Goal: Task Accomplishment & Management: Complete application form

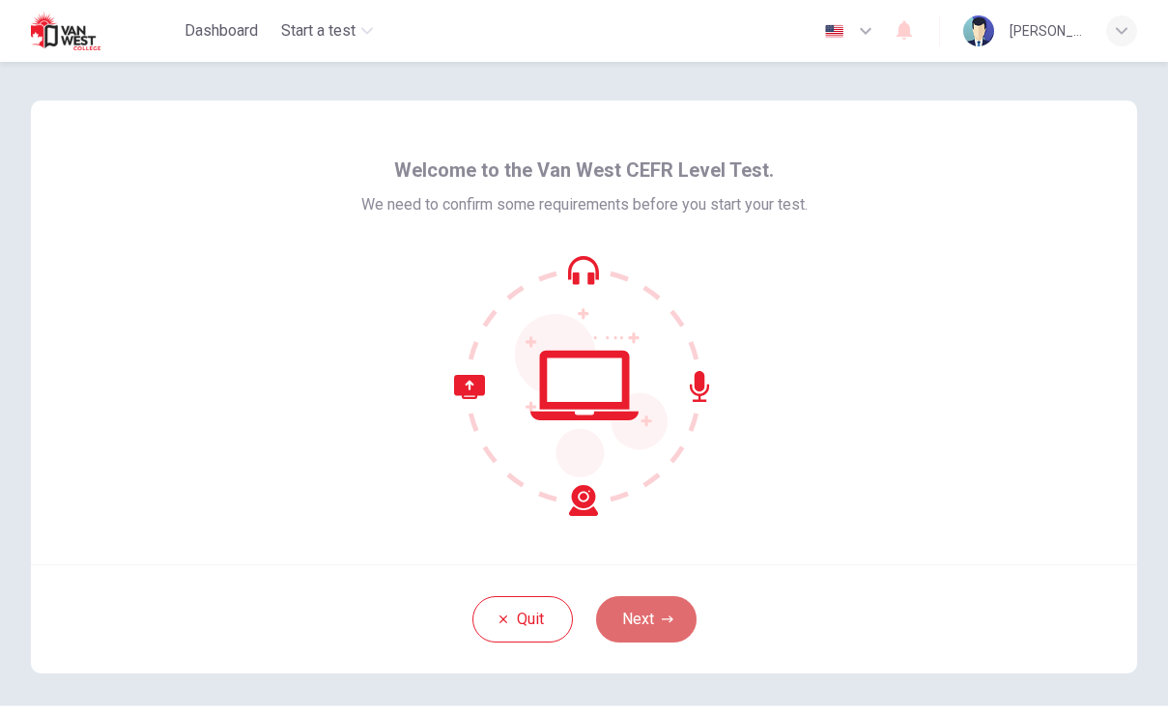
click at [636, 617] on button "Next" at bounding box center [646, 619] width 100 height 46
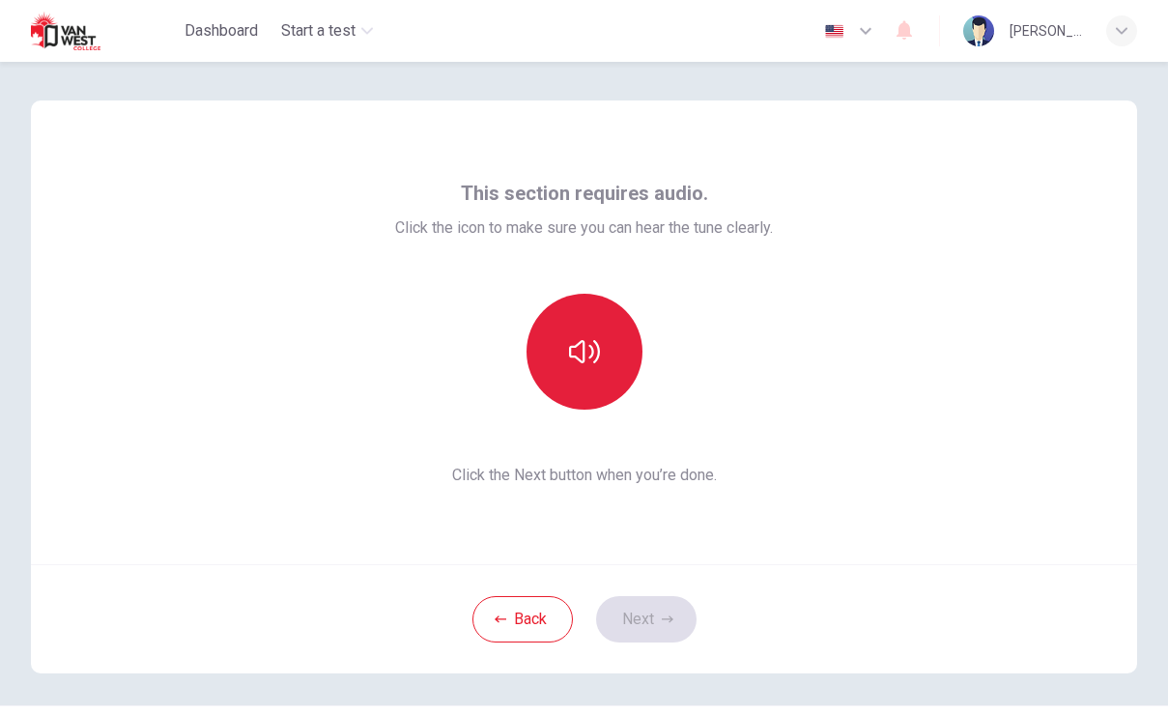
click at [606, 355] on button "button" at bounding box center [584, 352] width 116 height 116
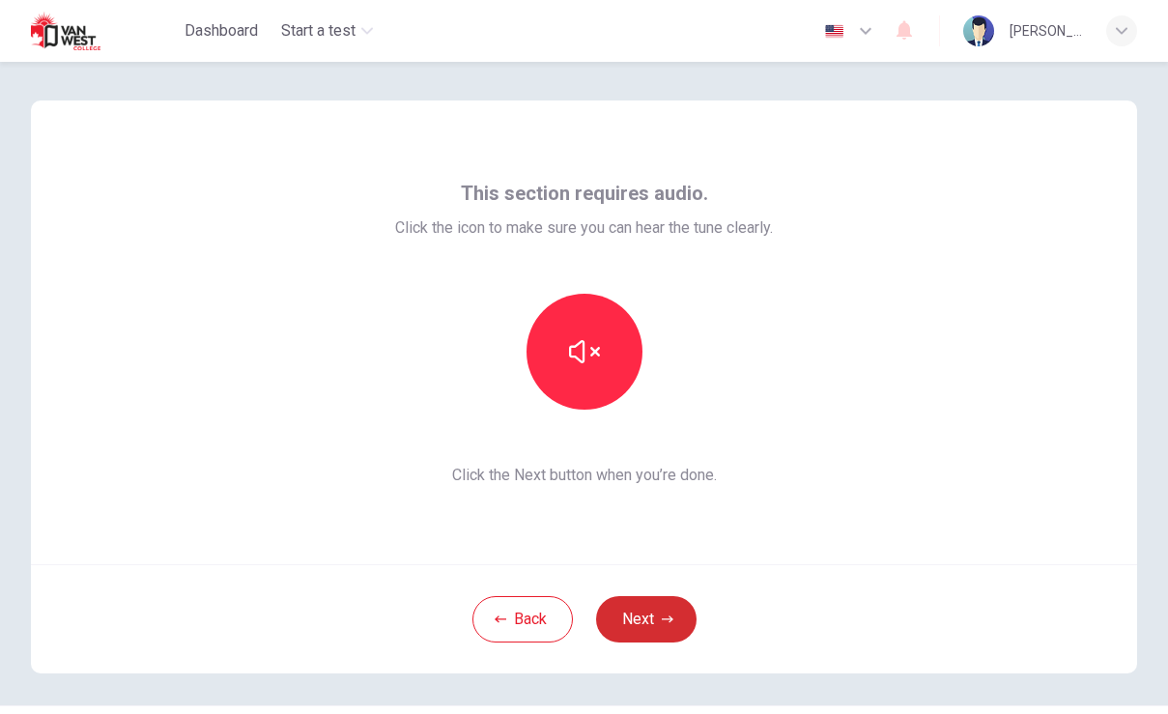
click at [641, 615] on button "Next" at bounding box center [646, 619] width 100 height 46
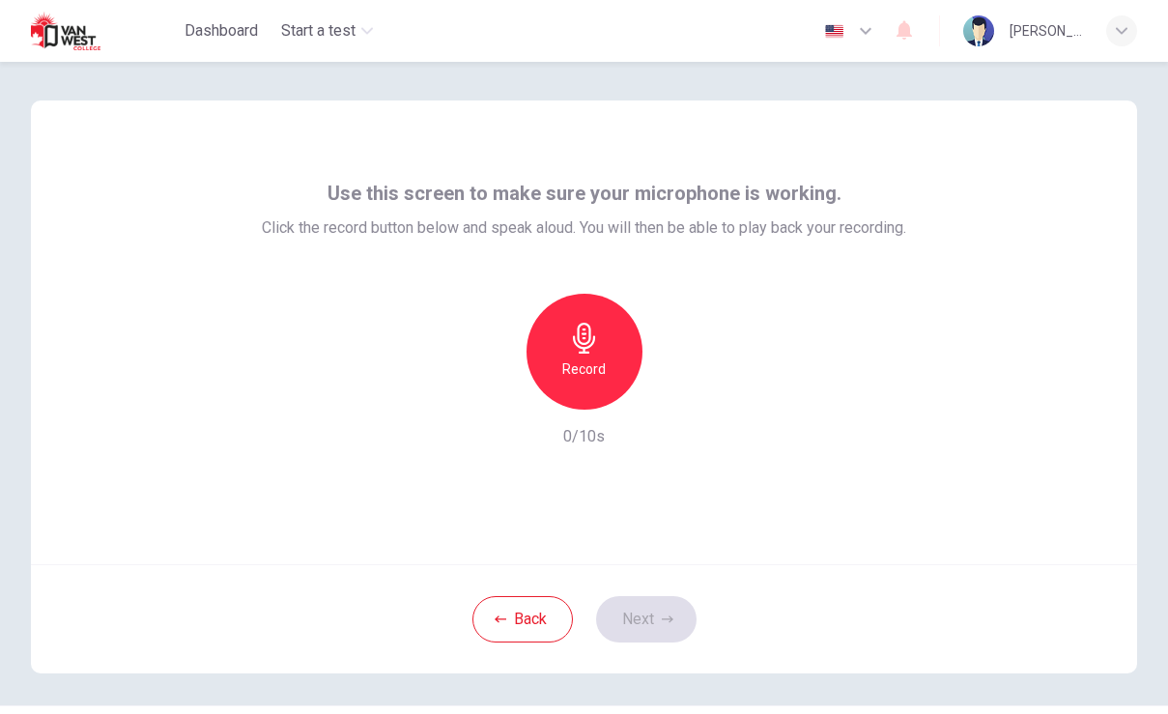
drag, startPoint x: 641, startPoint y: 615, endPoint x: 594, endPoint y: 380, distance: 239.4
click at [594, 380] on div "Record" at bounding box center [584, 352] width 116 height 116
click at [677, 385] on icon "button" at bounding box center [672, 393] width 19 height 19
click at [659, 620] on button "Next" at bounding box center [646, 619] width 100 height 46
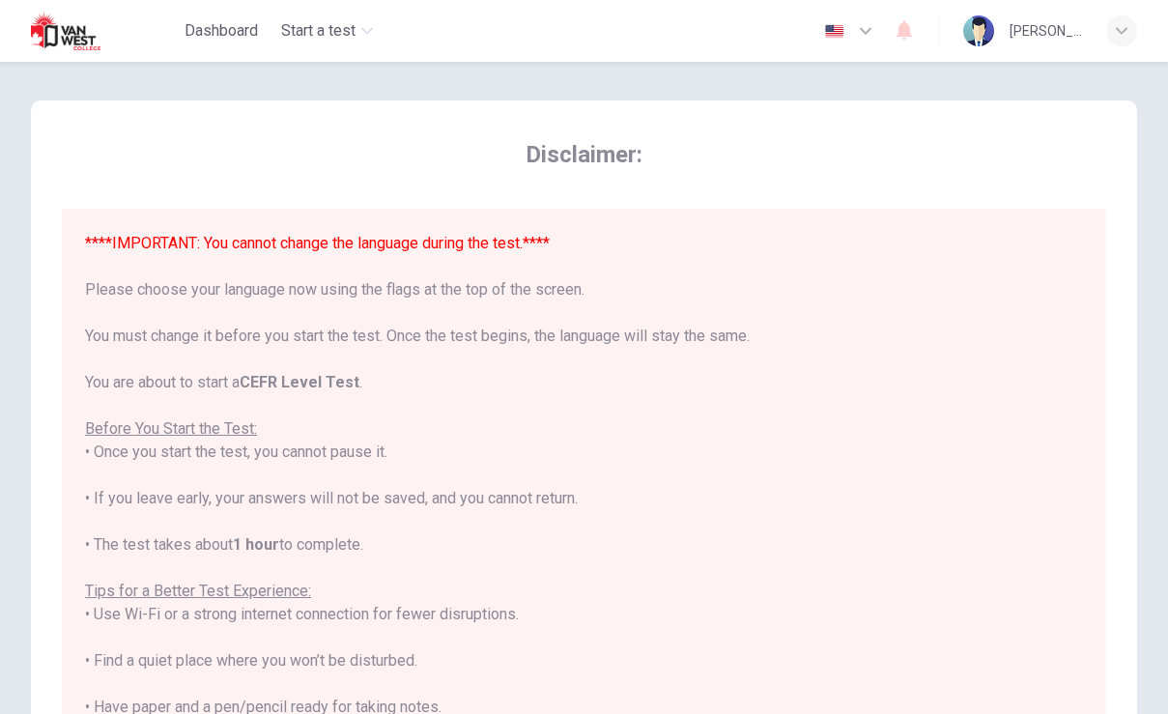
click at [867, 32] on icon "button" at bounding box center [865, 31] width 12 height 7
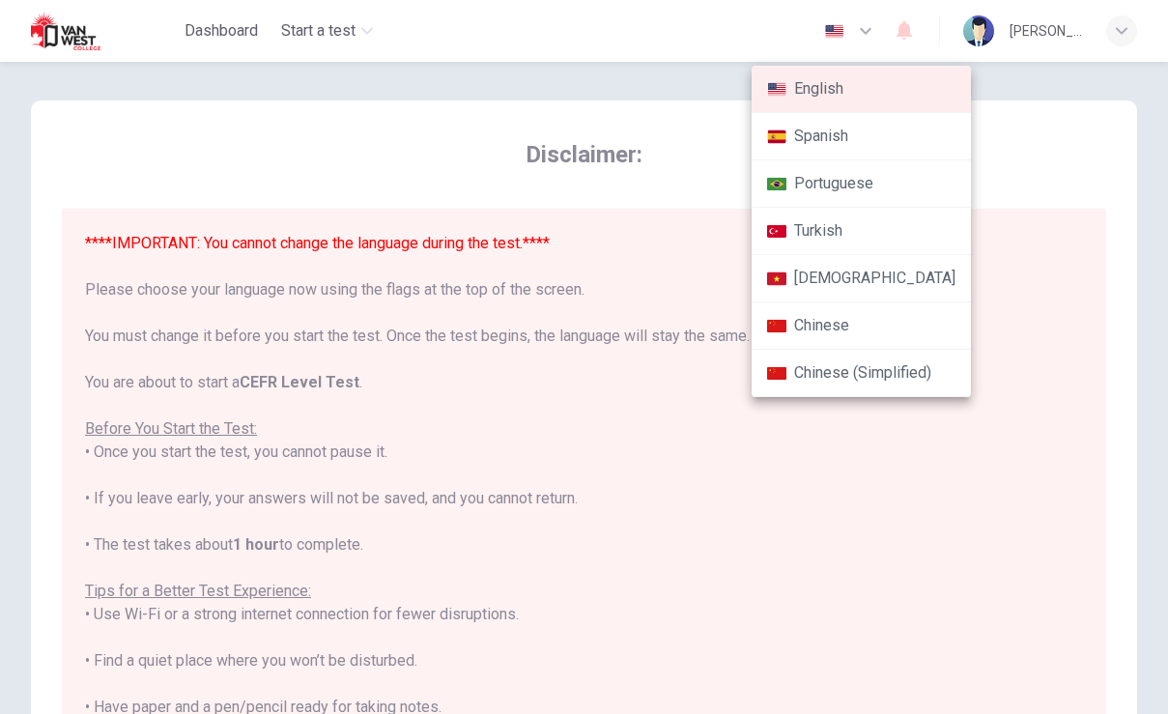
click at [980, 429] on div at bounding box center [584, 357] width 1168 height 714
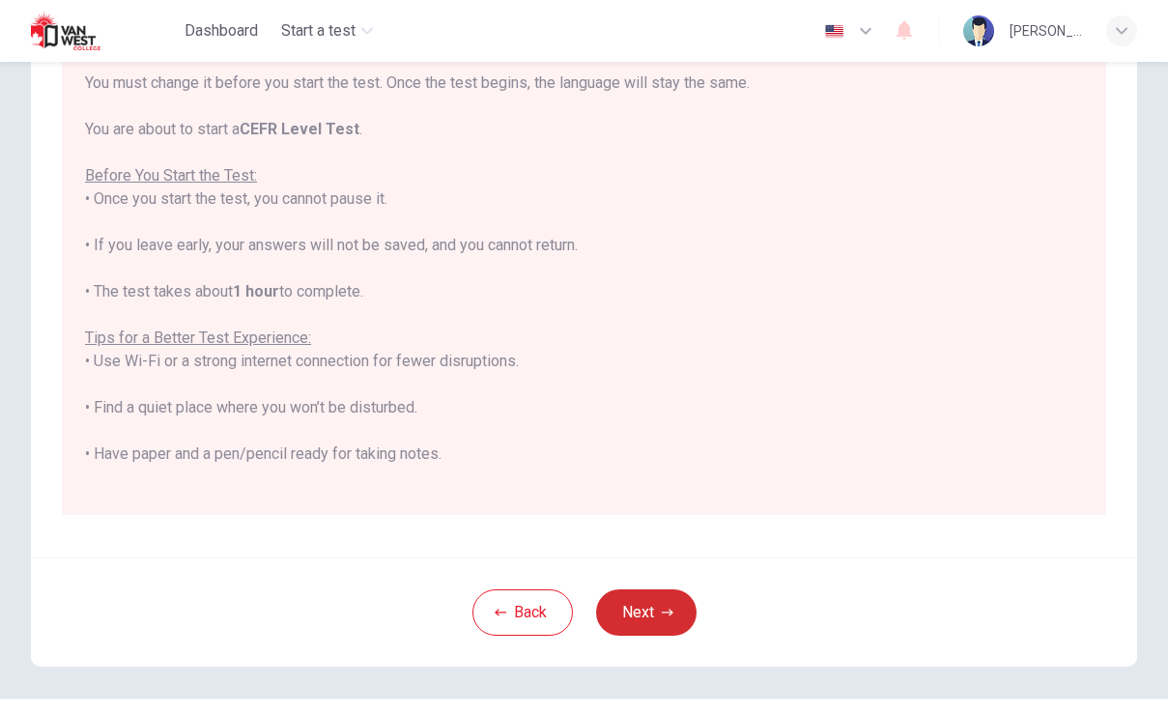
click at [646, 591] on button "Next" at bounding box center [646, 612] width 100 height 46
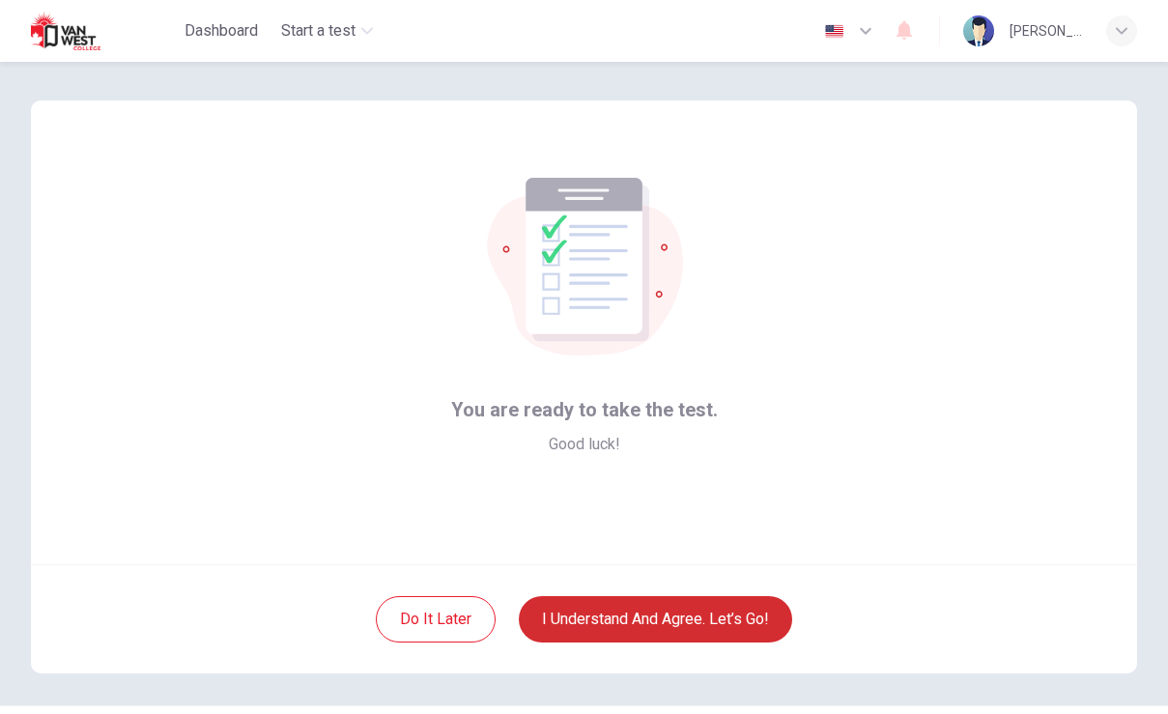
click at [656, 628] on button "I understand and agree. Let’s go!" at bounding box center [655, 619] width 273 height 46
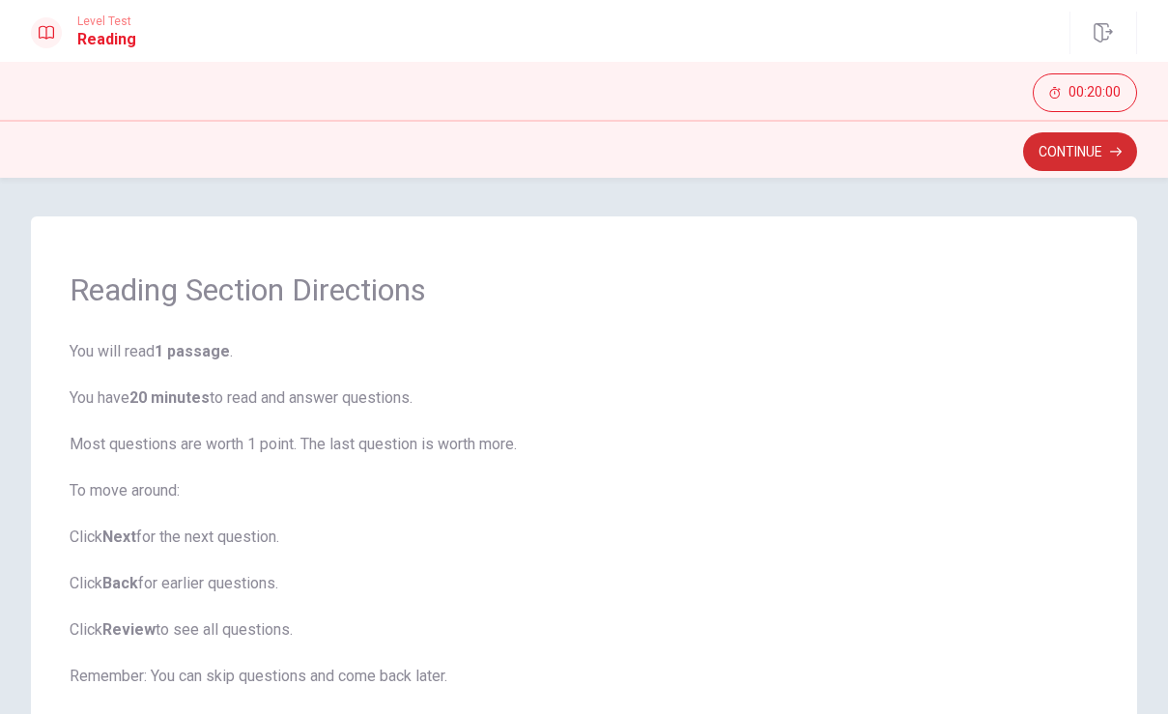
click at [1053, 160] on button "Continue" at bounding box center [1080, 151] width 114 height 39
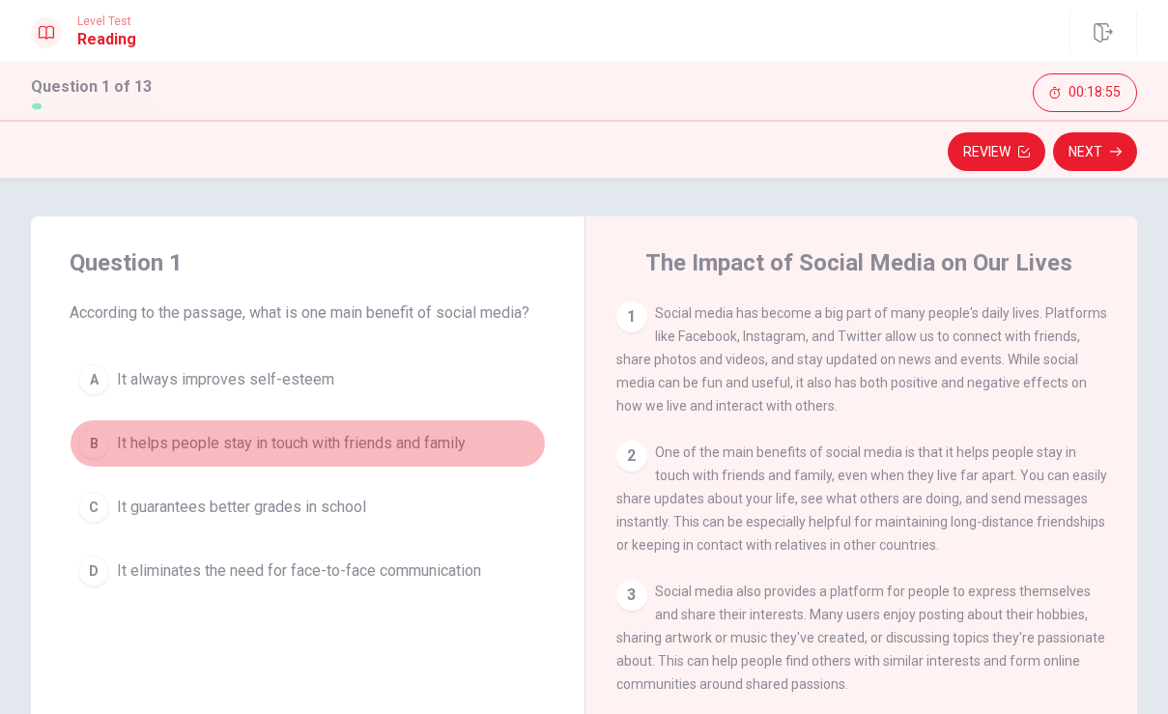
click at [93, 446] on div "B" at bounding box center [93, 443] width 31 height 31
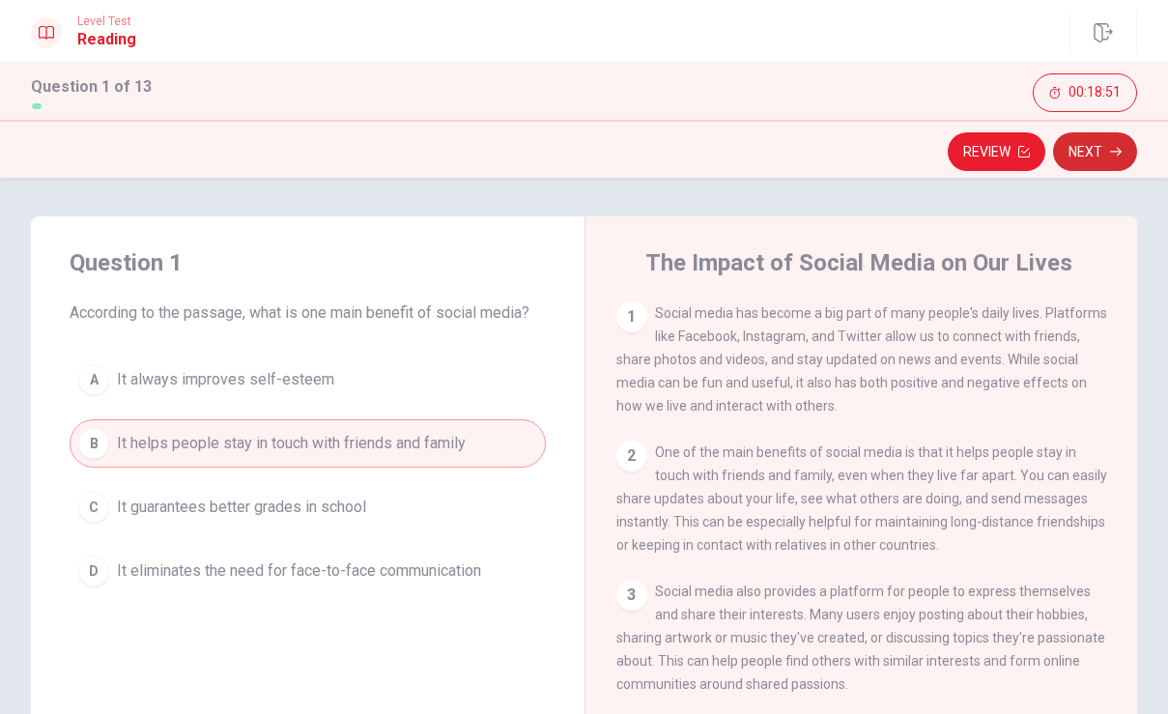
click at [1104, 157] on button "Next" at bounding box center [1095, 151] width 84 height 39
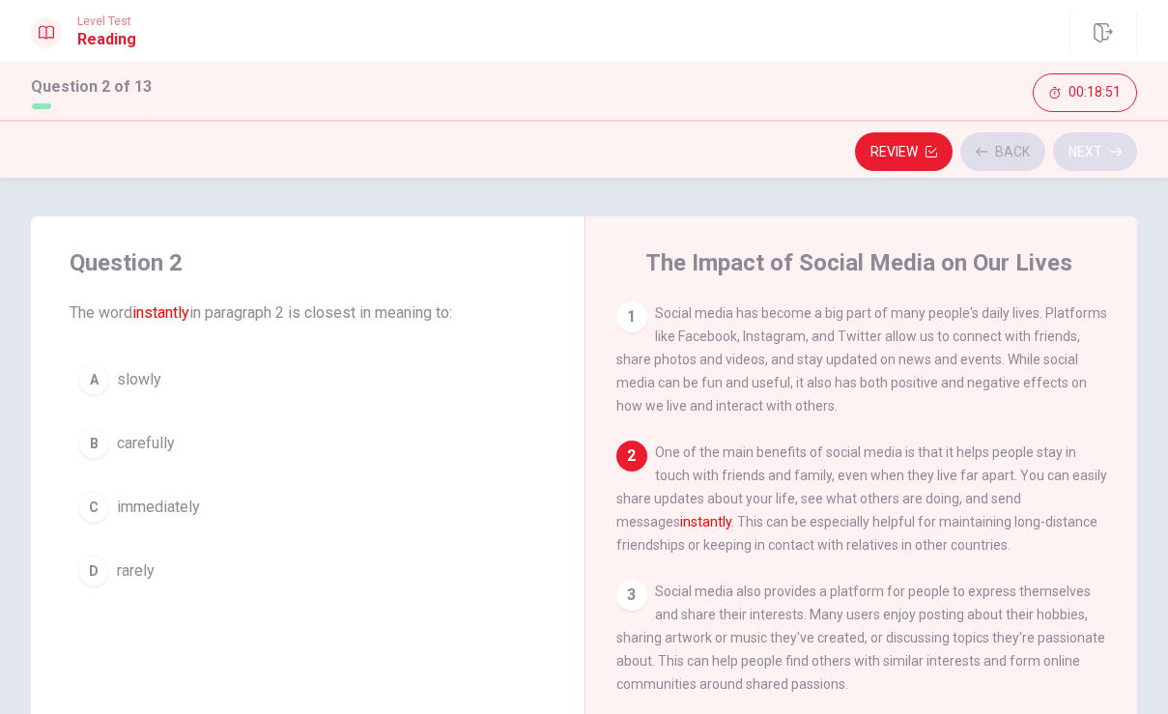
scroll to position [139, 0]
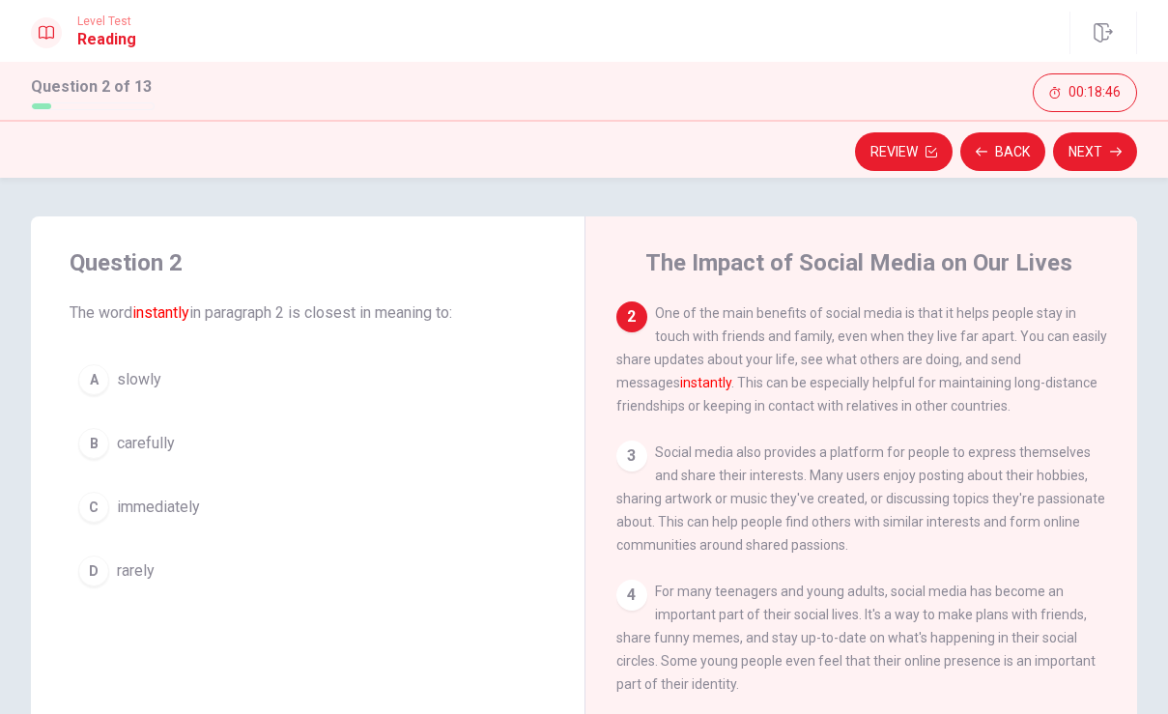
click at [100, 506] on div "C" at bounding box center [93, 507] width 31 height 31
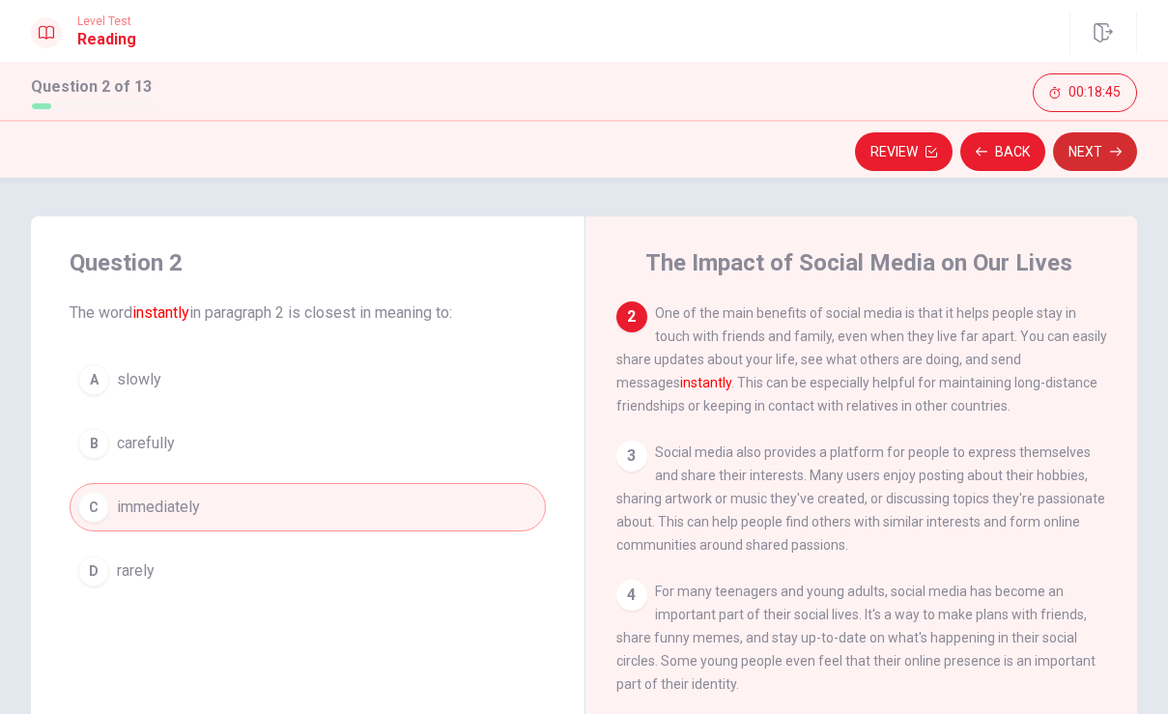
click at [1110, 148] on icon "button" at bounding box center [1116, 152] width 12 height 12
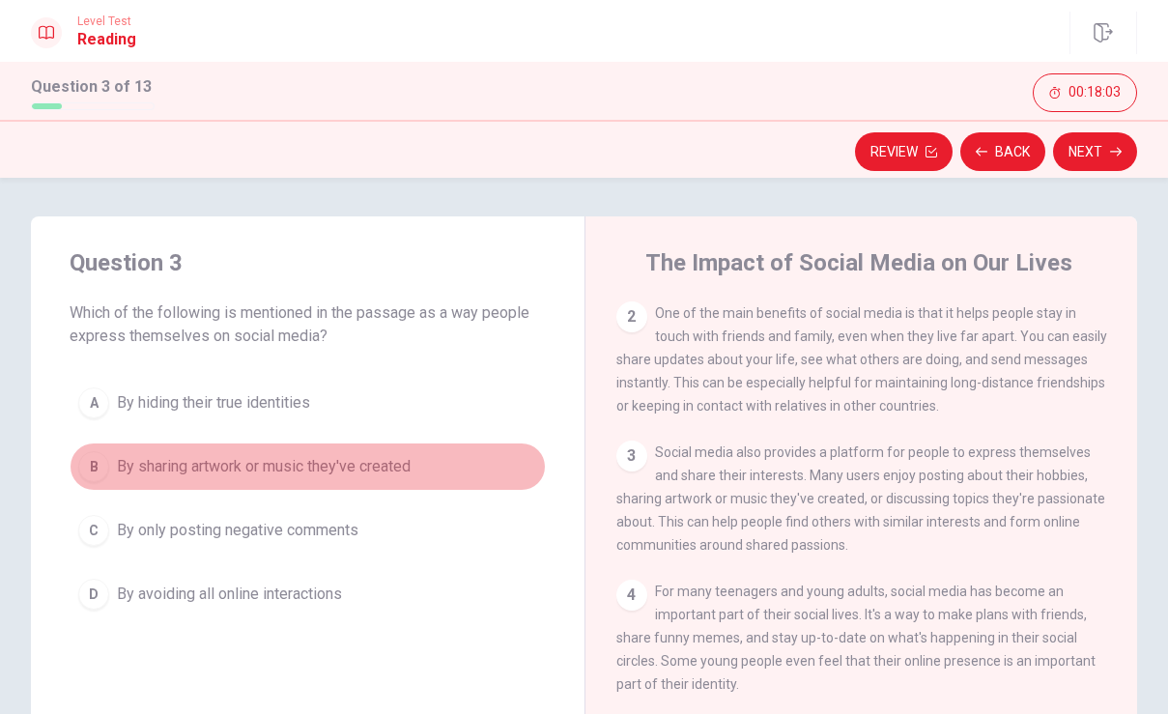
click at [87, 462] on div "B" at bounding box center [93, 466] width 31 height 31
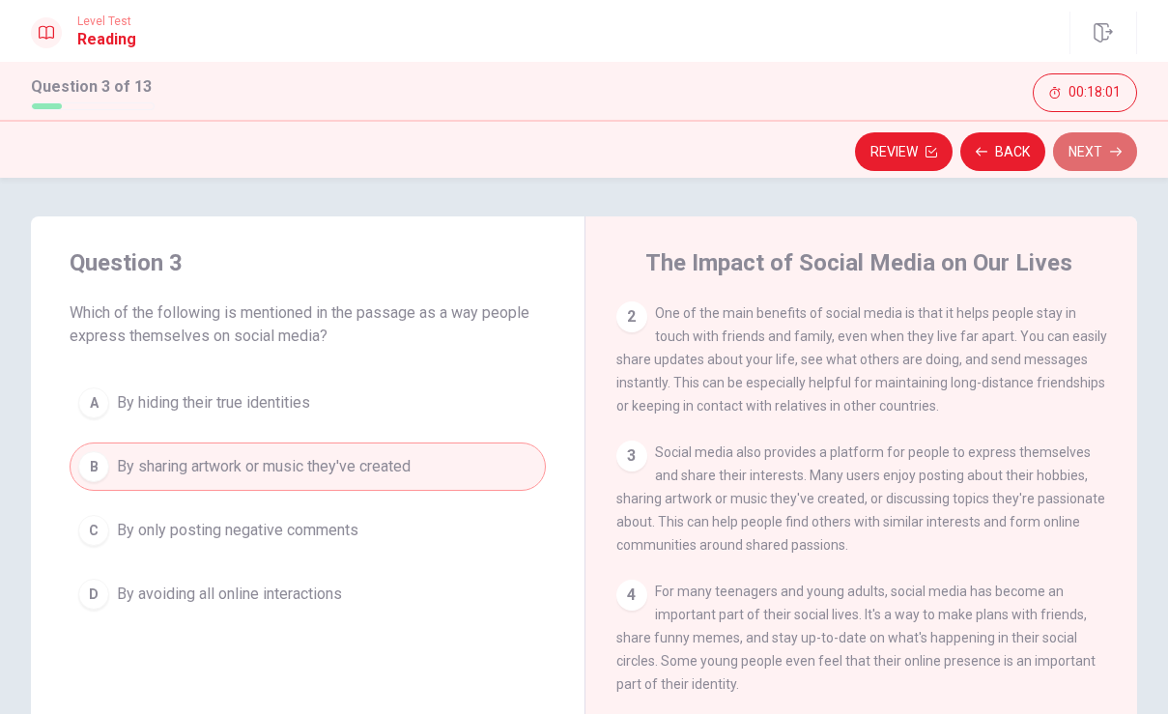
click at [1096, 155] on button "Next" at bounding box center [1095, 151] width 84 height 39
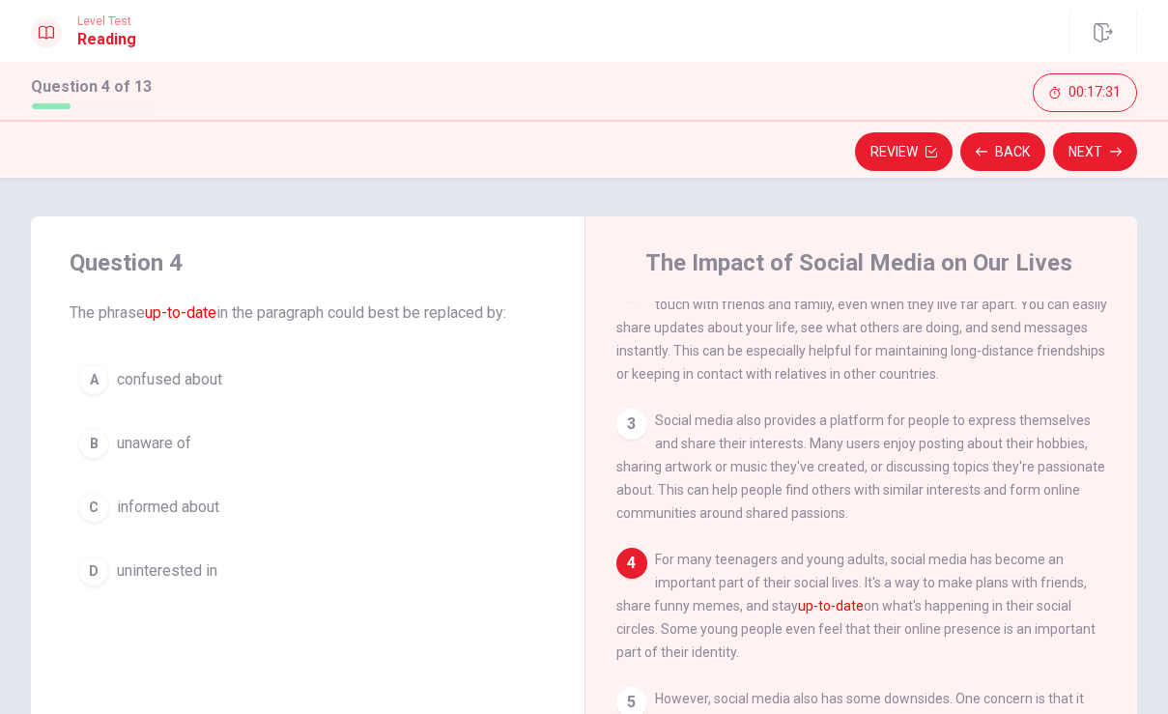
click at [103, 501] on div "C" at bounding box center [93, 507] width 31 height 31
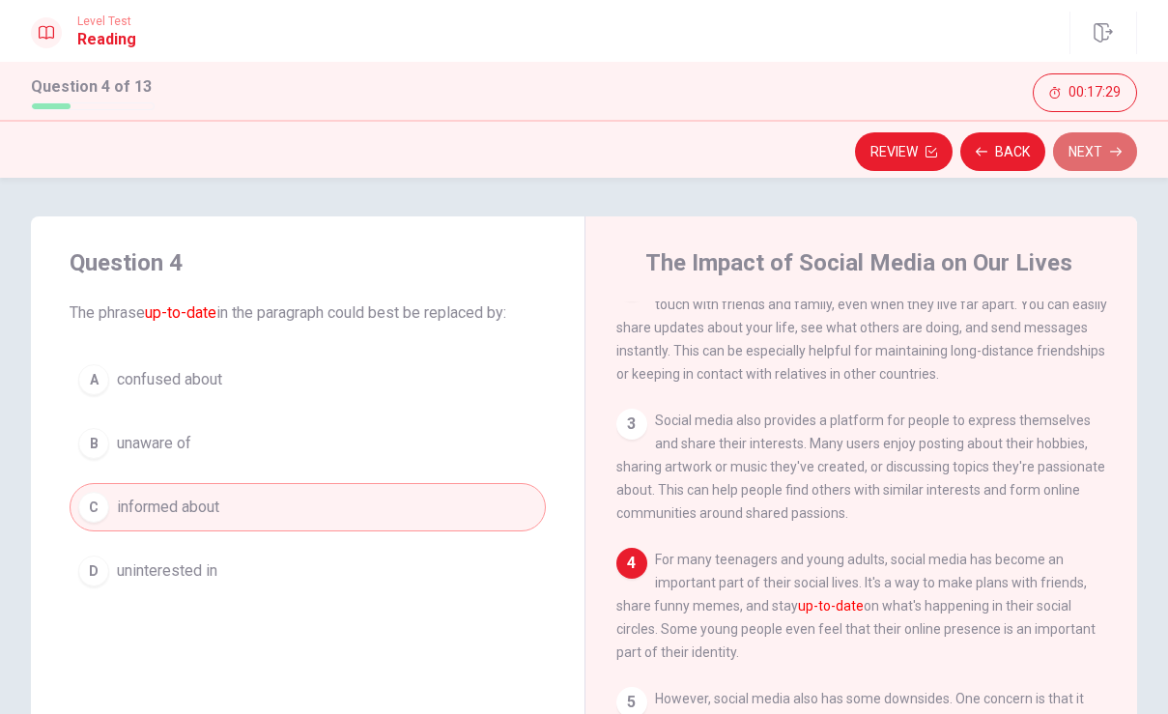
click at [1081, 158] on button "Next" at bounding box center [1095, 151] width 84 height 39
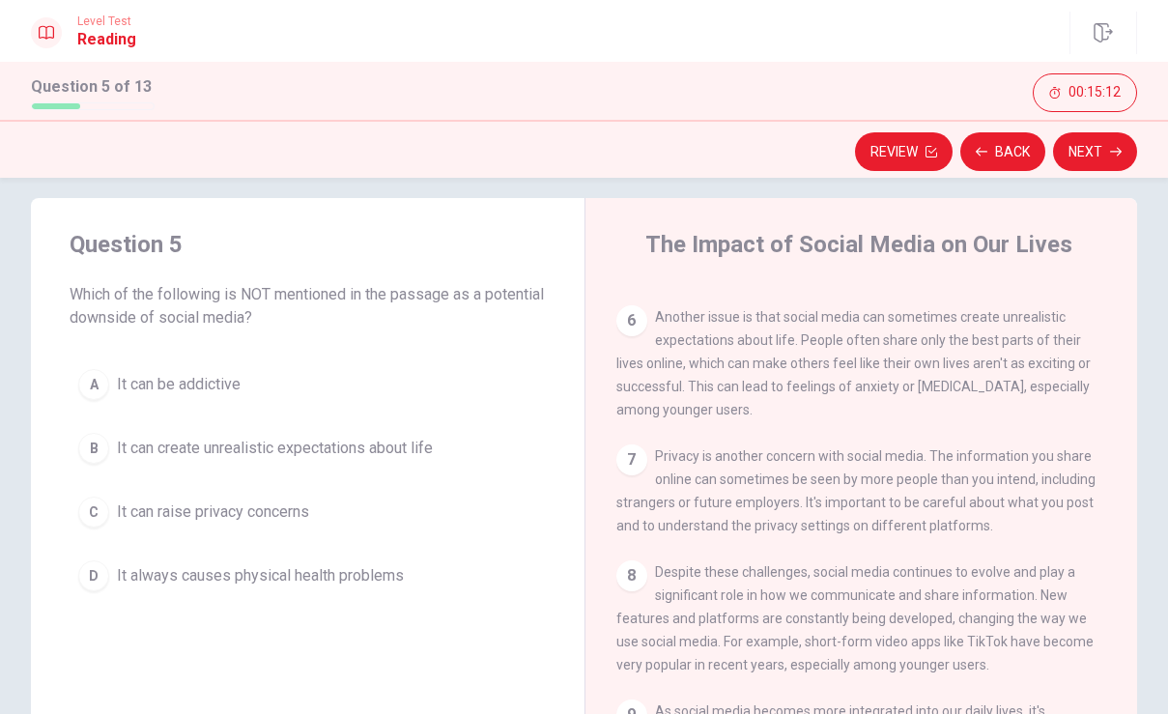
scroll to position [19, 0]
click at [103, 572] on div "D" at bounding box center [93, 574] width 31 height 31
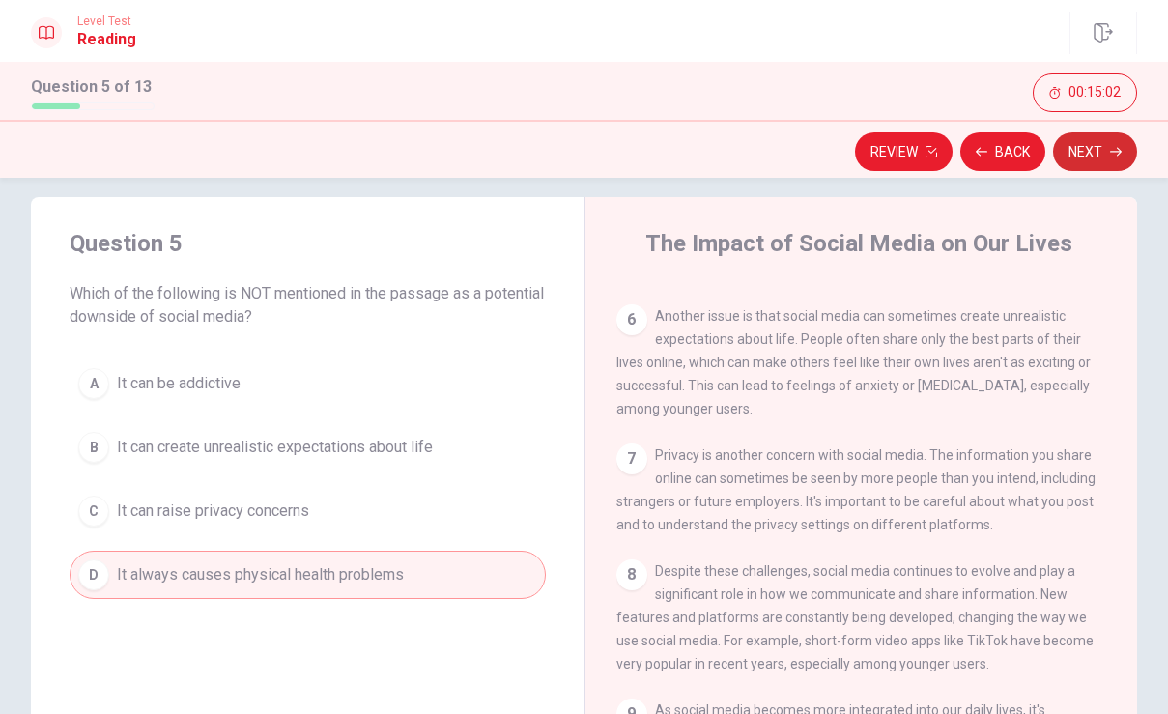
click at [1136, 149] on button "Next" at bounding box center [1095, 151] width 84 height 39
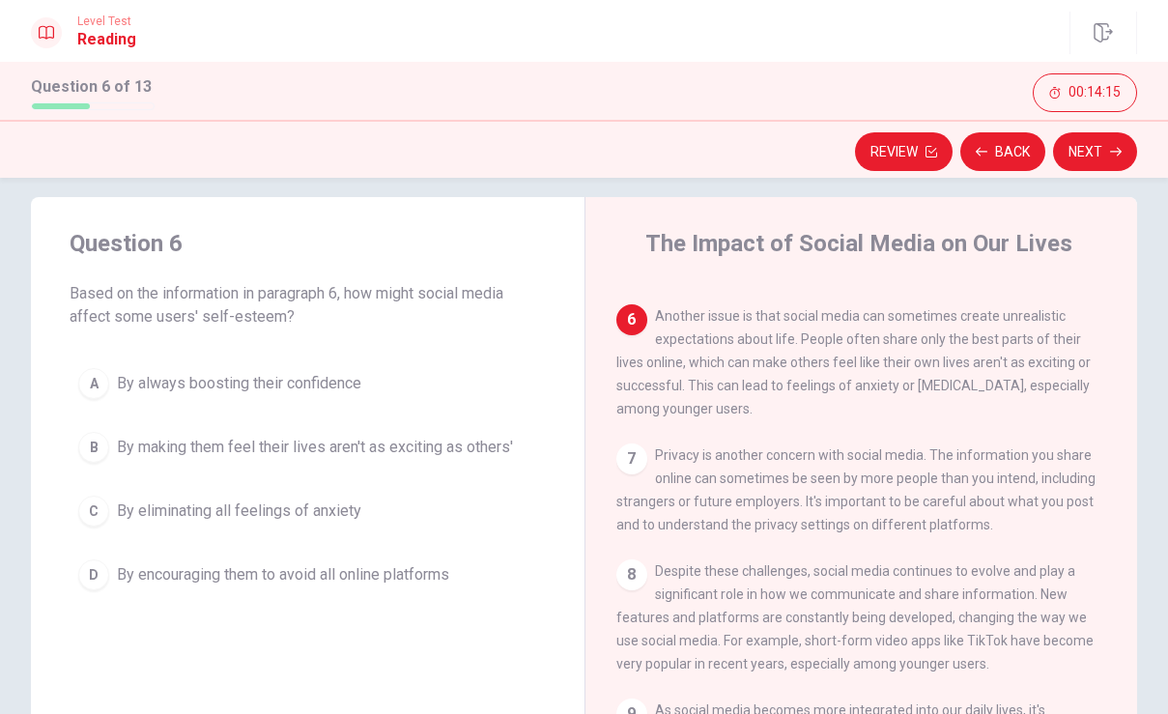
click at [103, 444] on div "B" at bounding box center [93, 447] width 31 height 31
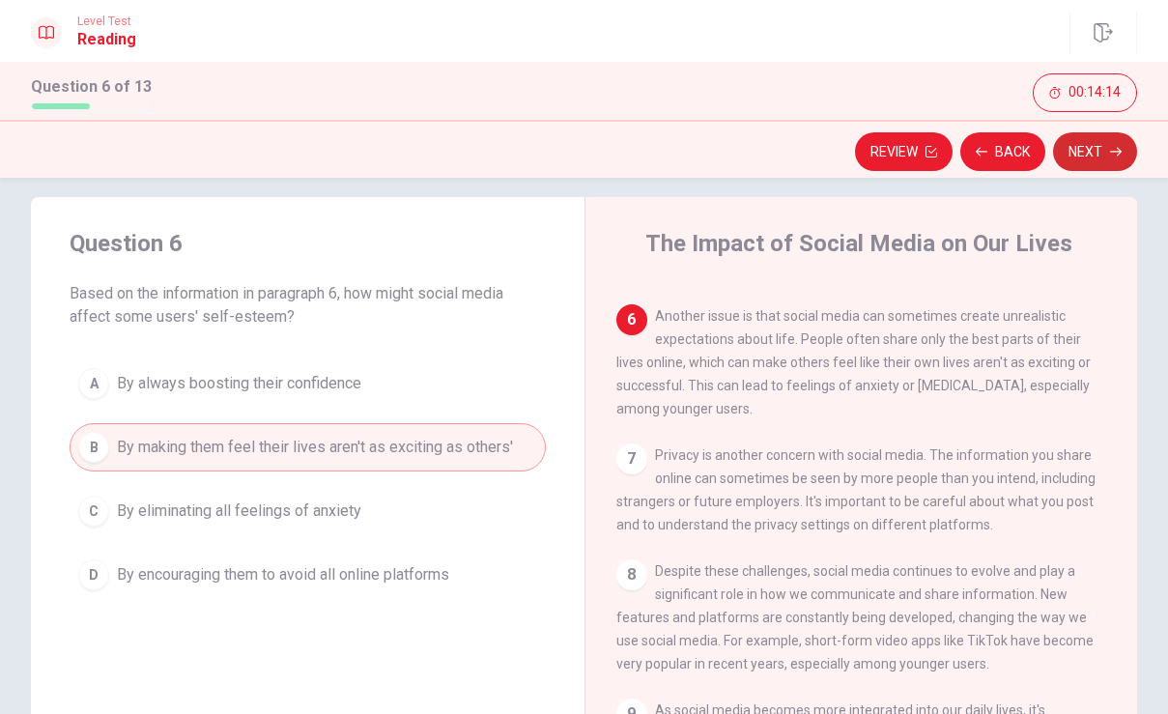
click at [1108, 140] on button "Next" at bounding box center [1095, 151] width 84 height 39
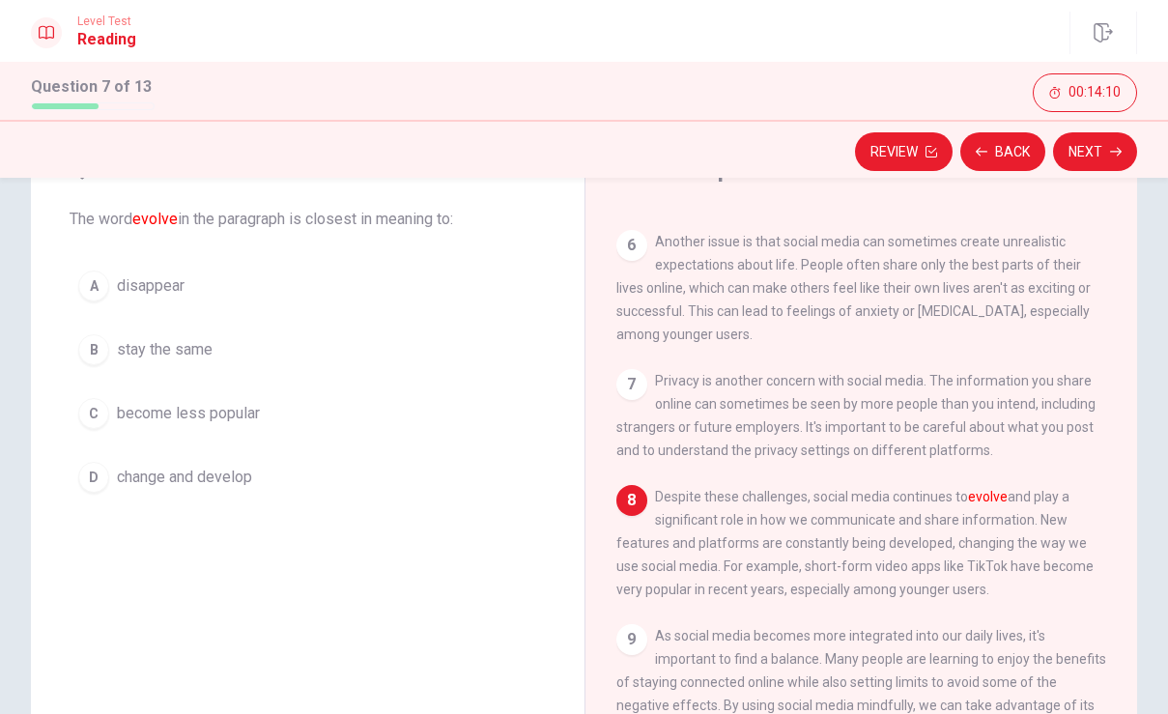
scroll to position [96, 0]
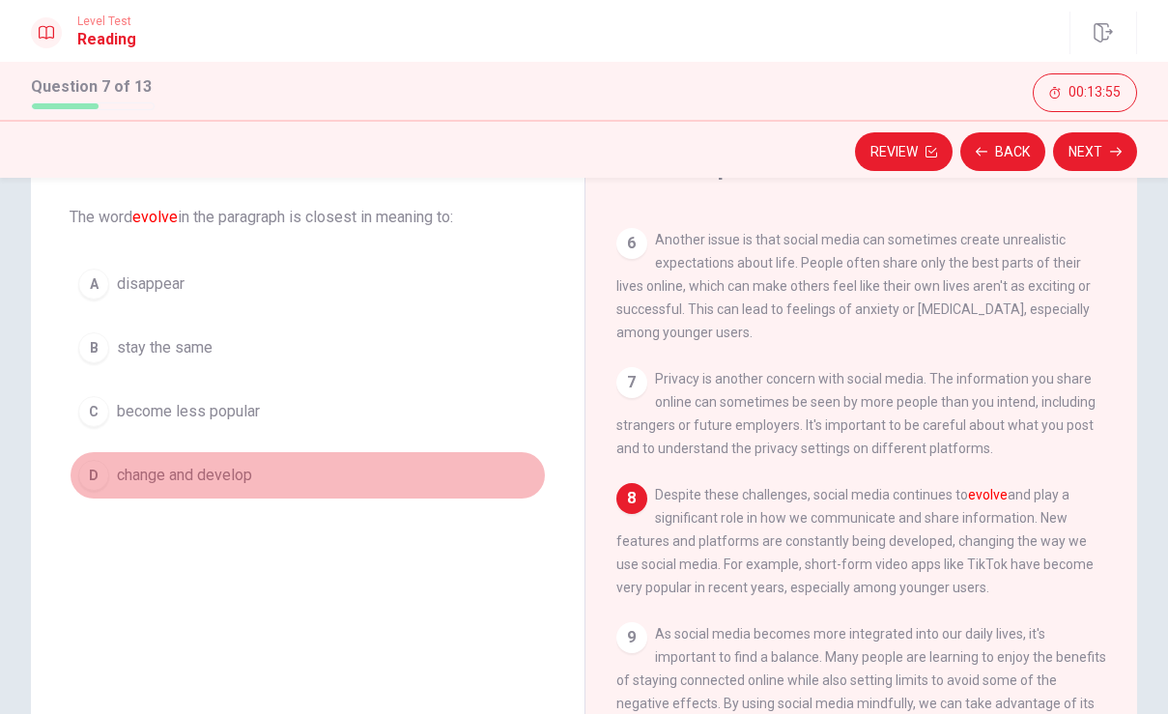
click at [101, 470] on div "D" at bounding box center [93, 475] width 31 height 31
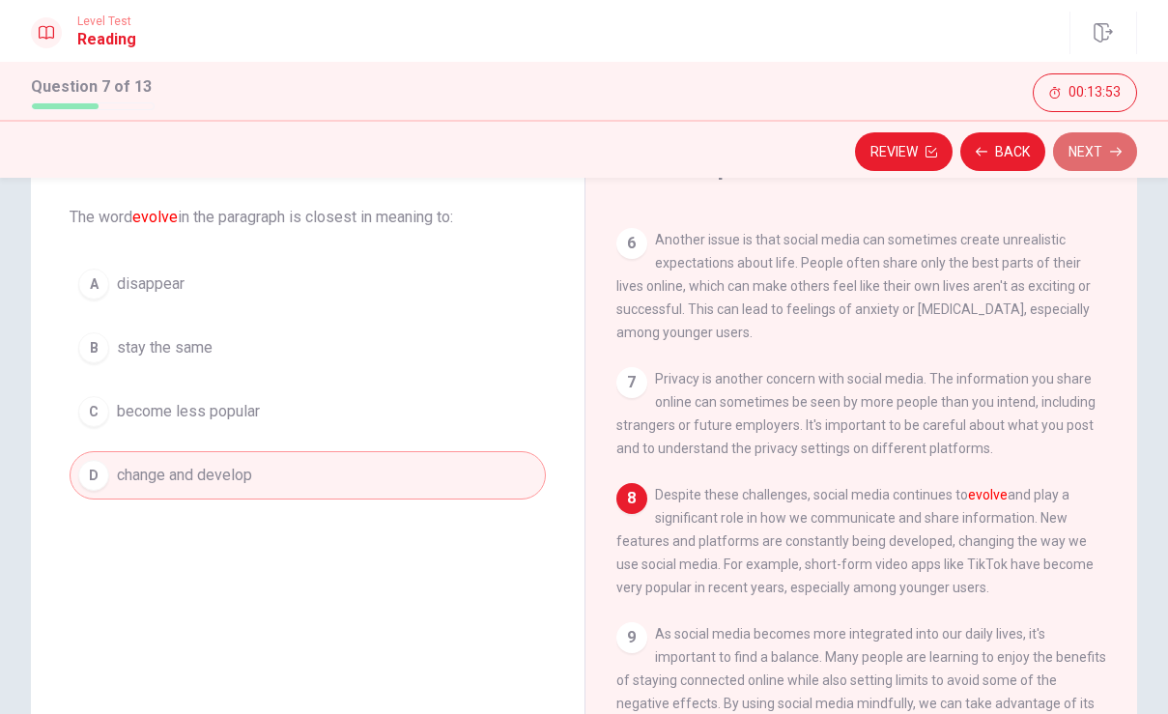
click at [1102, 153] on button "Next" at bounding box center [1095, 151] width 84 height 39
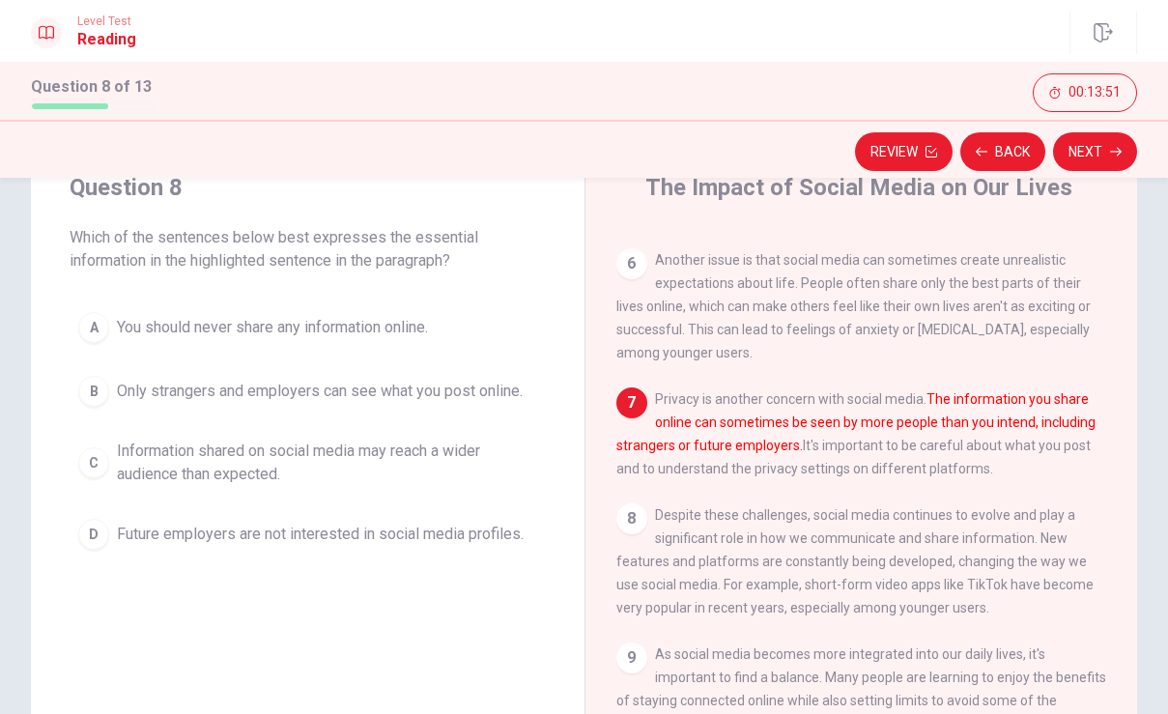
scroll to position [57, 0]
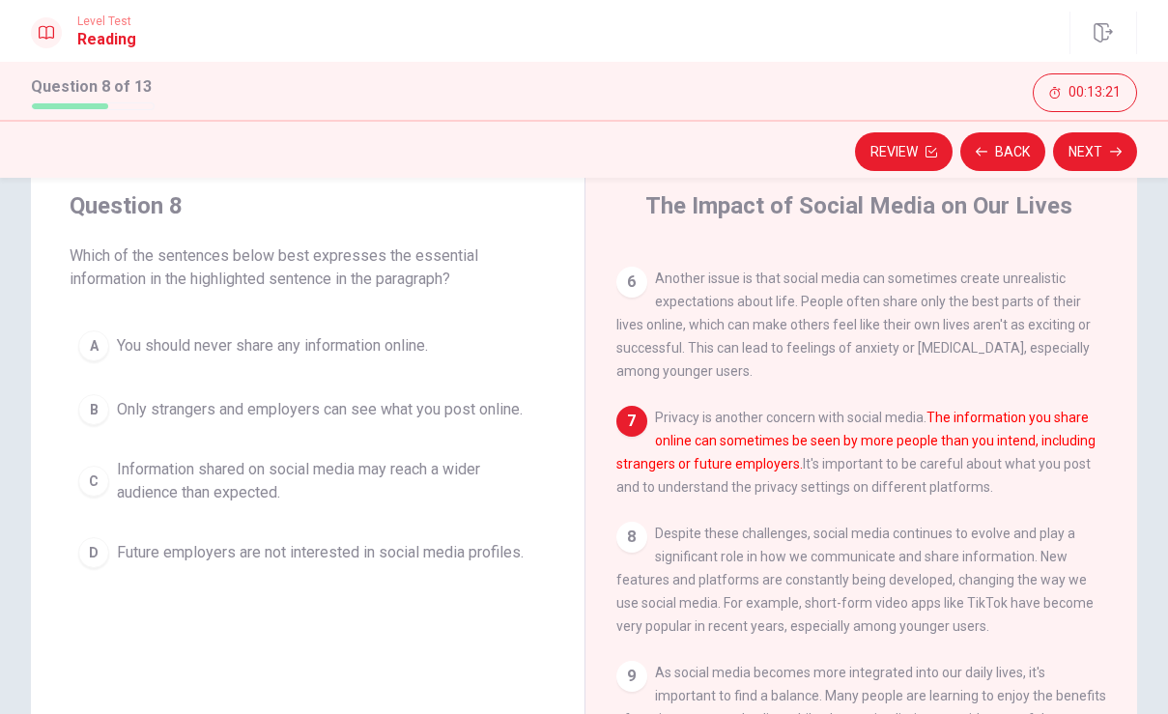
click at [95, 479] on div "C" at bounding box center [93, 480] width 31 height 31
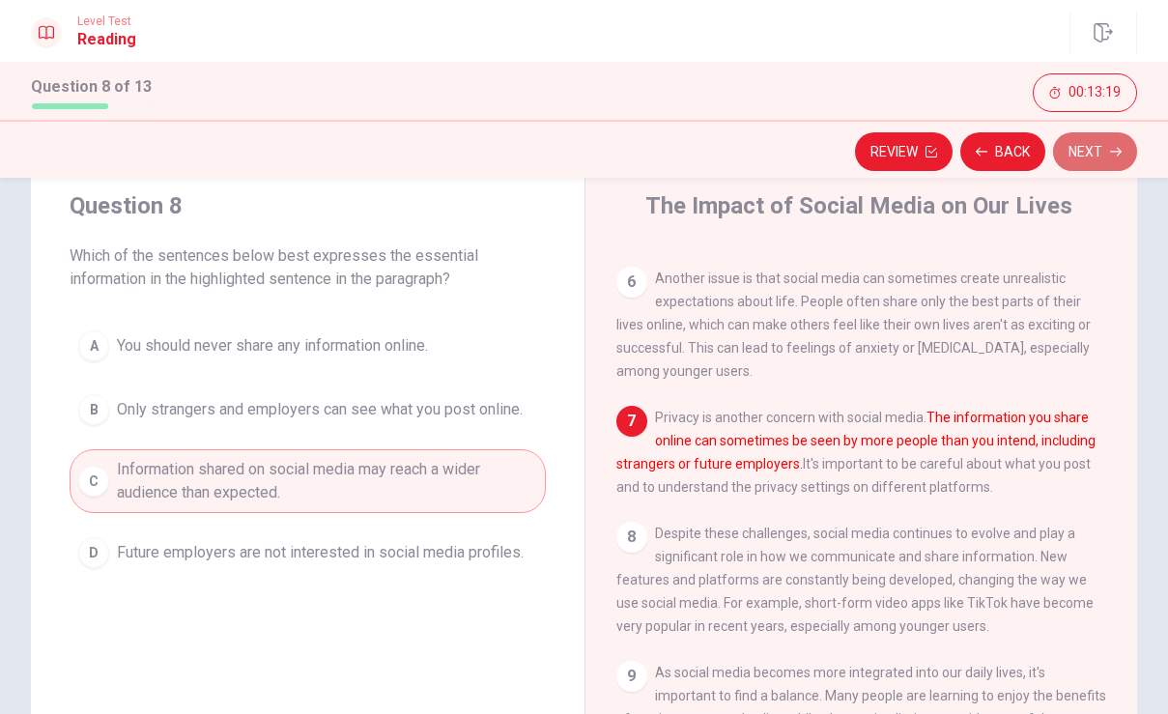
click at [1087, 158] on button "Next" at bounding box center [1095, 151] width 84 height 39
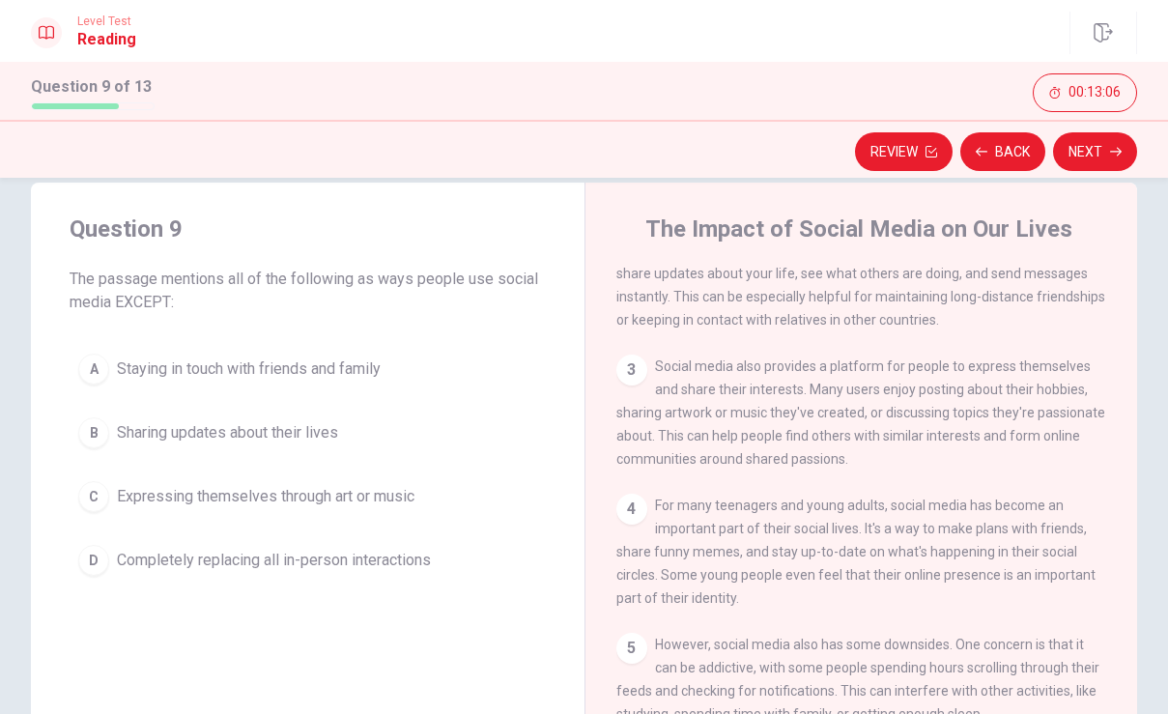
scroll to position [36, 0]
click at [109, 551] on button "D Completely replacing all in-person interactions" at bounding box center [308, 558] width 476 height 48
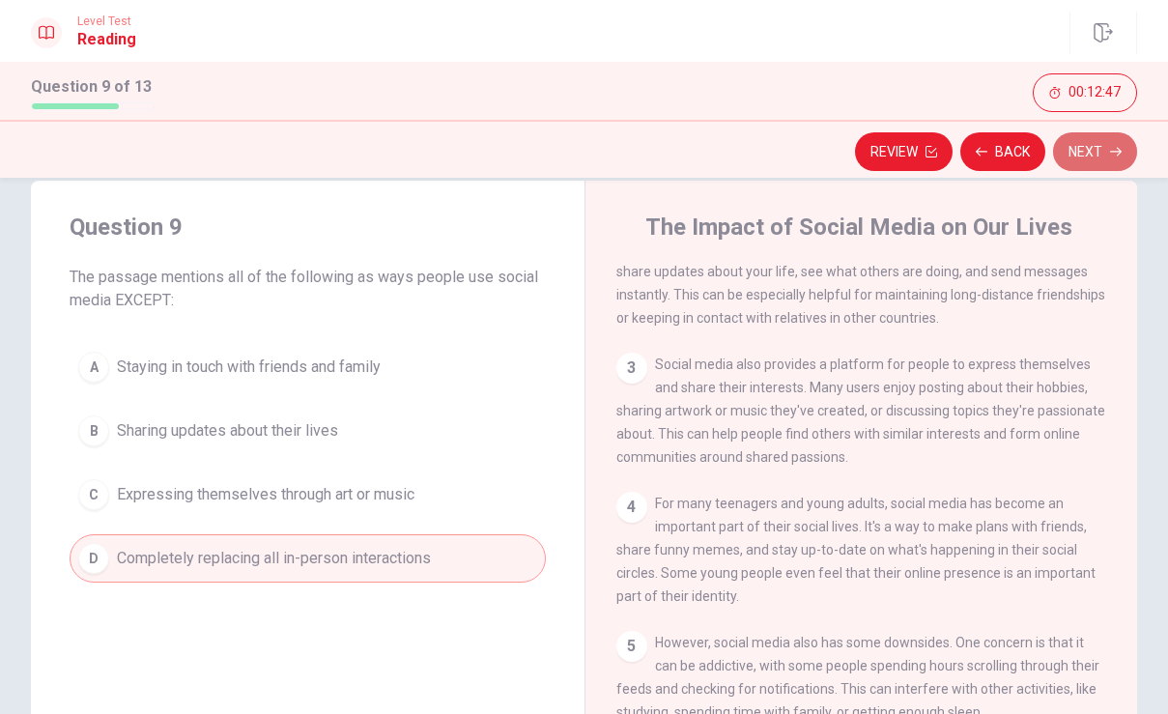
click at [1085, 155] on button "Next" at bounding box center [1095, 151] width 84 height 39
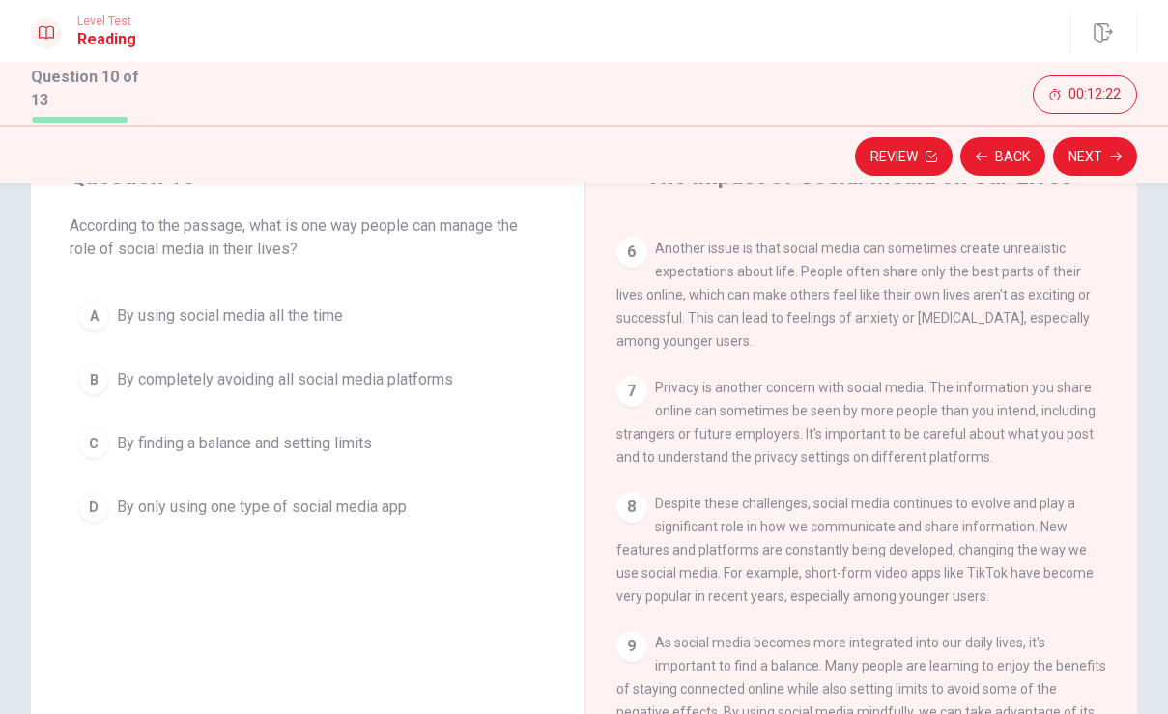
scroll to position [90, 0]
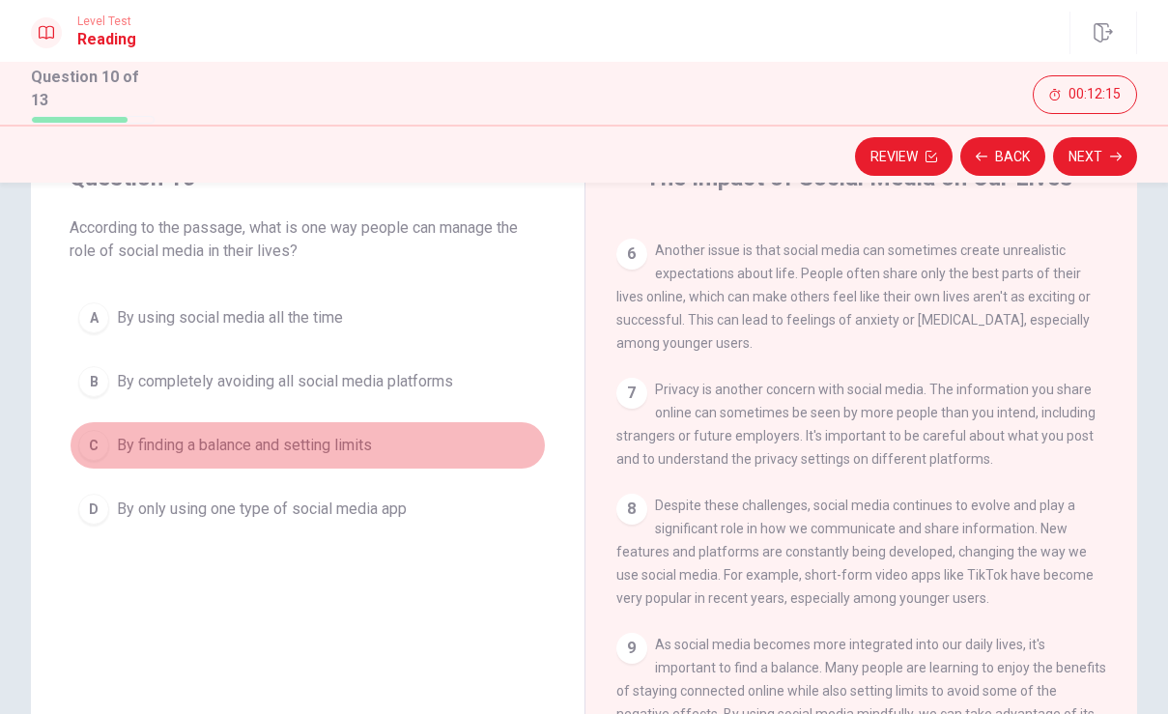
click at [113, 437] on button "C By finding a balance and setting limits" at bounding box center [308, 445] width 476 height 48
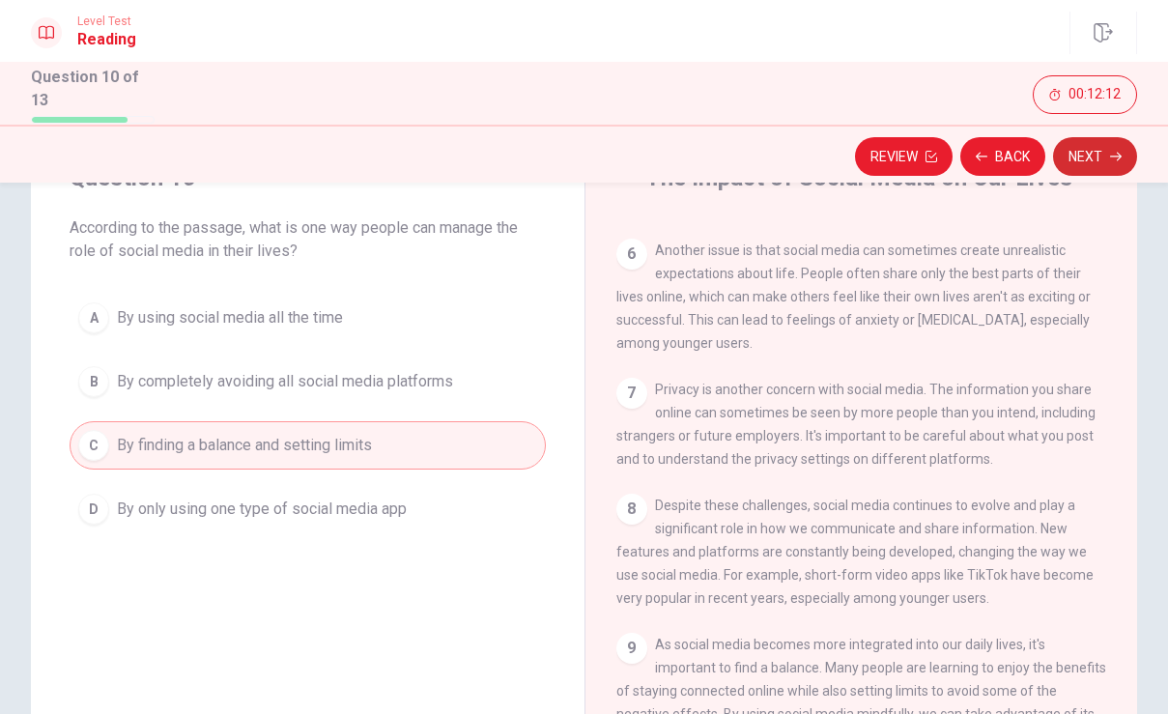
click at [1078, 147] on button "Next" at bounding box center [1095, 156] width 84 height 39
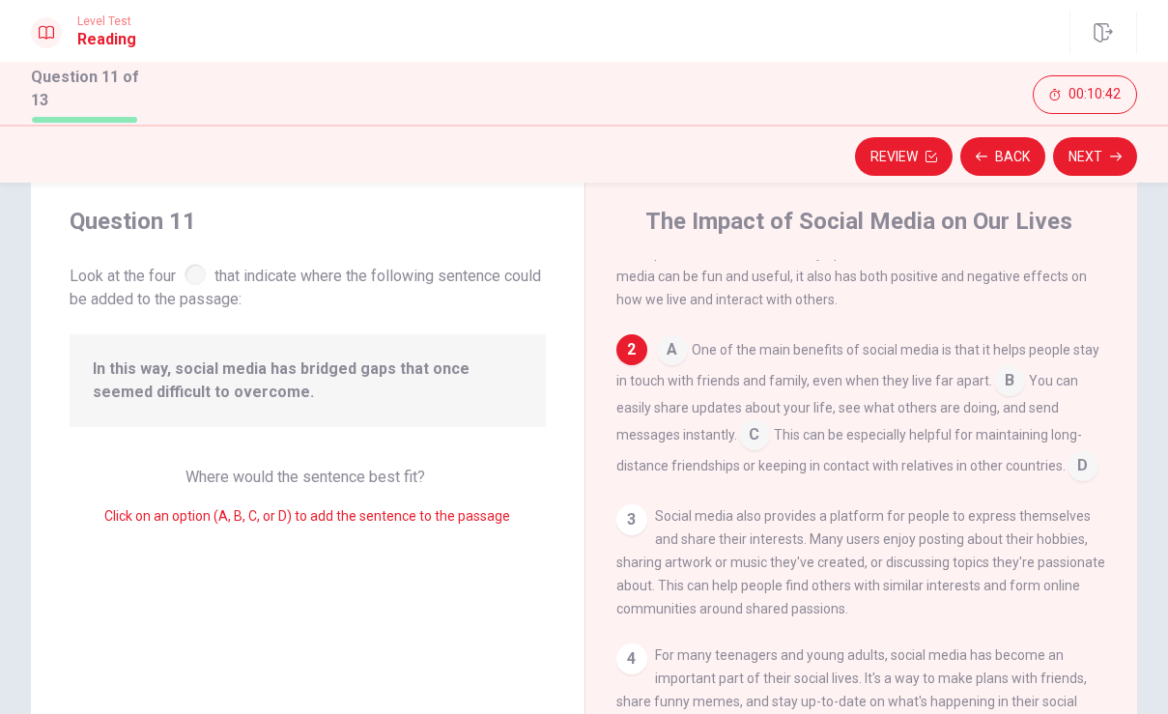
scroll to position [119, 0]
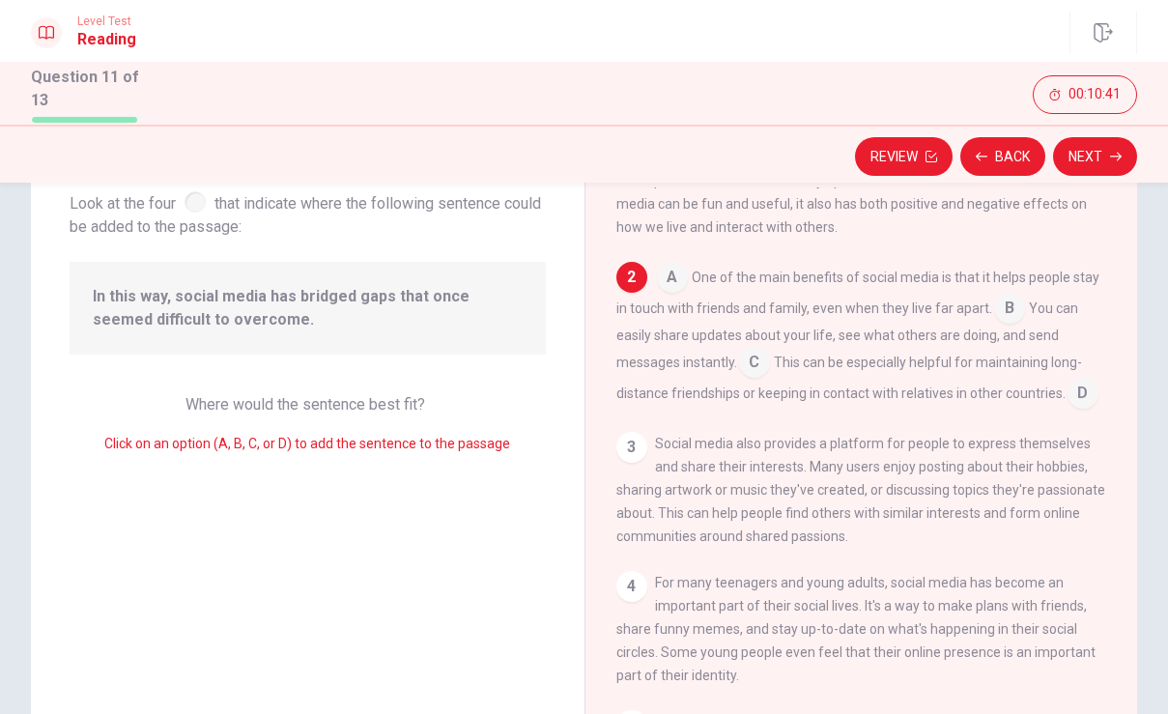
click at [1092, 392] on input at bounding box center [1082, 395] width 31 height 31
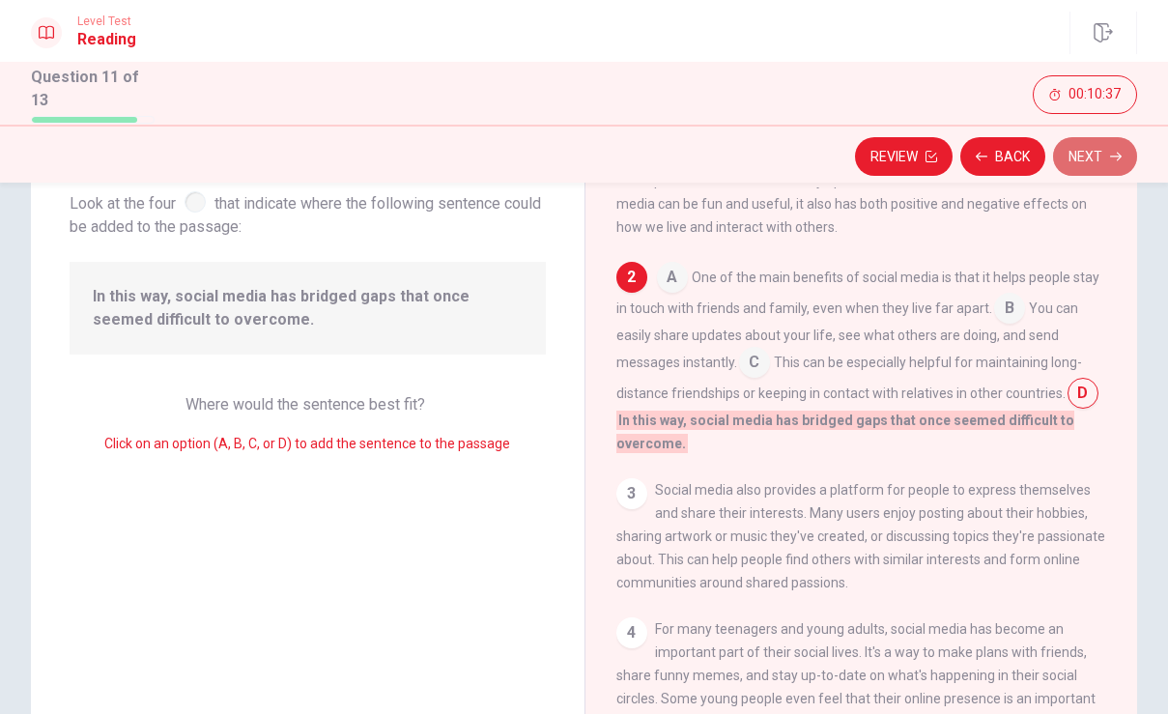
click at [1082, 162] on button "Next" at bounding box center [1095, 156] width 84 height 39
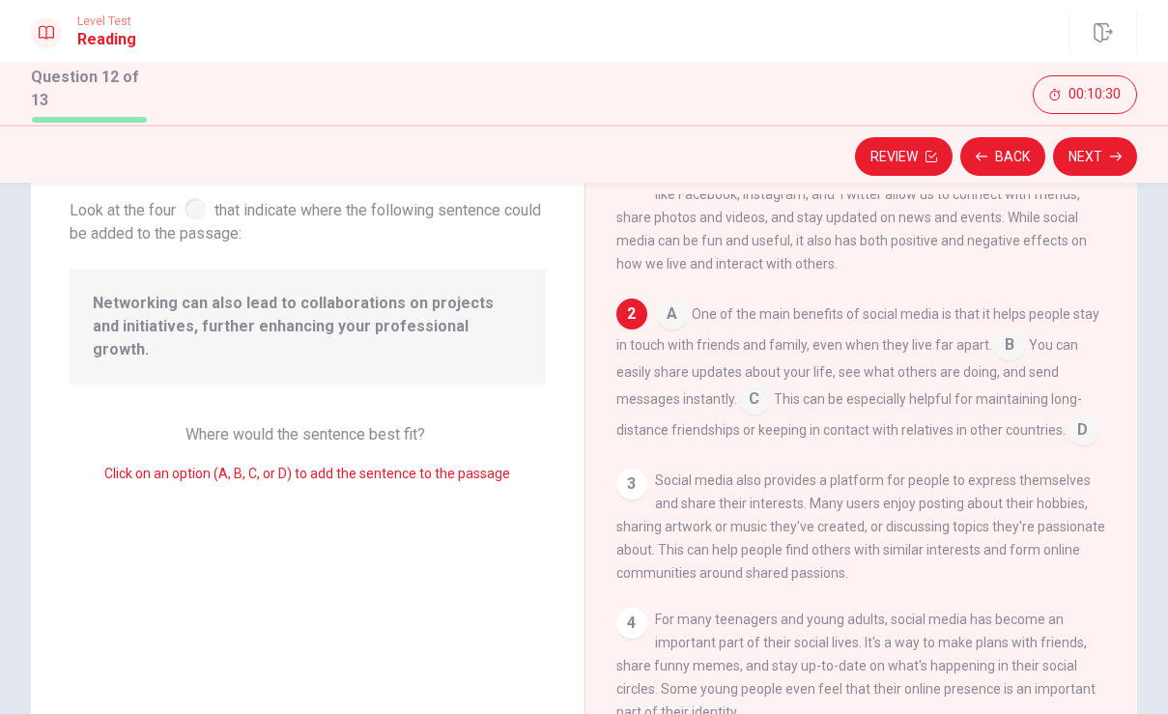
scroll to position [102, 0]
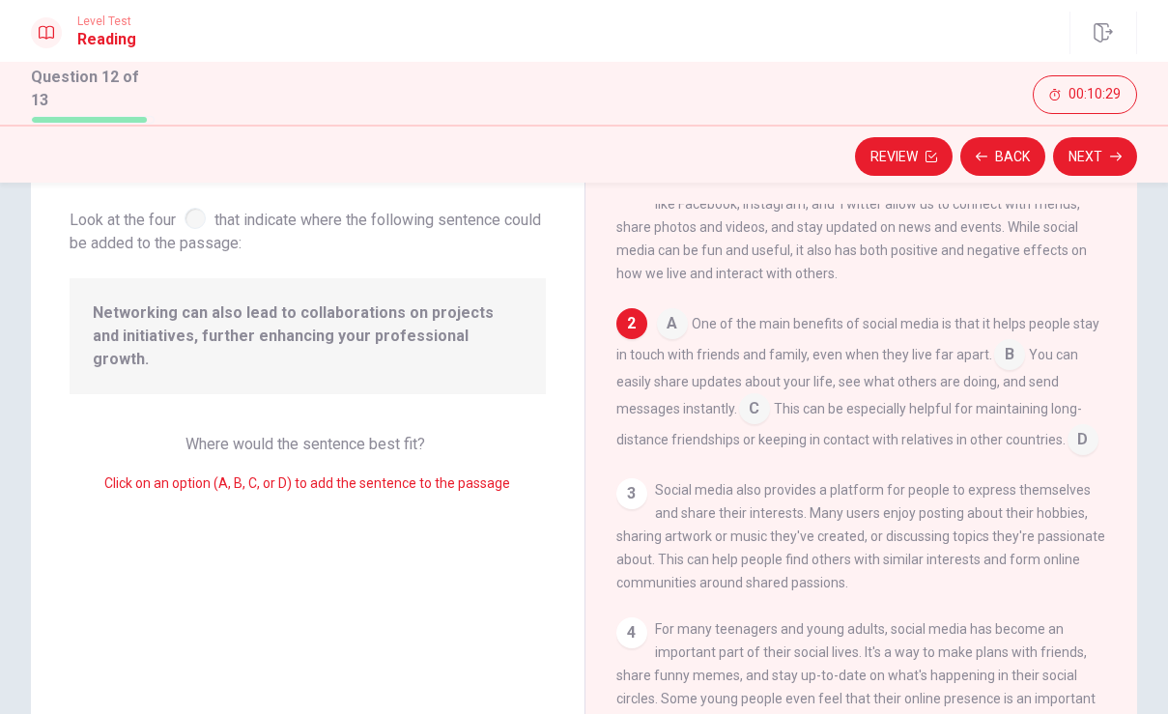
click at [624, 481] on div "3" at bounding box center [631, 493] width 31 height 31
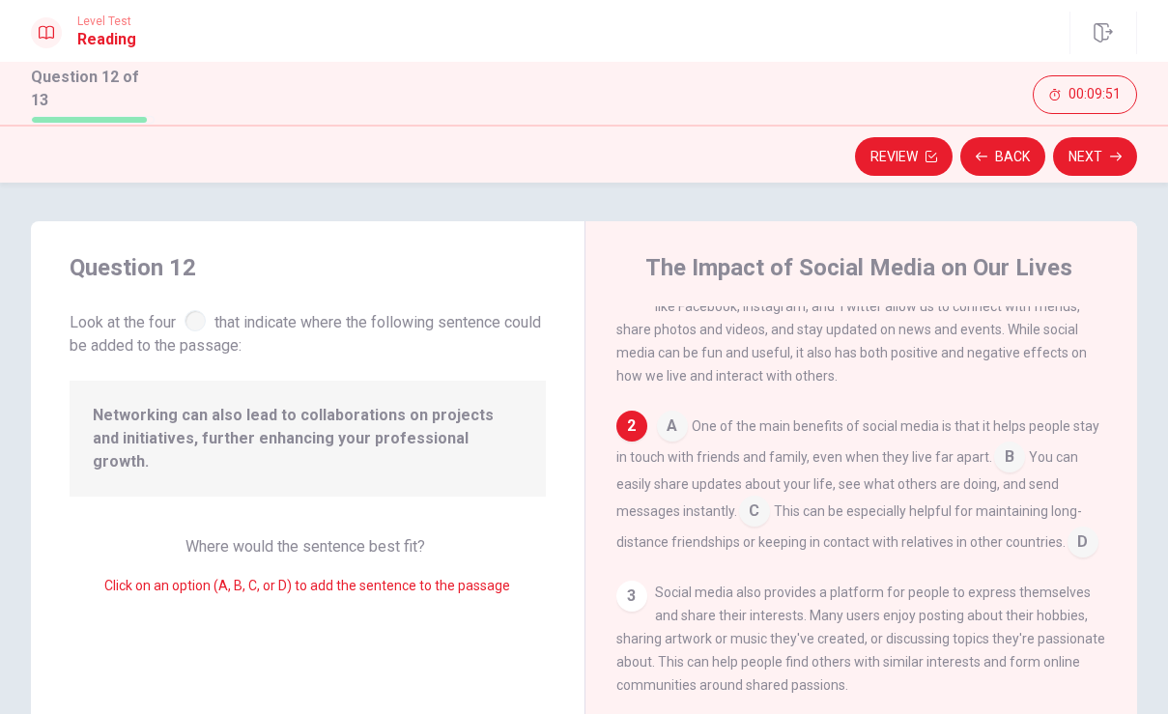
scroll to position [0, 0]
click at [765, 505] on input at bounding box center [754, 512] width 31 height 31
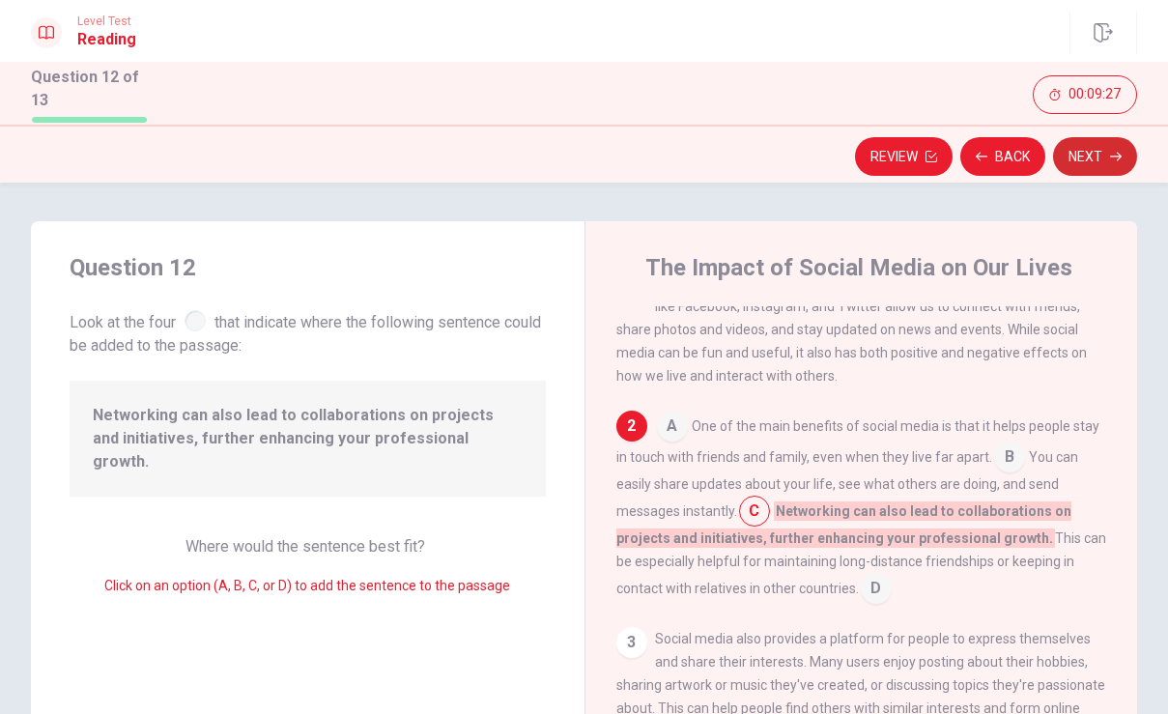
click at [1071, 148] on button "Next" at bounding box center [1095, 156] width 84 height 39
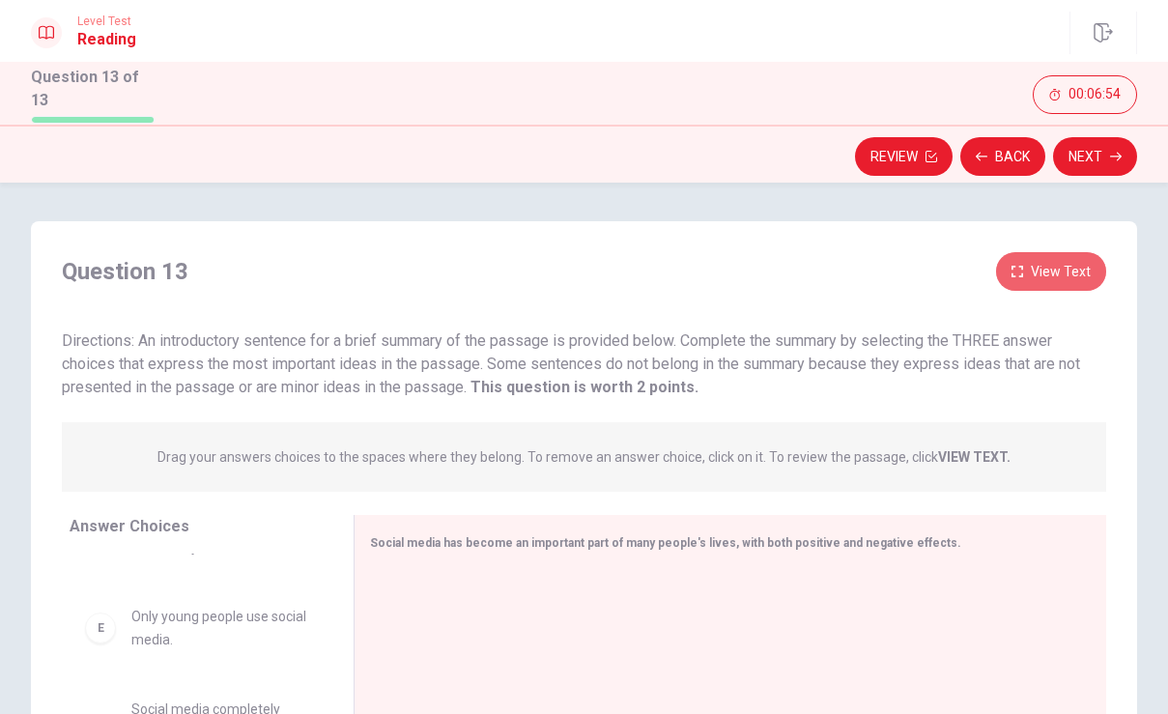
click at [1060, 266] on button "View Text" at bounding box center [1051, 272] width 110 height 40
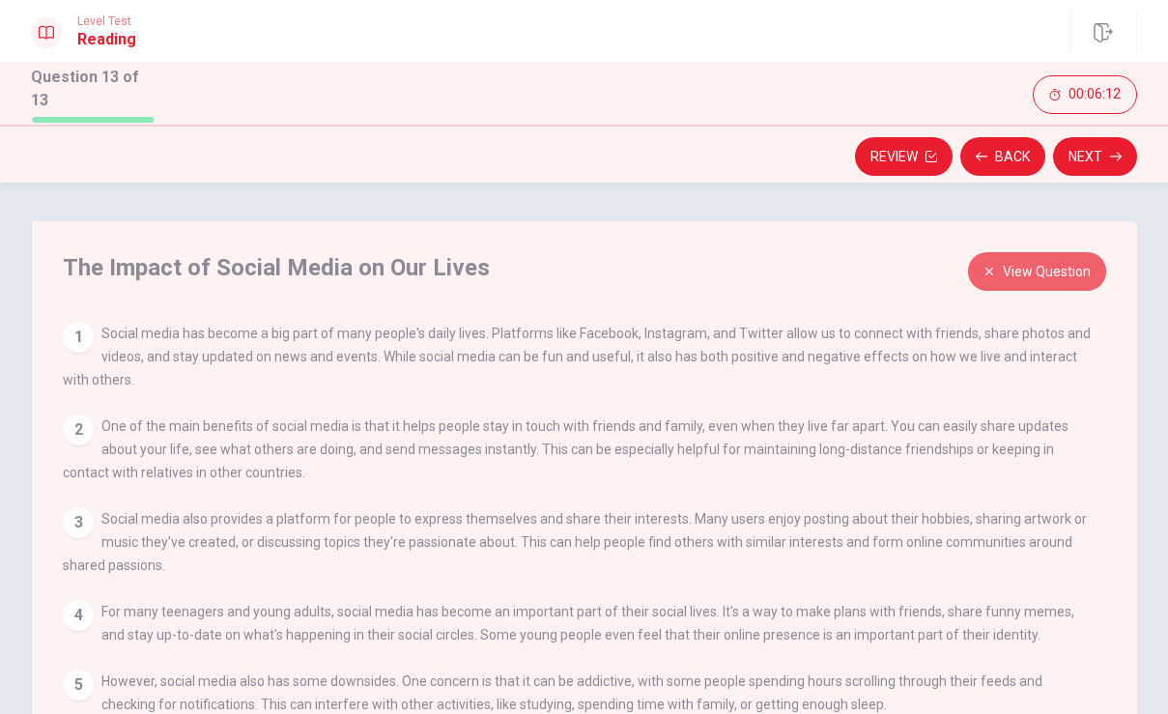
click at [994, 266] on icon "button" at bounding box center [989, 272] width 12 height 12
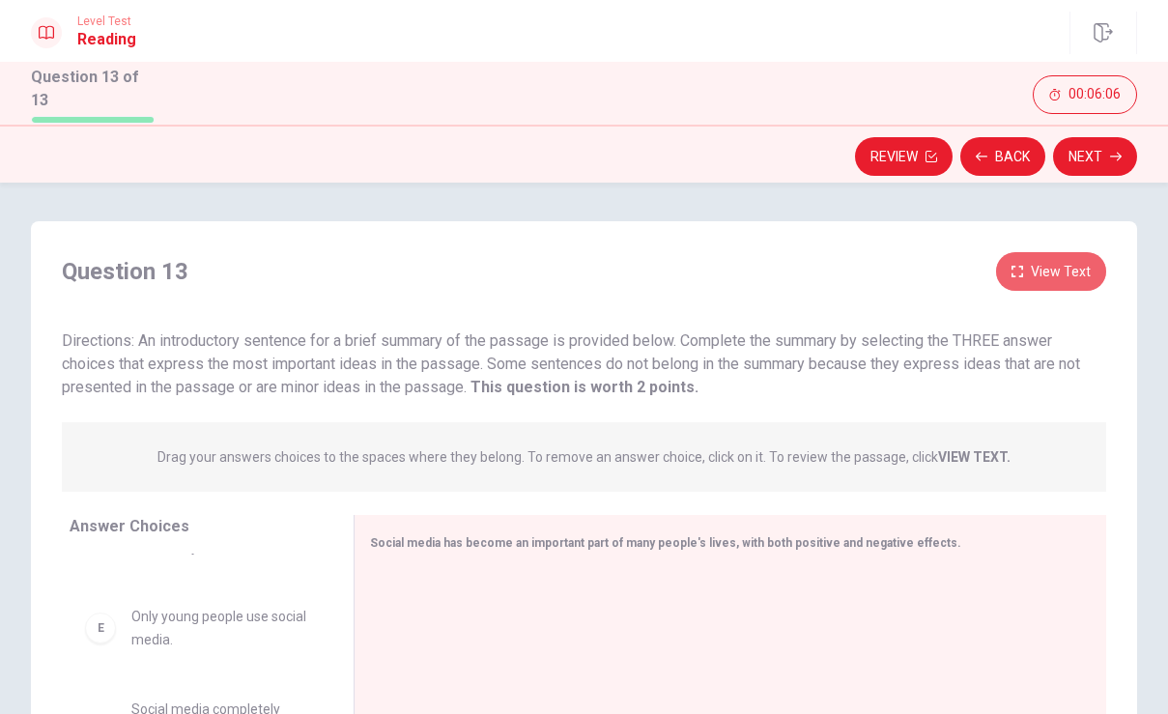
click at [1082, 268] on button "View Text" at bounding box center [1051, 272] width 110 height 40
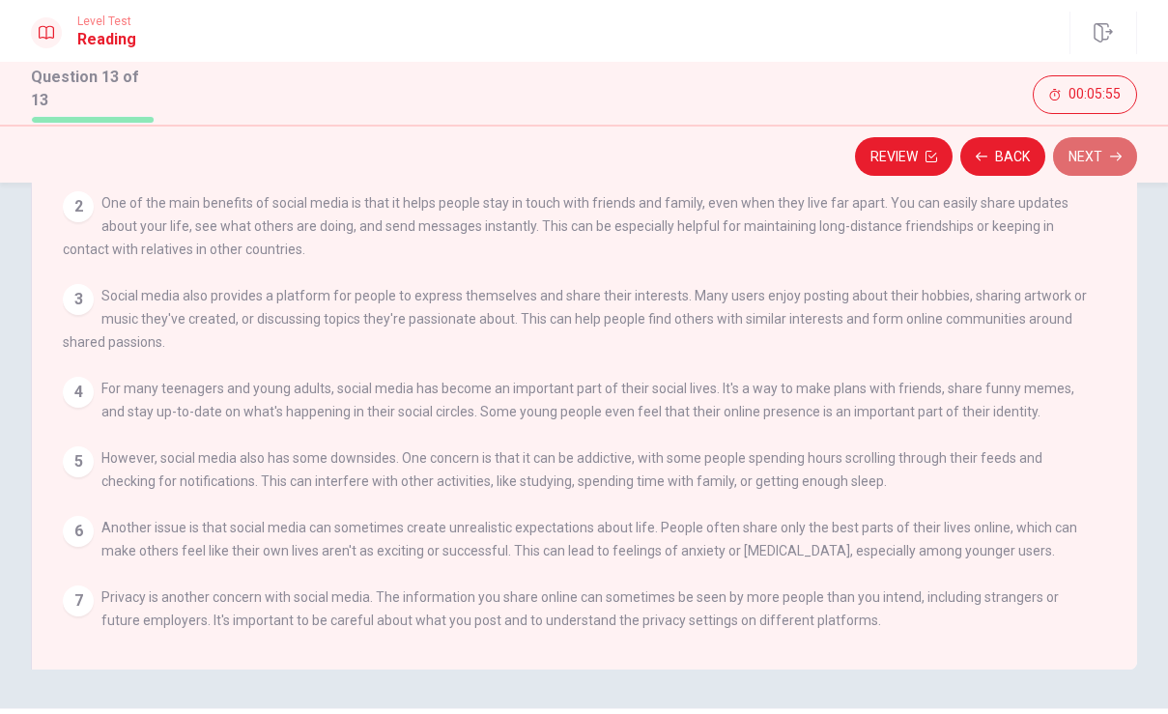
click at [1097, 157] on button "Next" at bounding box center [1095, 156] width 84 height 39
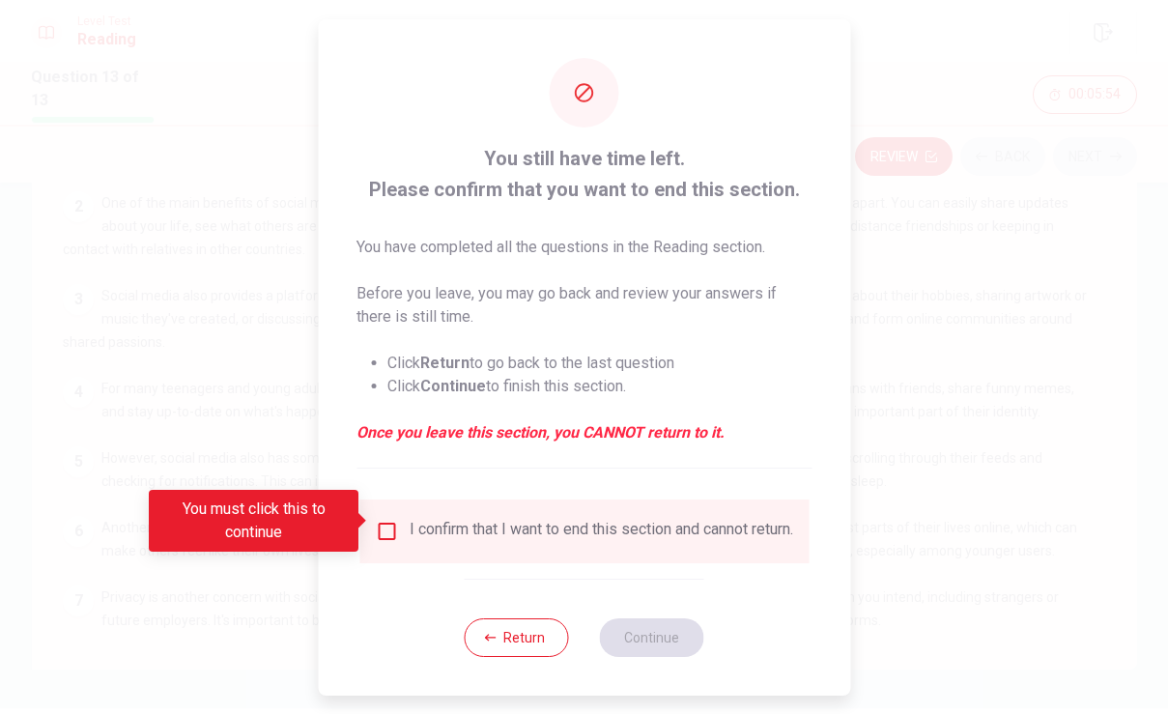
scroll to position [7, 0]
click at [517, 636] on button "Return" at bounding box center [517, 637] width 104 height 39
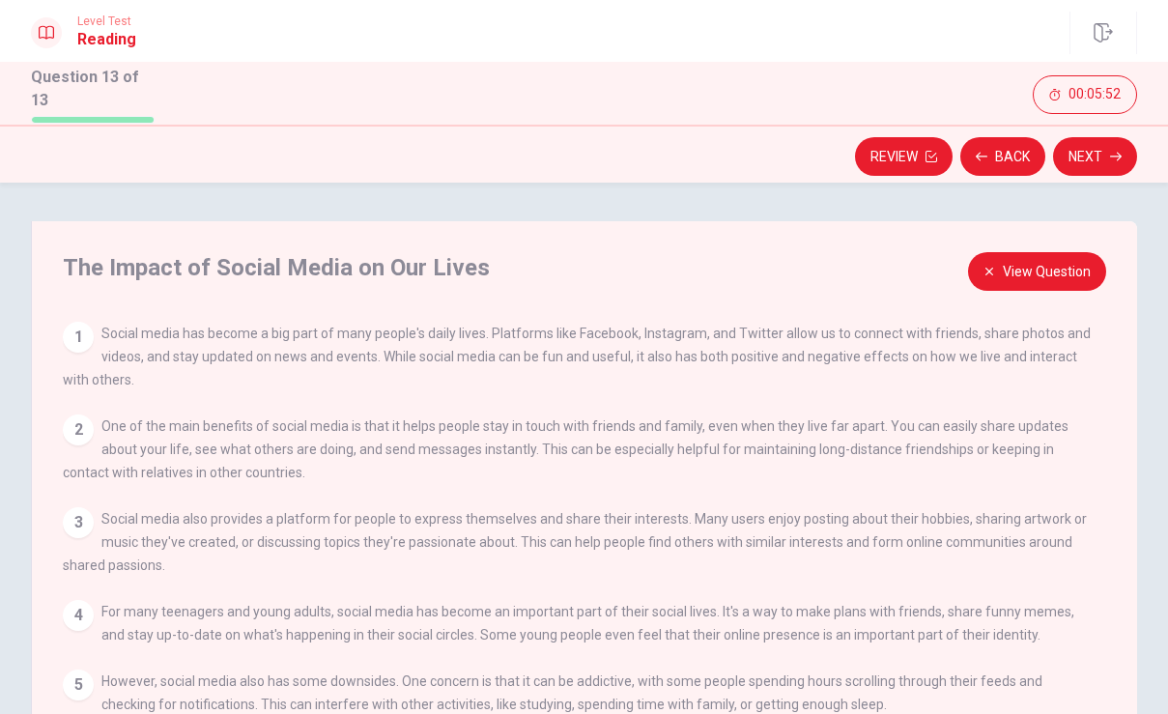
scroll to position [0, 0]
click at [1027, 252] on button "View Question" at bounding box center [1037, 272] width 138 height 40
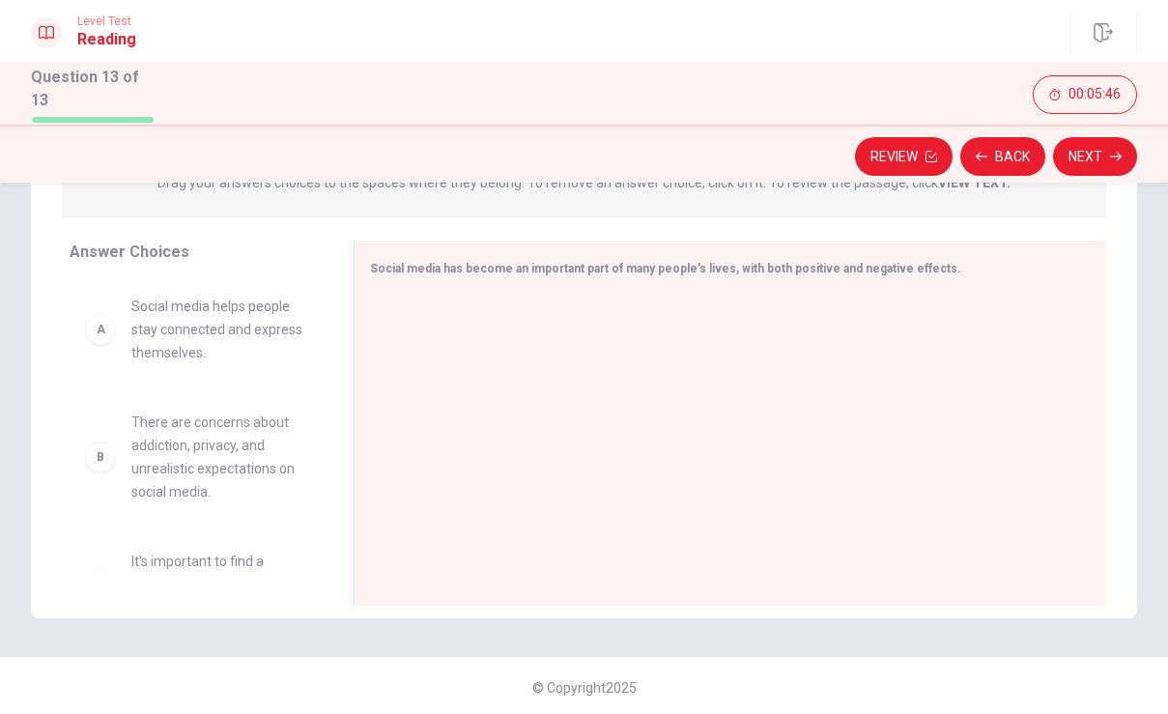
click at [162, 328] on span "Social media helps people stay connected and express themselves." at bounding box center [219, 330] width 176 height 70
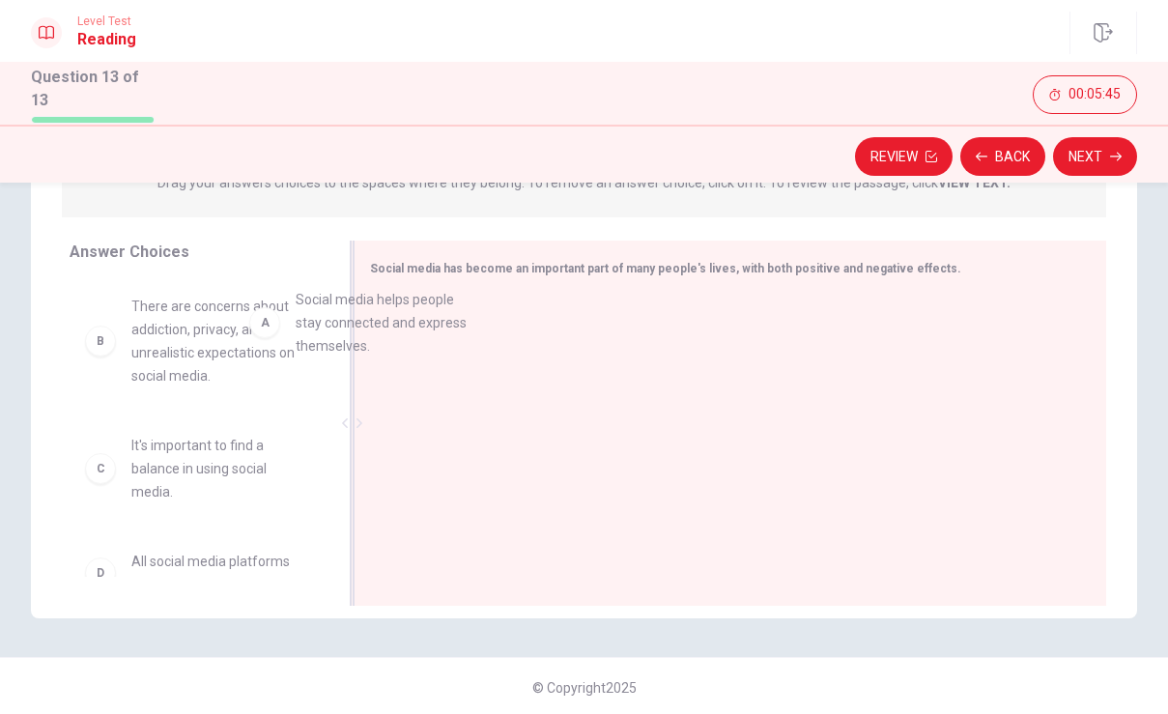
drag, startPoint x: 101, startPoint y: 327, endPoint x: 398, endPoint y: 317, distance: 296.7
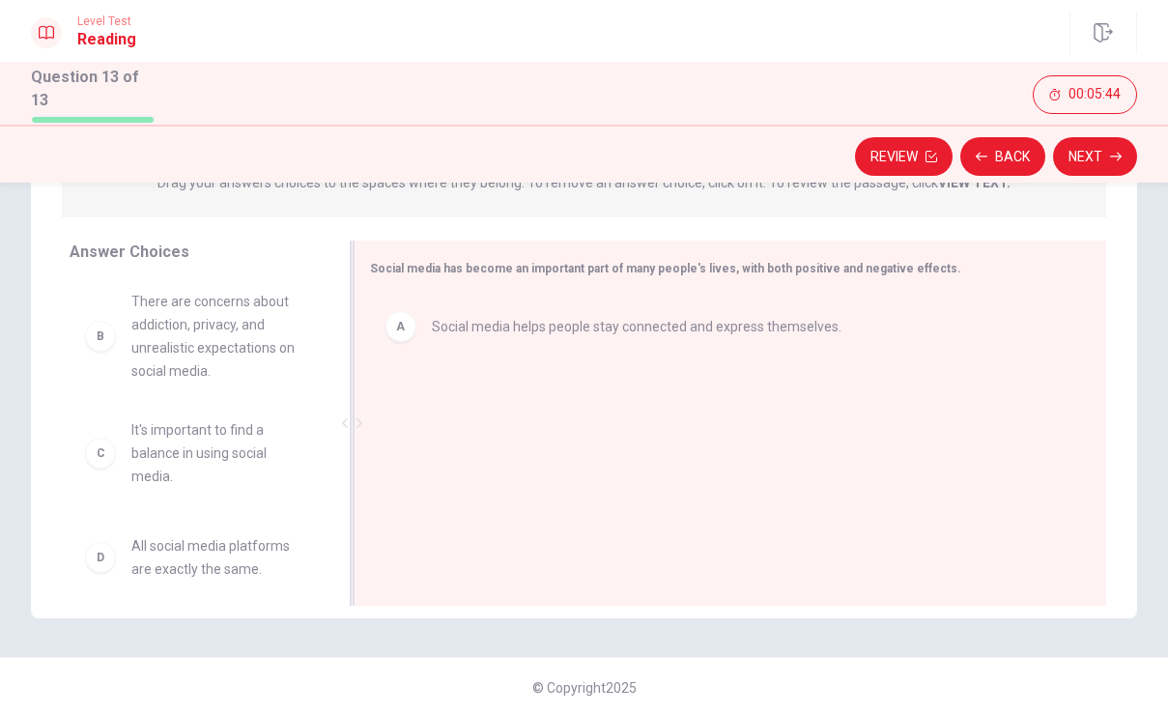
drag, startPoint x: 103, startPoint y: 338, endPoint x: 526, endPoint y: 334, distance: 423.0
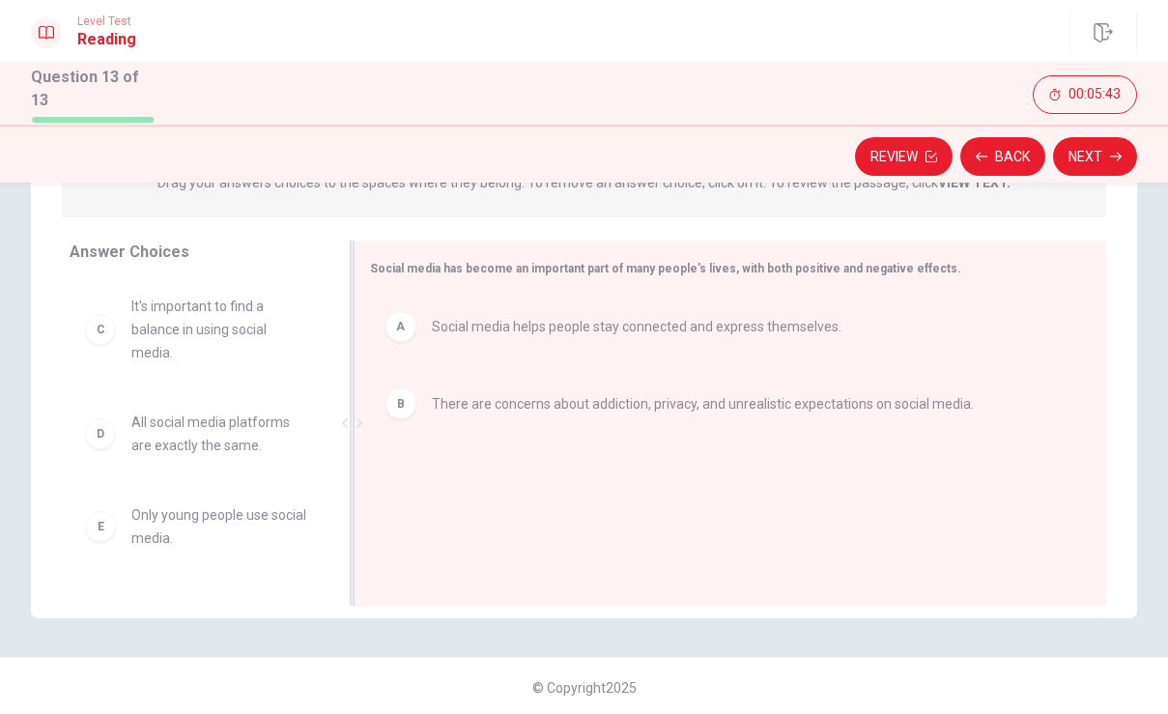
drag, startPoint x: 111, startPoint y: 322, endPoint x: 707, endPoint y: 395, distance: 600.4
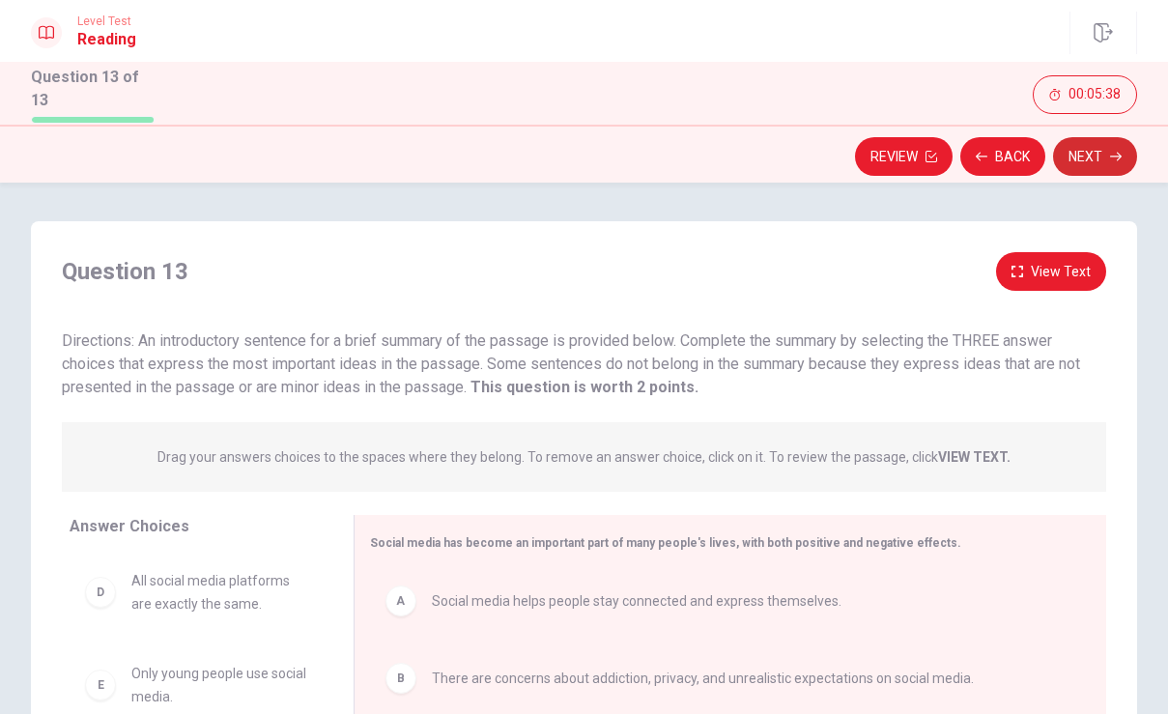
click at [1085, 158] on button "Next" at bounding box center [1095, 156] width 84 height 39
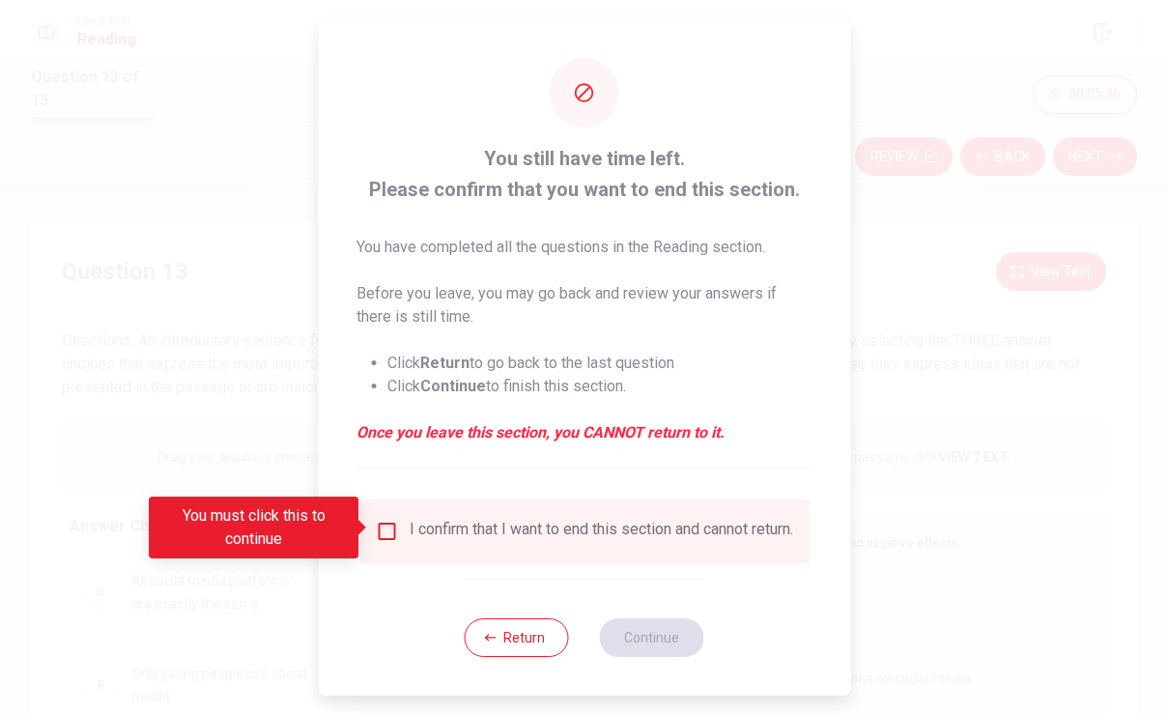
click at [383, 527] on input "You must click this to continue" at bounding box center [386, 531] width 23 height 23
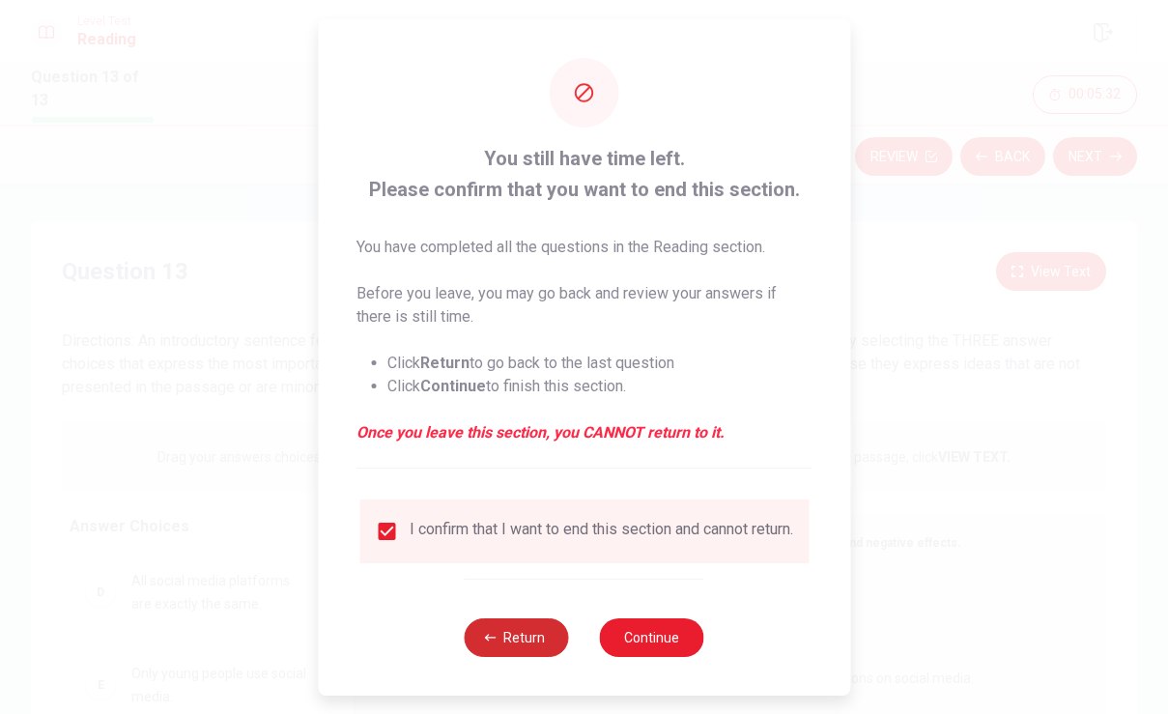
click at [535, 648] on button "Return" at bounding box center [517, 637] width 104 height 39
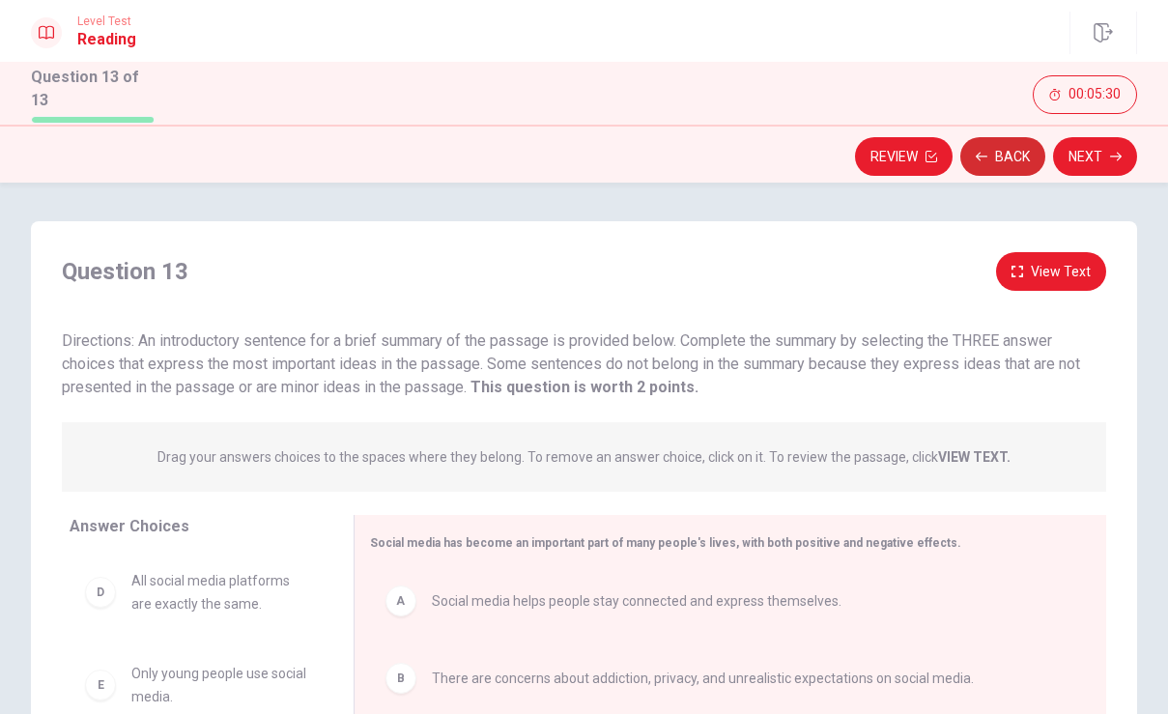
click at [997, 156] on button "Back" at bounding box center [1002, 156] width 85 height 39
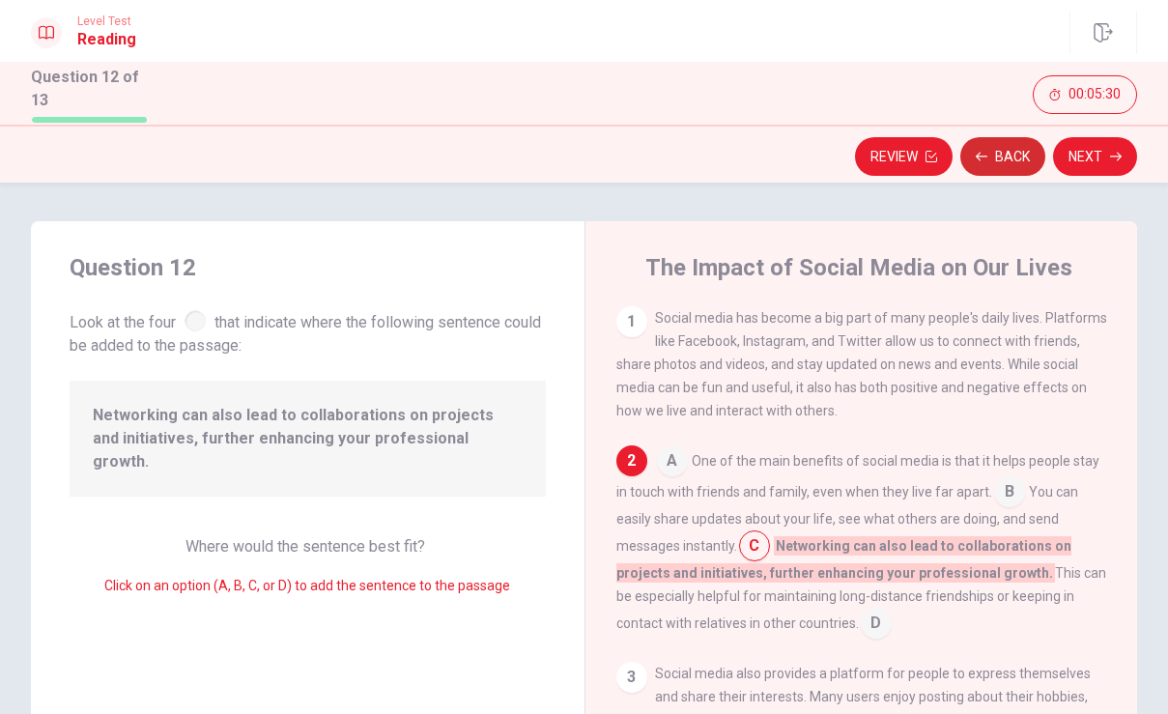
scroll to position [139, 0]
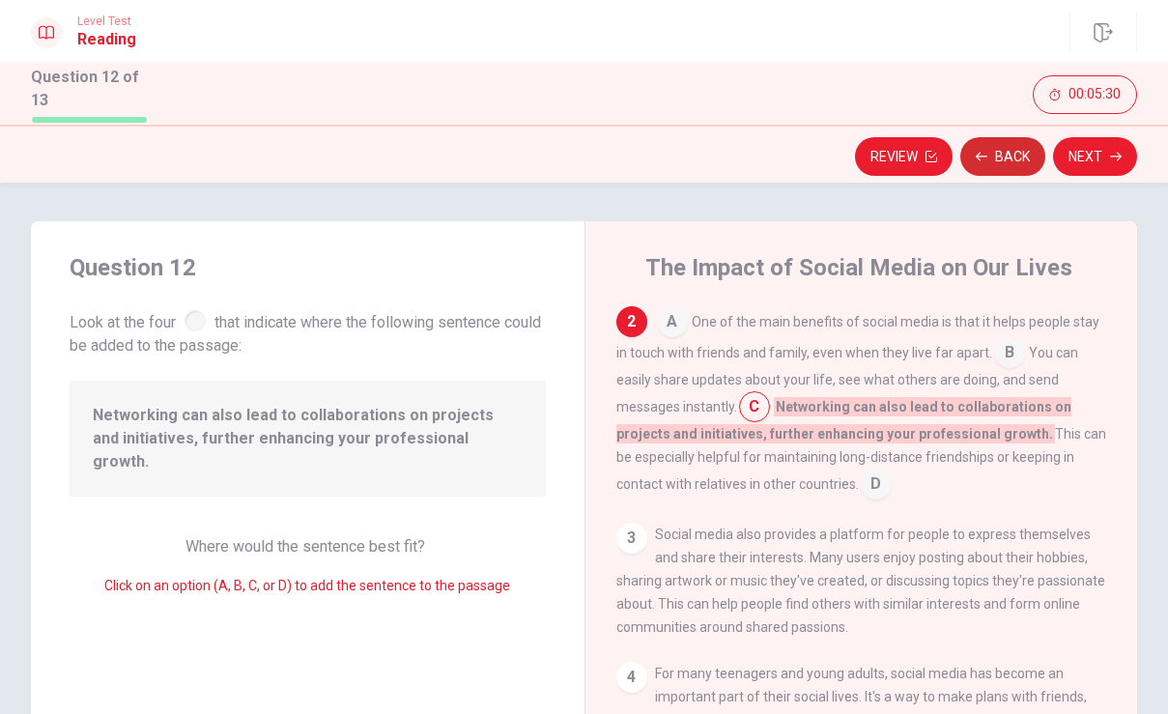
click at [997, 156] on button "Back" at bounding box center [1002, 156] width 85 height 39
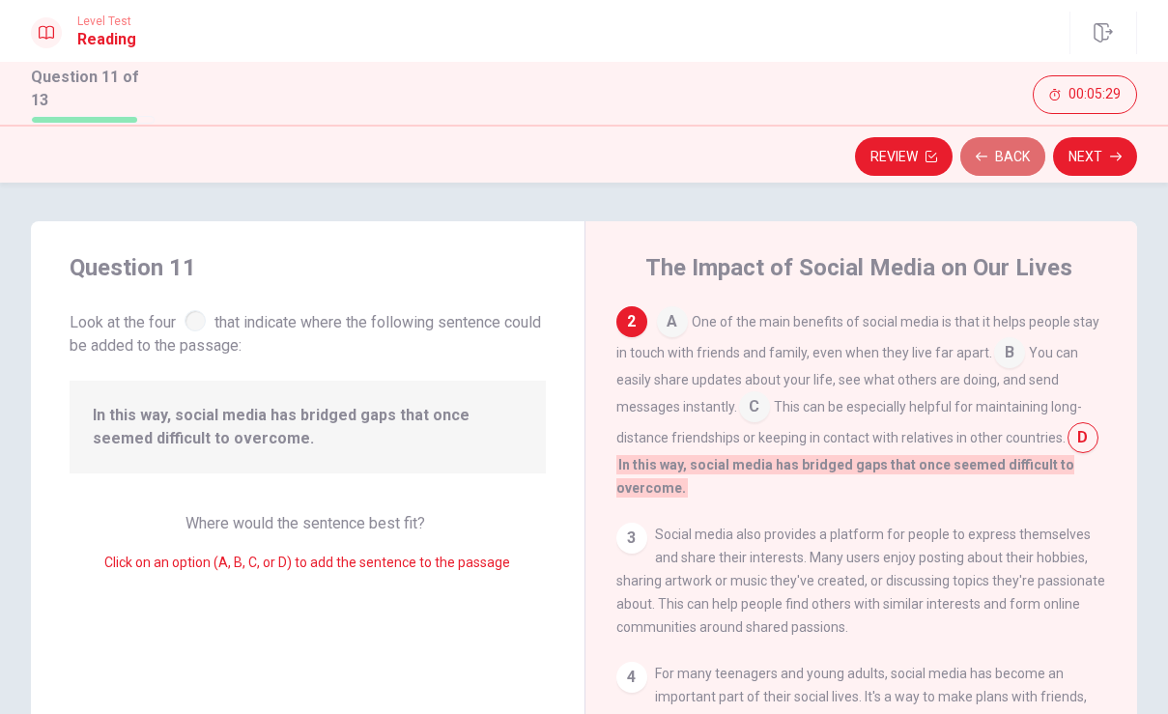
click at [997, 156] on button "Back" at bounding box center [1002, 156] width 85 height 39
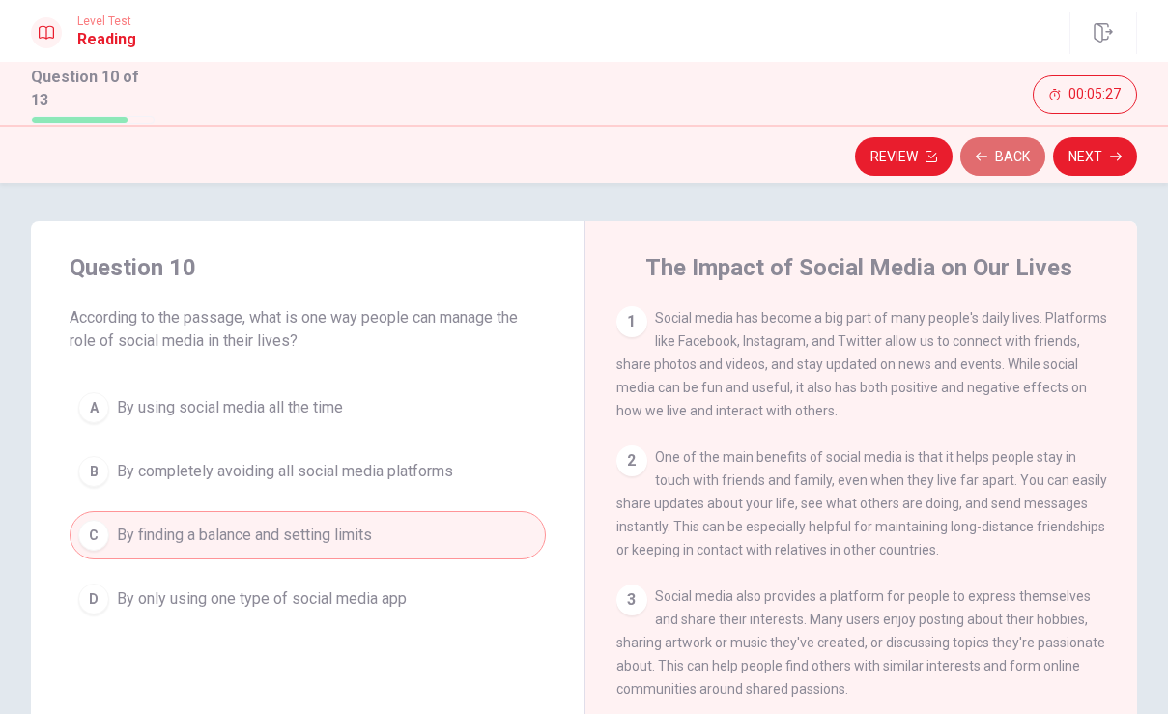
click at [997, 156] on button "Back" at bounding box center [1002, 156] width 85 height 39
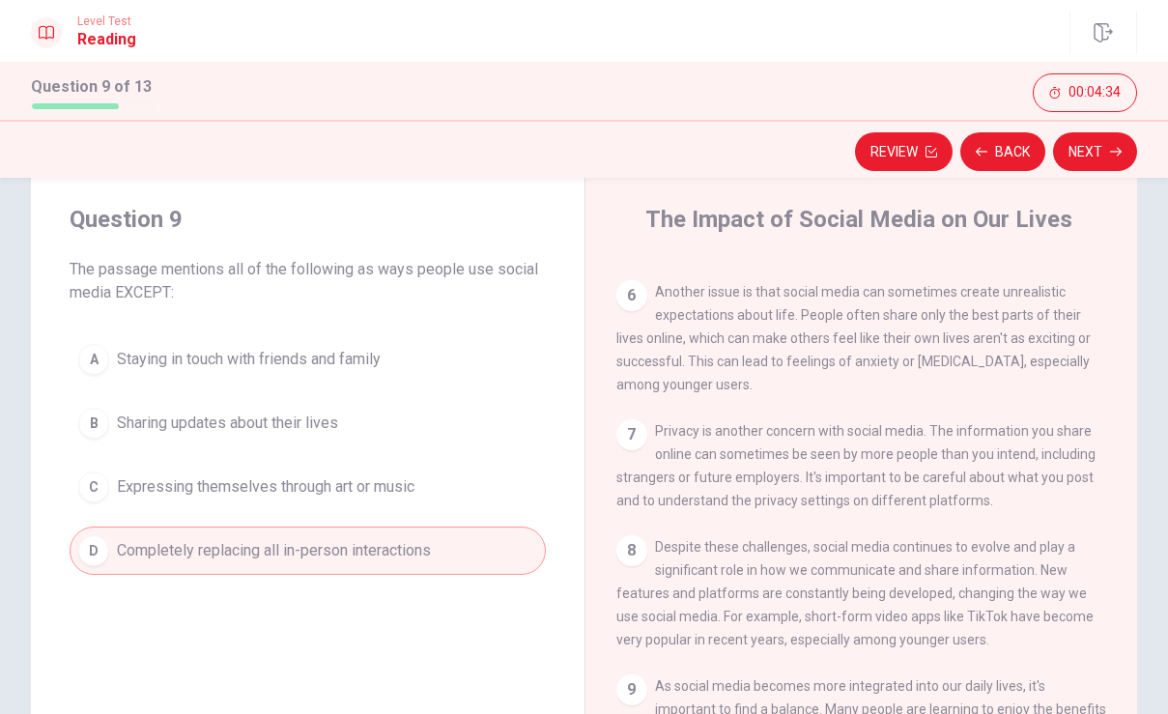
scroll to position [48, 0]
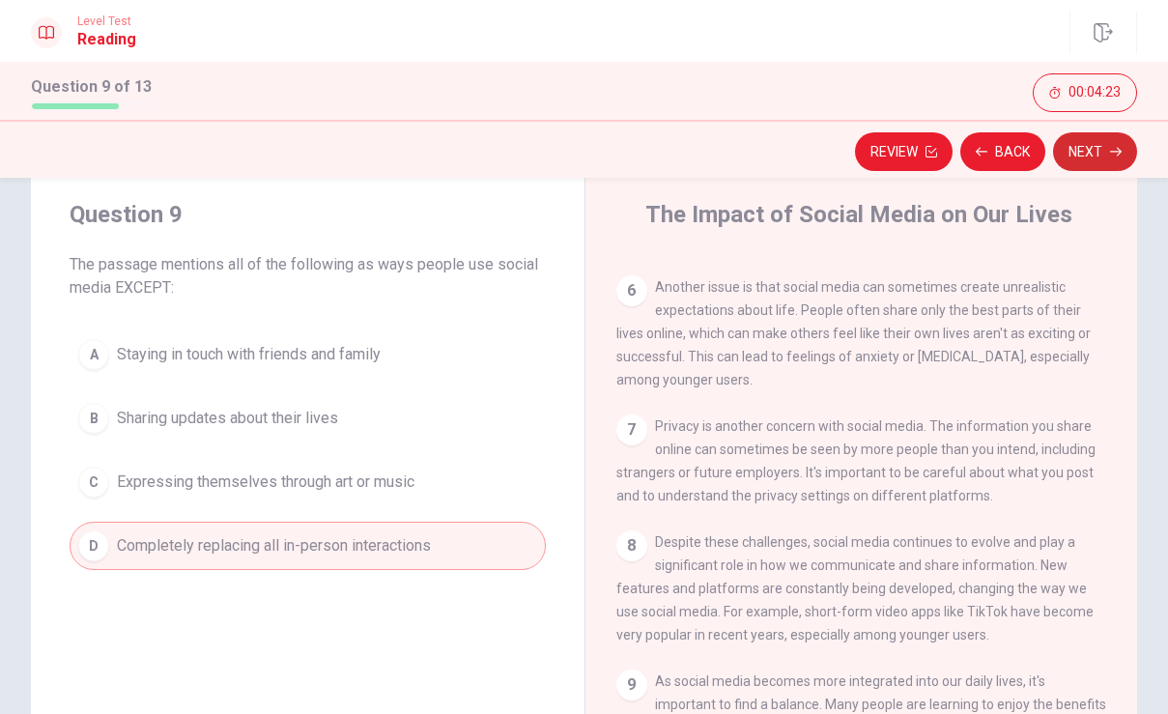
click at [1115, 157] on button "Next" at bounding box center [1095, 151] width 84 height 39
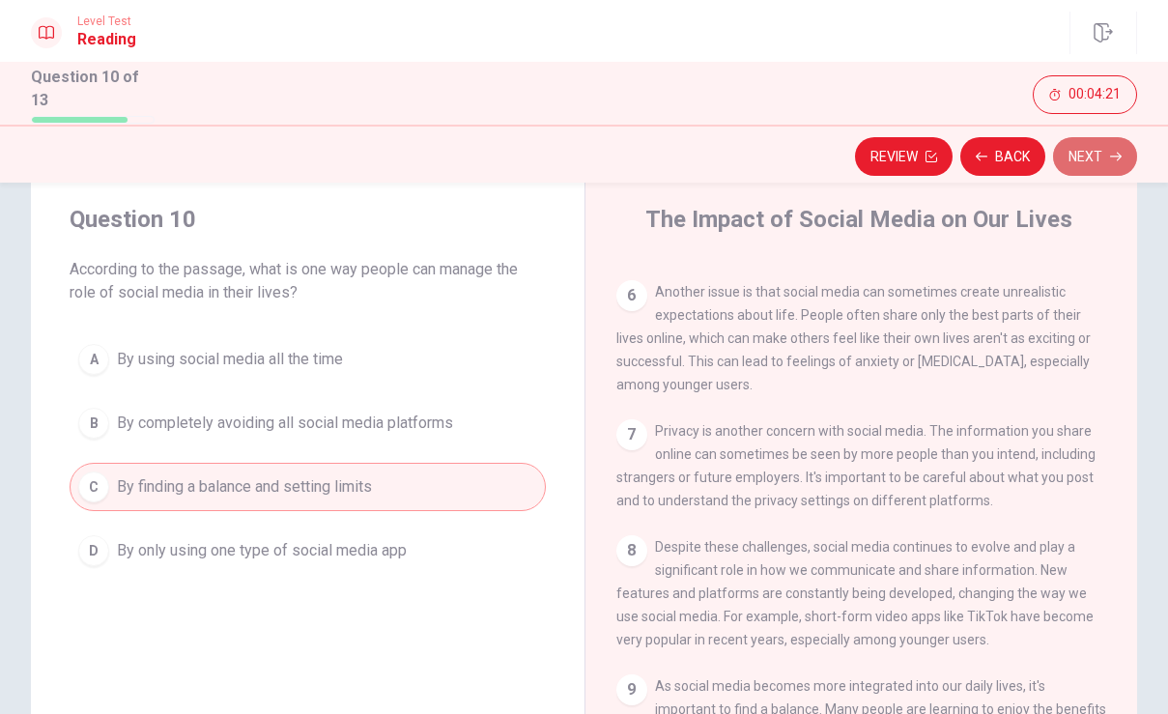
click at [1105, 149] on button "Next" at bounding box center [1095, 156] width 84 height 39
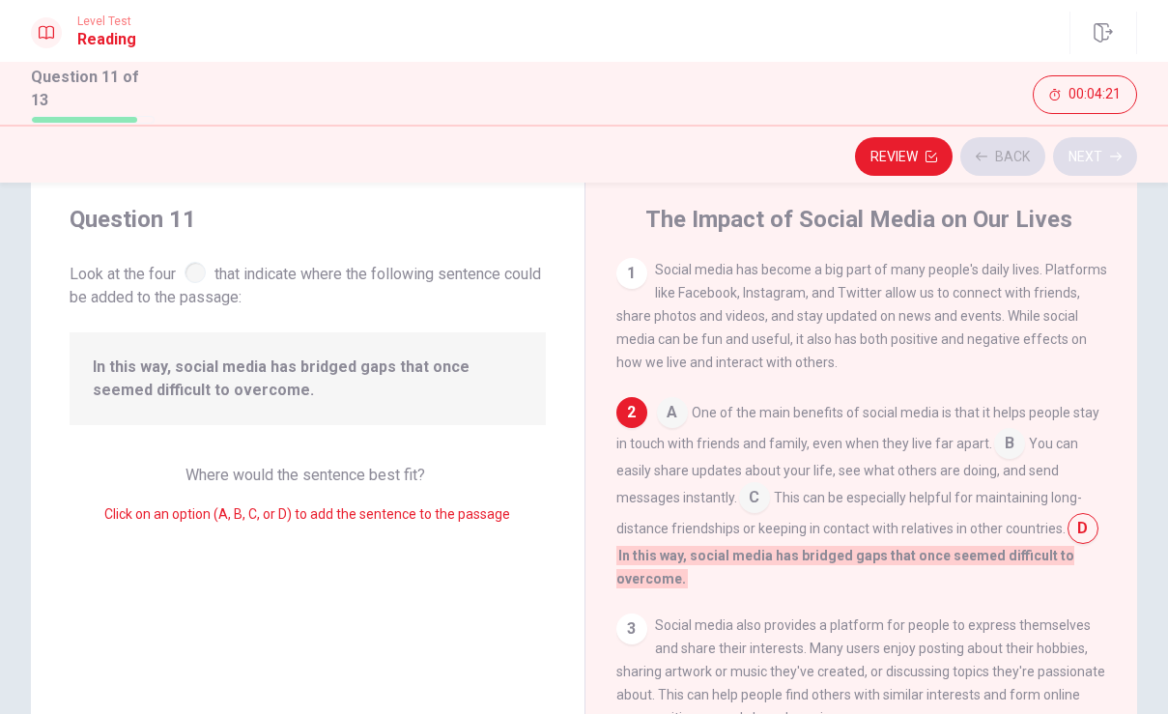
scroll to position [139, 0]
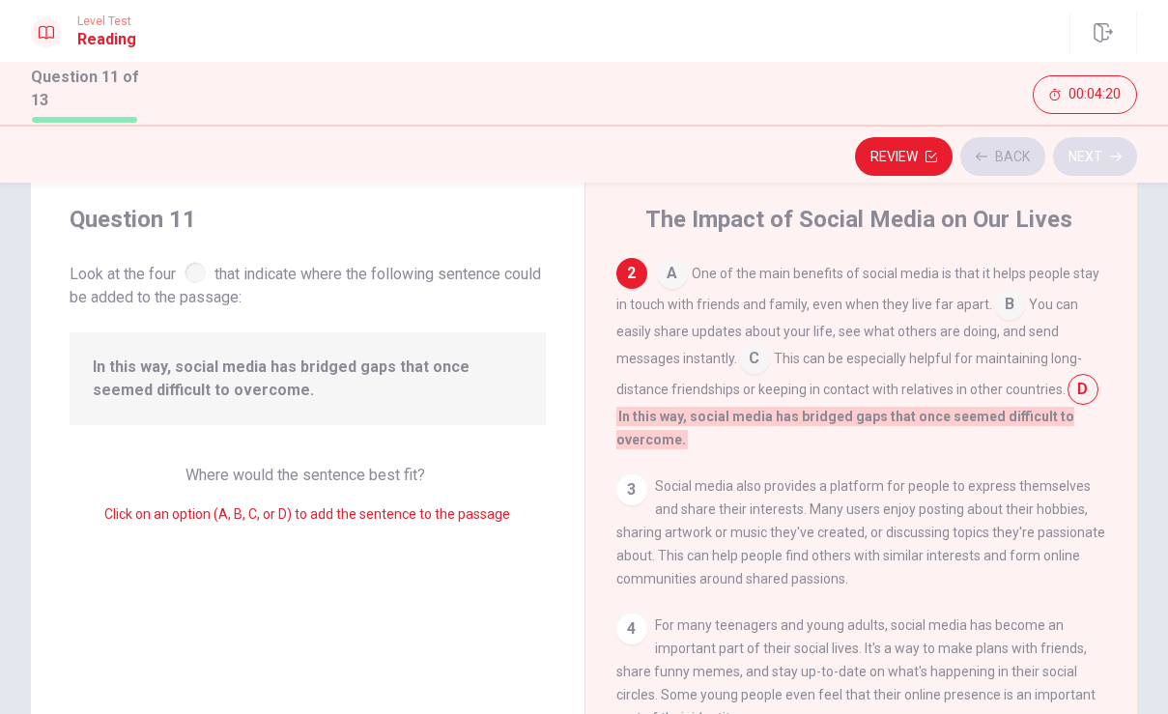
click at [1105, 149] on button "Next" at bounding box center [1095, 156] width 84 height 39
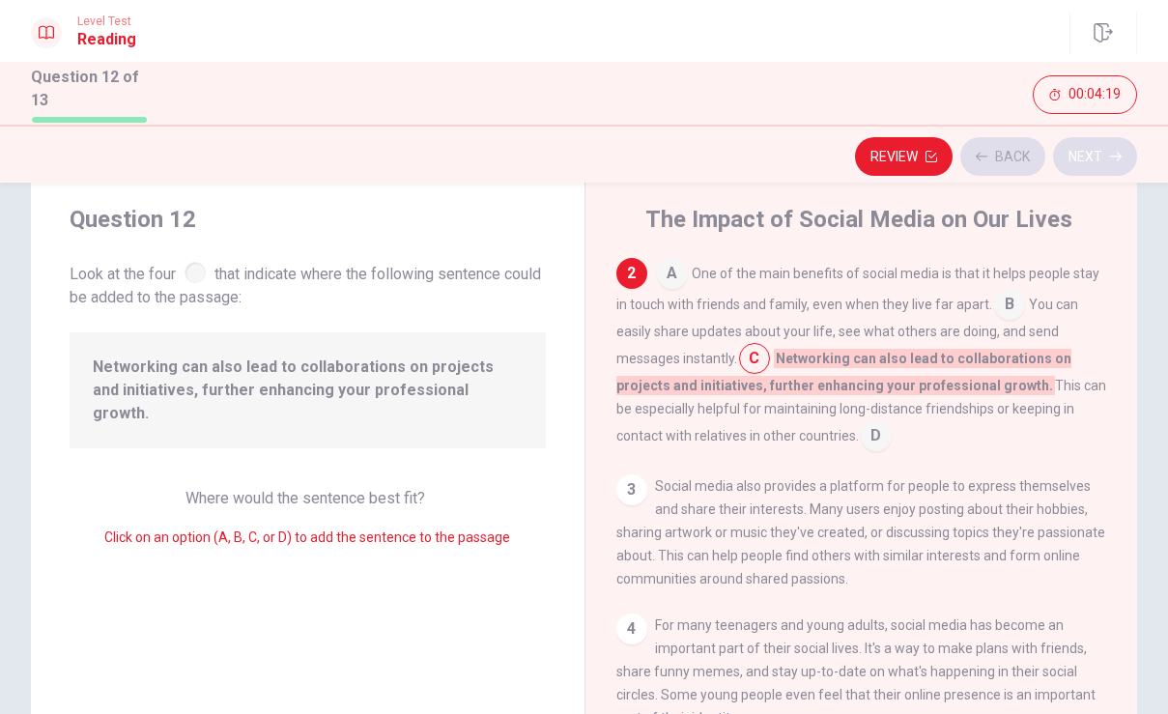
click at [1105, 149] on div "Review Back Next" at bounding box center [584, 156] width 1106 height 37
click at [1107, 149] on button "Next" at bounding box center [1095, 156] width 84 height 39
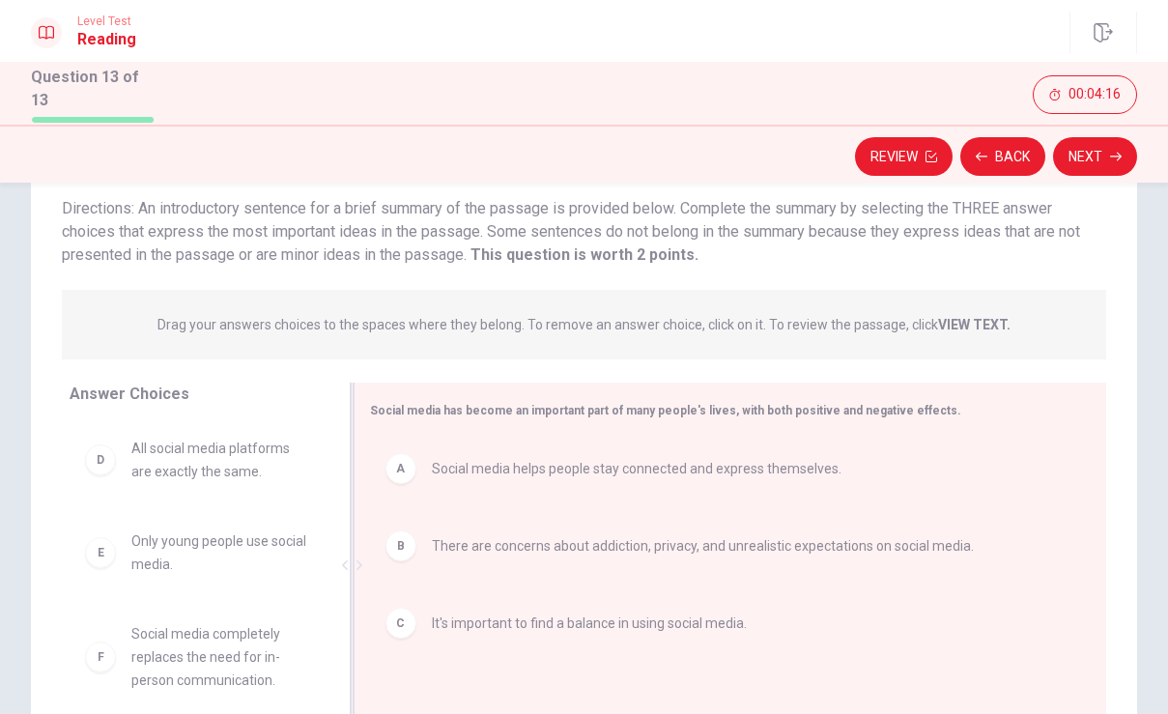
scroll to position [136, 0]
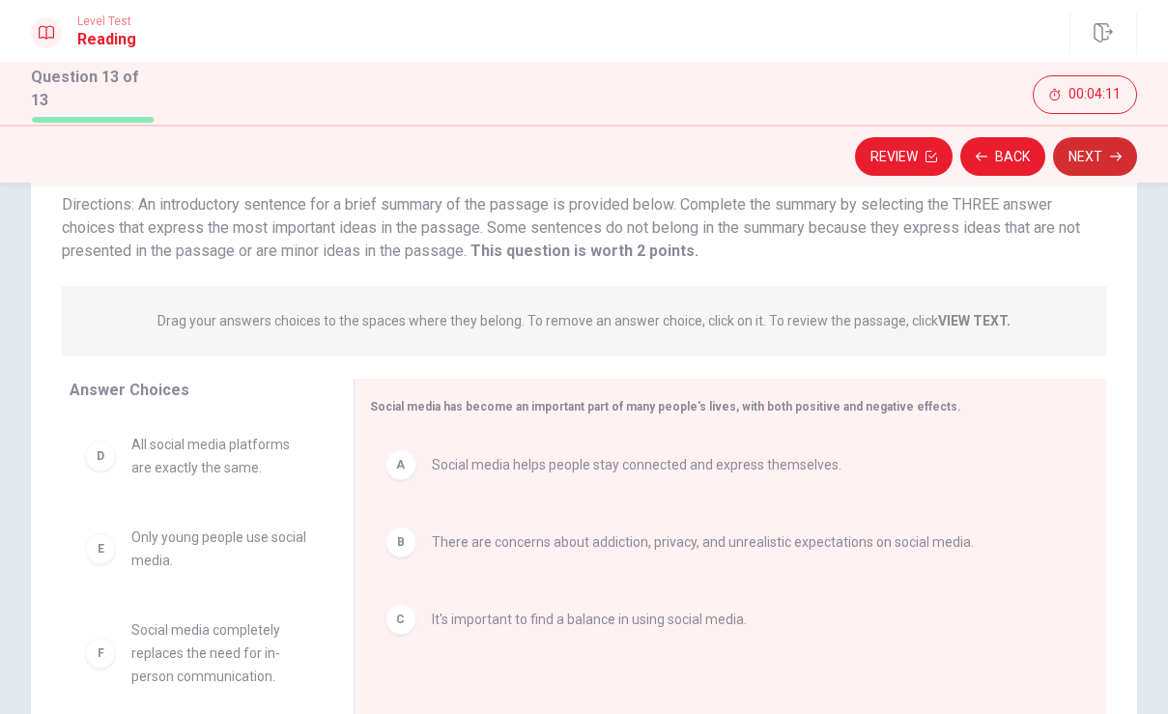
click at [1084, 161] on button "Next" at bounding box center [1095, 156] width 84 height 39
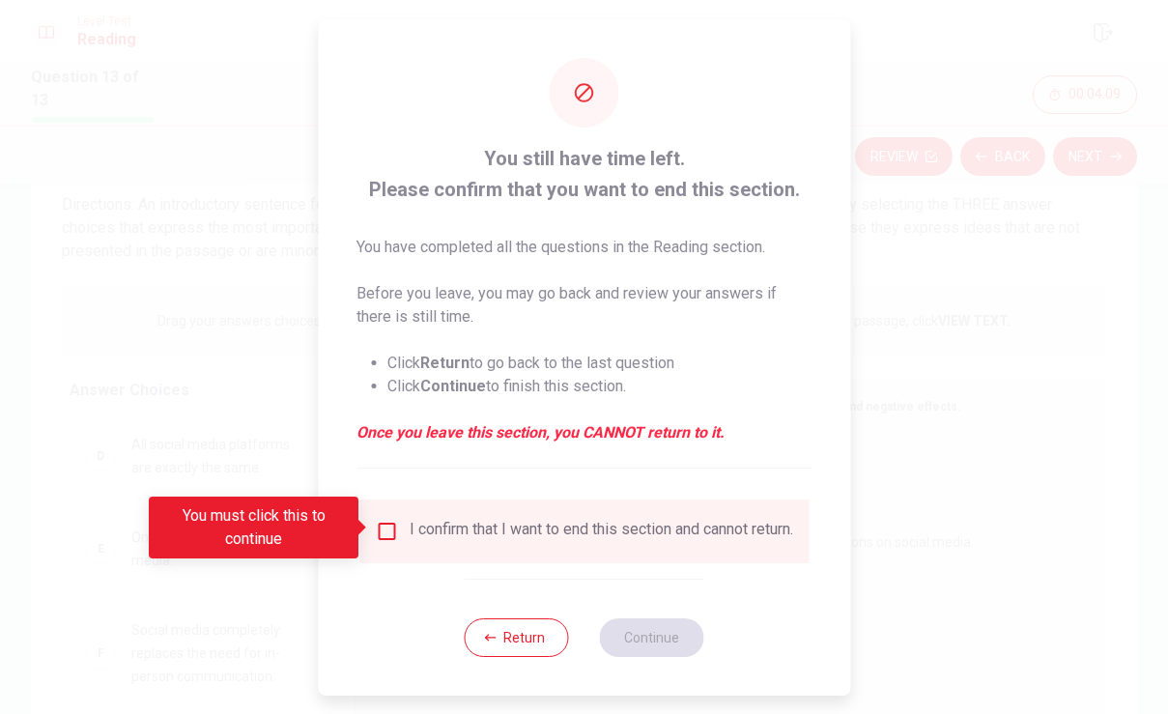
click at [384, 529] on input "You must click this to continue" at bounding box center [386, 531] width 23 height 23
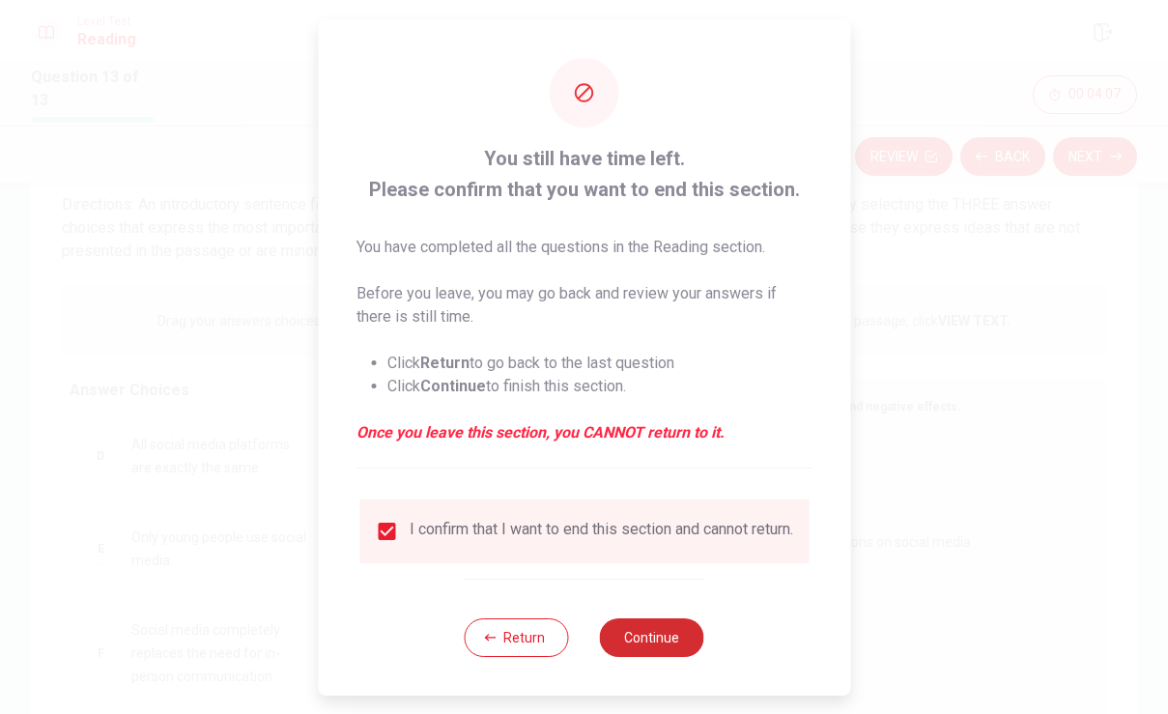
click at [679, 644] on button "Continue" at bounding box center [652, 637] width 104 height 39
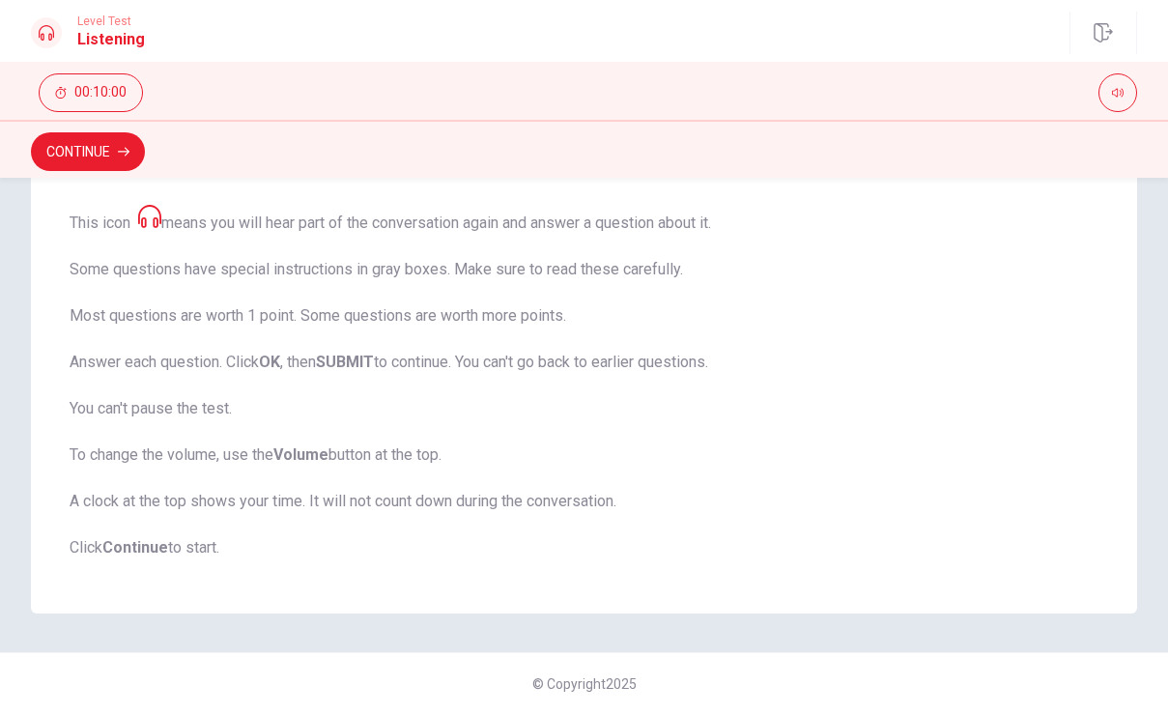
scroll to position [321, 0]
click at [1130, 91] on button "button" at bounding box center [1117, 92] width 39 height 39
click at [118, 152] on button "Continue" at bounding box center [88, 151] width 114 height 39
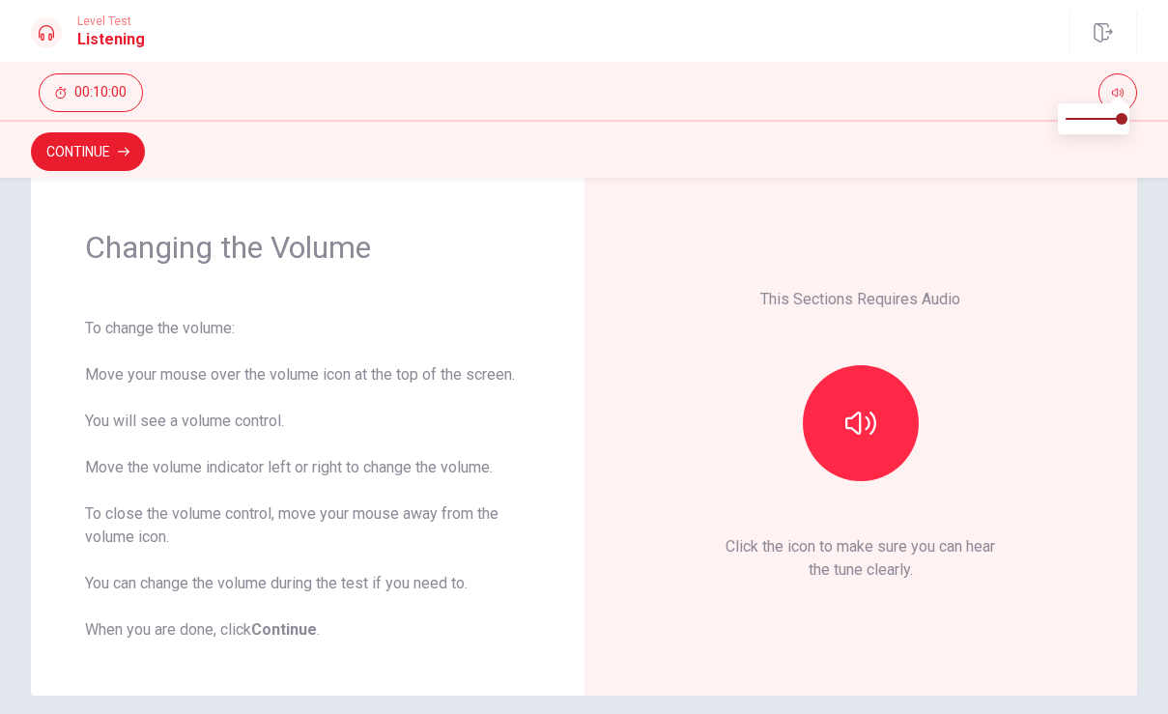
scroll to position [51, 0]
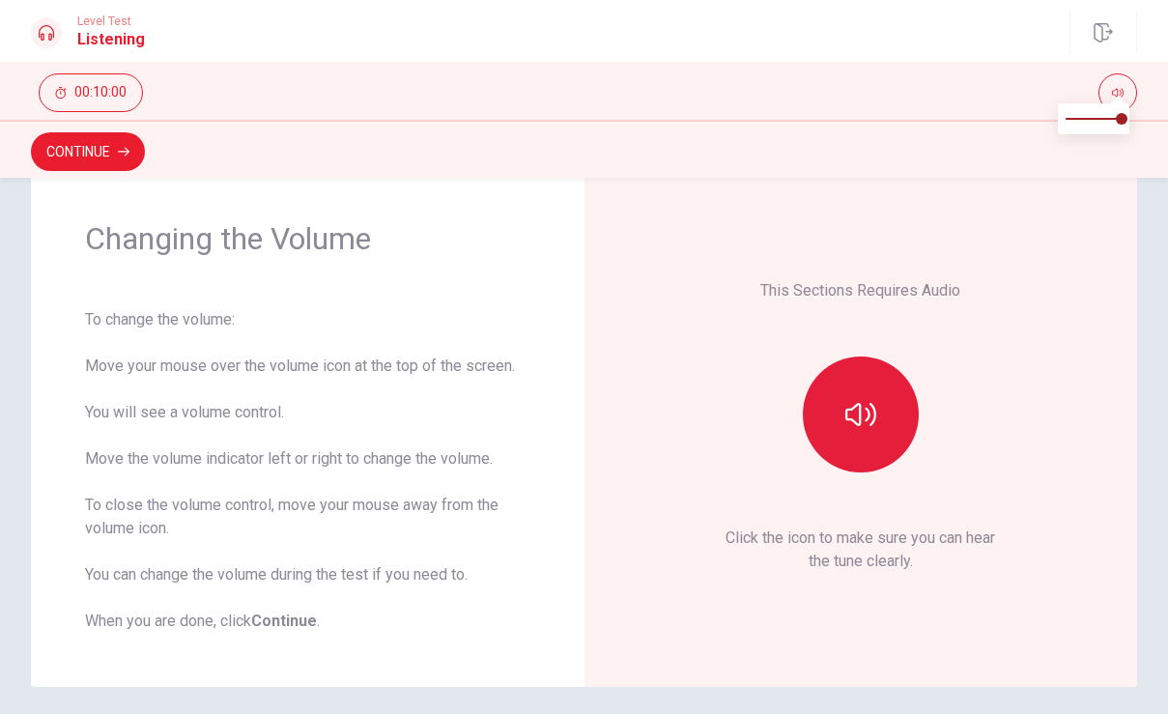
click at [877, 424] on button "button" at bounding box center [861, 414] width 116 height 116
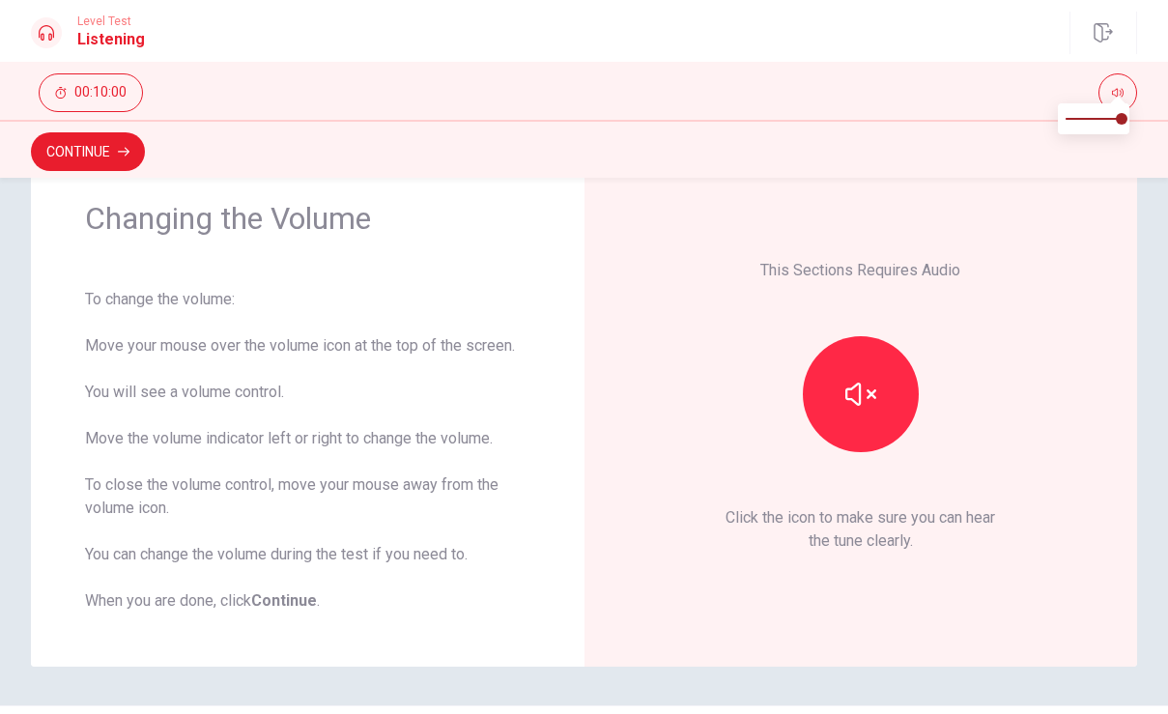
scroll to position [0, 0]
click at [105, 155] on button "Continue" at bounding box center [88, 151] width 114 height 39
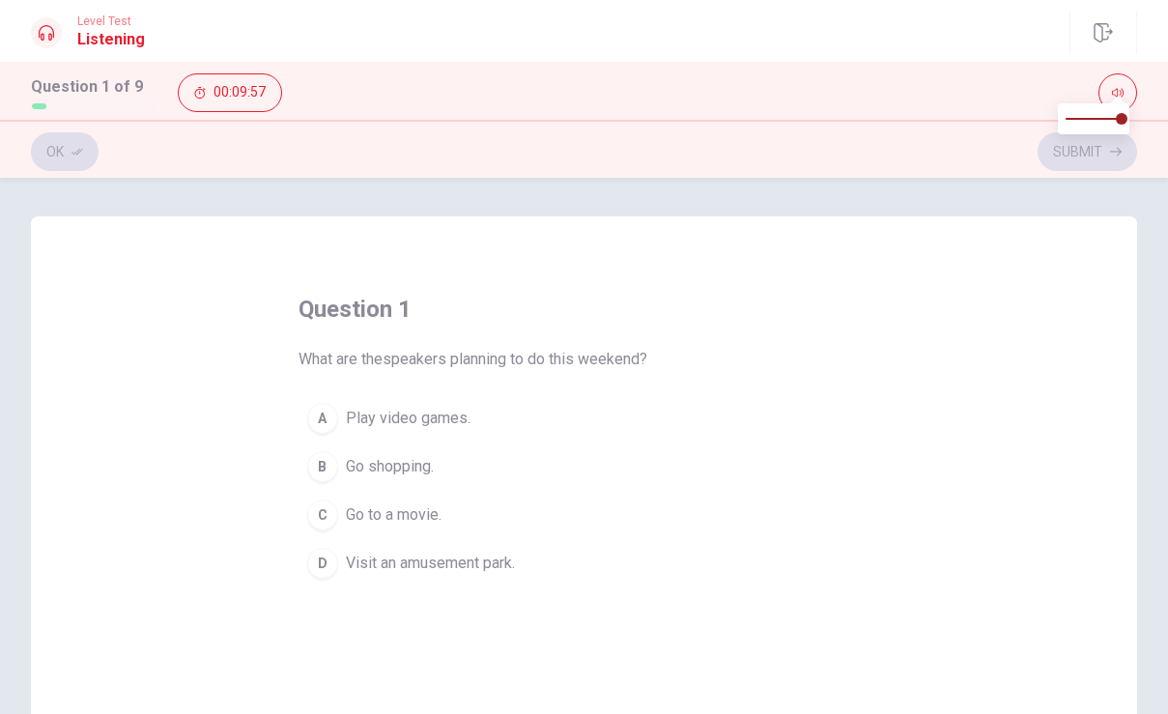
click at [327, 566] on div "D" at bounding box center [322, 563] width 31 height 31
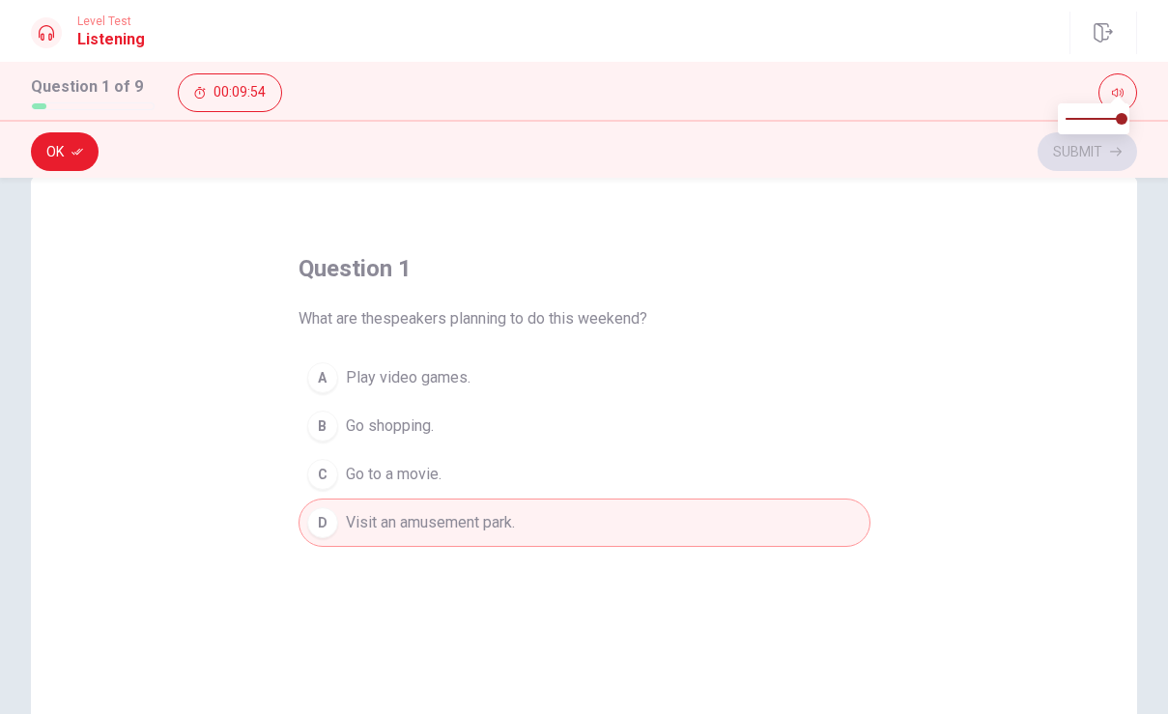
scroll to position [48, 0]
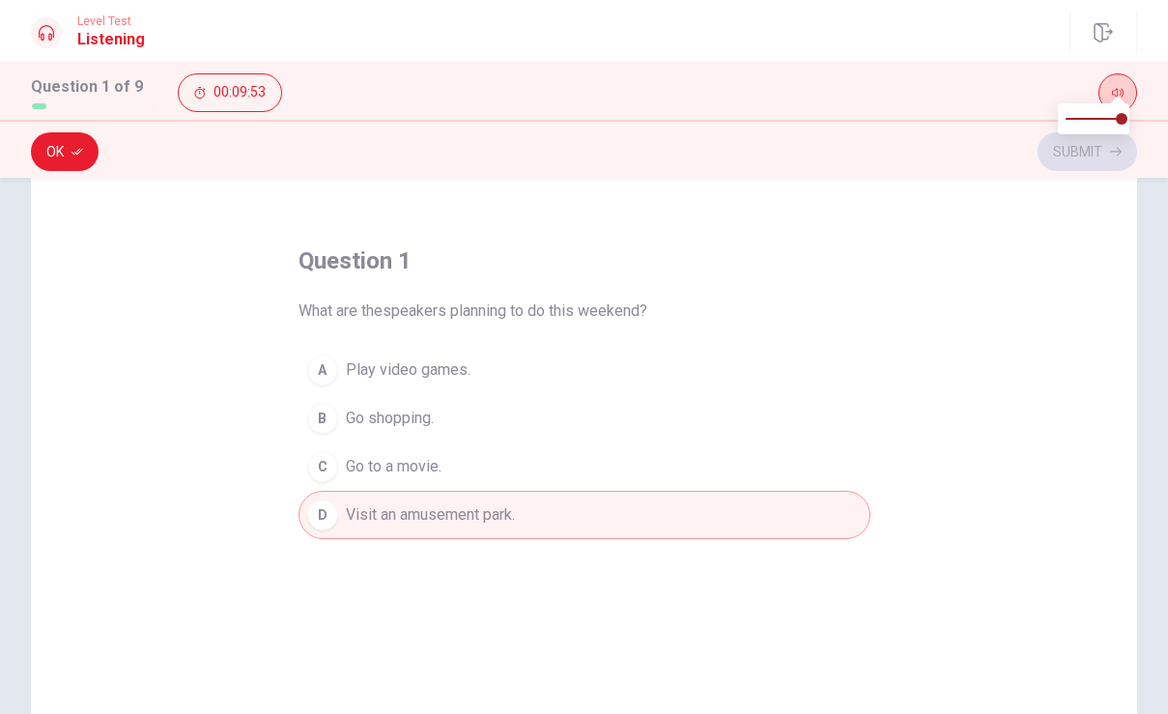
click at [1107, 93] on button "button" at bounding box center [1117, 92] width 39 height 39
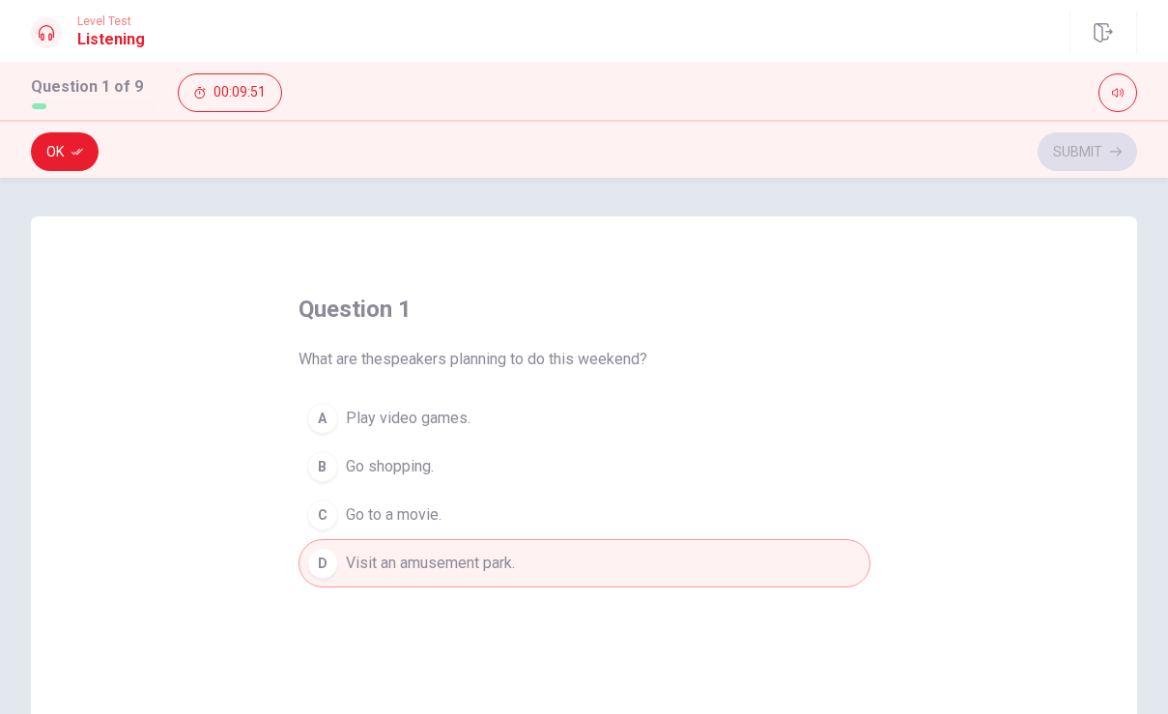
scroll to position [0, 0]
click at [81, 154] on icon "button" at bounding box center [77, 152] width 12 height 12
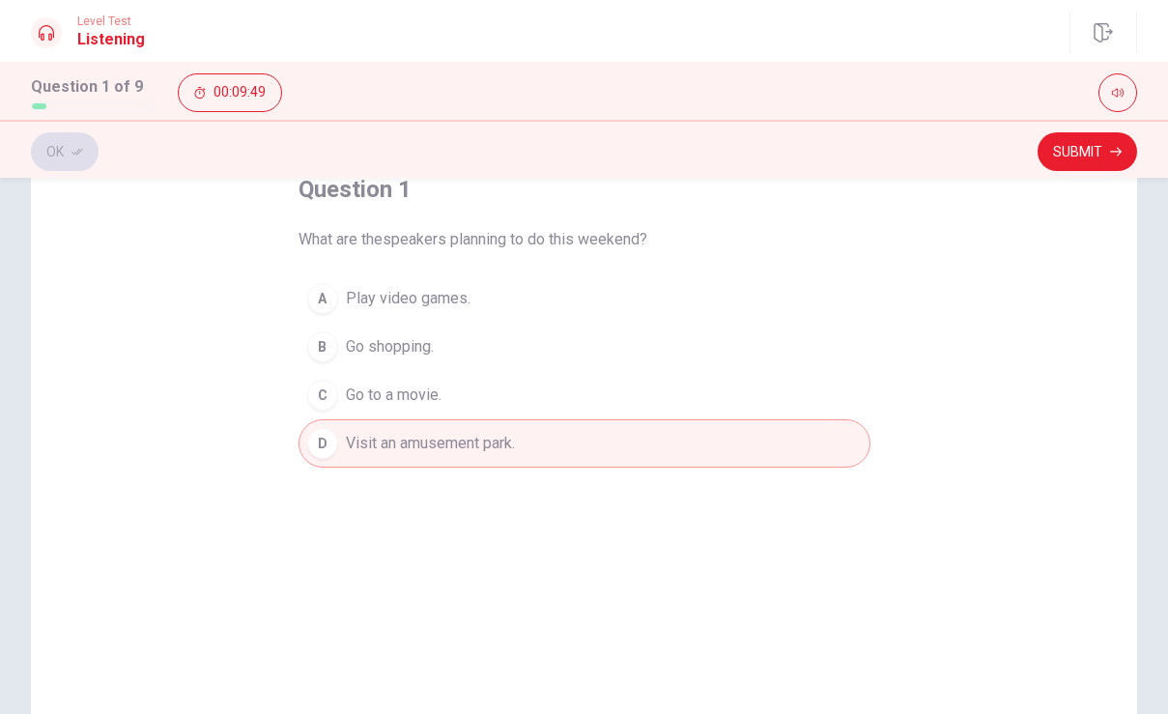
scroll to position [125, 0]
click at [1076, 141] on button "Submit" at bounding box center [1086, 151] width 99 height 39
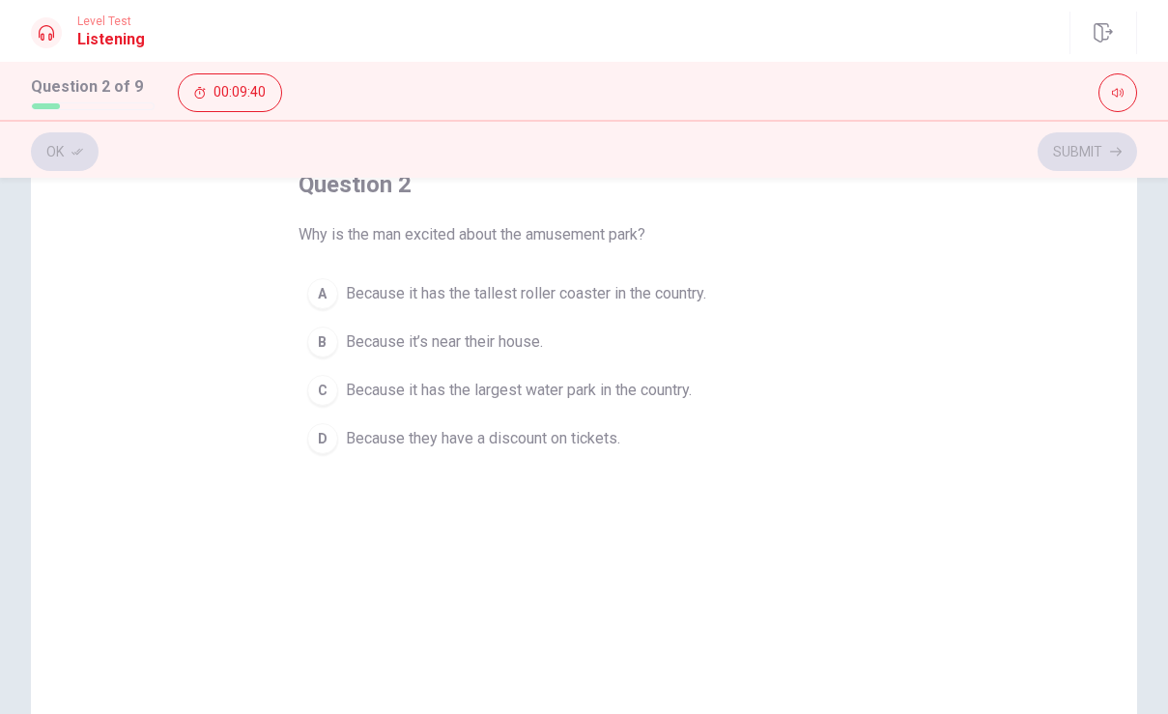
click at [329, 289] on div "A" at bounding box center [322, 293] width 31 height 31
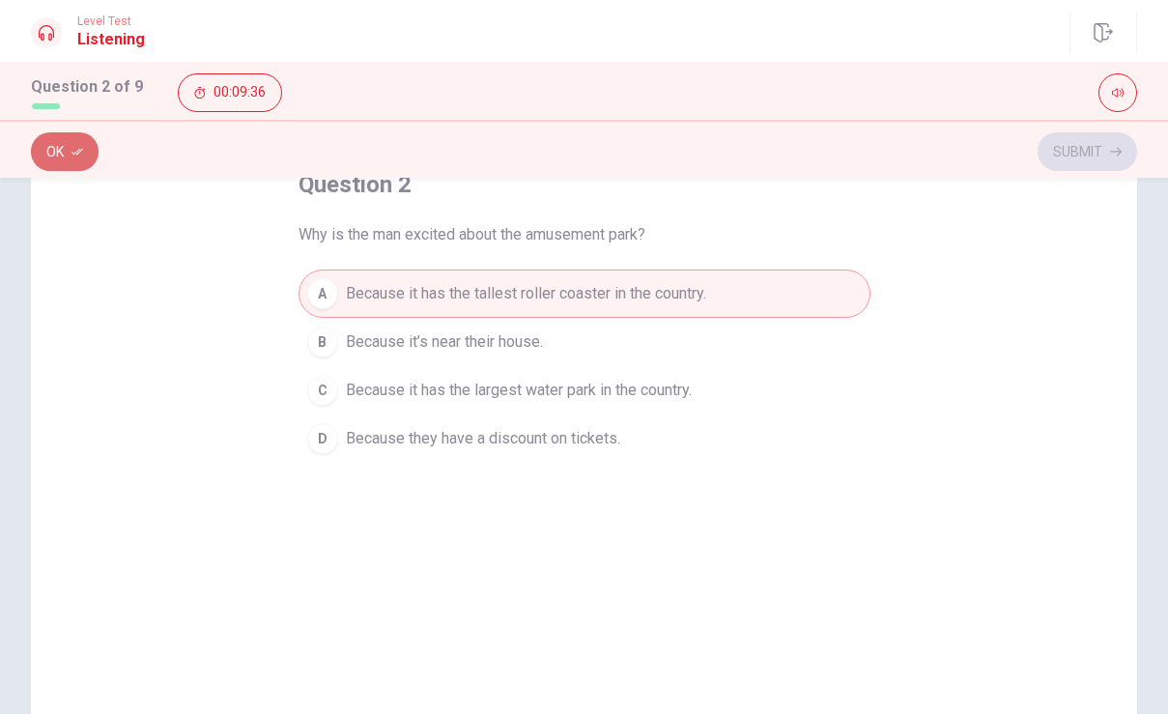
click at [80, 156] on icon "button" at bounding box center [77, 152] width 12 height 12
click at [1070, 153] on button "Submit" at bounding box center [1086, 151] width 99 height 39
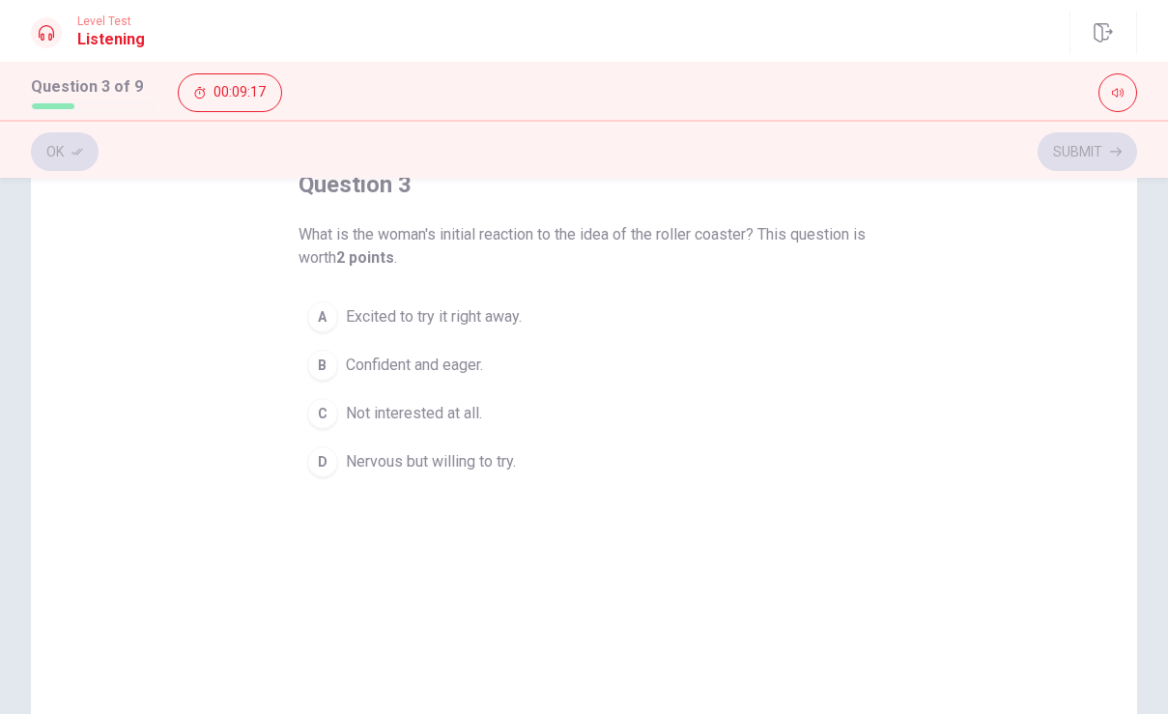
click at [330, 460] on div "D" at bounding box center [322, 461] width 31 height 31
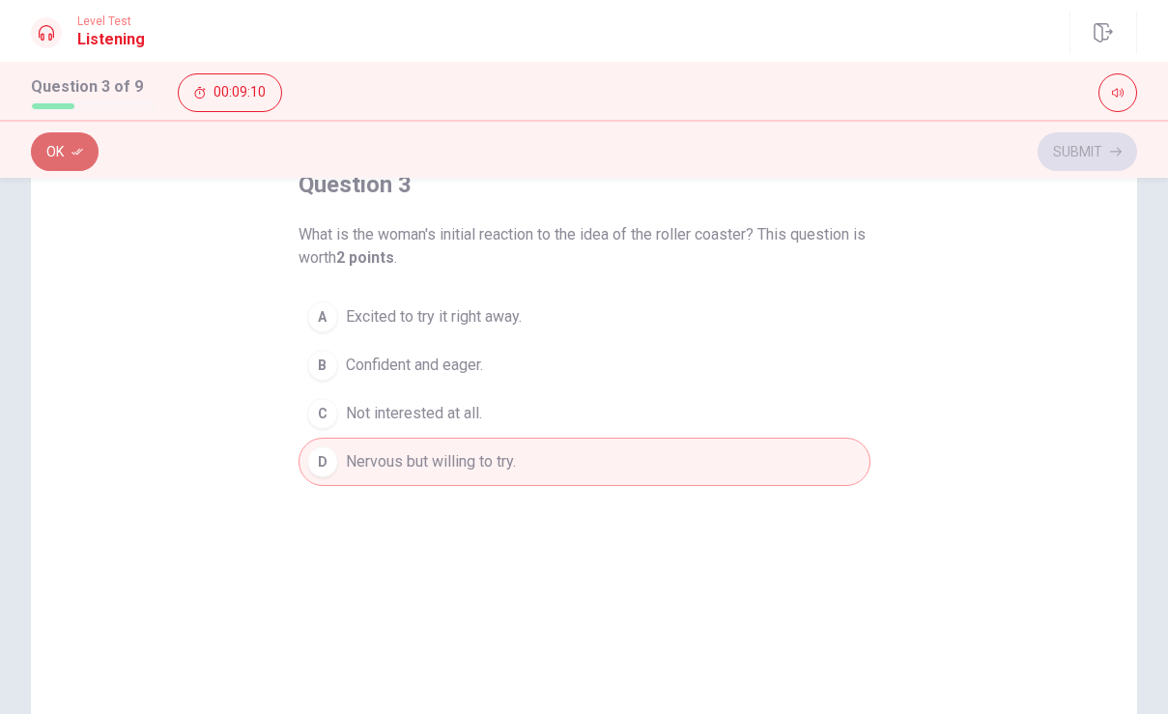
click at [73, 147] on icon "button" at bounding box center [77, 152] width 12 height 12
click at [1082, 151] on button "Submit" at bounding box center [1086, 151] width 99 height 39
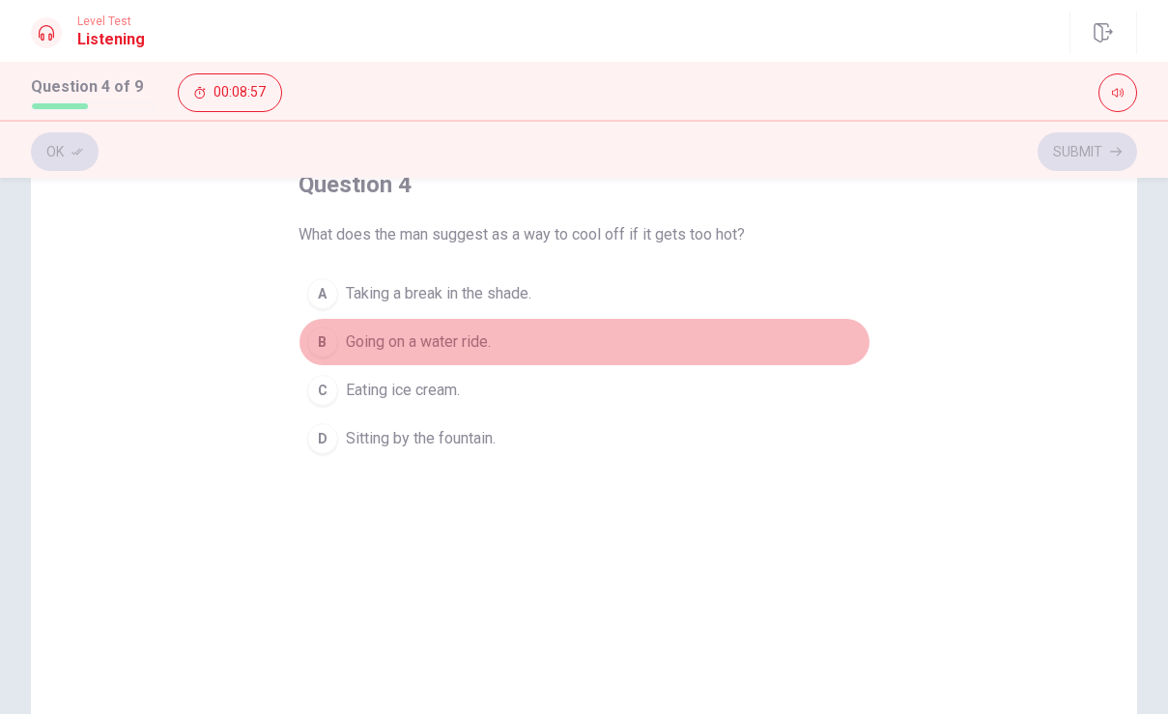
click at [331, 343] on div "B" at bounding box center [322, 341] width 31 height 31
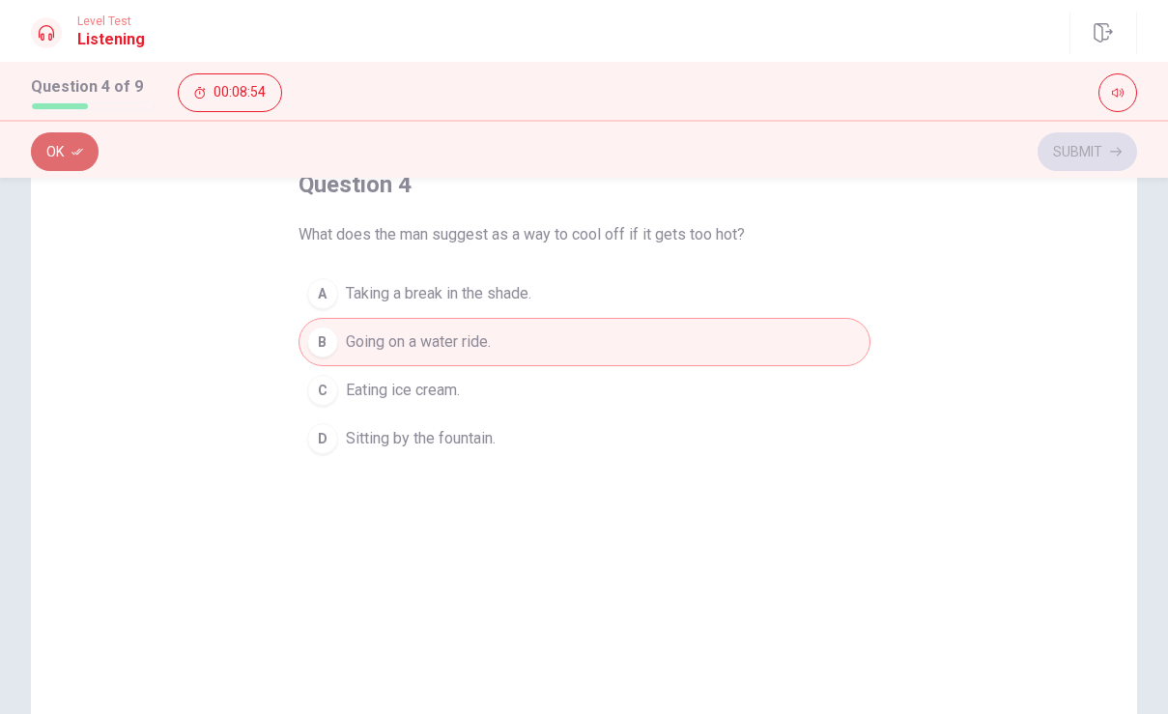
click at [72, 157] on button "Ok" at bounding box center [65, 151] width 68 height 39
click at [1070, 140] on button "Submit" at bounding box center [1086, 151] width 99 height 39
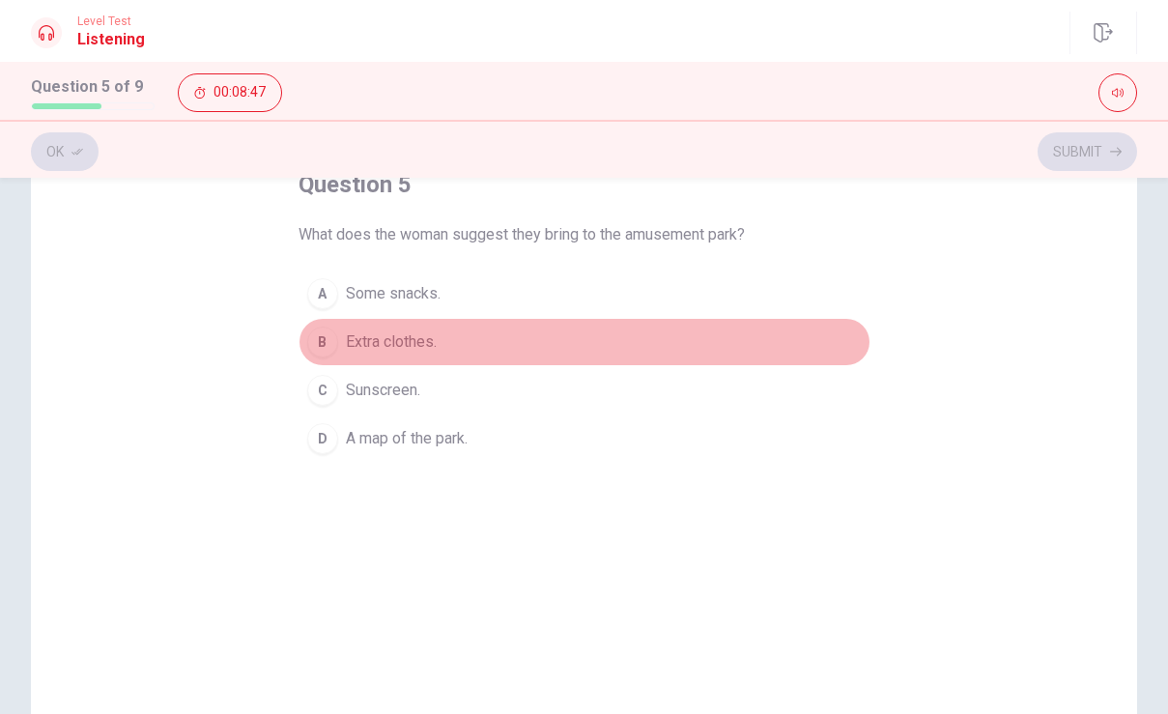
click at [332, 335] on div "B" at bounding box center [322, 341] width 31 height 31
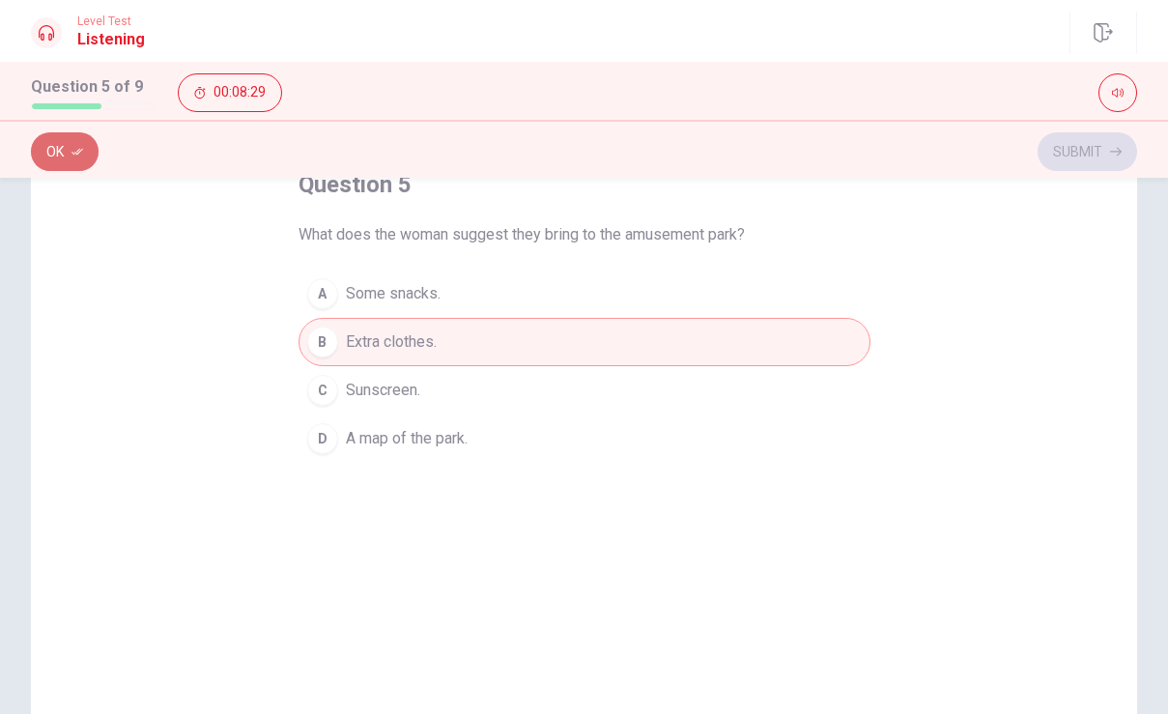
click at [57, 160] on button "Ok" at bounding box center [65, 151] width 68 height 39
click at [1063, 138] on button "Submit" at bounding box center [1086, 151] width 99 height 39
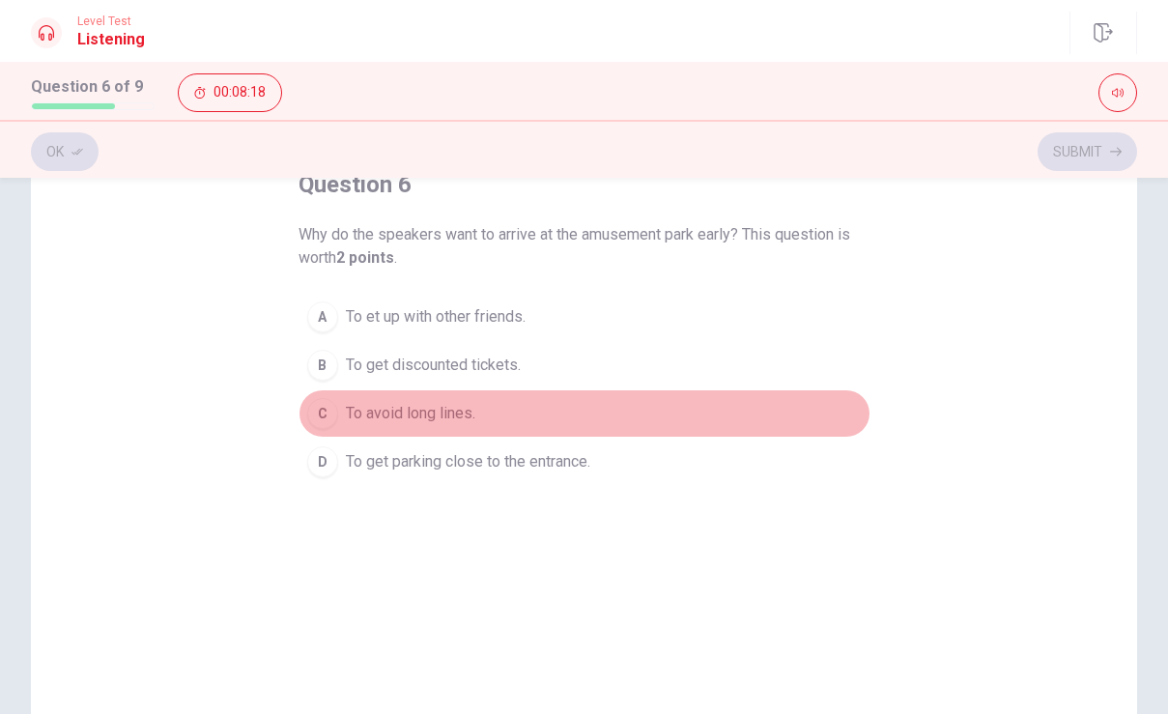
click at [325, 404] on div "C" at bounding box center [322, 413] width 31 height 31
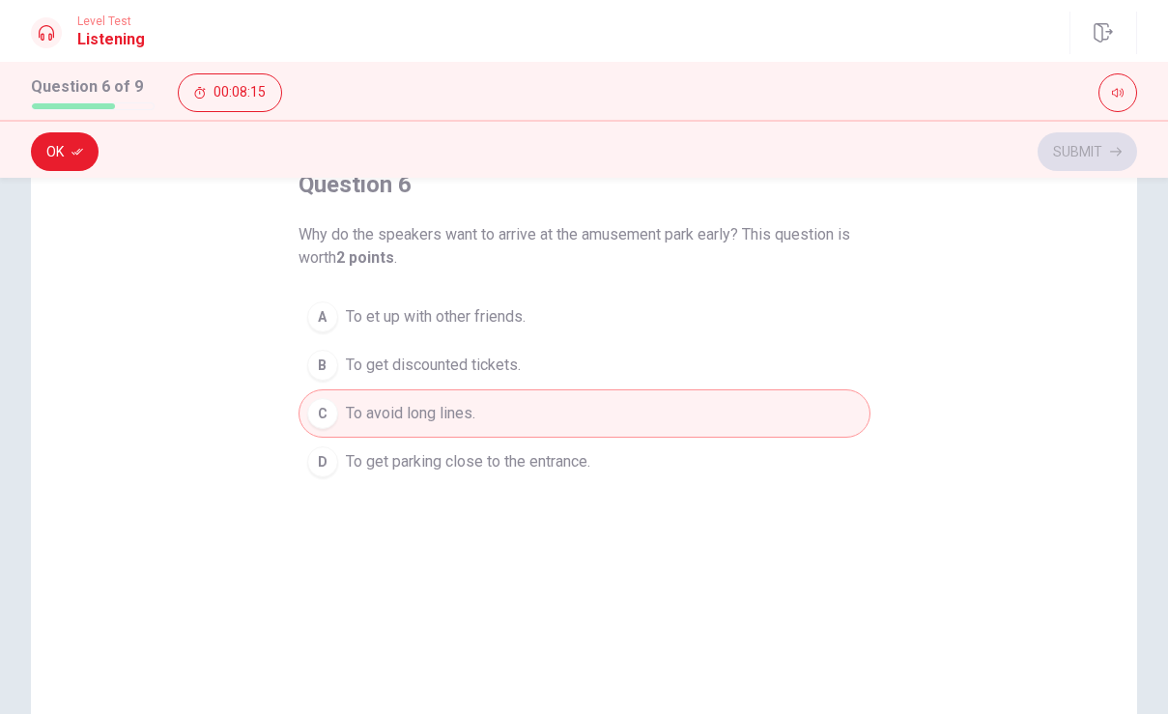
click at [57, 128] on div "Ok Submit" at bounding box center [584, 149] width 1168 height 58
click at [78, 147] on icon "button" at bounding box center [77, 152] width 12 height 12
click at [1070, 158] on button "Submit" at bounding box center [1086, 151] width 99 height 39
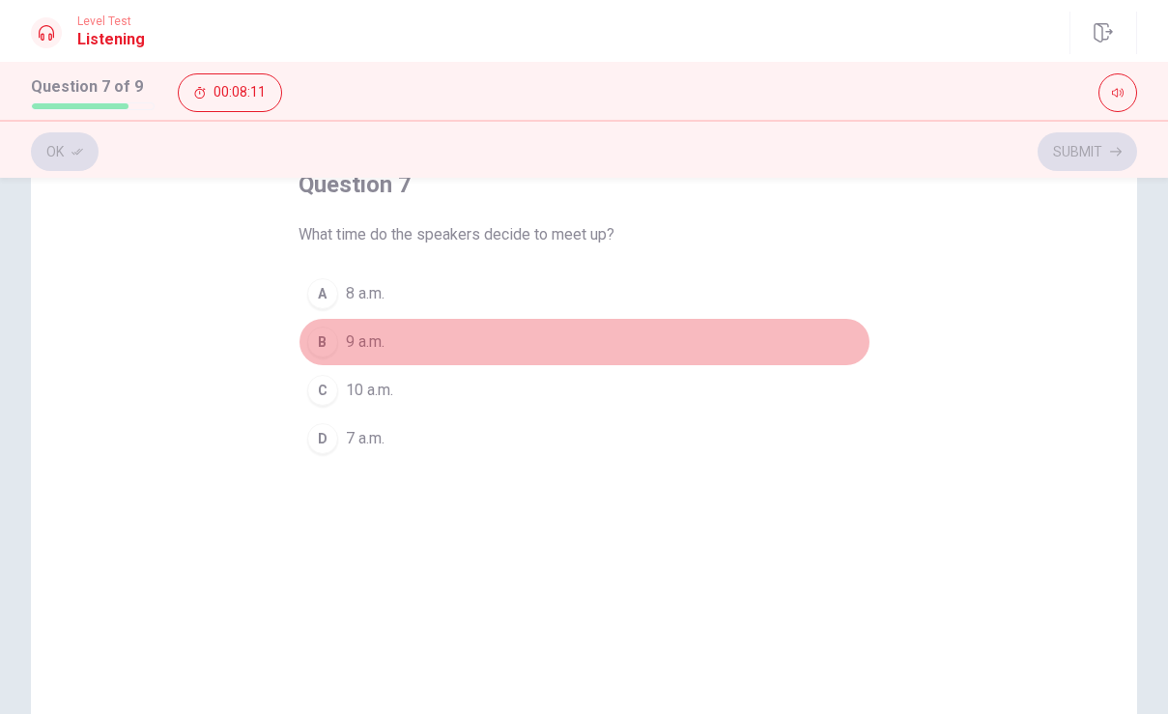
click at [321, 346] on div "B" at bounding box center [322, 341] width 31 height 31
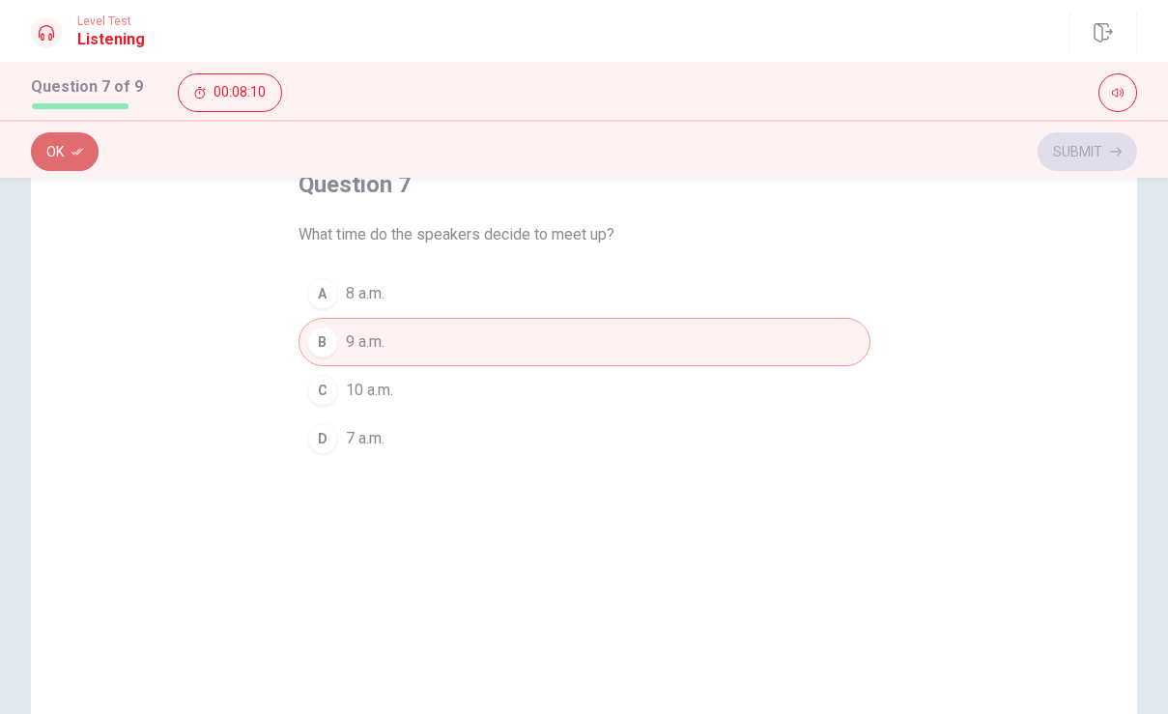
click at [70, 161] on button "Ok" at bounding box center [65, 151] width 68 height 39
click at [1085, 142] on button "Submit" at bounding box center [1086, 151] width 99 height 39
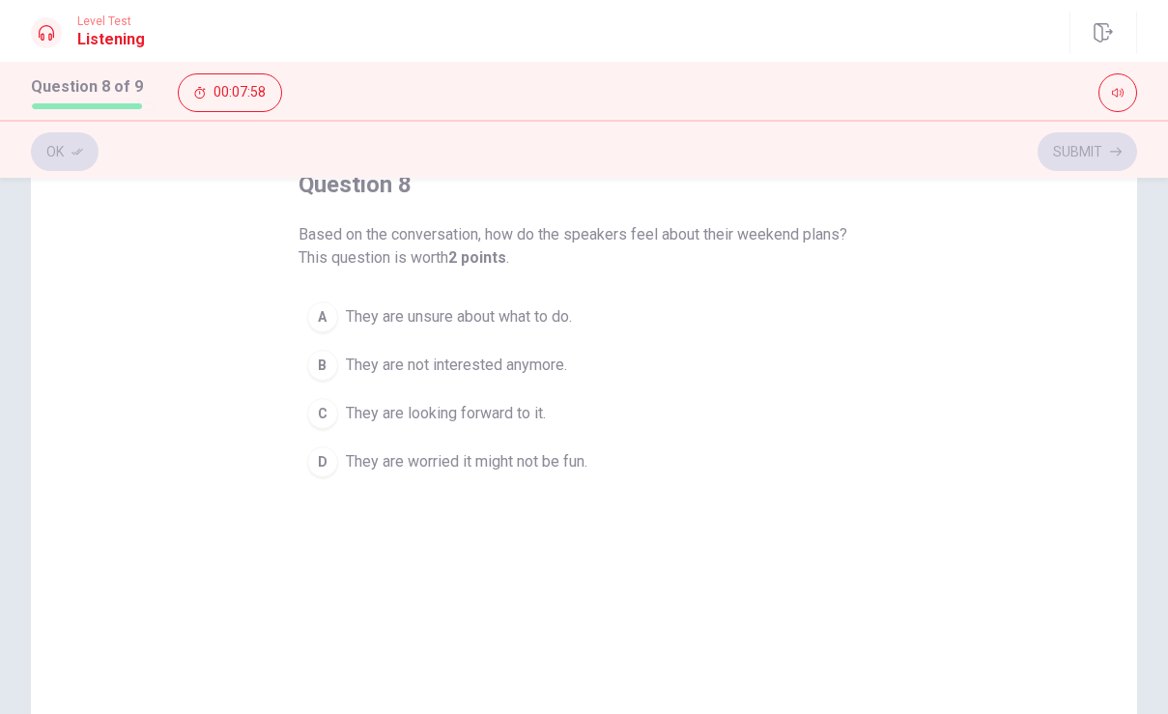
click at [324, 411] on div "C" at bounding box center [322, 413] width 31 height 31
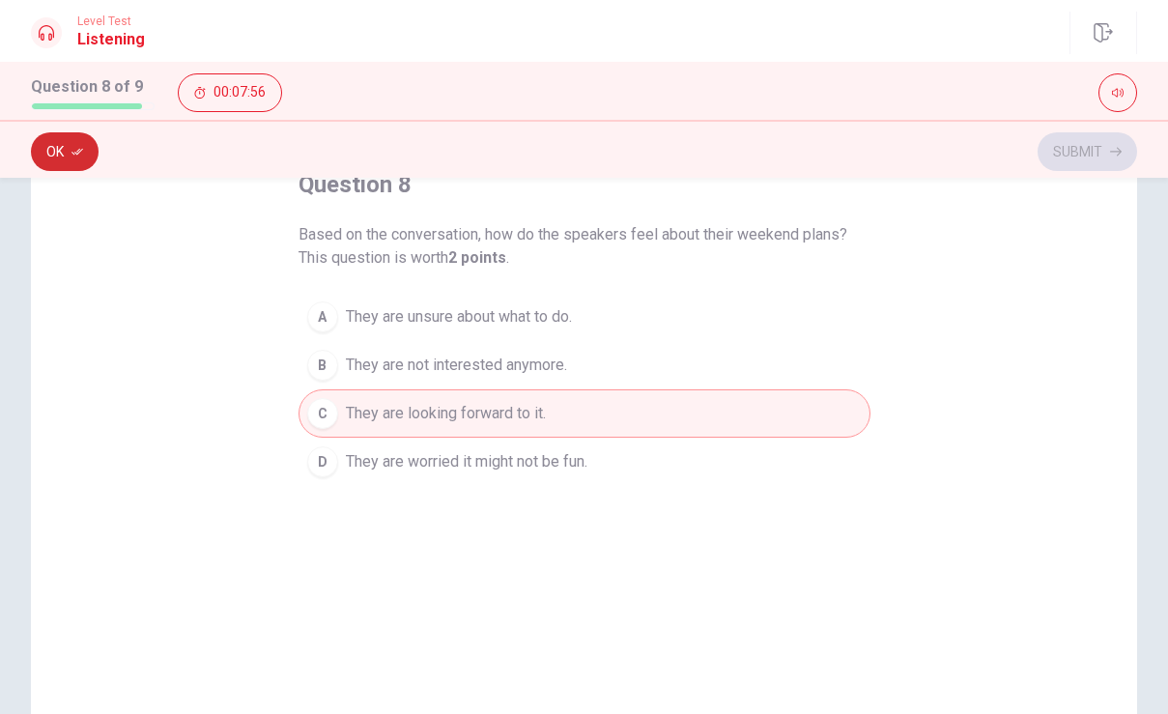
click at [55, 159] on button "Ok" at bounding box center [65, 151] width 68 height 39
click at [1075, 145] on button "Submit" at bounding box center [1086, 151] width 99 height 39
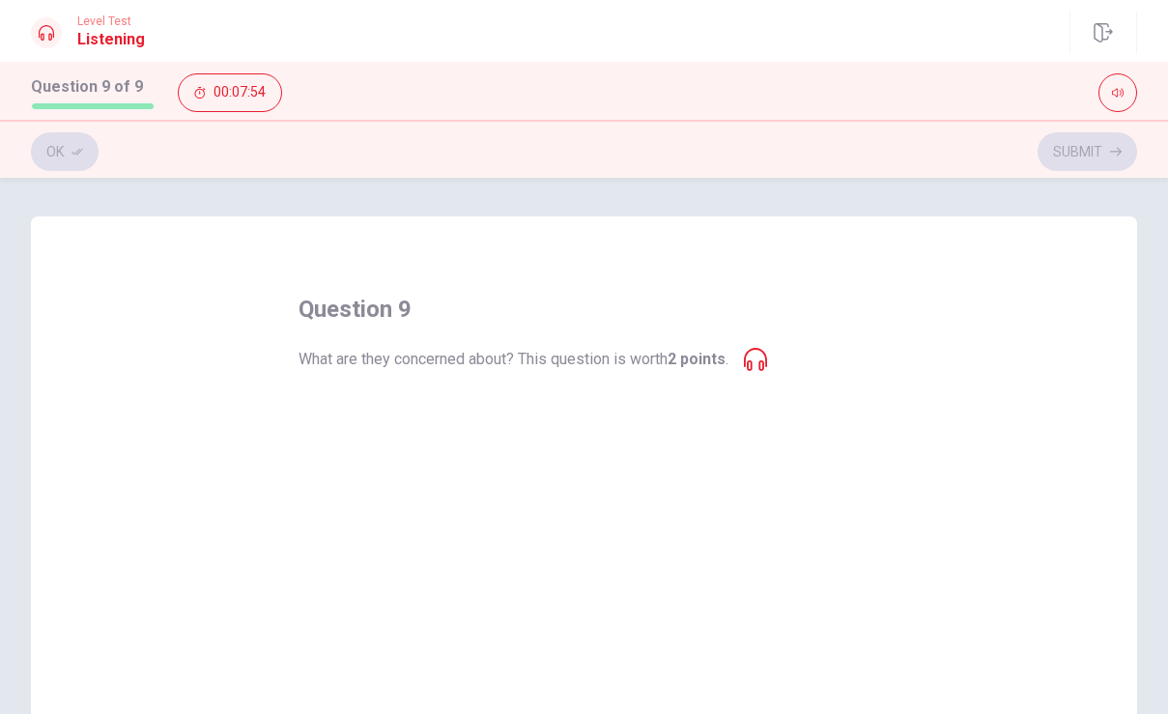
scroll to position [0, 0]
click at [336, 409] on button "A The park might be too crowded." at bounding box center [584, 418] width 572 height 48
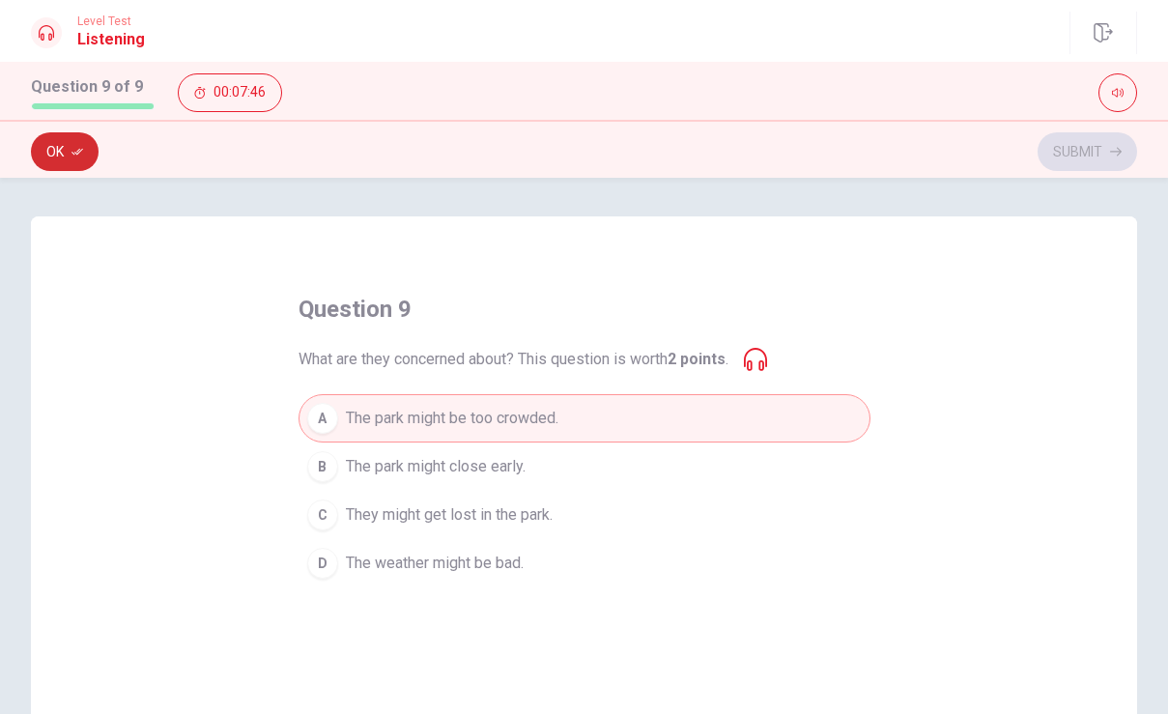
click at [44, 156] on button "Ok" at bounding box center [65, 151] width 68 height 39
click at [1094, 144] on button "Submit" at bounding box center [1086, 151] width 99 height 39
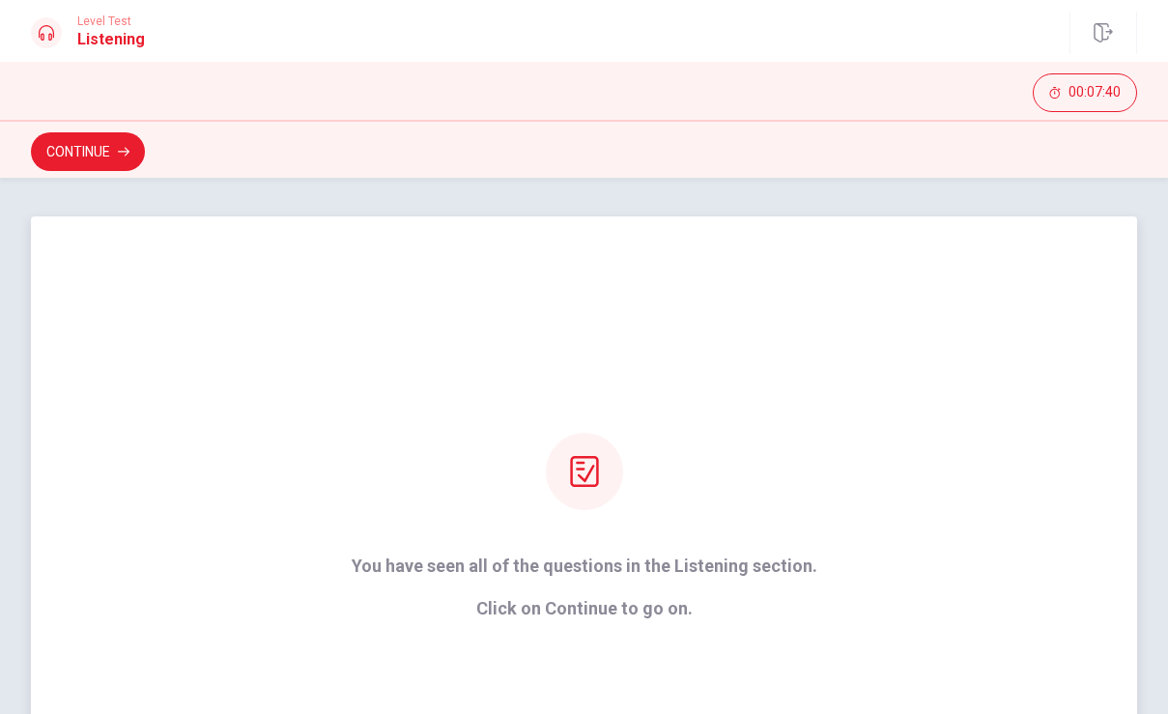
scroll to position [17, 0]
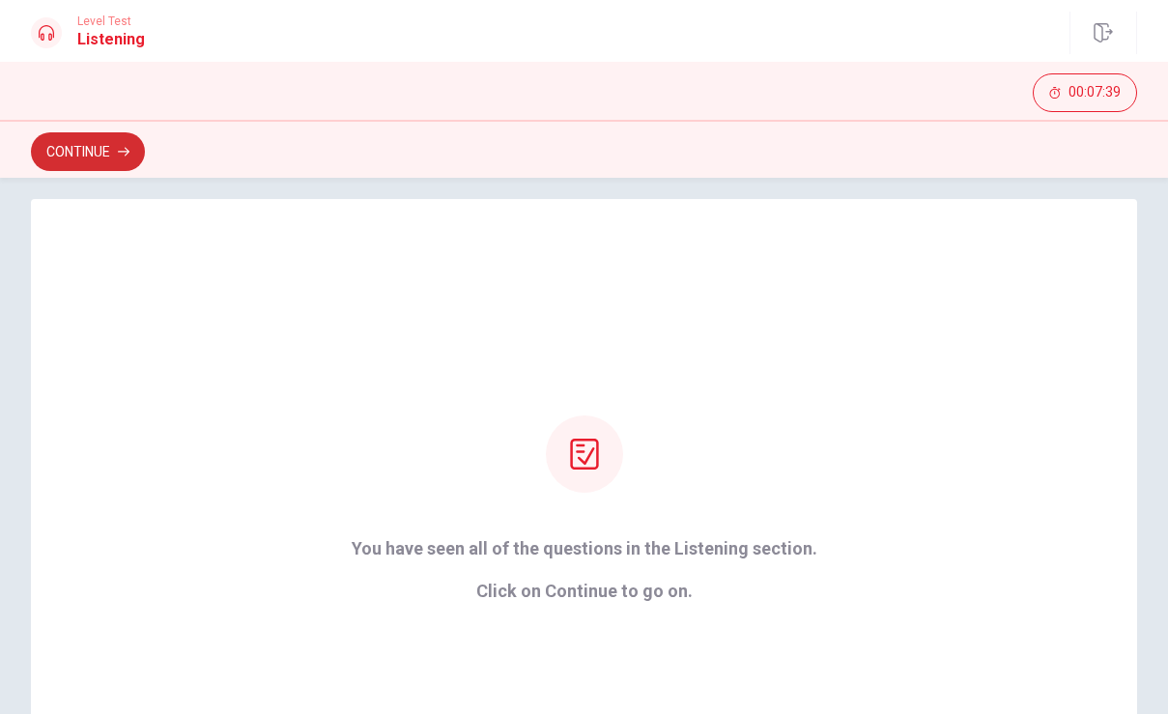
click at [93, 156] on button "Continue" at bounding box center [88, 151] width 114 height 39
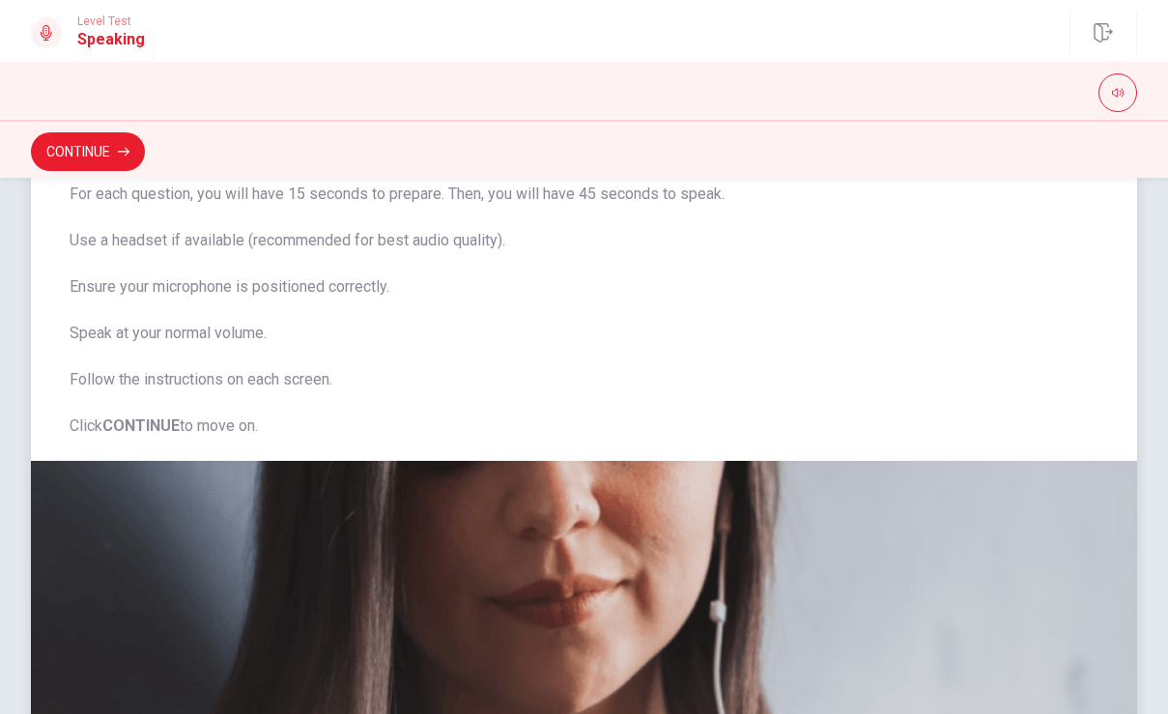
scroll to position [167, 0]
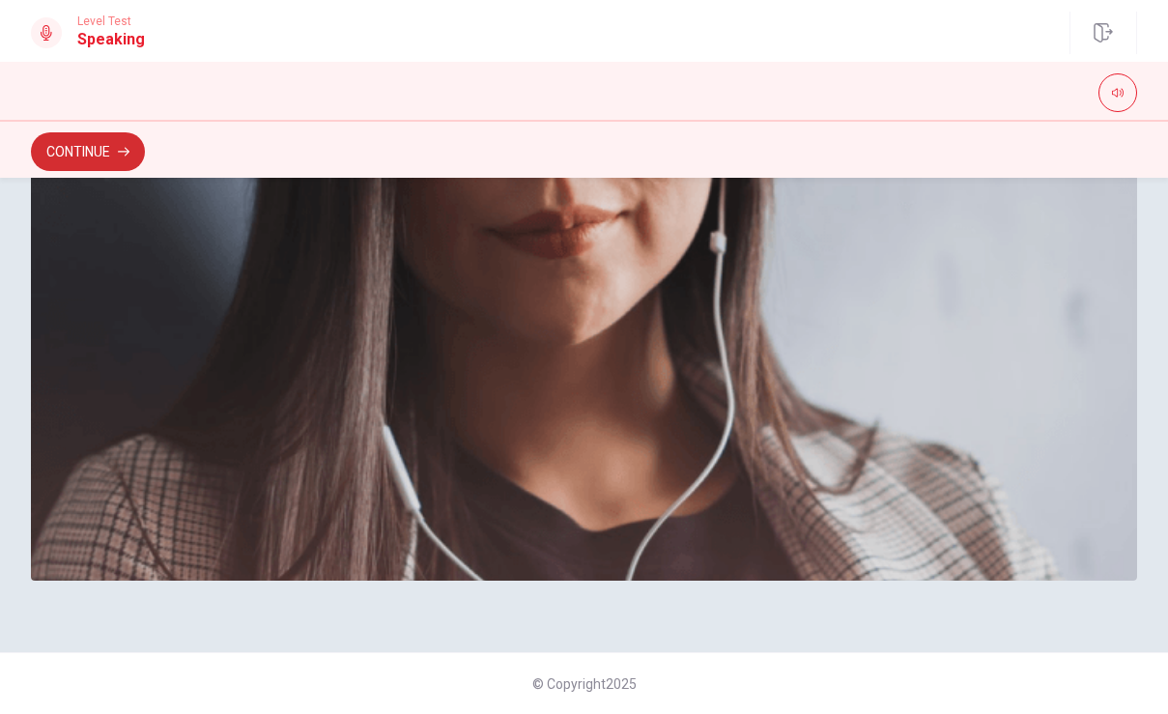
click at [112, 150] on button "Continue" at bounding box center [88, 151] width 114 height 39
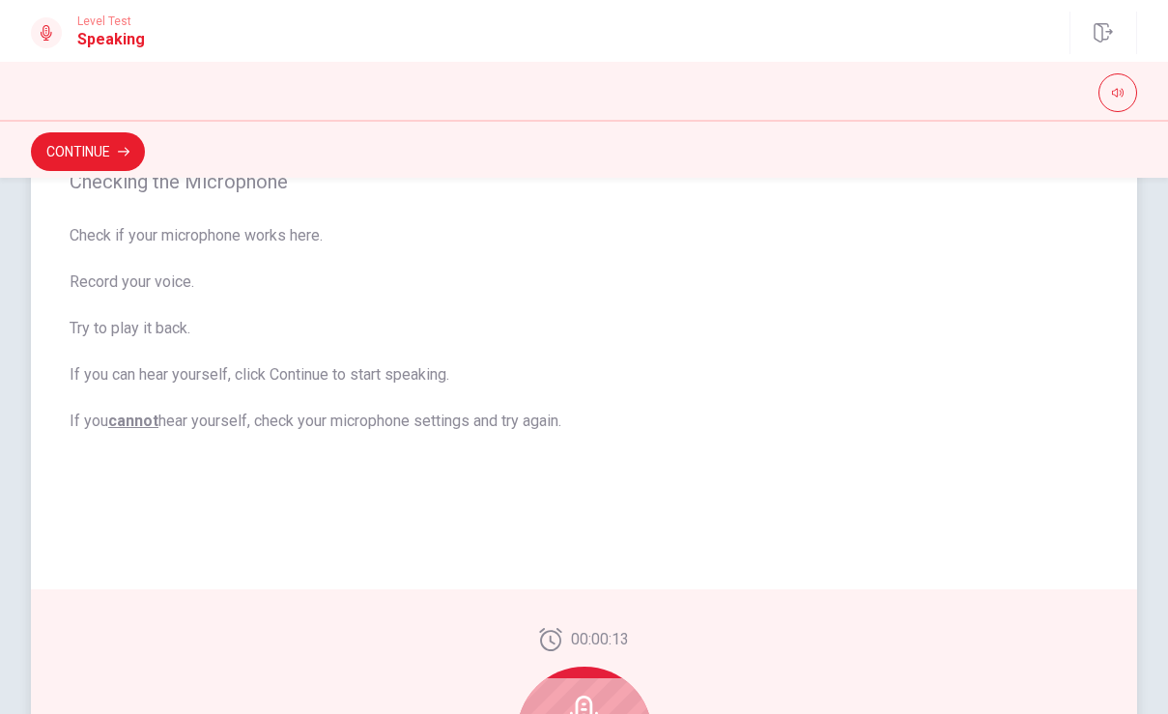
scroll to position [255, 0]
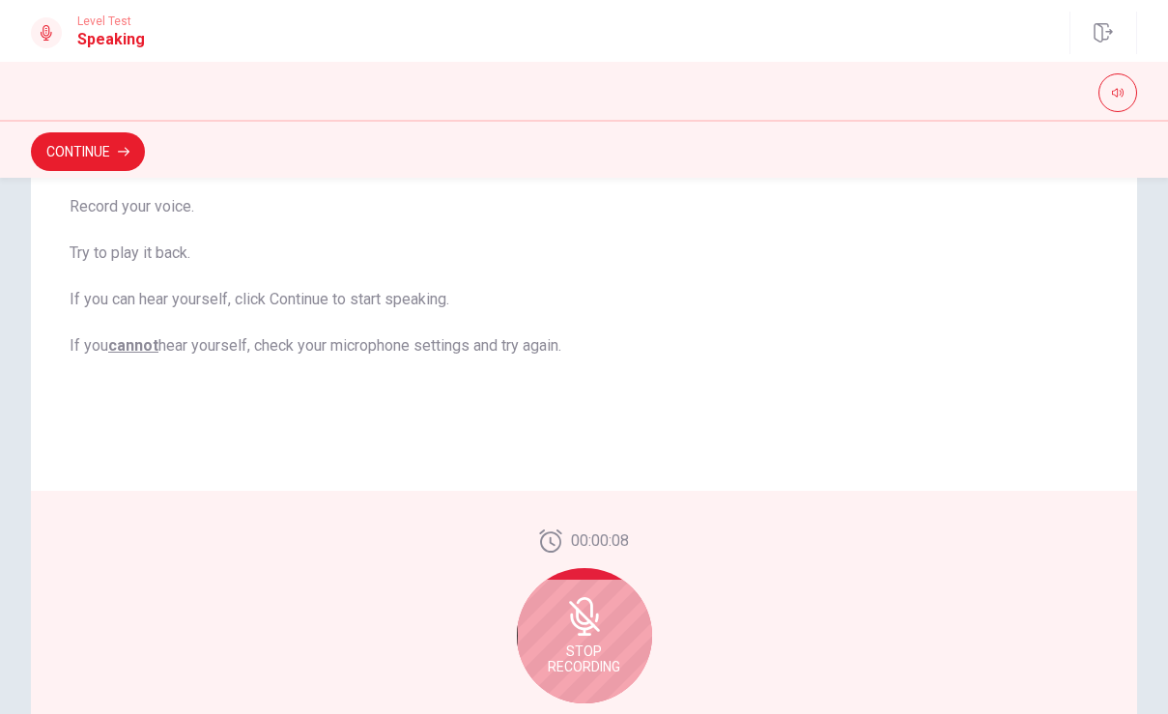
click at [587, 648] on span "Stop Recording" at bounding box center [584, 658] width 72 height 31
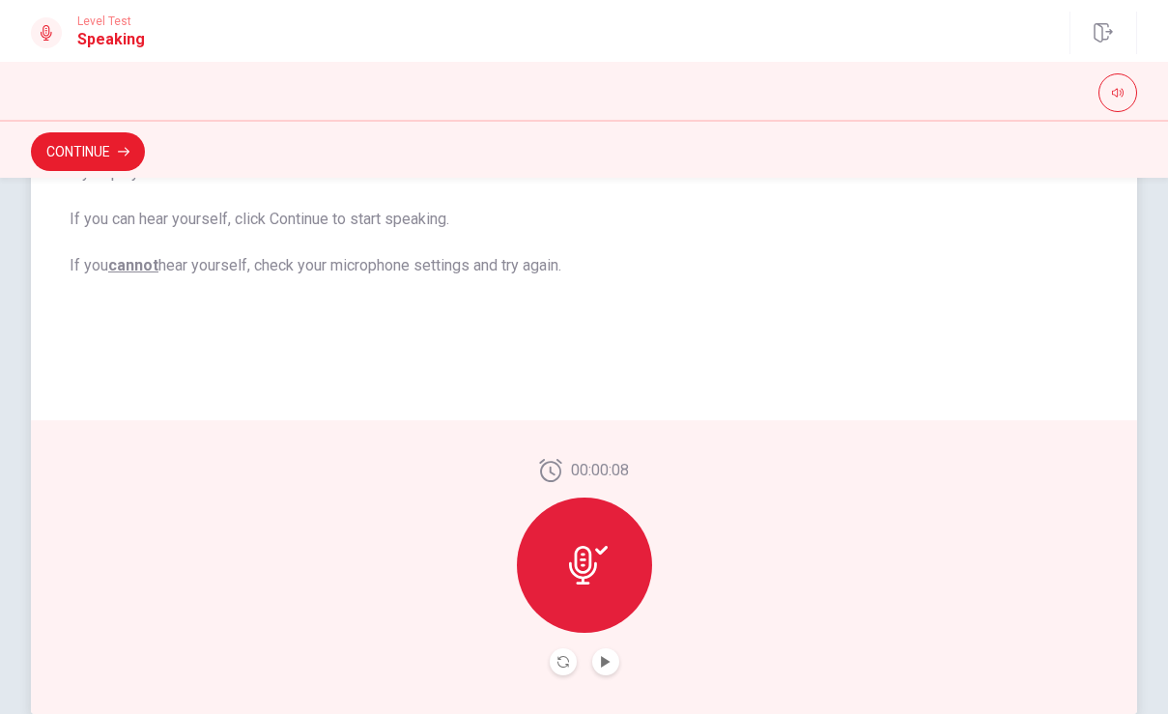
scroll to position [348, 0]
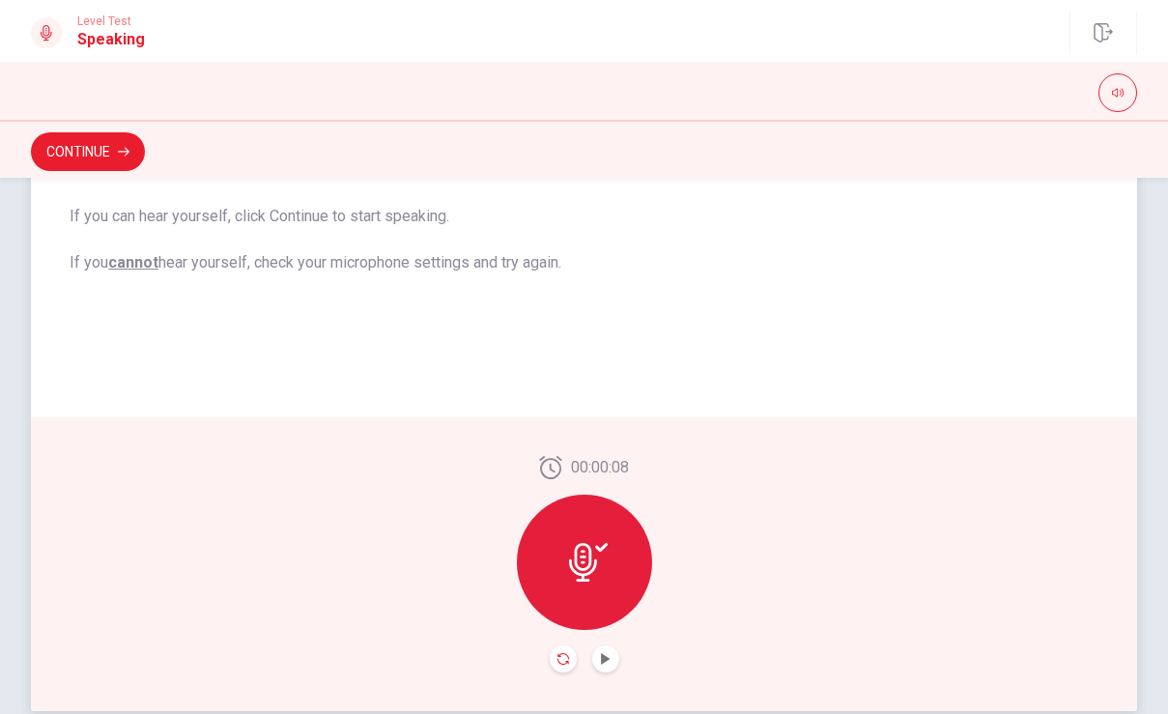
click at [563, 657] on icon "Record Again" at bounding box center [563, 659] width 12 height 12
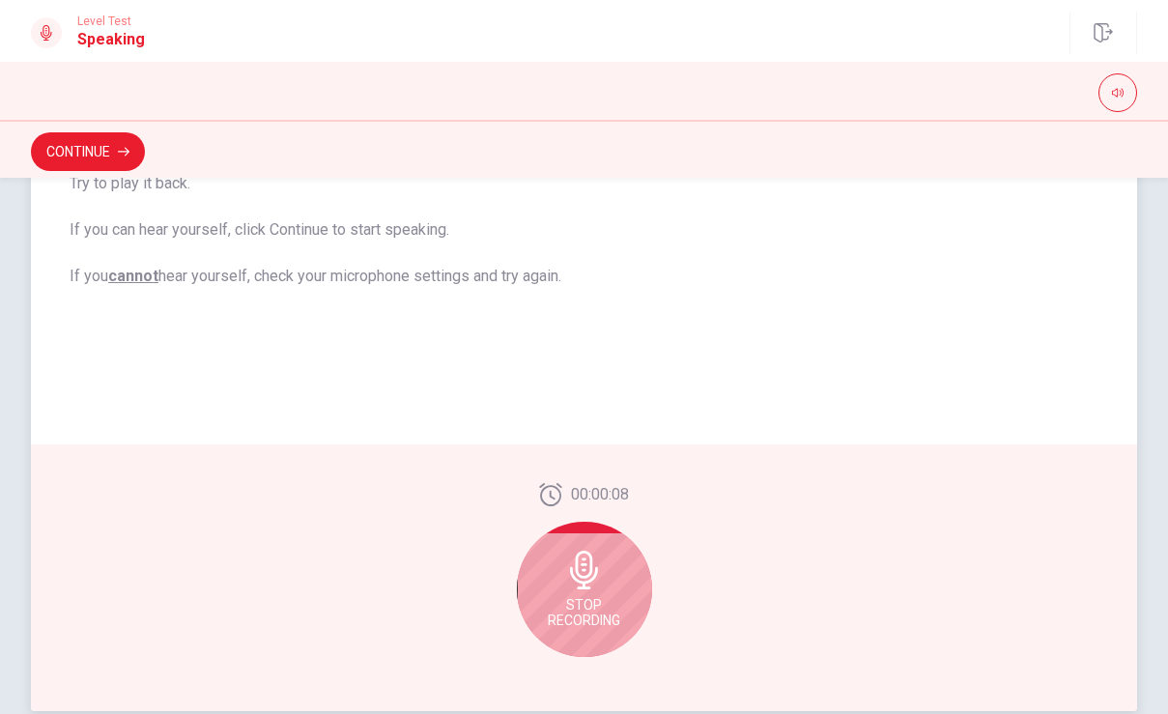
click at [592, 588] on icon at bounding box center [584, 569] width 39 height 39
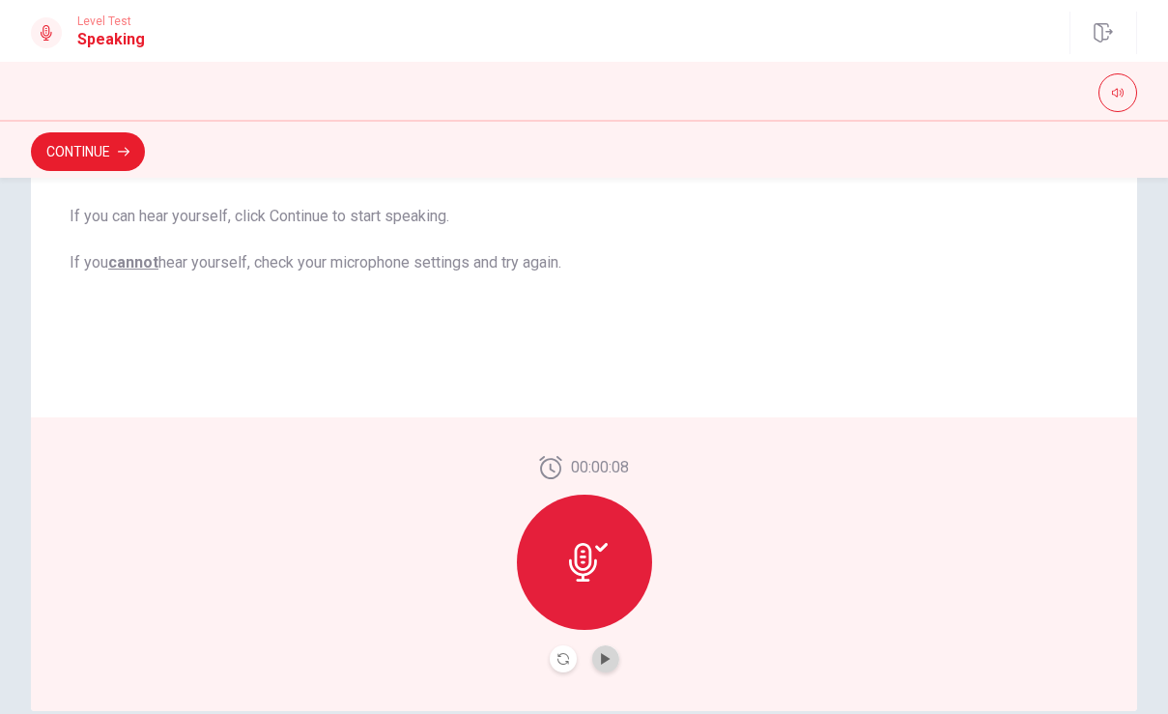
click at [607, 667] on button "Play Audio" at bounding box center [605, 658] width 27 height 27
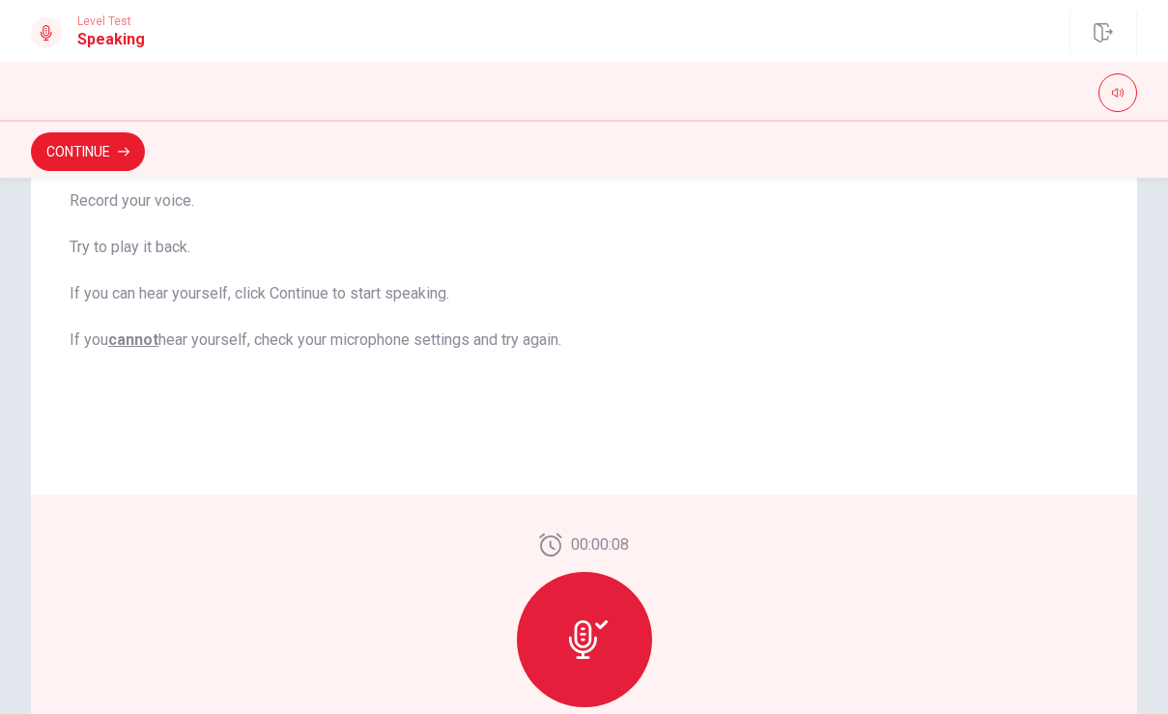
scroll to position [340, 0]
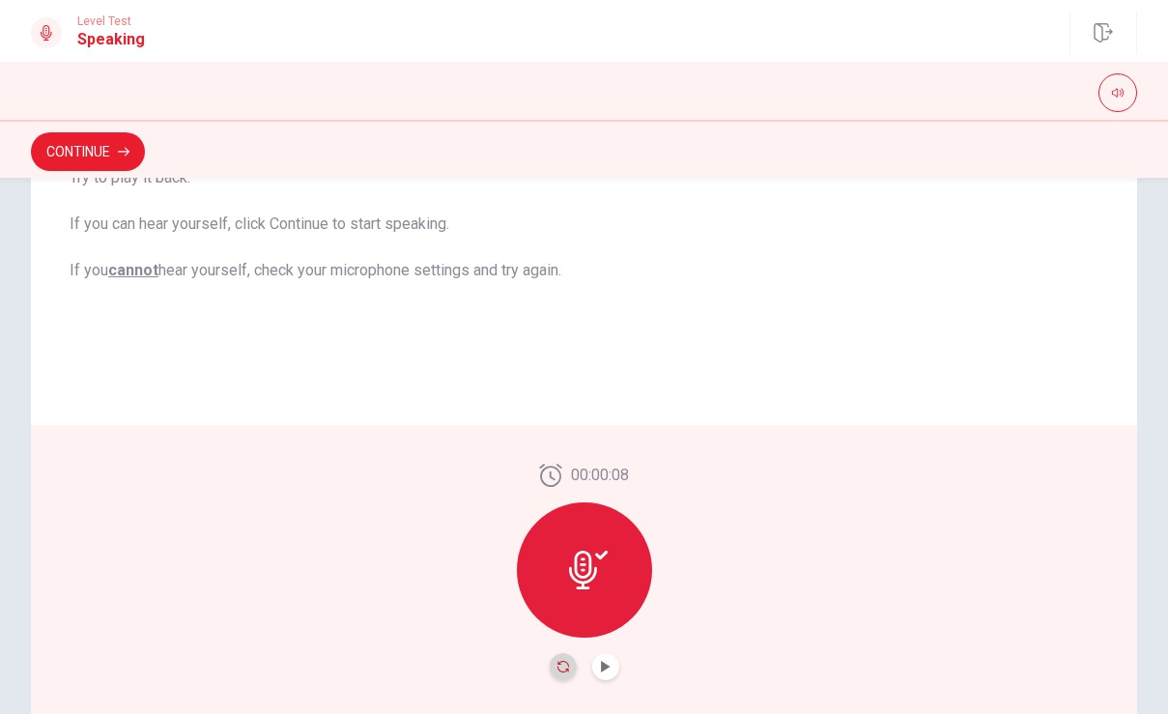
click at [560, 668] on icon "Record Again" at bounding box center [563, 667] width 12 height 12
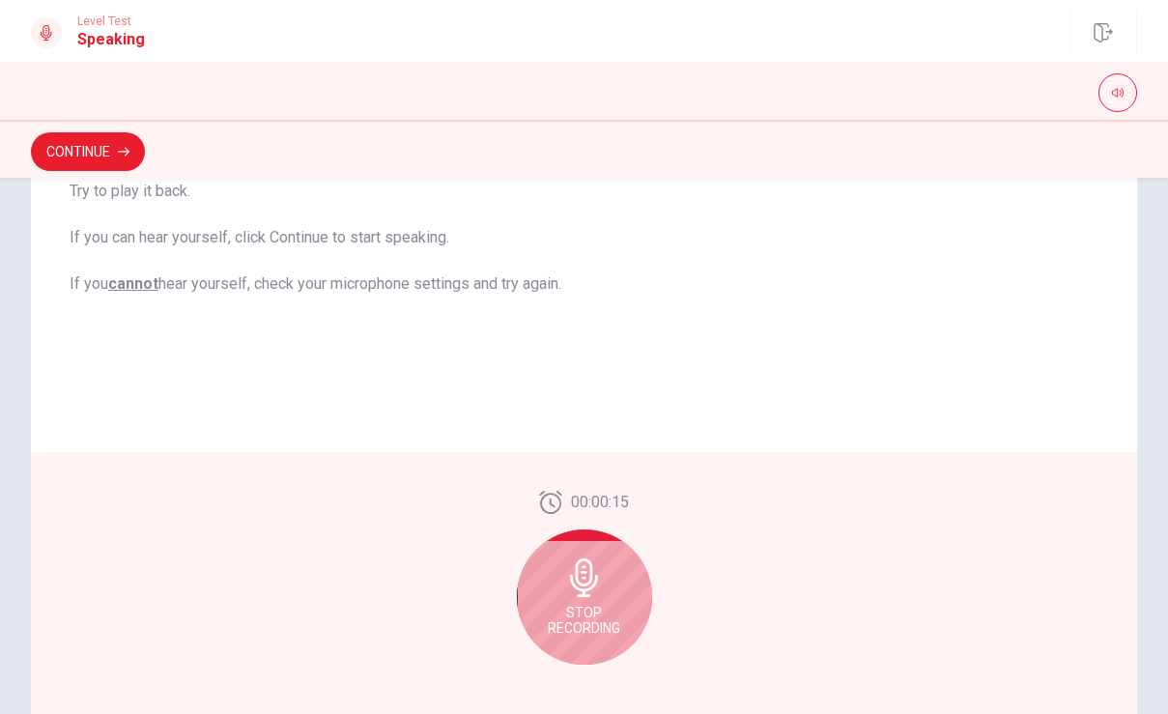
click at [573, 632] on span "Stop Recording" at bounding box center [584, 620] width 72 height 31
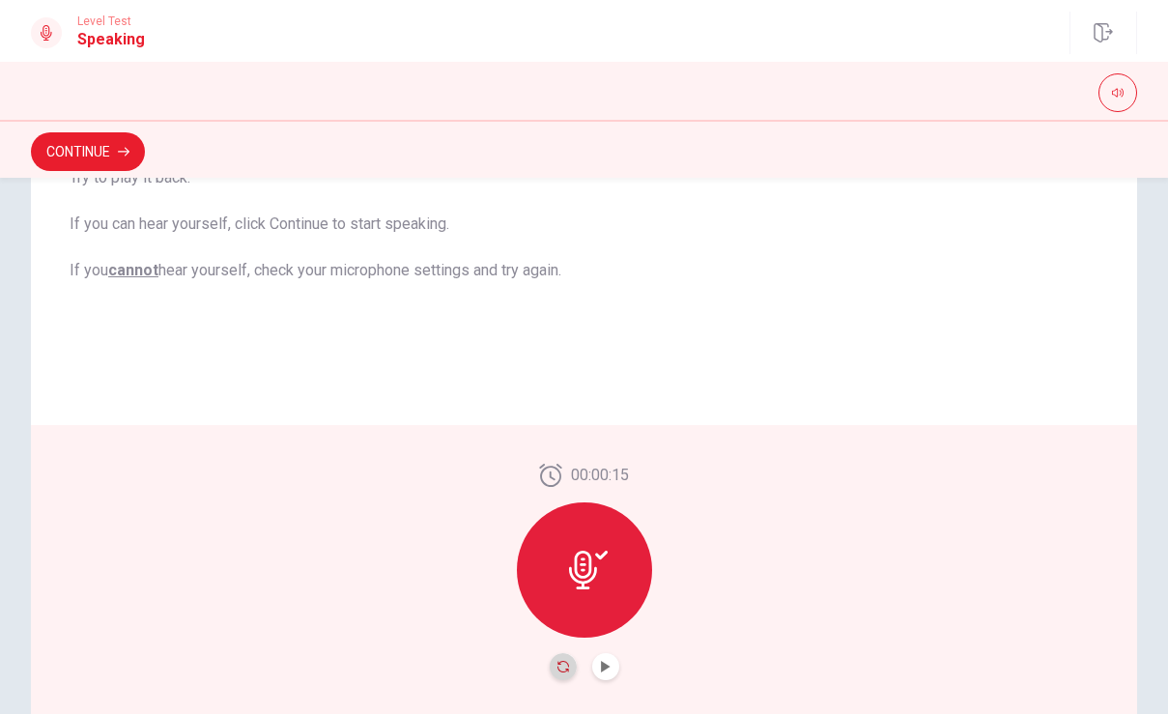
click at [560, 668] on icon "Record Again" at bounding box center [563, 667] width 12 height 12
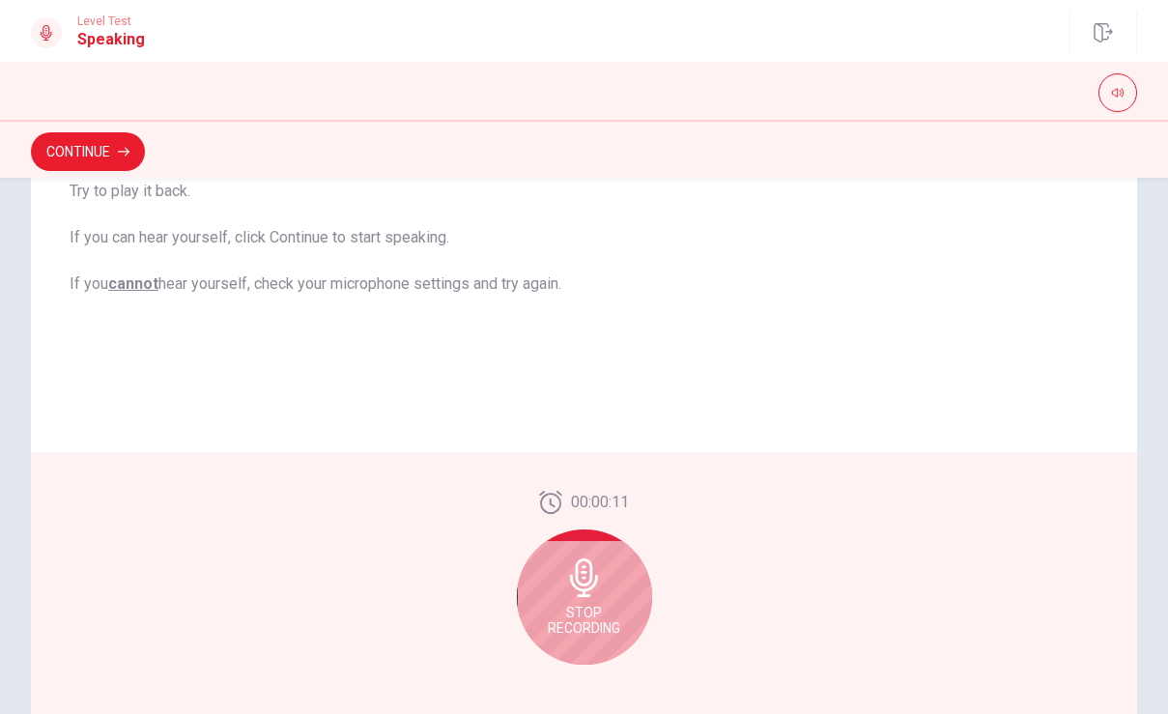
click at [601, 632] on span "Stop Recording" at bounding box center [584, 620] width 72 height 31
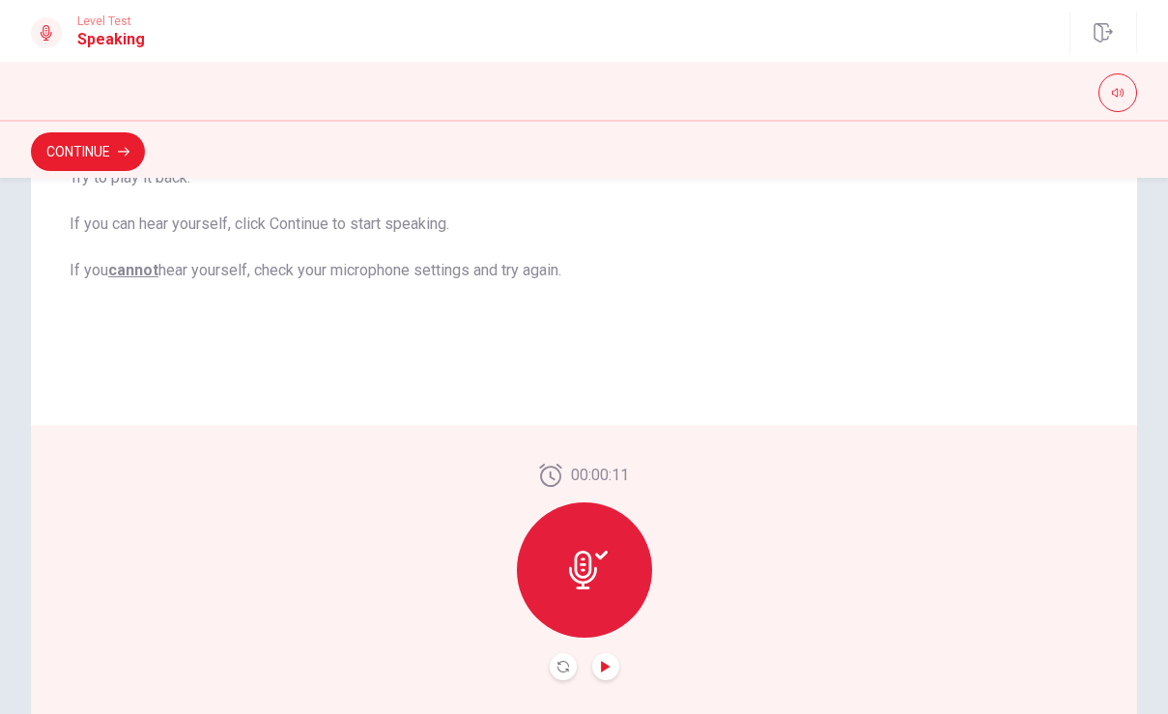
click at [606, 666] on icon "Play Audio" at bounding box center [605, 667] width 9 height 12
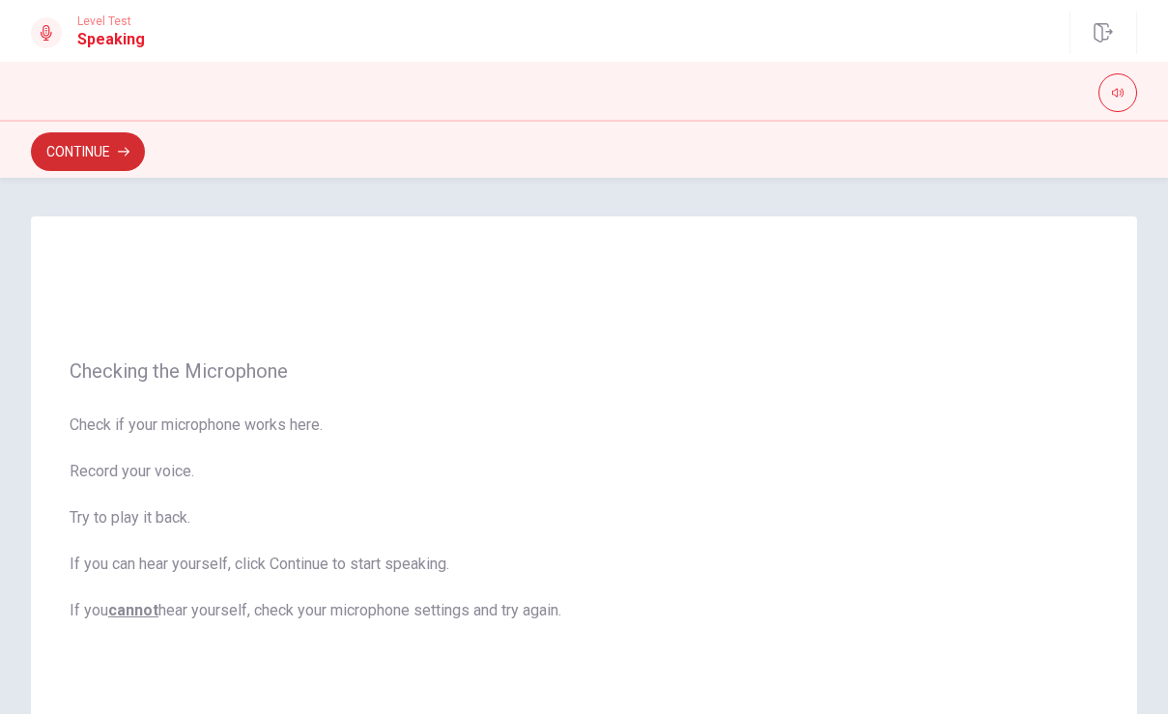
scroll to position [0, 0]
click at [129, 156] on icon "button" at bounding box center [124, 152] width 12 height 12
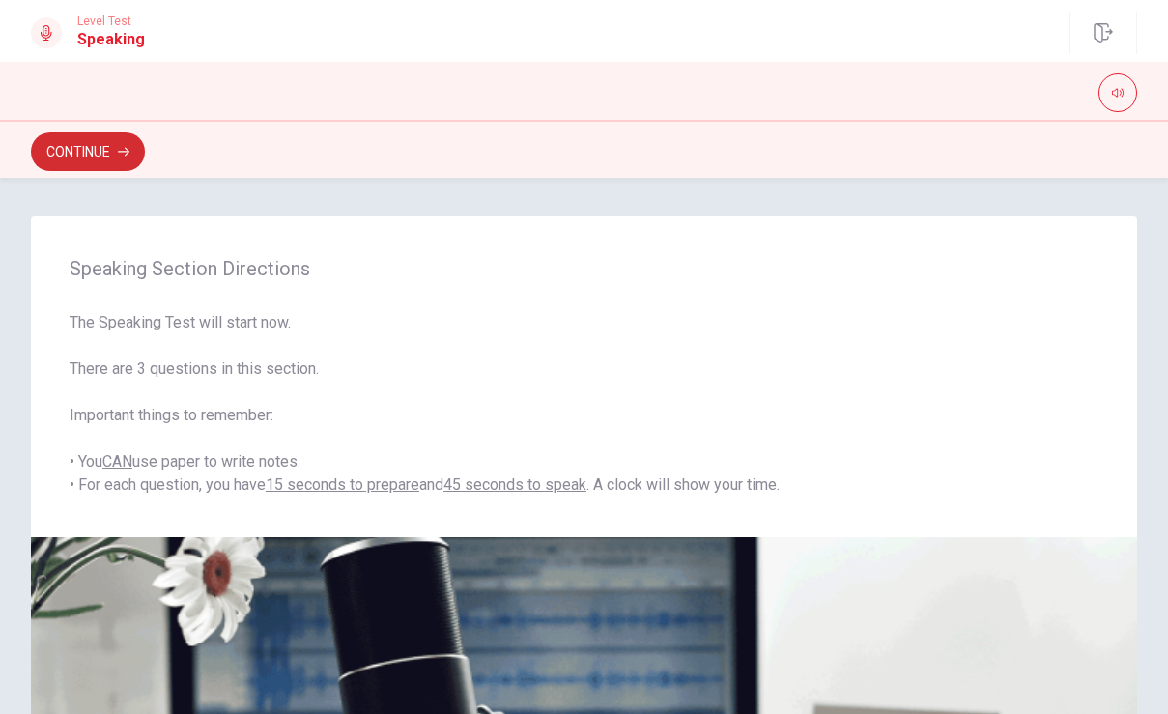
click at [105, 149] on button "Continue" at bounding box center [88, 151] width 114 height 39
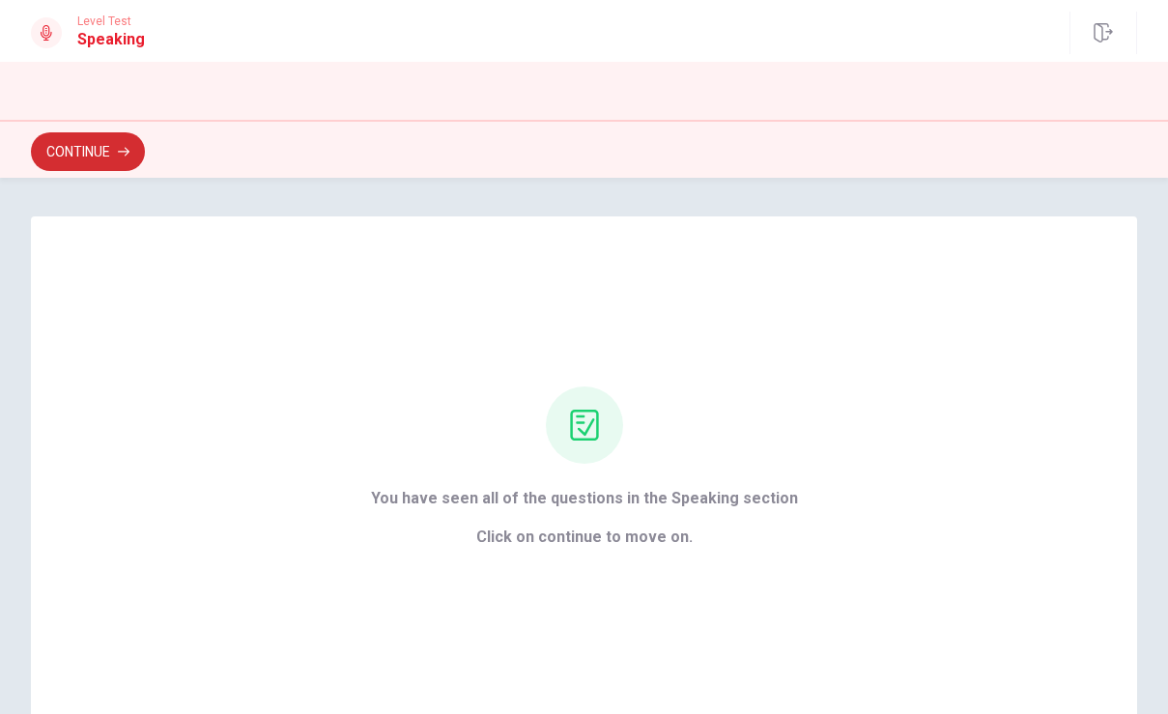
click at [124, 151] on icon "button" at bounding box center [124, 152] width 12 height 12
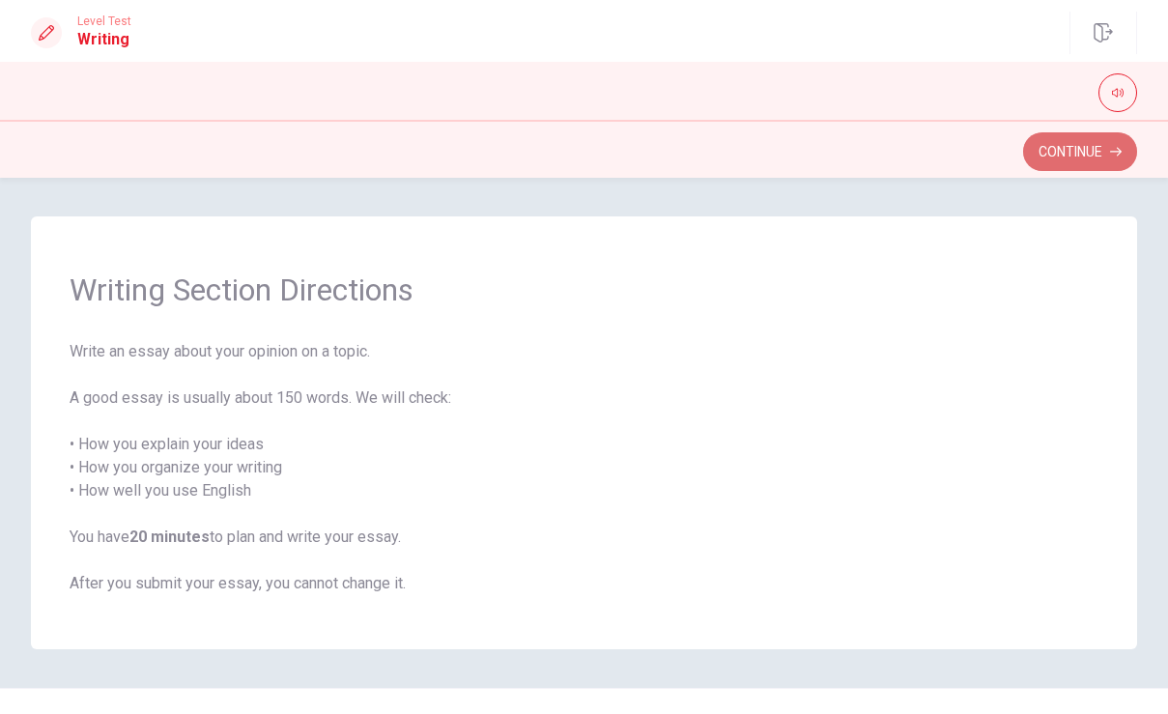
click at [1074, 136] on button "Continue" at bounding box center [1080, 151] width 114 height 39
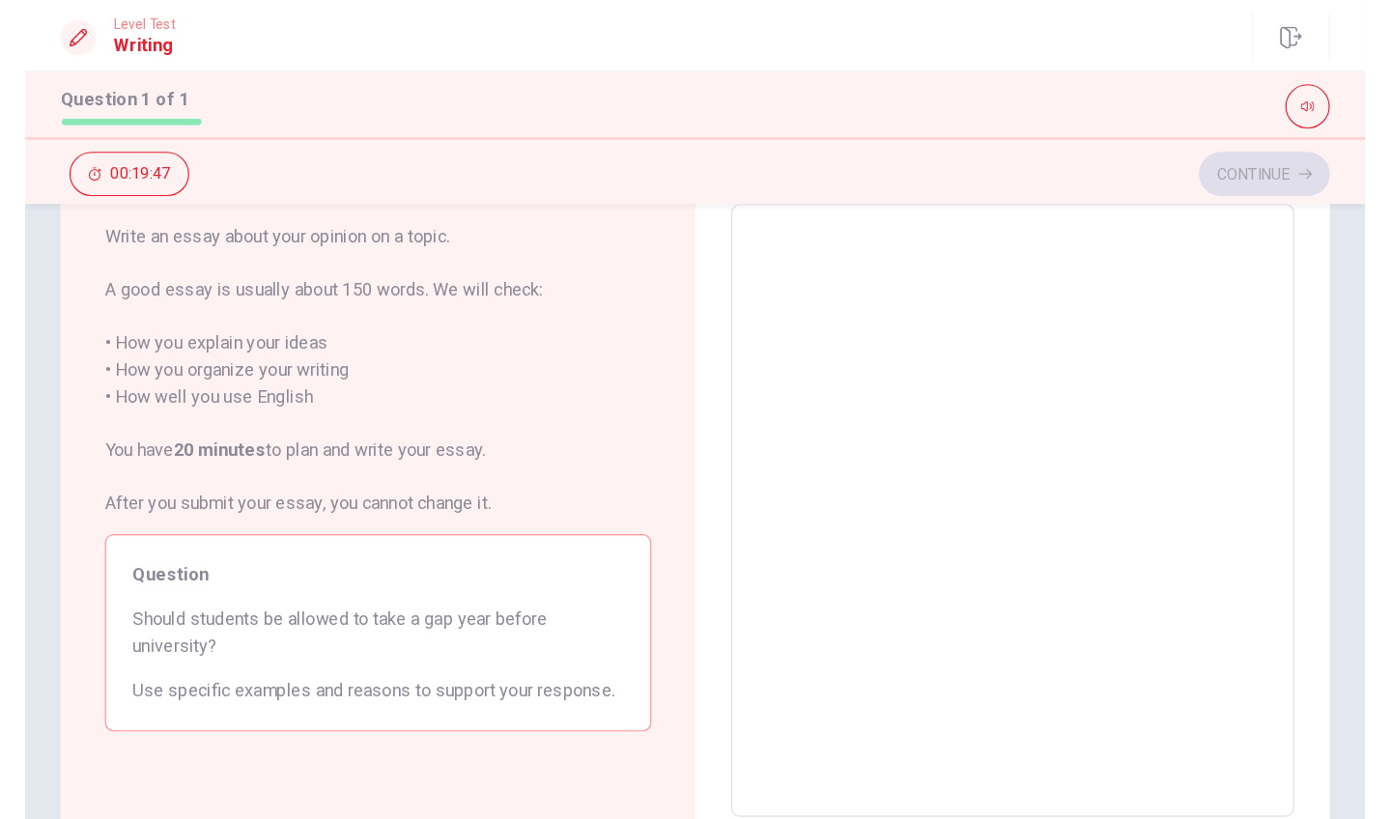
scroll to position [37, 0]
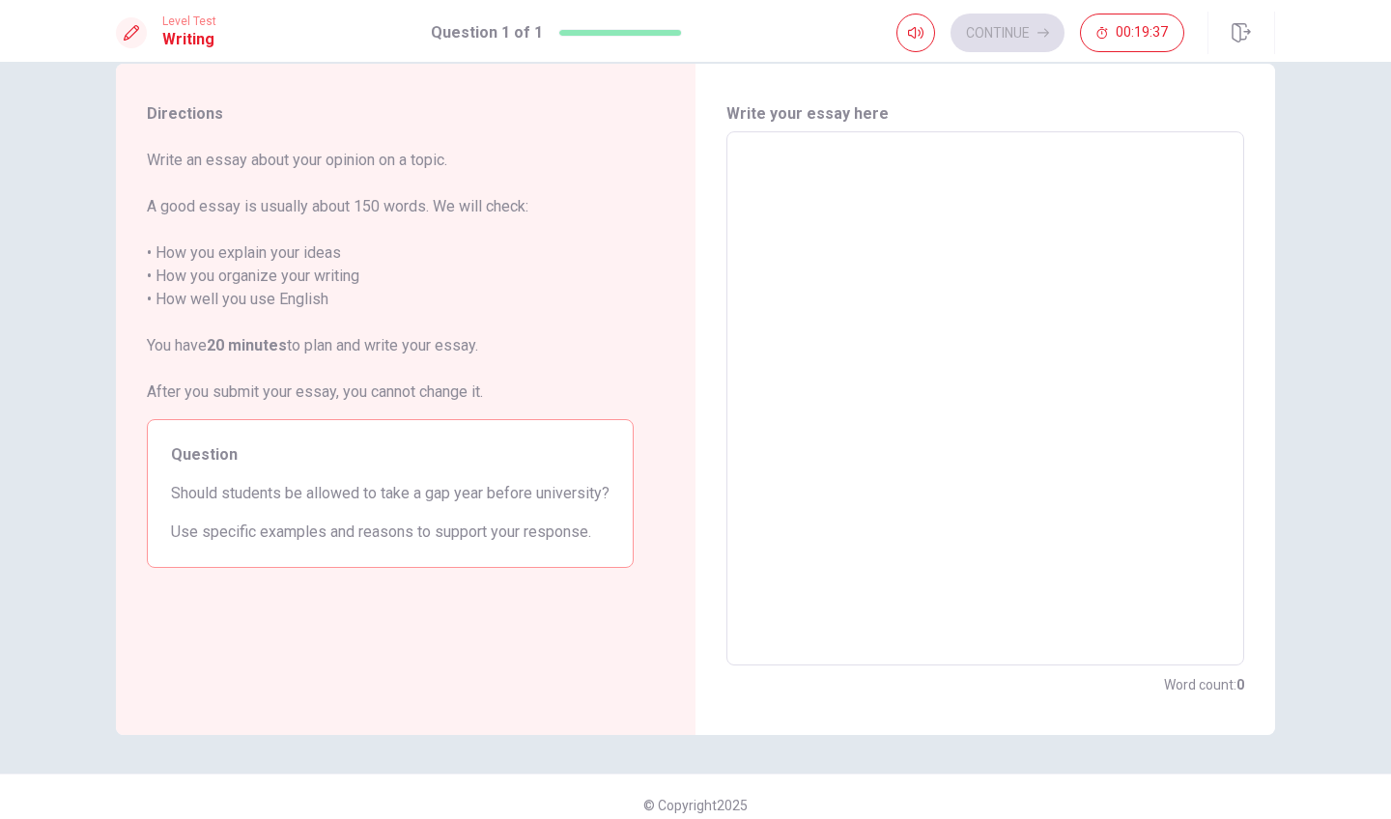
click at [837, 492] on textarea at bounding box center [985, 399] width 491 height 502
type textarea "I"
type textarea "x"
type textarea "In"
type textarea "x"
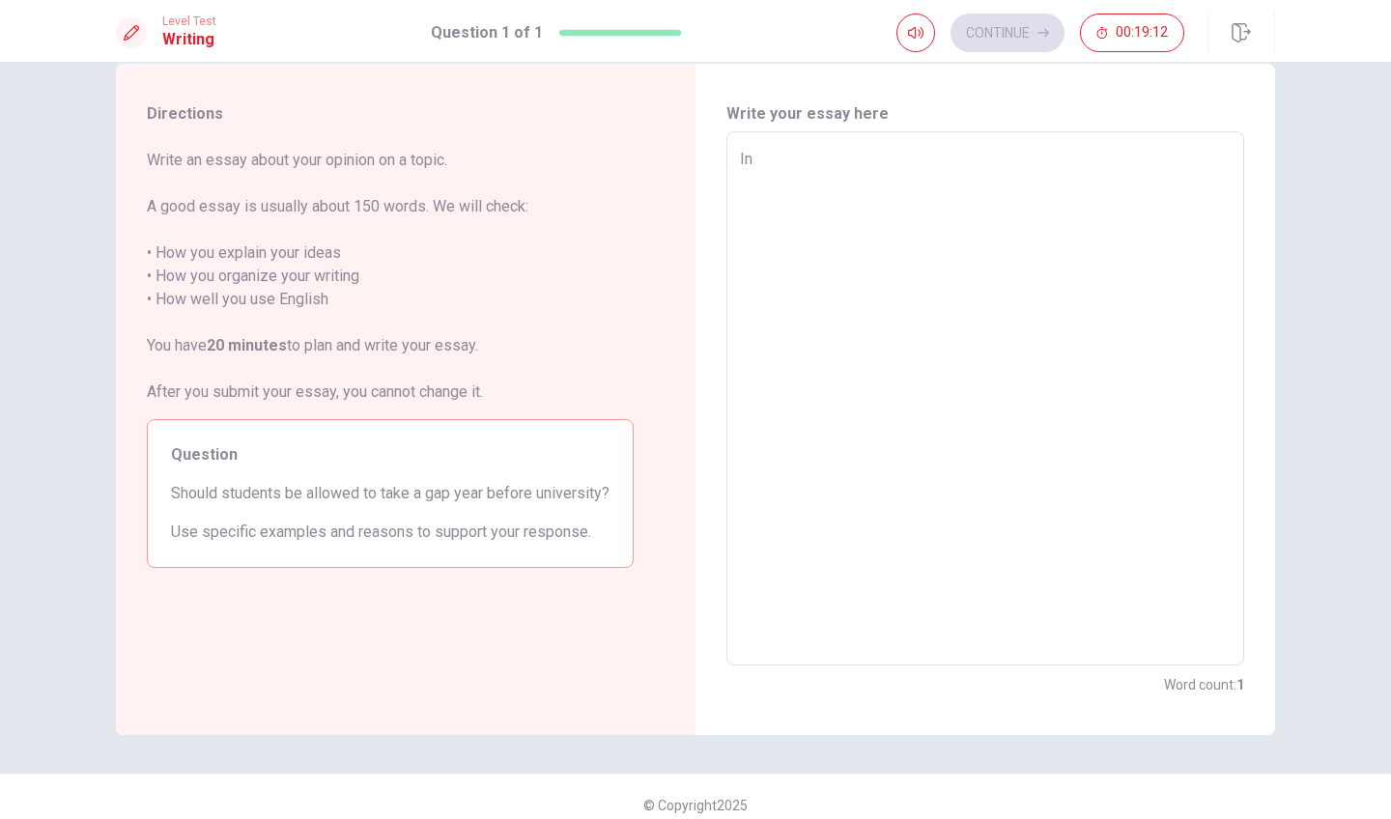
type textarea "In"
type textarea "x"
type textarea "In m"
type textarea "x"
type textarea "In my"
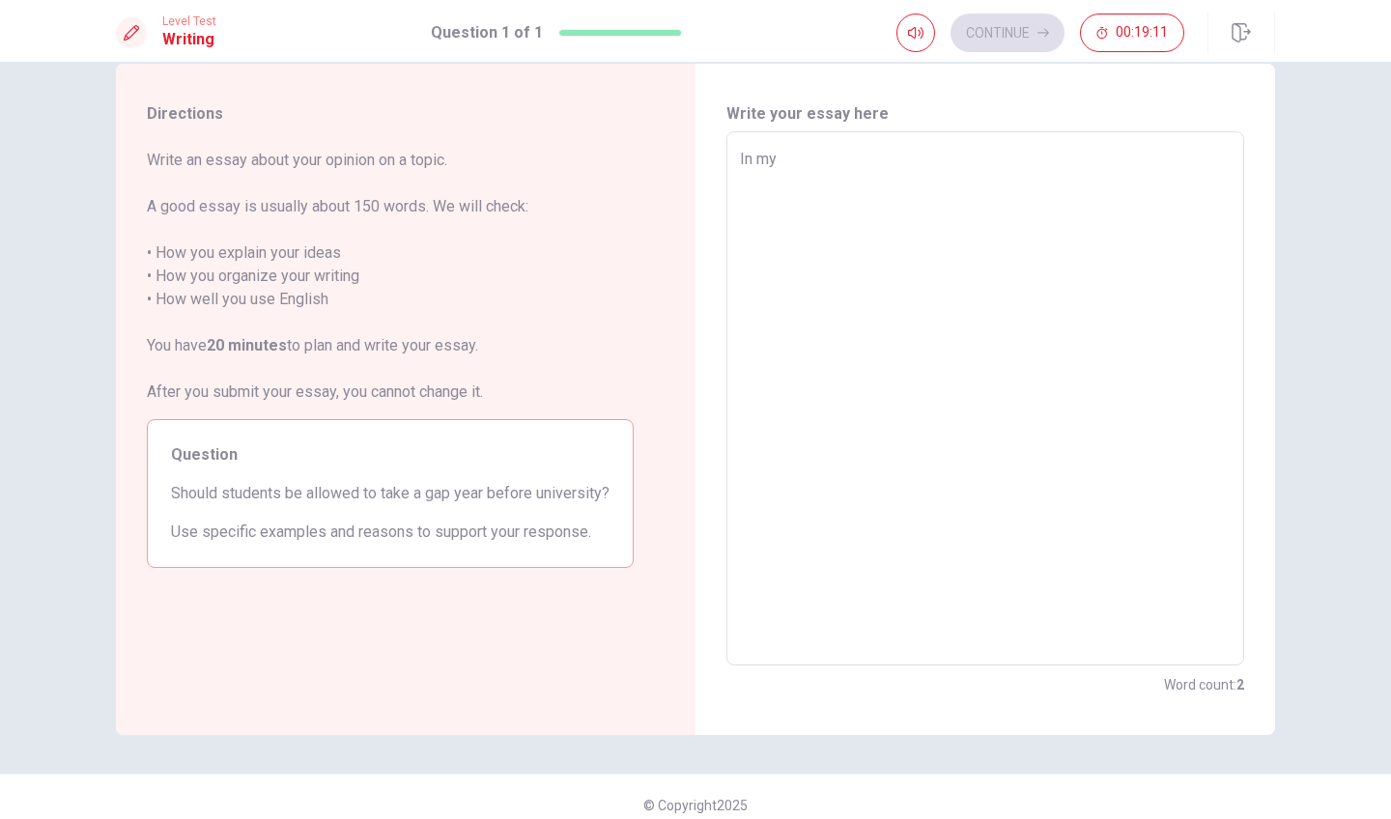
type textarea "x"
type textarea "In my"
type textarea "x"
type textarea "In my p"
type textarea "x"
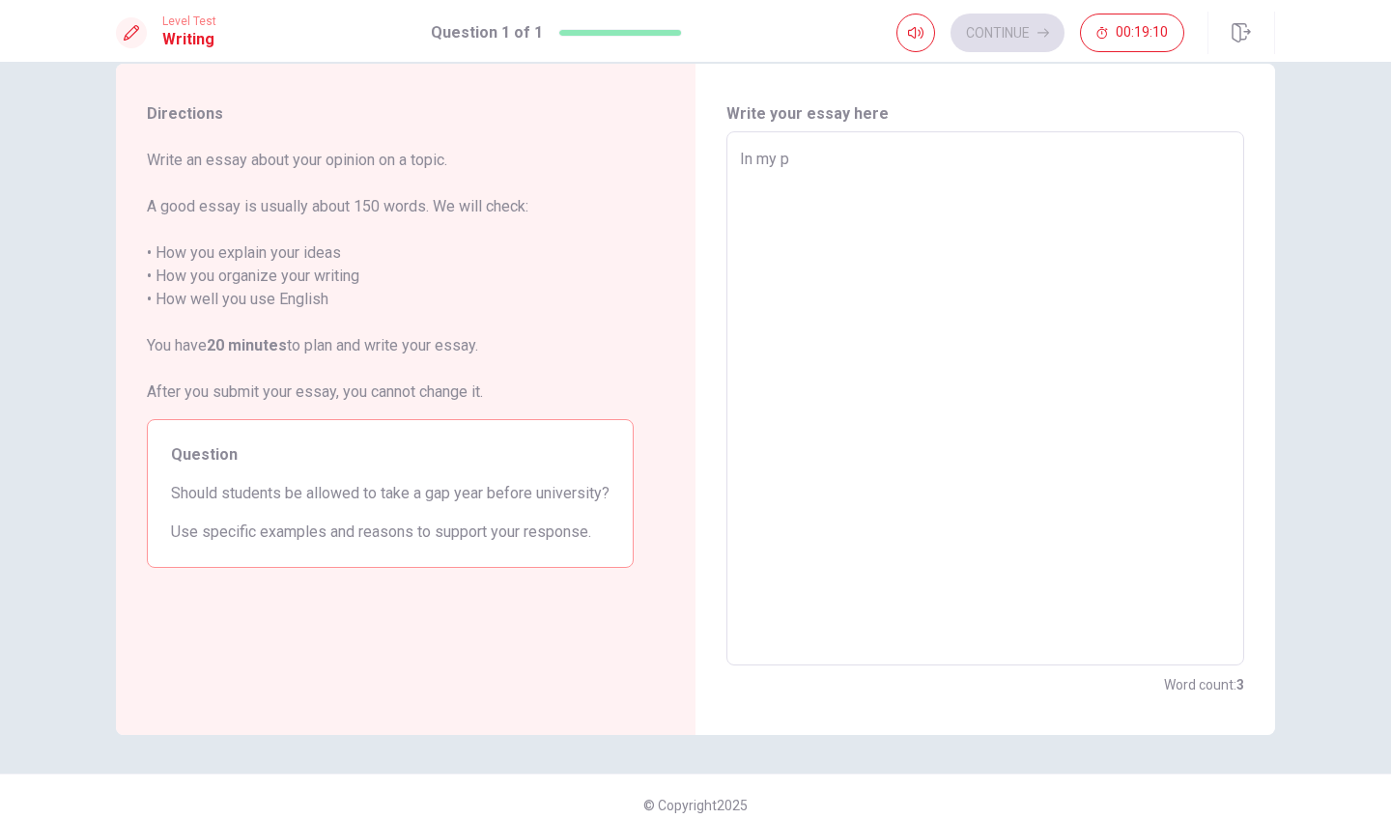
type textarea "In my"
type textarea "x"
type textarea "In my o"
type textarea "x"
type textarea "In my op"
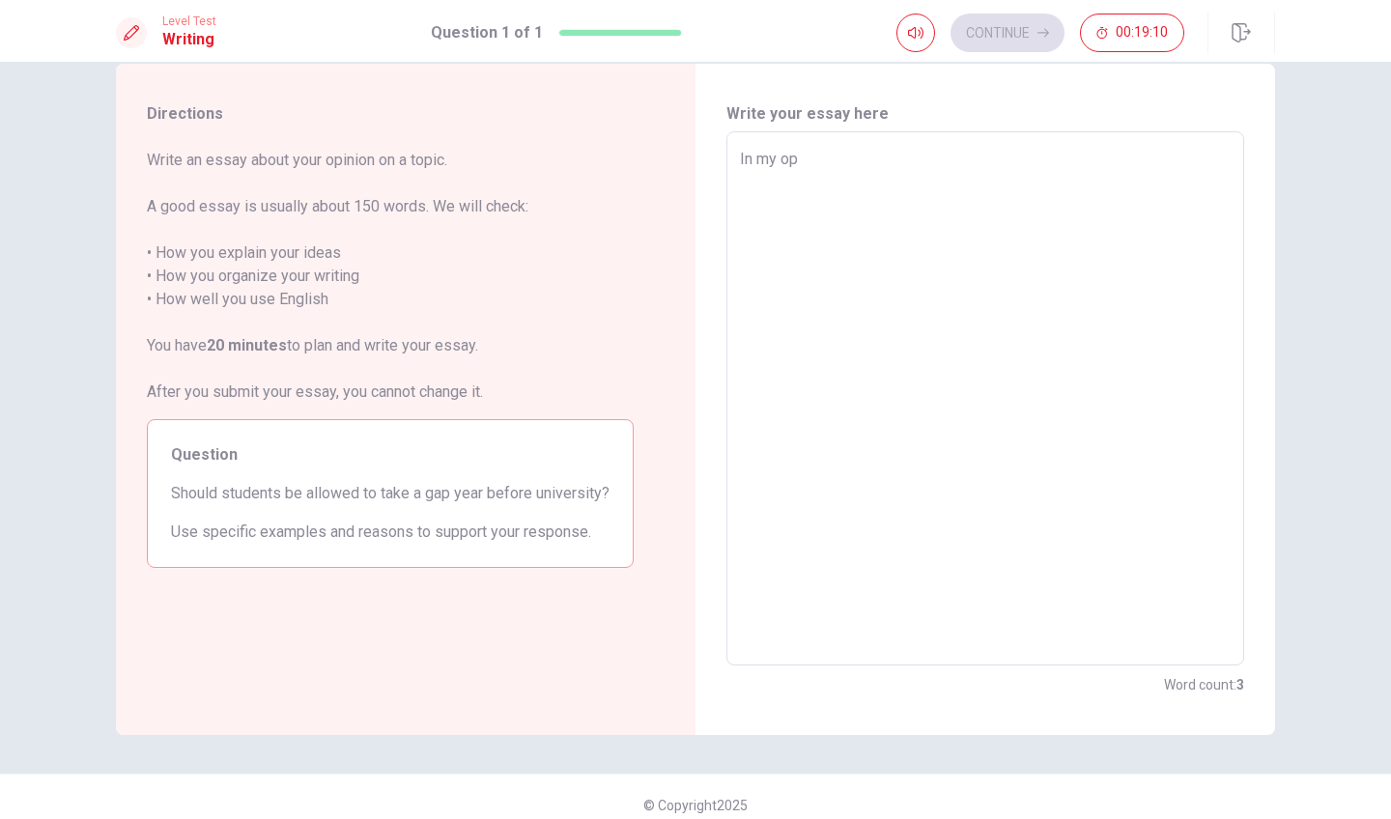
type textarea "x"
type textarea "In my opi"
type textarea "x"
type textarea "In my opin"
type textarea "x"
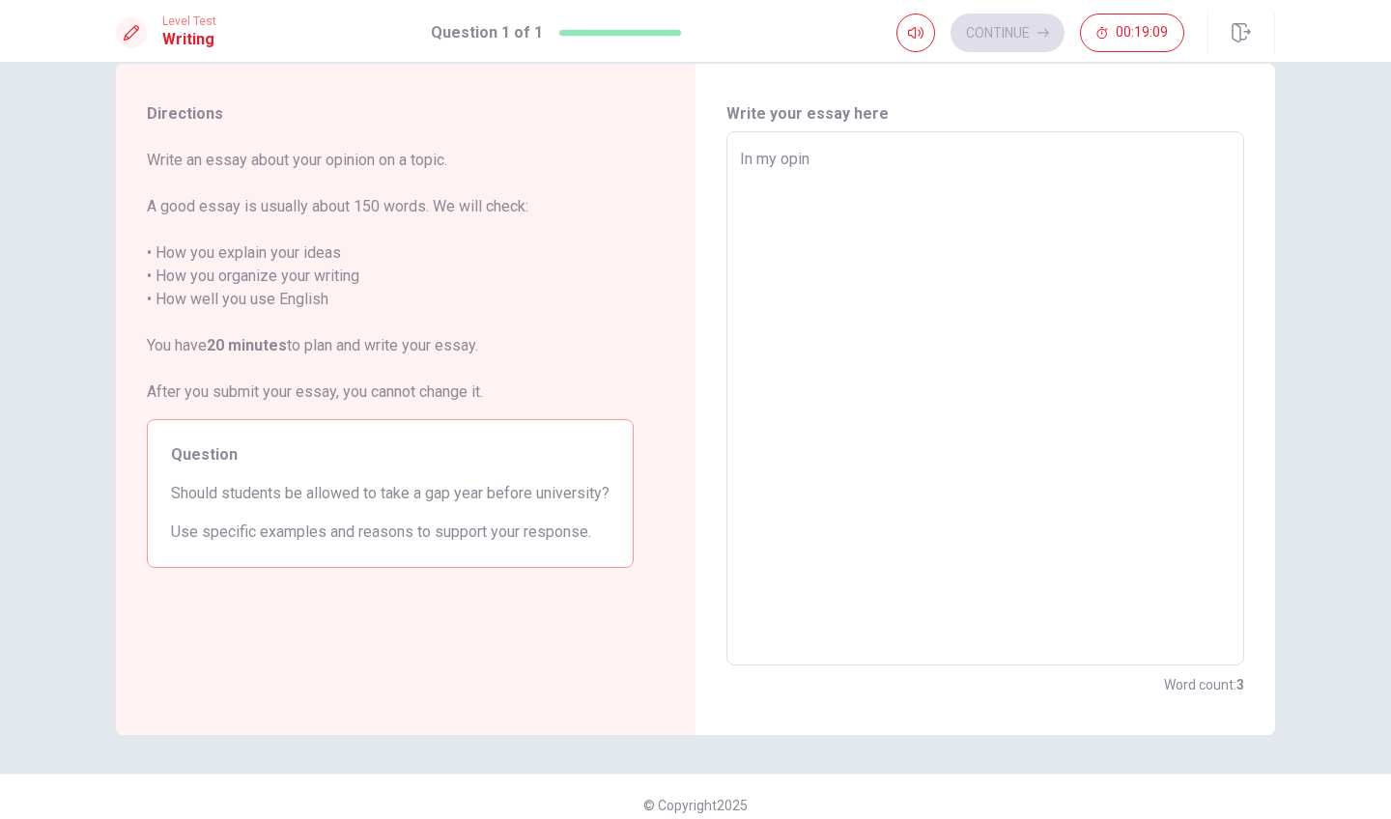
type textarea "In my opini"
type textarea "x"
type textarea "In my opinio"
type textarea "x"
type textarea "In my opinion"
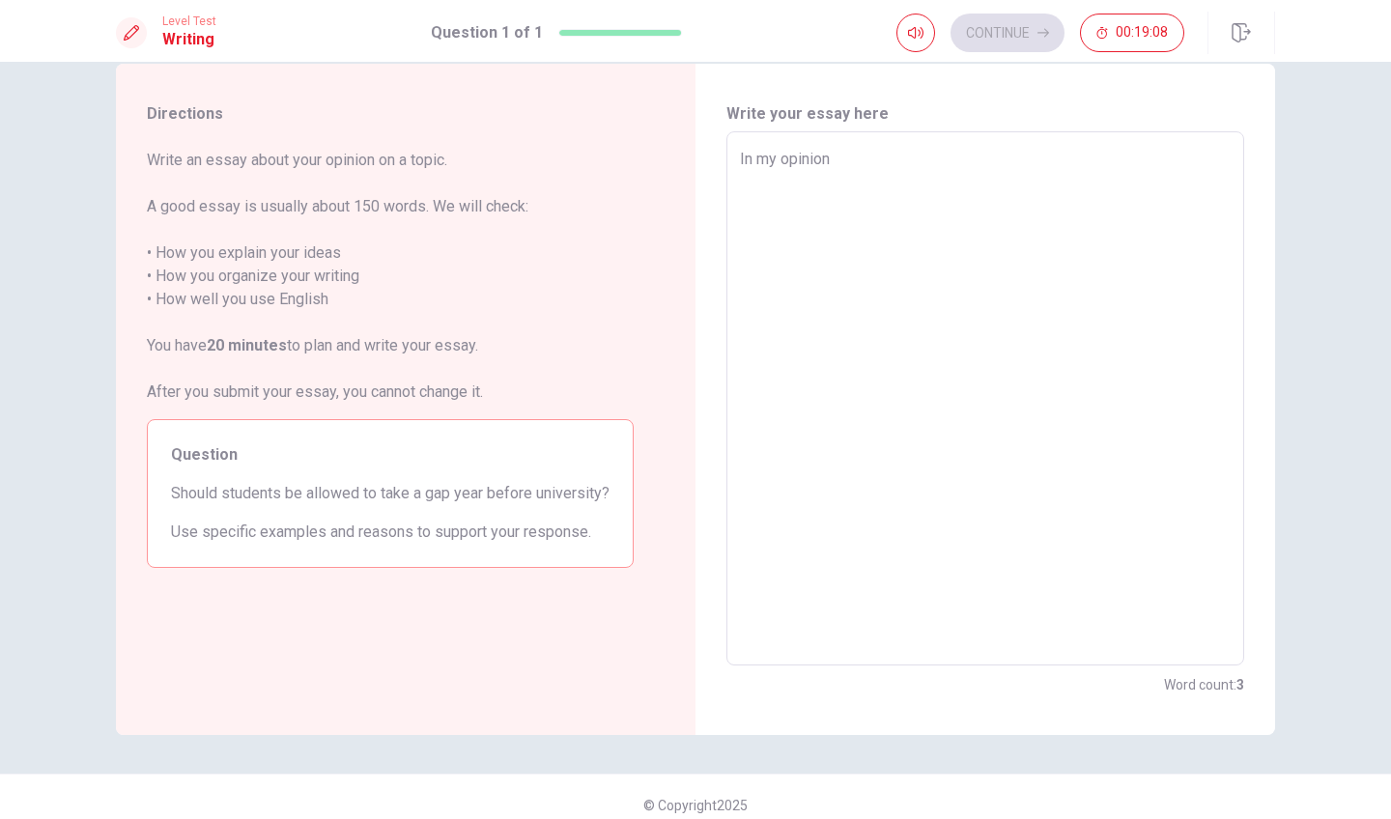
type textarea "x"
type textarea "In my opinion,"
type textarea "x"
type textarea "In my opinion,t"
type textarea "x"
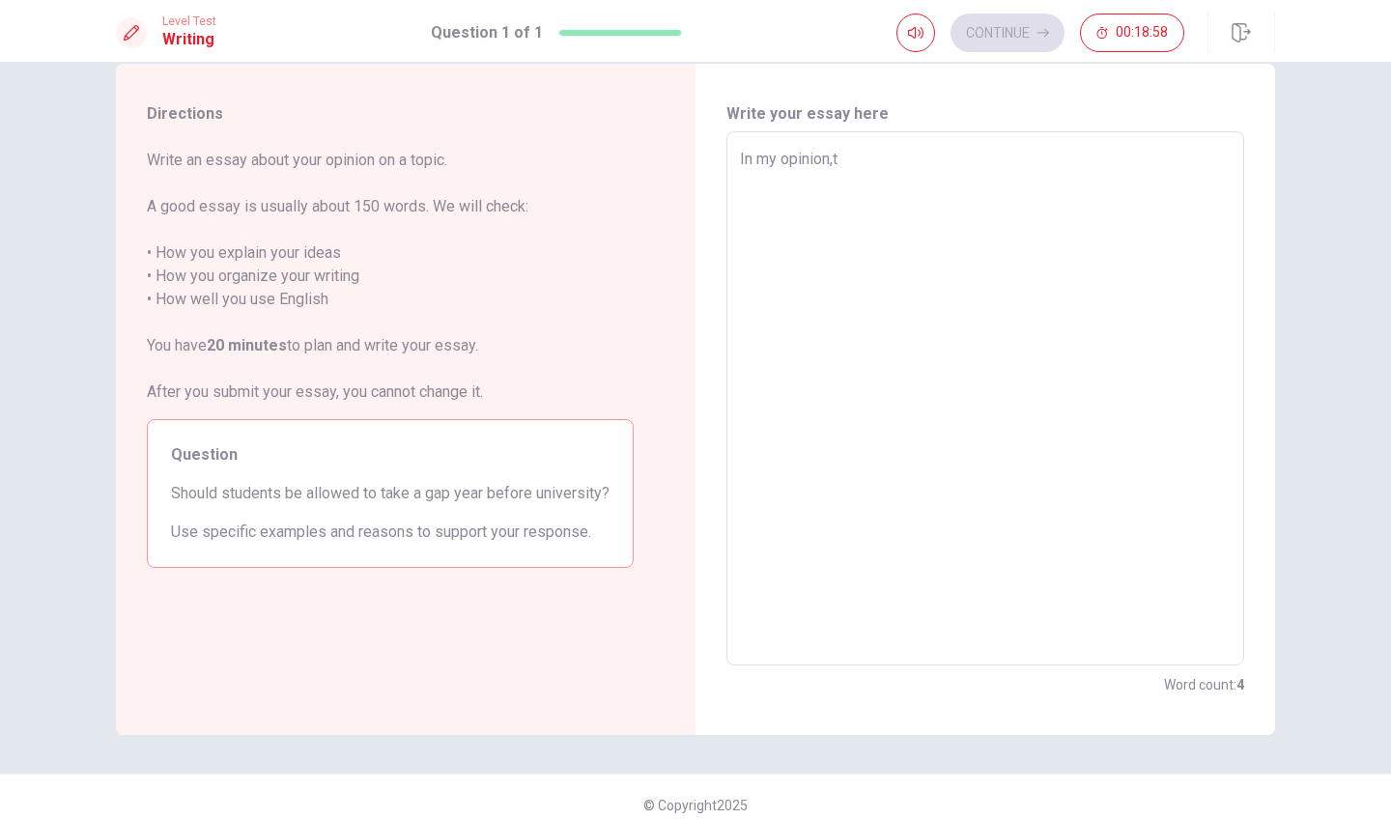
type textarea "In my opinion,tu"
type textarea "x"
type textarea "In my opinion,t"
type textarea "x"
type textarea "In my opinion,"
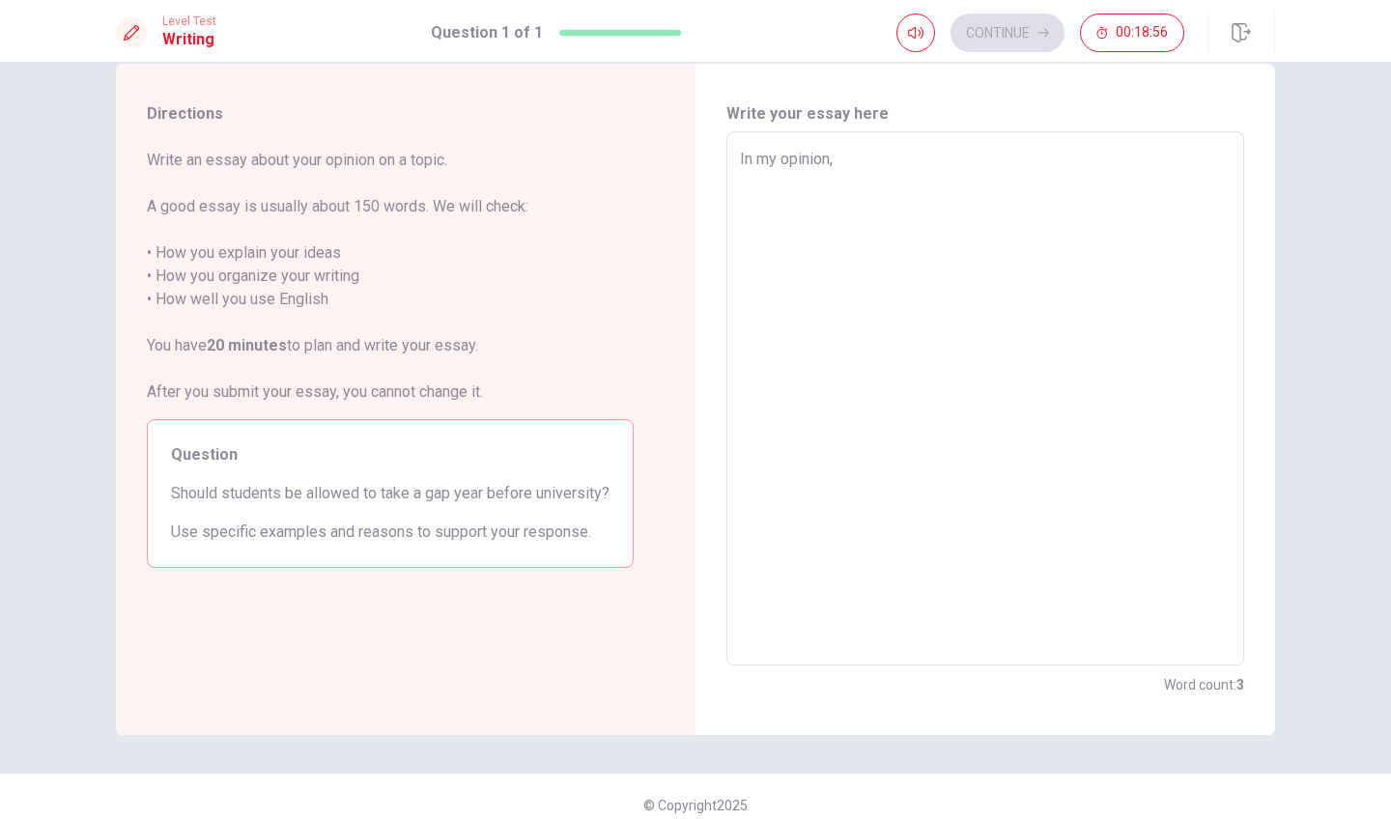
type textarea "x"
type textarea "In my opinion,"
type textarea "x"
type textarea "In my opinion, s"
type textarea "x"
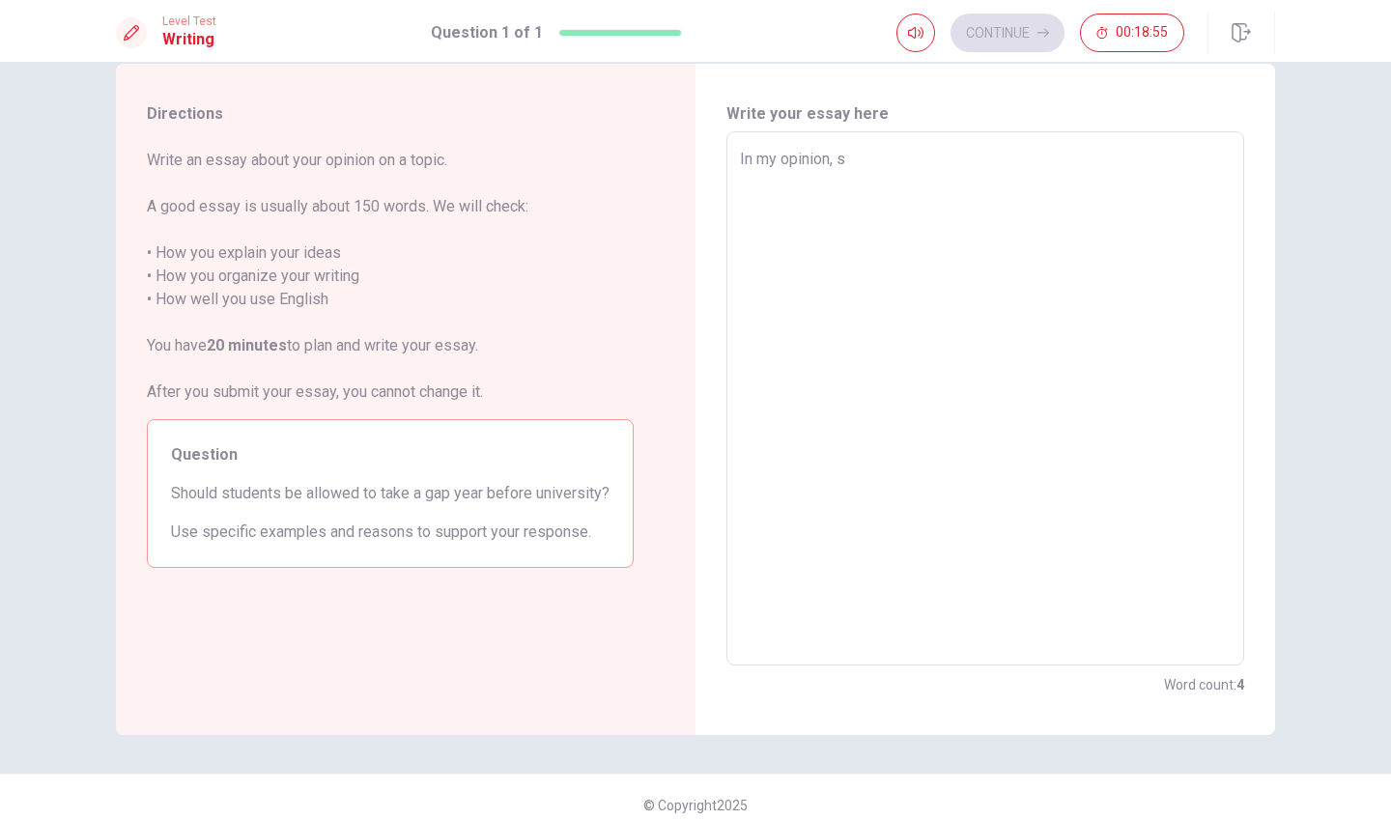
type textarea "In my opinion, st"
type textarea "x"
type textarea "In my opinion, stu"
type textarea "x"
type textarea "In my opinion, stud"
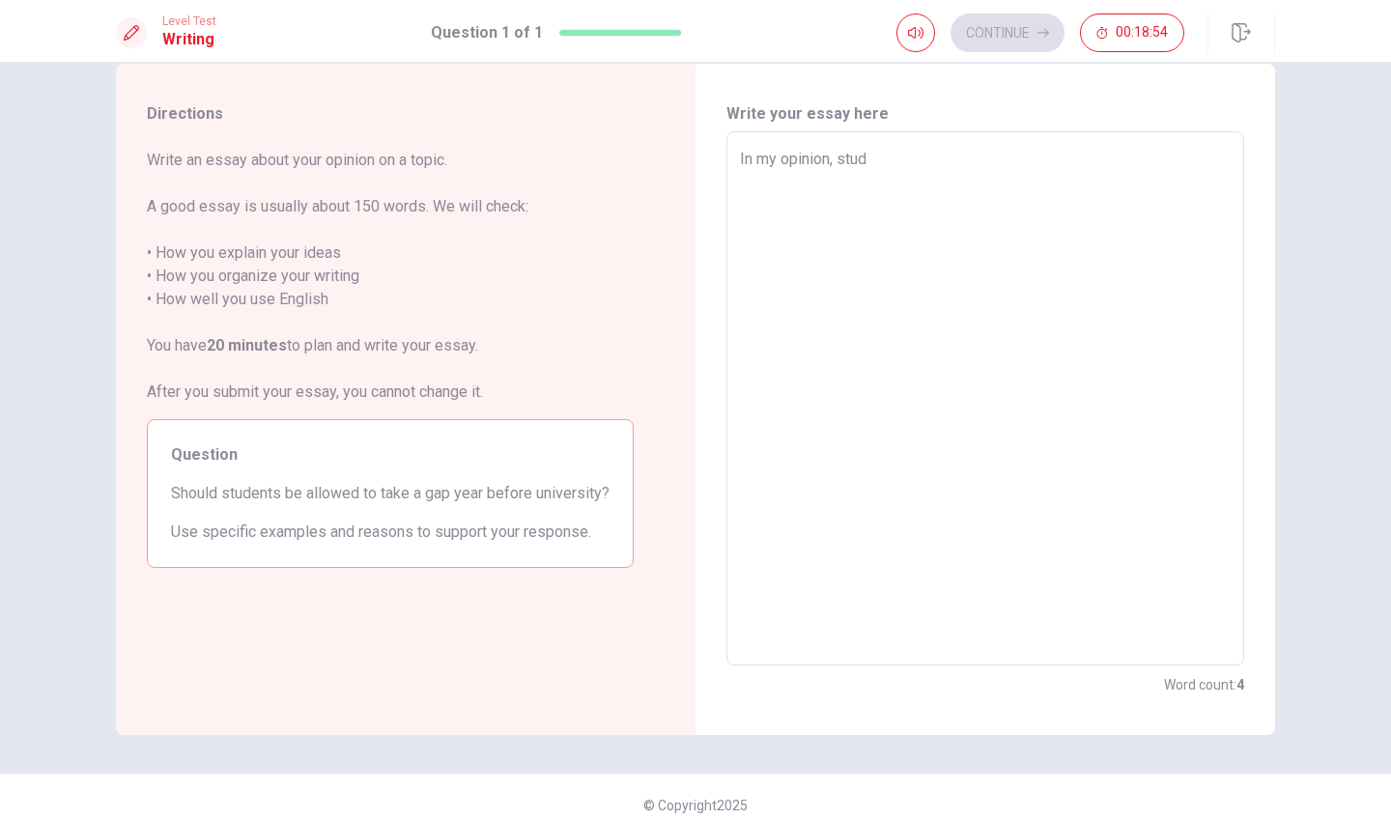
type textarea "x"
type textarea "In my opinion, stude"
type textarea "x"
type textarea "In my opinion, studen"
type textarea "x"
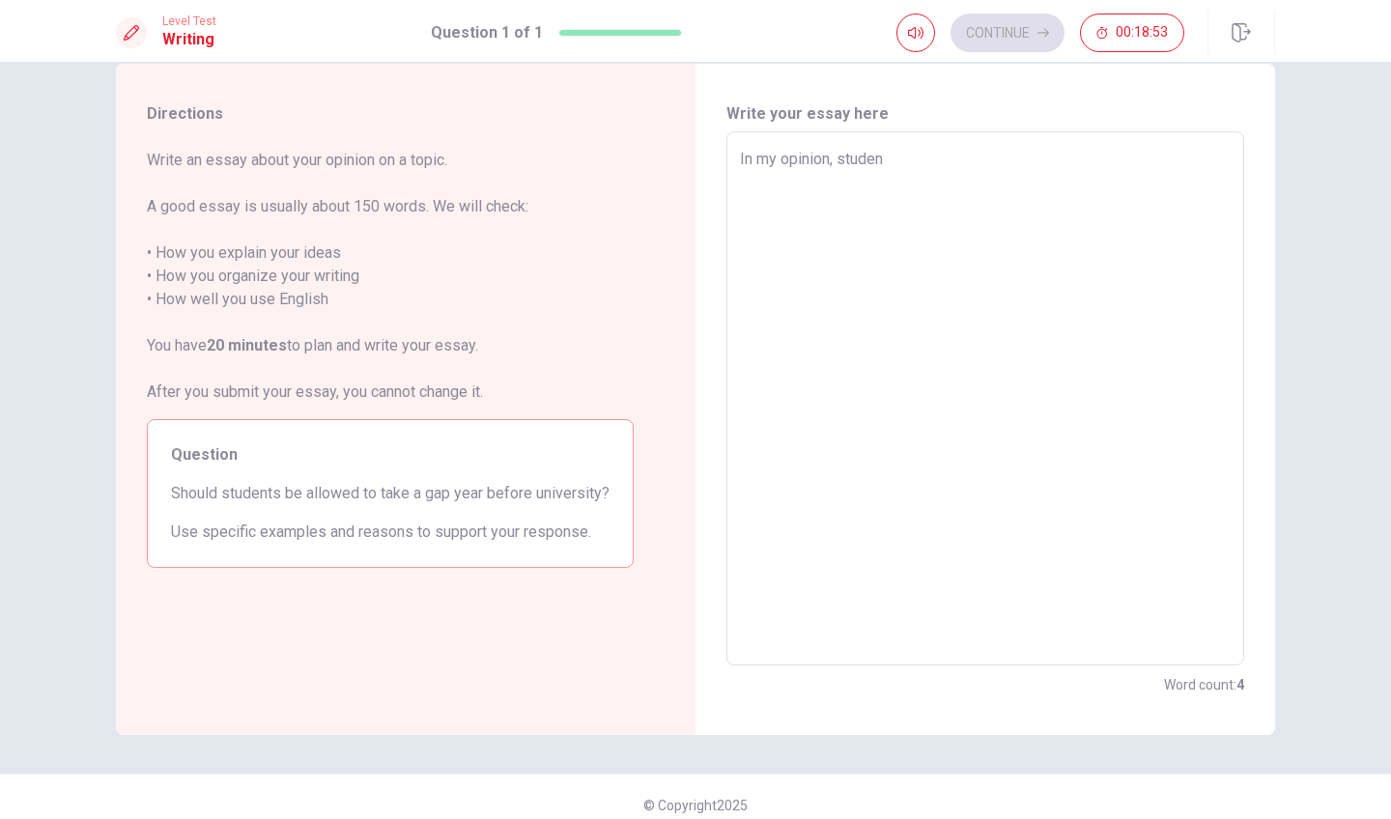
type textarea "In my opinion, student"
type textarea "x"
type textarea "In my opinion, students"
type textarea "x"
type textarea "In my opinion, students"
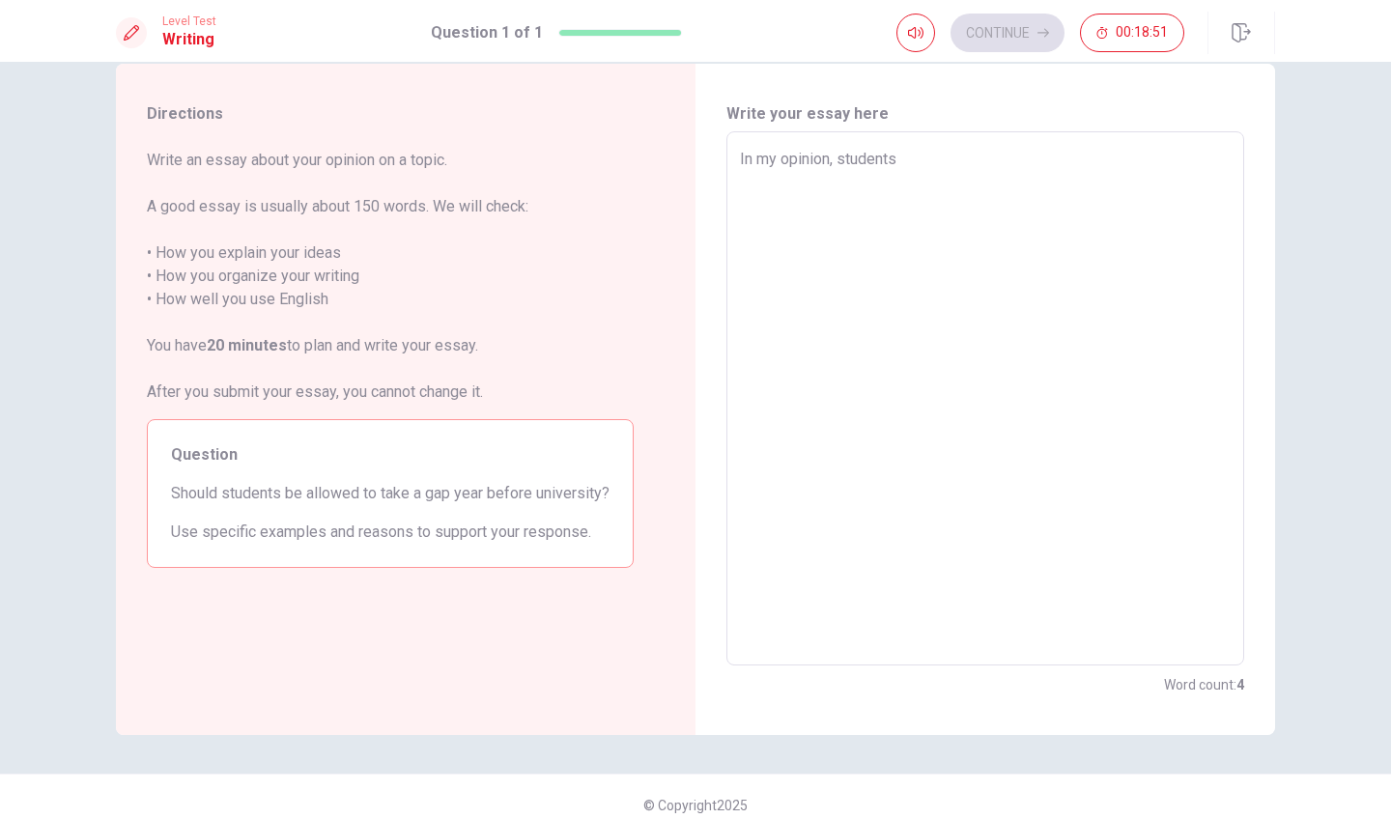
type textarea "x"
type textarea "In my opinion, students s"
type textarea "x"
type textarea "In my opinion, students sh"
type textarea "x"
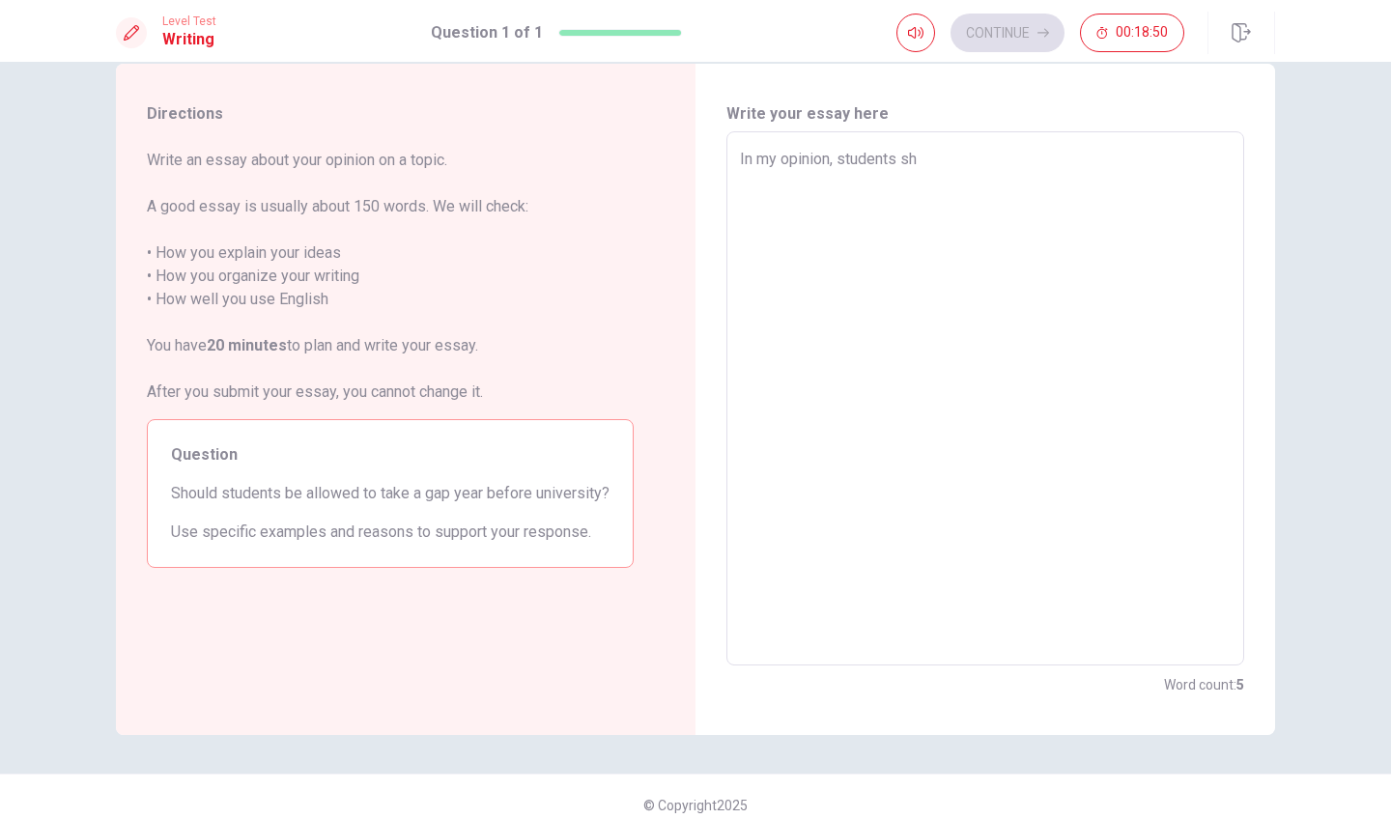
type textarea "In my opinion, students sho"
type textarea "x"
type textarea "In my opinion, students shou"
type textarea "x"
type textarea "In my opinion, students shoul"
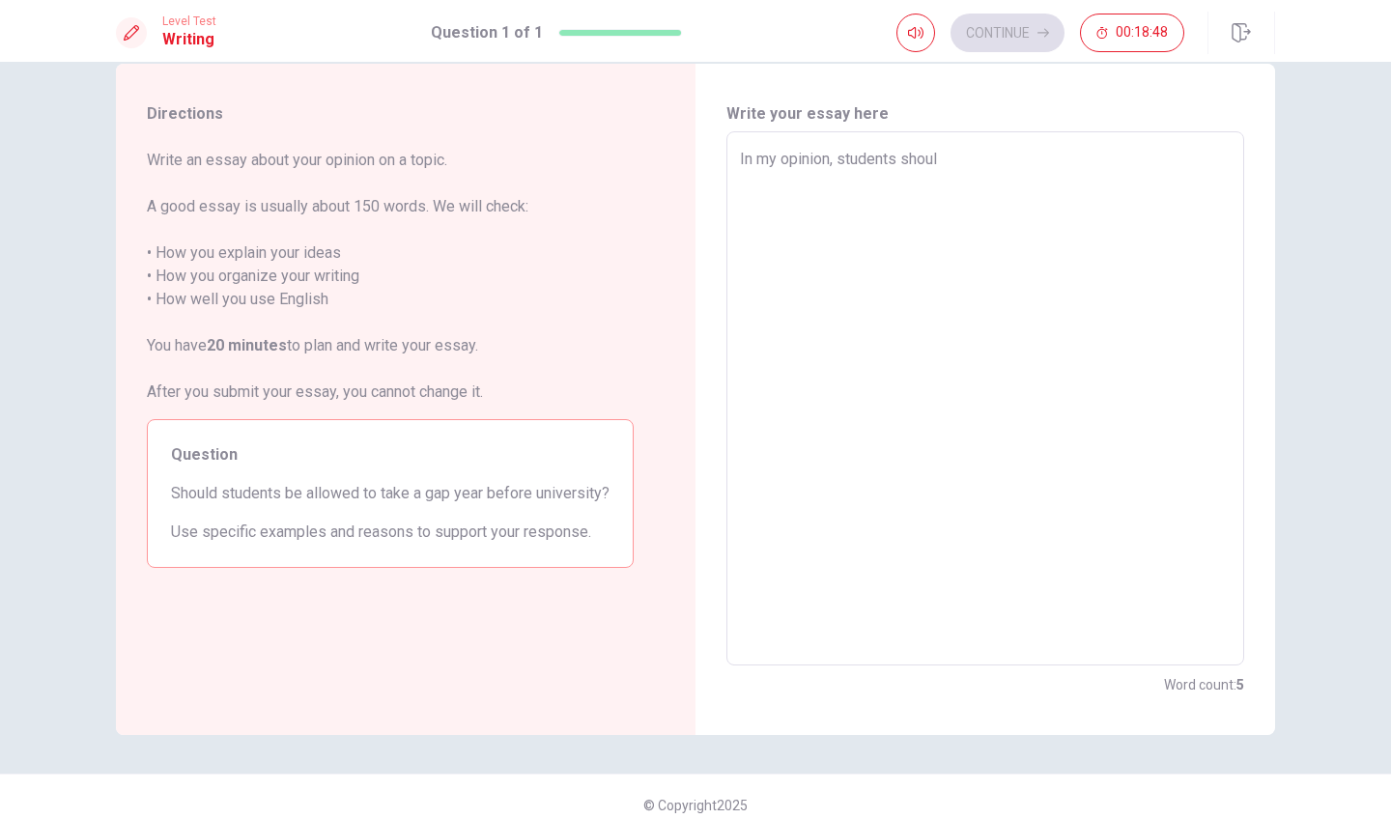
type textarea "x"
type textarea "In my opinion, students should"
type textarea "x"
type textarea "In my opinion, students should"
type textarea "x"
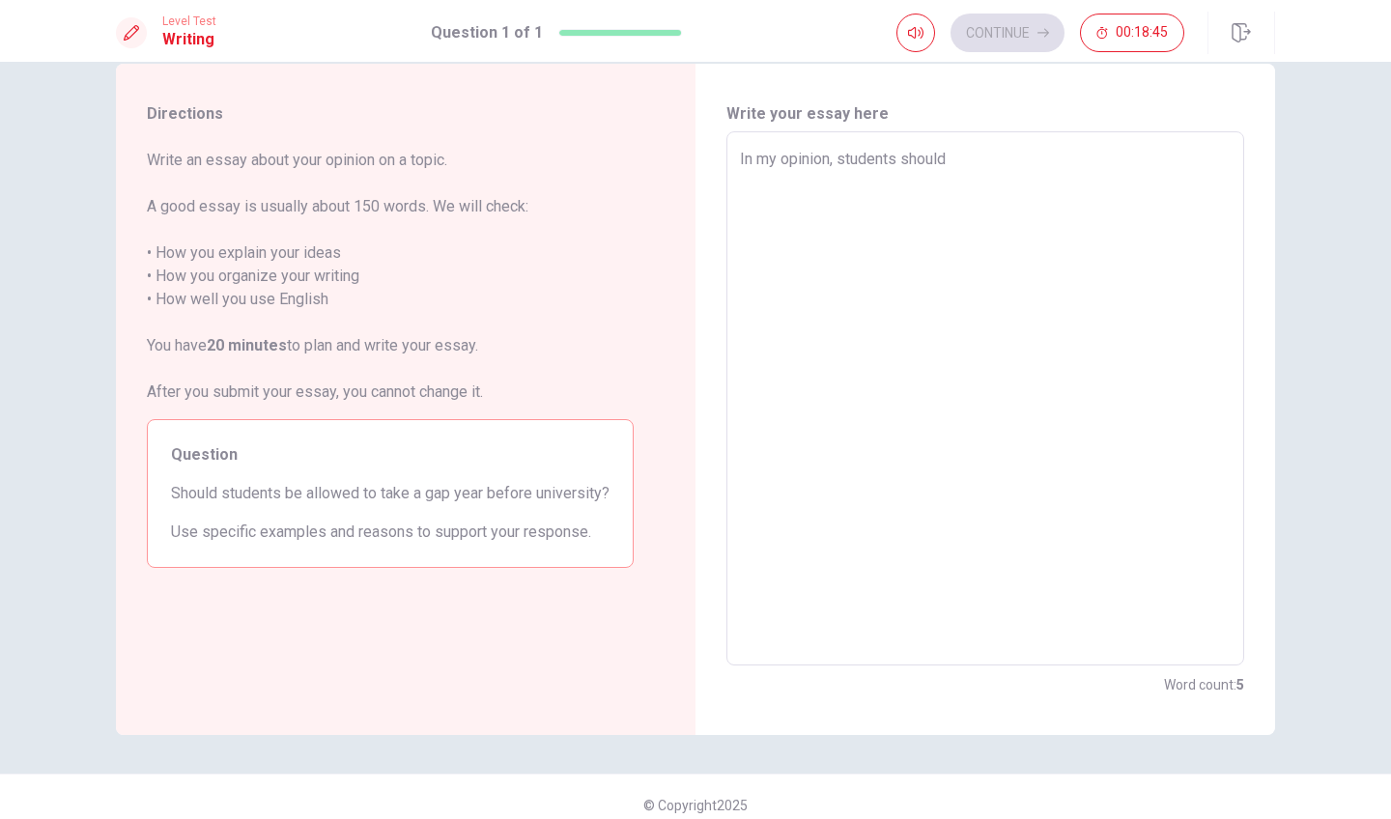
type textarea "In my opinion, students should a"
type textarea "x"
type textarea "In my opinion, students should ak"
type textarea "x"
type textarea "In my opinion, students should a"
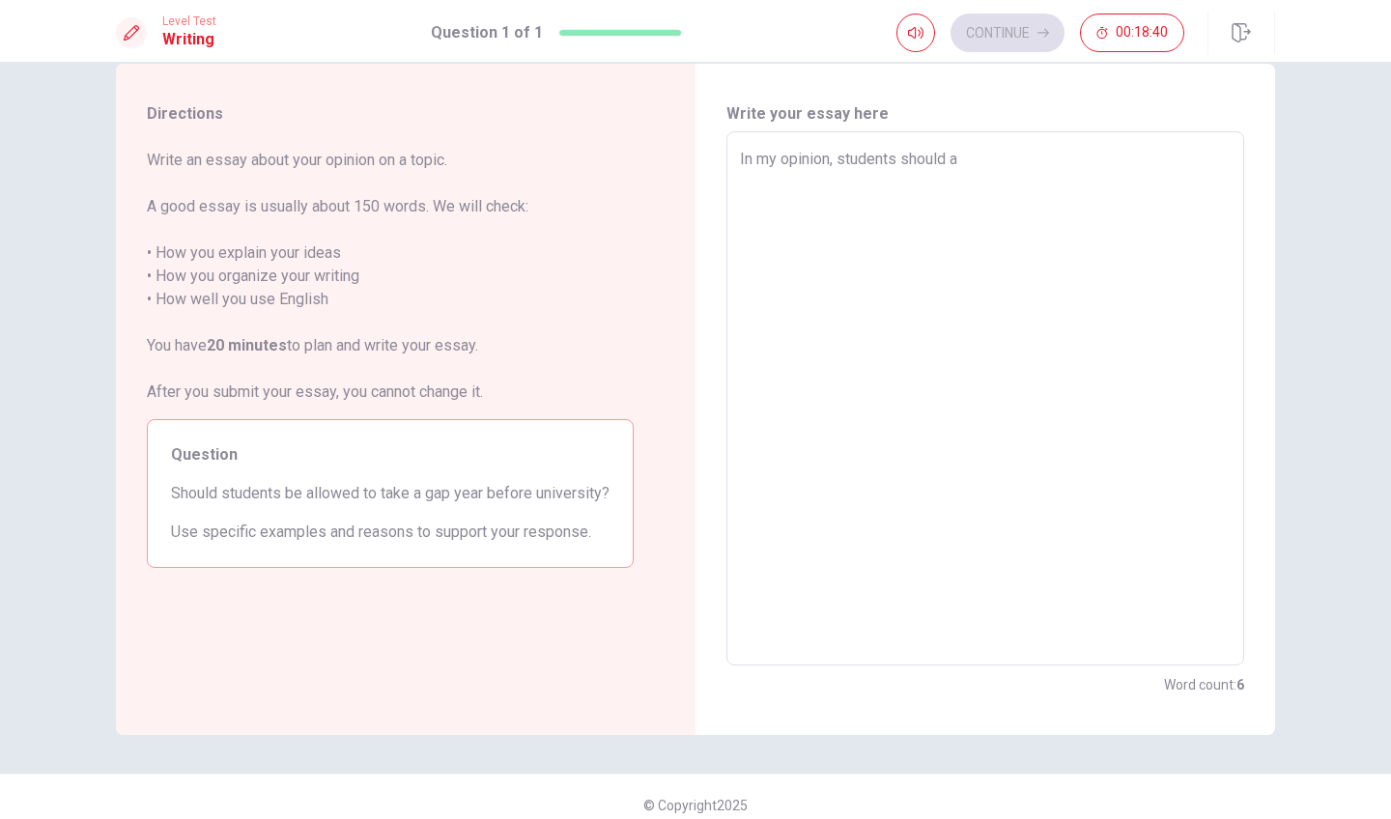
type textarea "x"
type textarea "In my opinion, students should al"
type textarea "x"
type textarea "In my opinion, students should all"
type textarea "x"
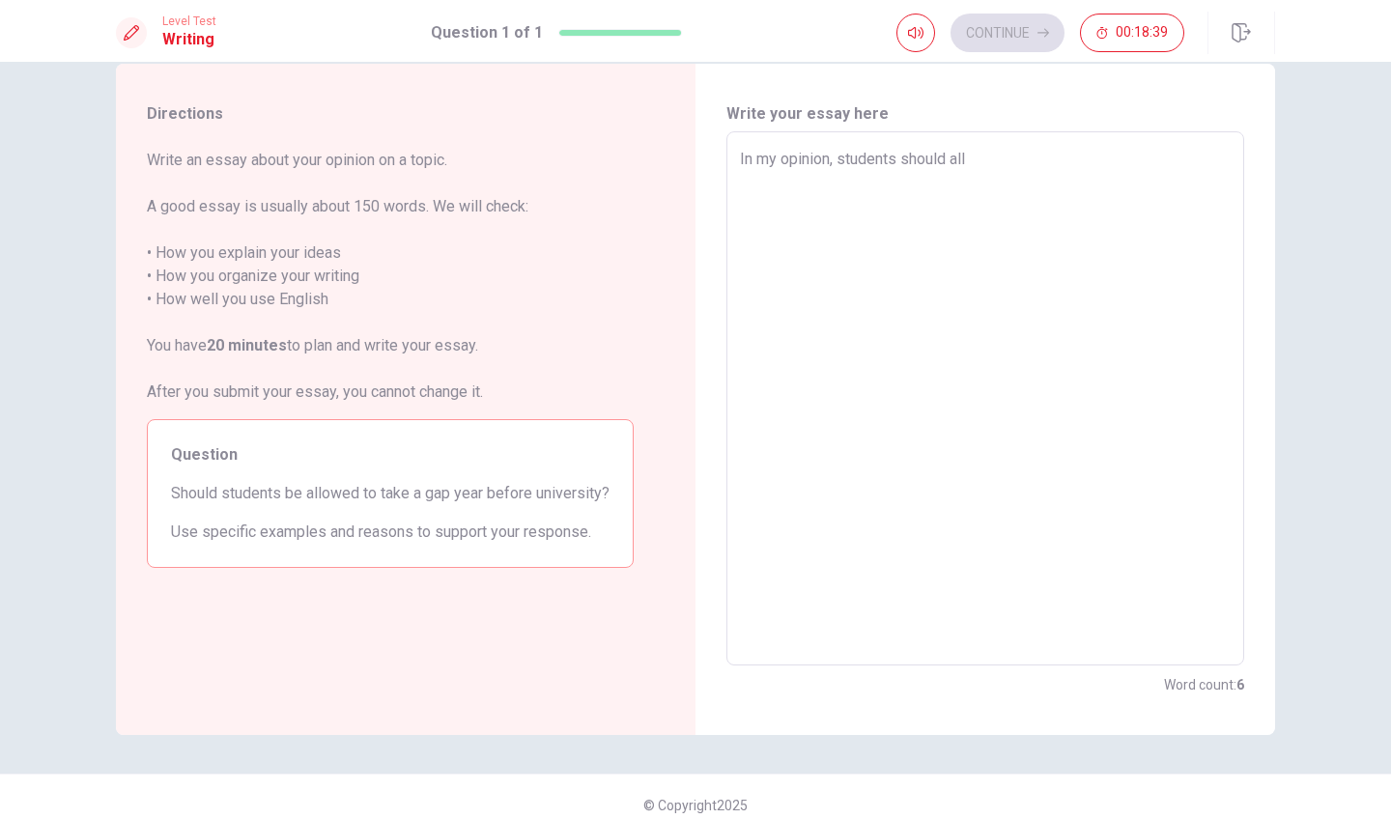
type textarea "In my opinion, students should allo"
type textarea "x"
type textarea "In my opinion, students should allow"
drag, startPoint x: 951, startPoint y: 159, endPoint x: 951, endPoint y: 337, distance: 177.7
click at [951, 159] on textarea "In my opinion, students should allow" at bounding box center [985, 399] width 491 height 502
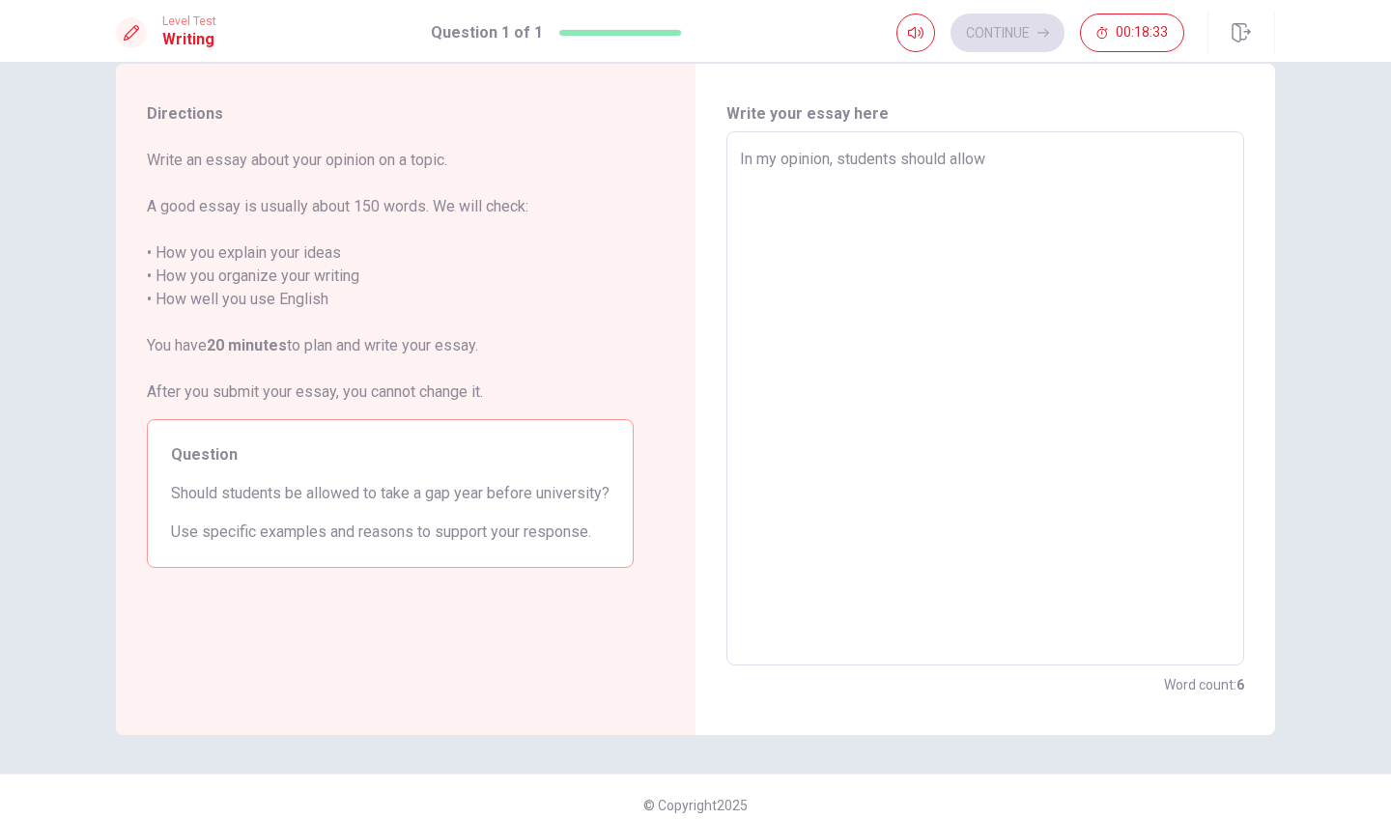
type textarea "x"
type textarea "In my opinion, students should [PERSON_NAME]"
type textarea "x"
type textarea "In my opinion, students should beallow"
type textarea "x"
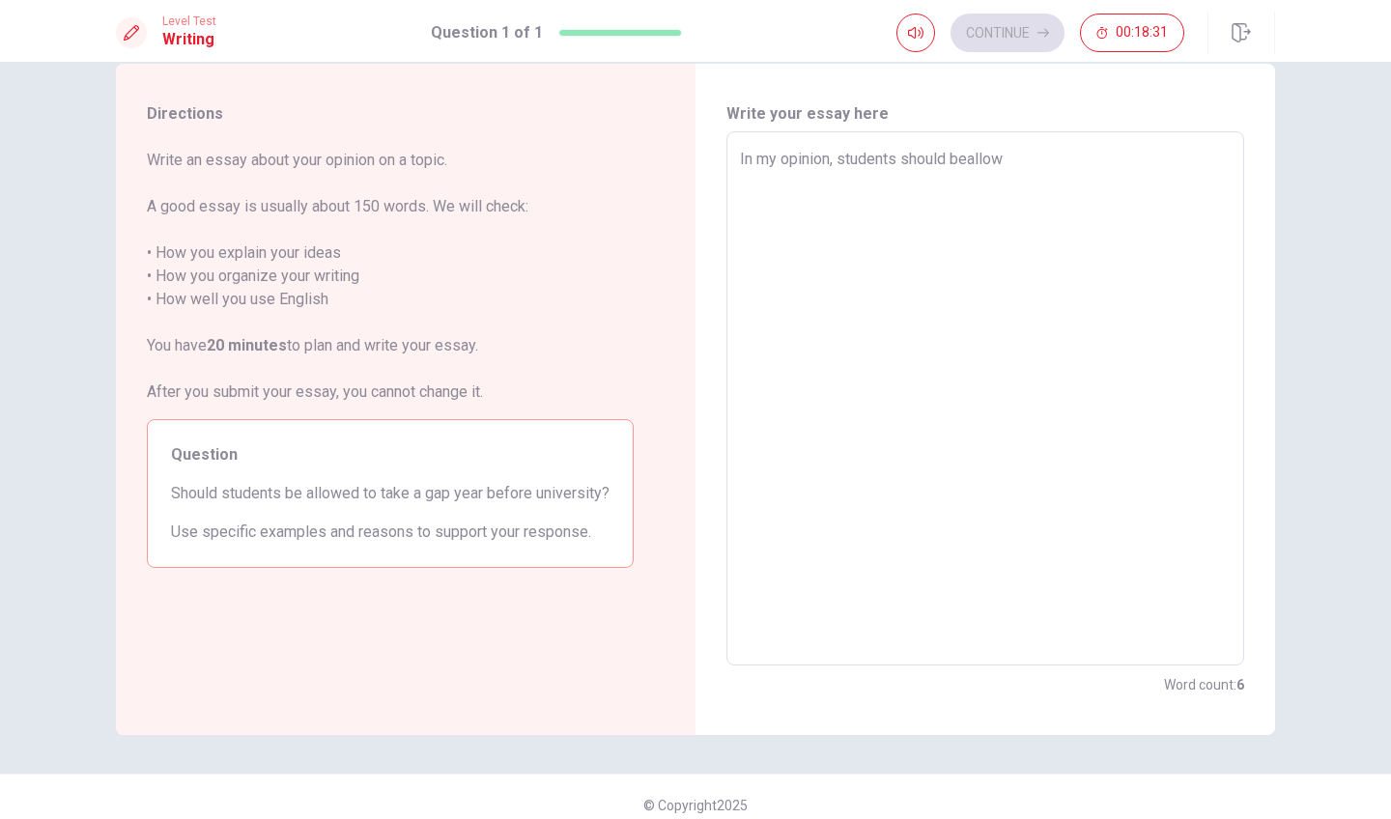
type textarea "In my opinion, students should be allow"
click at [1048, 157] on textarea "In my opinion, students should be allow" at bounding box center [985, 399] width 491 height 502
type textarea "x"
type textarea "In my opinion, students should be allowe"
type textarea "x"
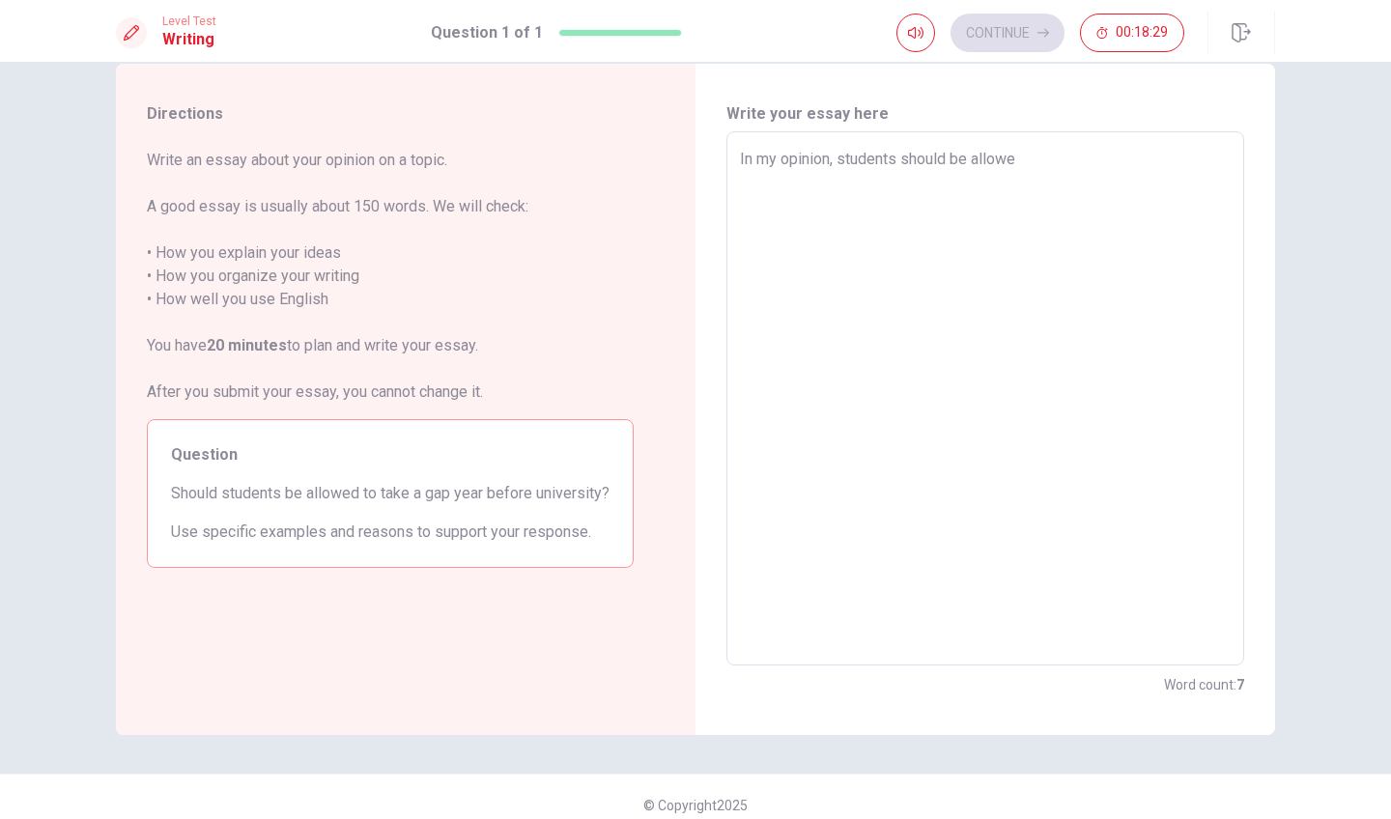
type textarea "In my opinion, students should be allowed"
type textarea "x"
type textarea "In my opinion, students should be allowed"
type textarea "x"
type textarea "In my opinion, students should be allowed t"
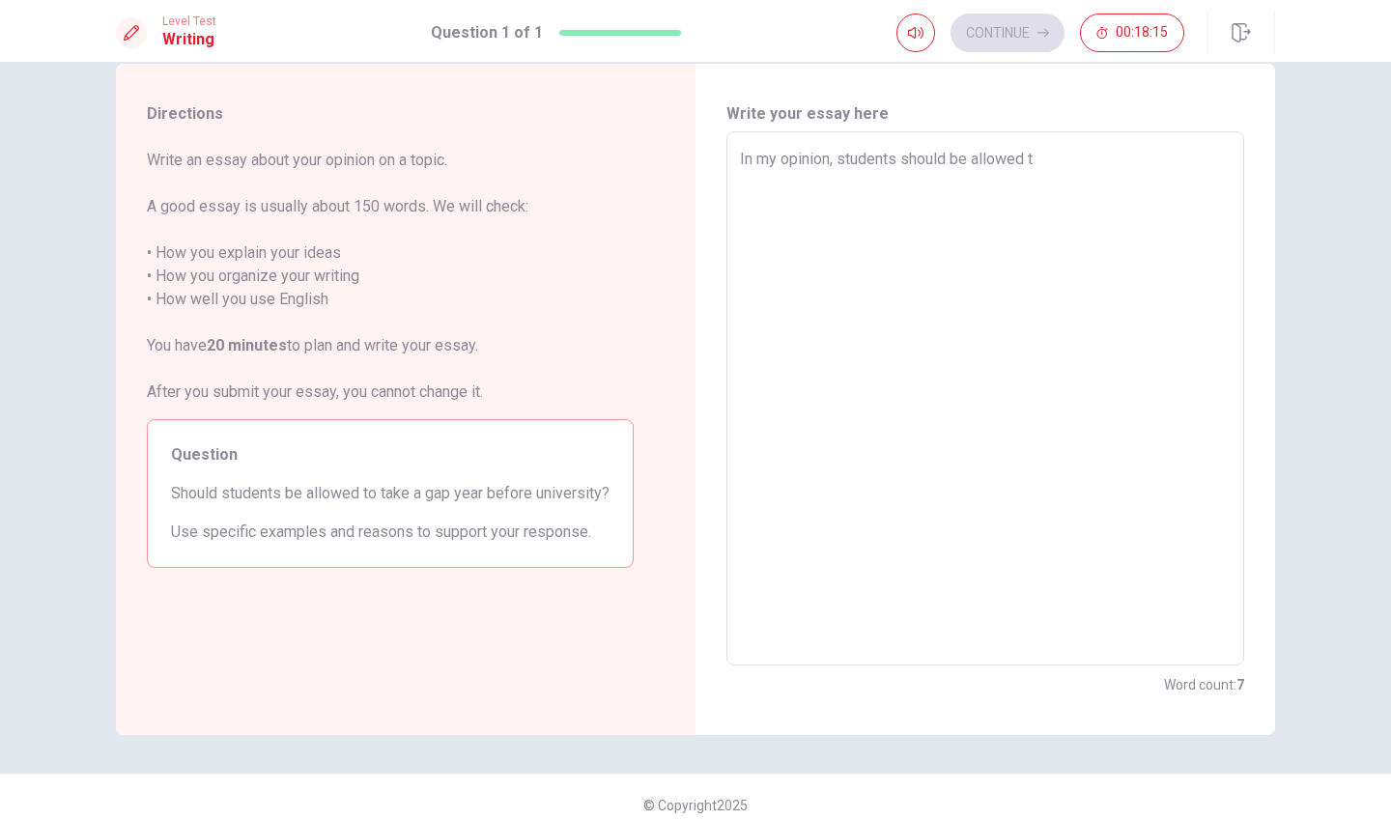
type textarea "x"
type textarea "In my opinion, students should be allowed to"
type textarea "x"
type textarea "In my opinion, students should be allowed to"
type textarea "x"
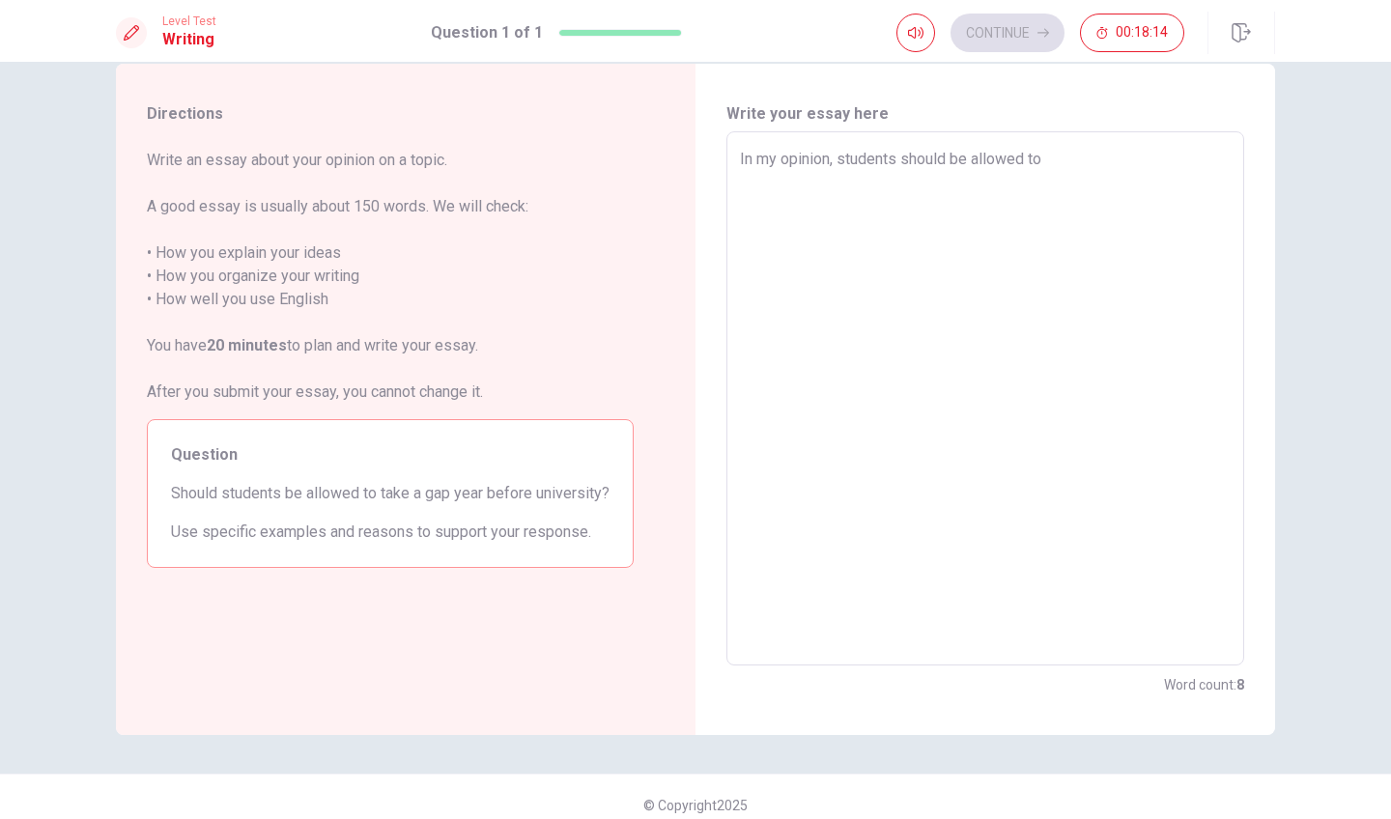
type textarea "In my opinion, students should be allowed to d"
type textarea "x"
type textarea "In my opinion, students should be allowed to do"
type textarea "x"
type textarea "In my opinion, students should be allowed to do"
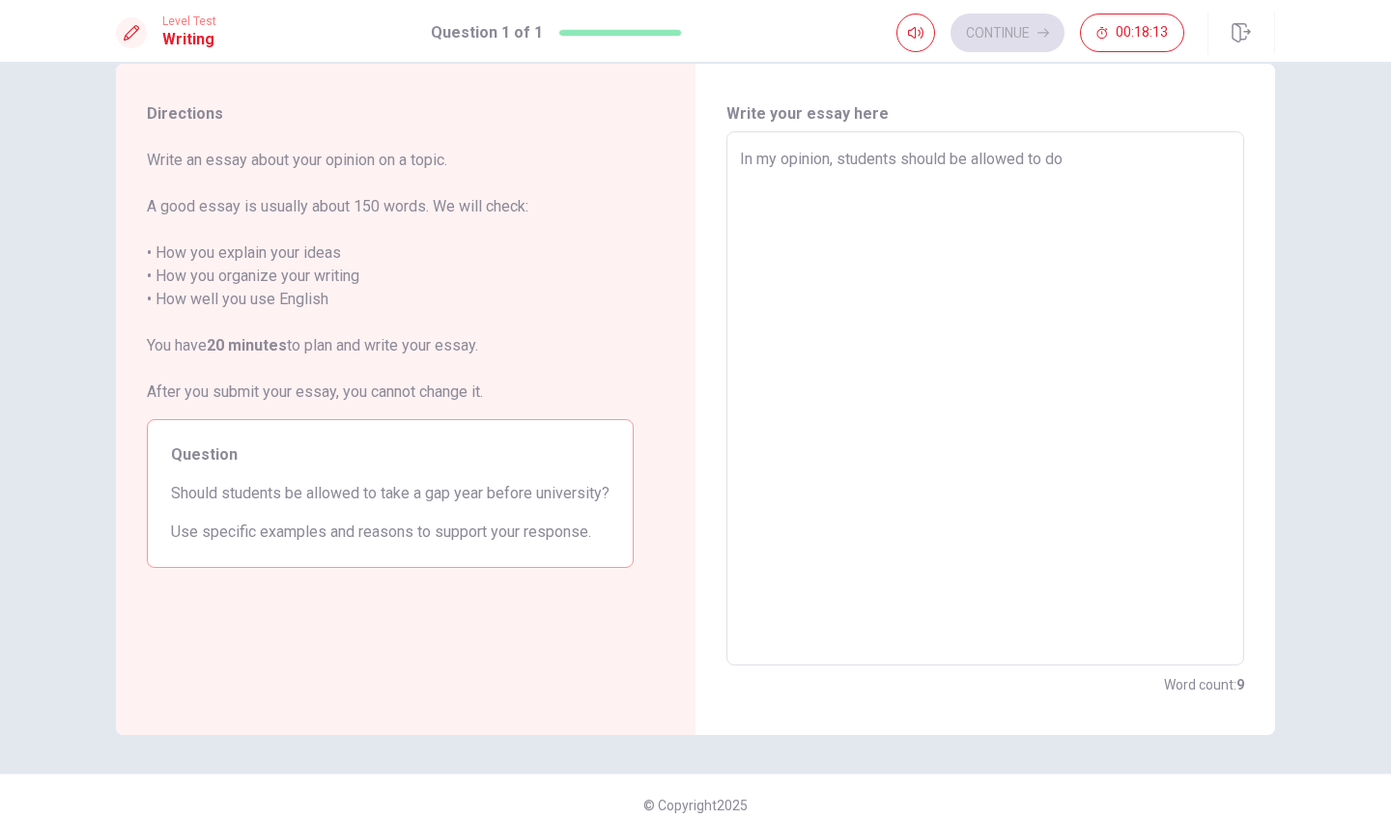
type textarea "x"
type textarea "In my opinion, students should be allowed to do t"
type textarea "x"
type textarea "In my opinion, students should be allowed to do th"
type textarea "x"
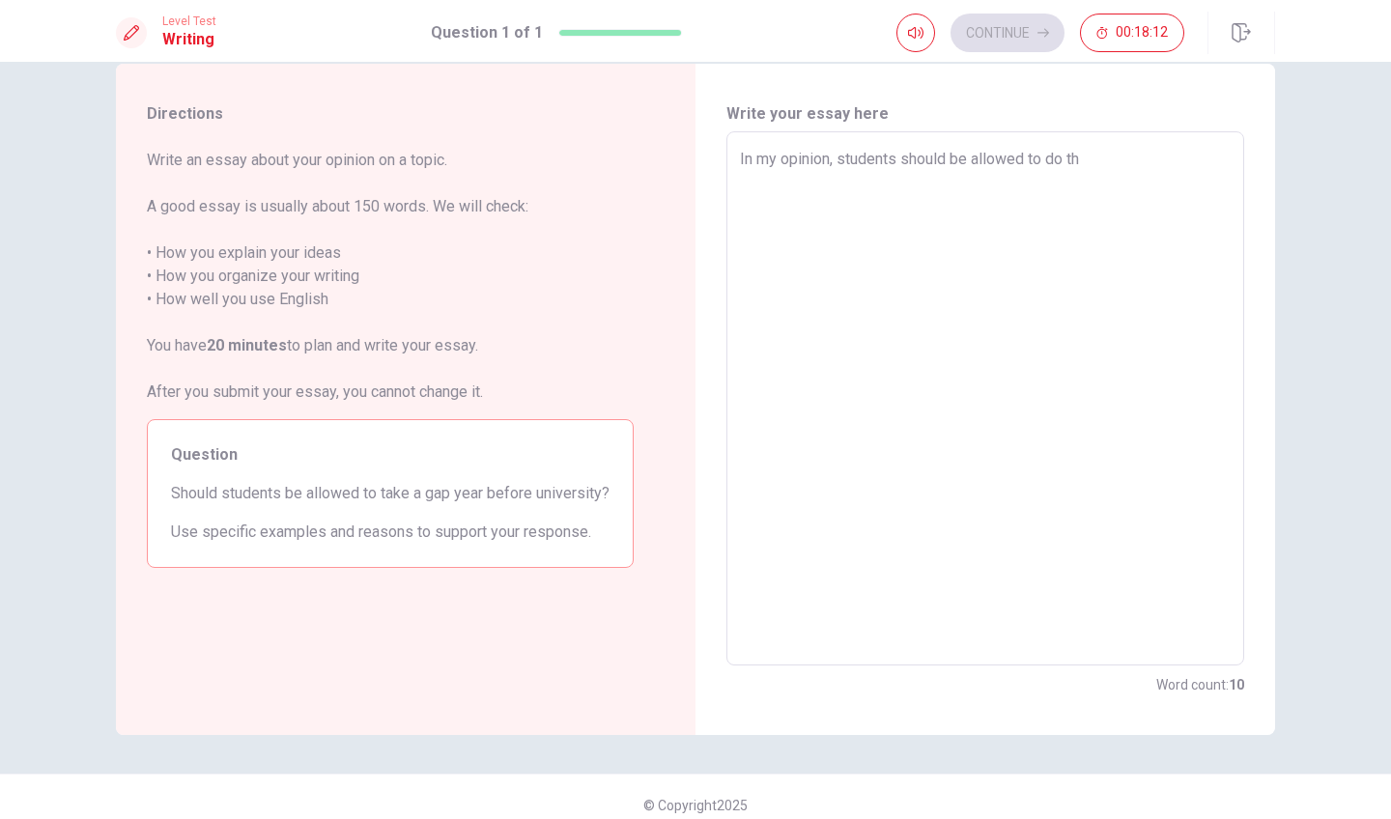
type textarea "In my opinion, students should be allowed to do tha"
type textarea "x"
type textarea "In my opinion, students should be allowed to do that"
type textarea "x"
type textarea "In my opinion, students should be allowed to do that."
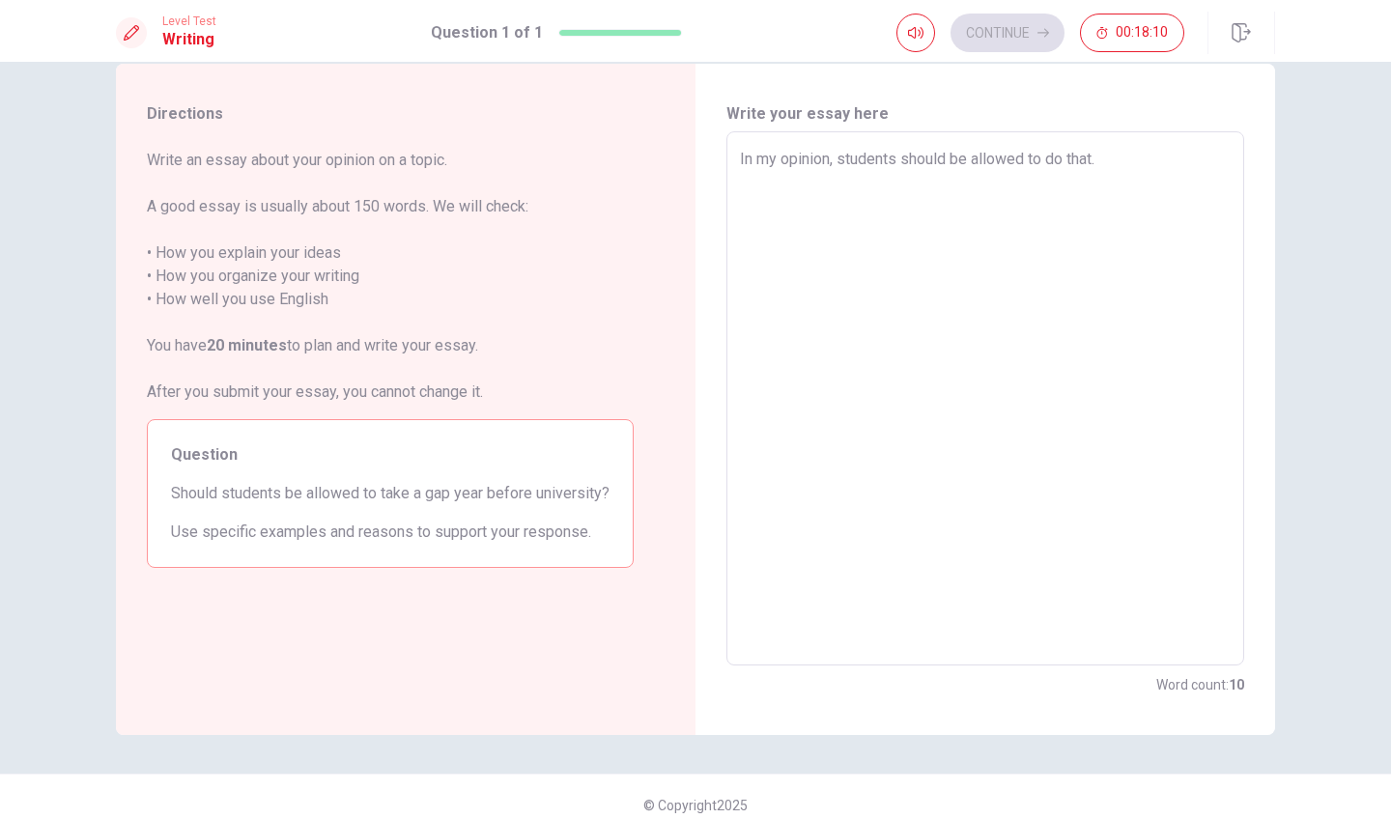
type textarea "x"
type textarea "In my opinion, students should be allowed to do that."
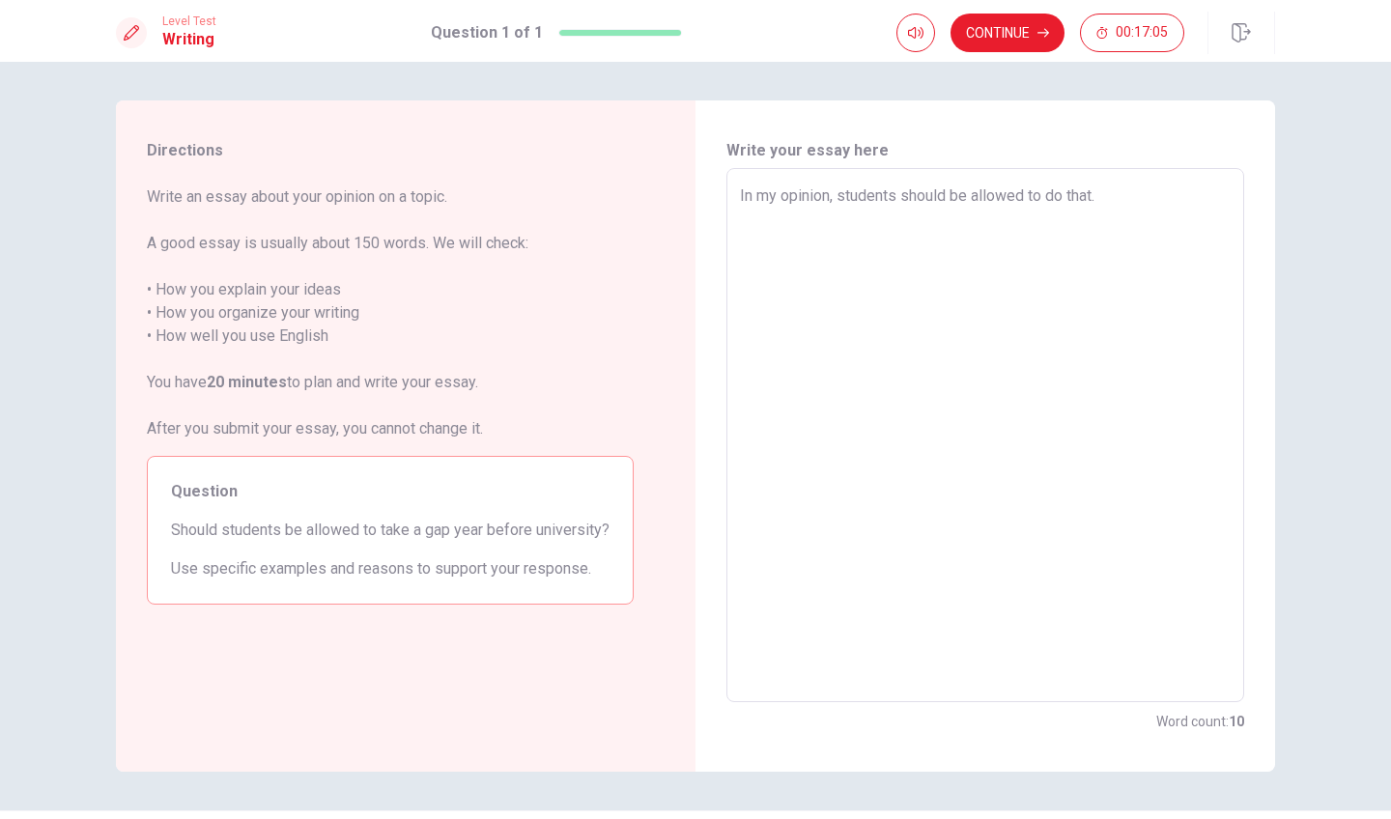
scroll to position [0, 0]
type textarea "x"
type textarea "In my opinion, students should be allowed to do that. G"
type textarea "x"
type textarea "In my opinion, students should be allowed to do that. Ga"
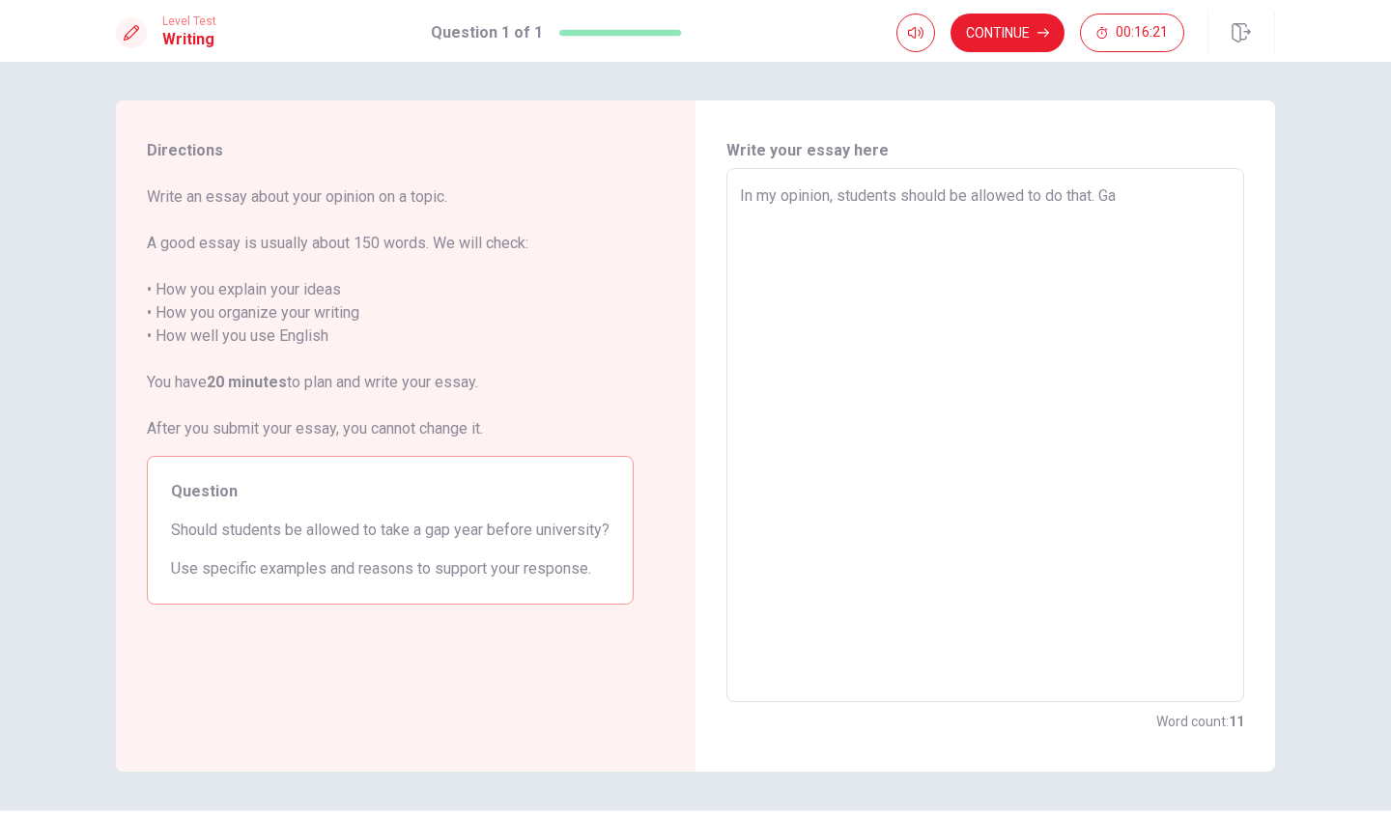
type textarea "x"
type textarea "In my opinion, students should be allowed to do that. [GEOGRAPHIC_DATA]"
type textarea "x"
type textarea "In my opinion, students should be allowed to do that. Ga"
type textarea "x"
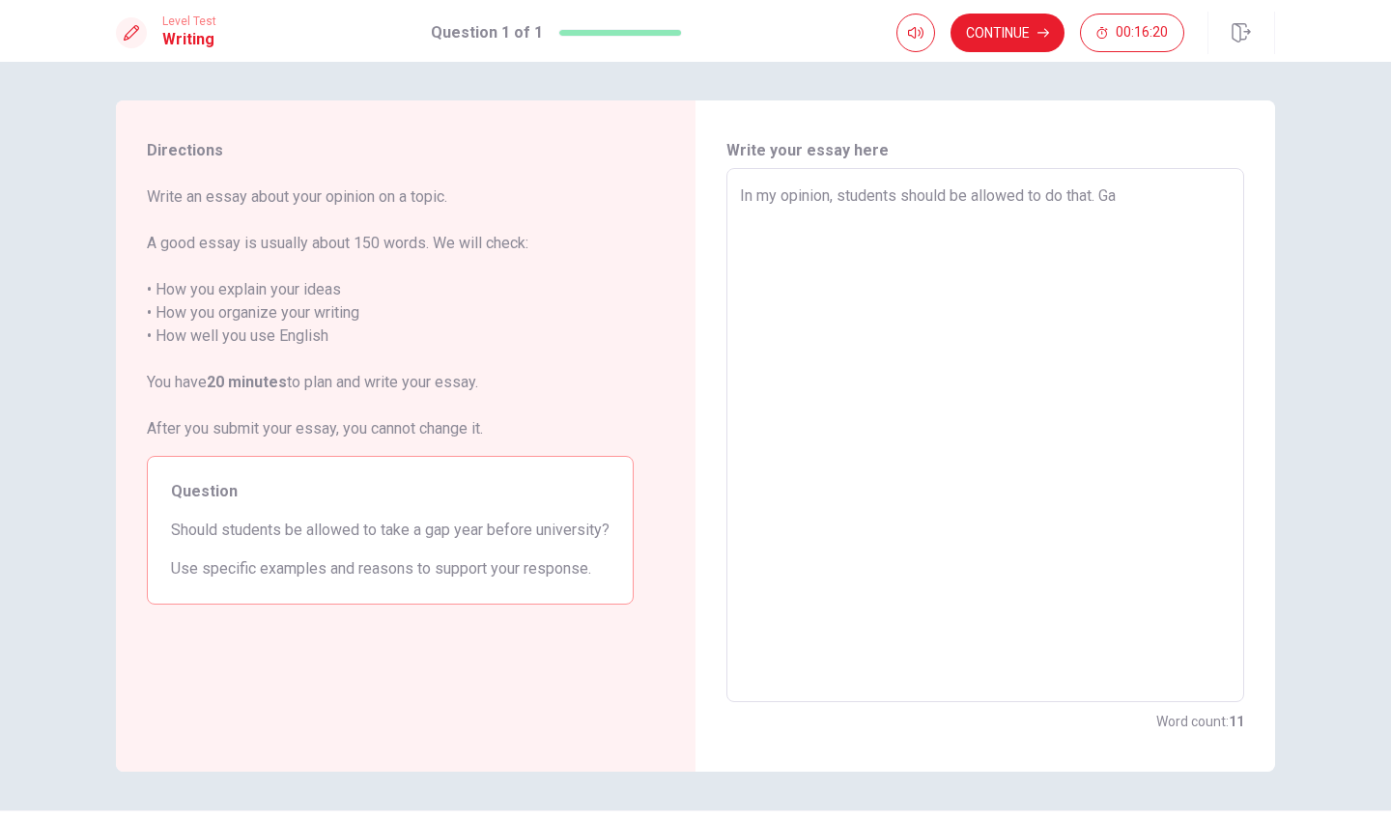
type textarea "In my opinion, students should be allowed to do that. G"
type textarea "x"
type textarea "In my opinion, students should be allowed to do that."
type textarea "x"
type textarea "In my opinion, students should be allowed to do that. T"
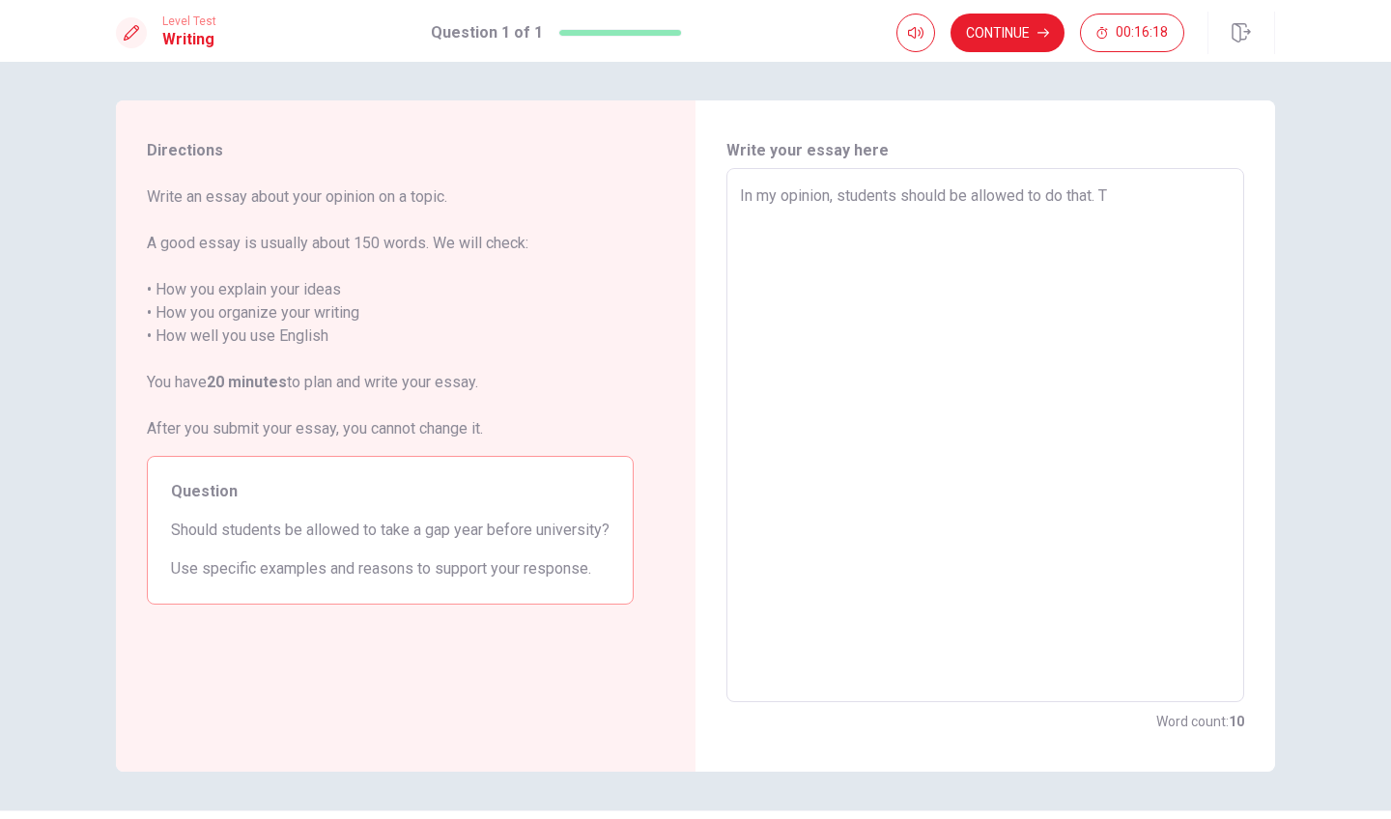
type textarea "x"
type textarea "In my opinion, students should be allowed to do that. Th"
type textarea "x"
type textarea "In my opinion, students should be allowed to do that. The"
type textarea "x"
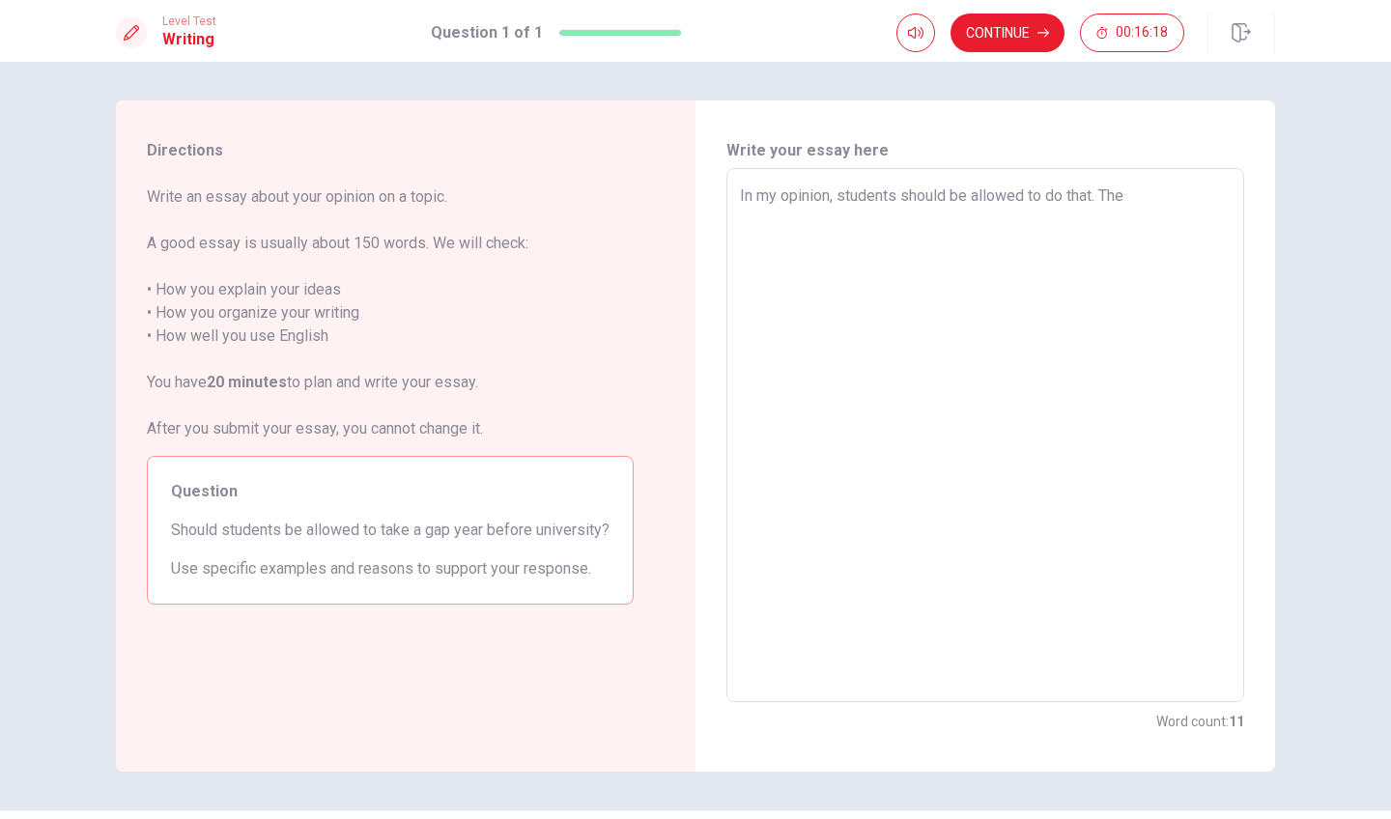
type textarea "In my opinion, students should be allowed to do that. The"
type textarea "x"
type textarea "In my opinion, students should be allowed to do that. The g"
type textarea "x"
type textarea "In my opinion, students should be allowed to do that. The ga"
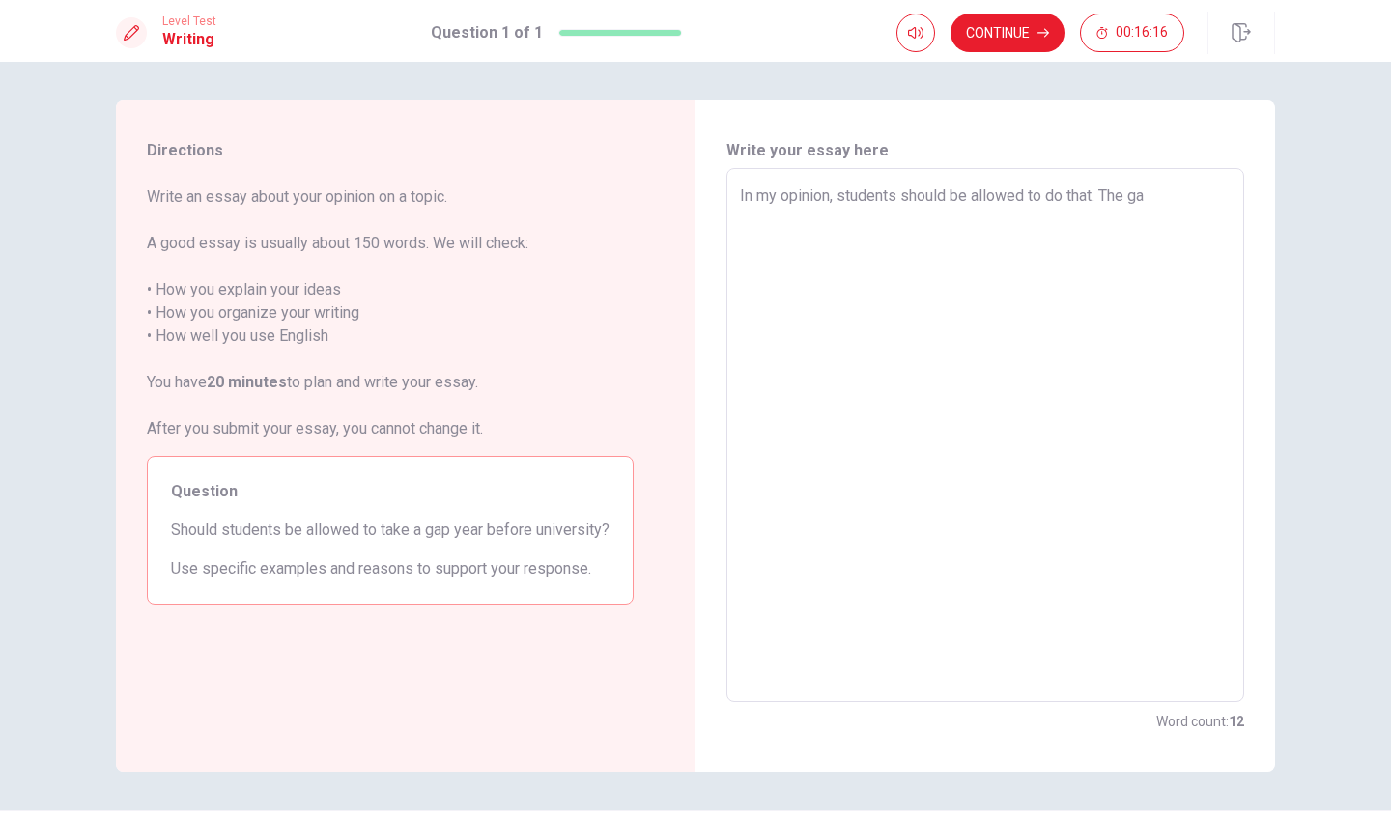
type textarea "x"
type textarea "In my opinion, students should be allowed to do that. The gap"
type textarea "x"
type textarea "In my opinion, students should be allowed to do that. The ga"
type textarea "x"
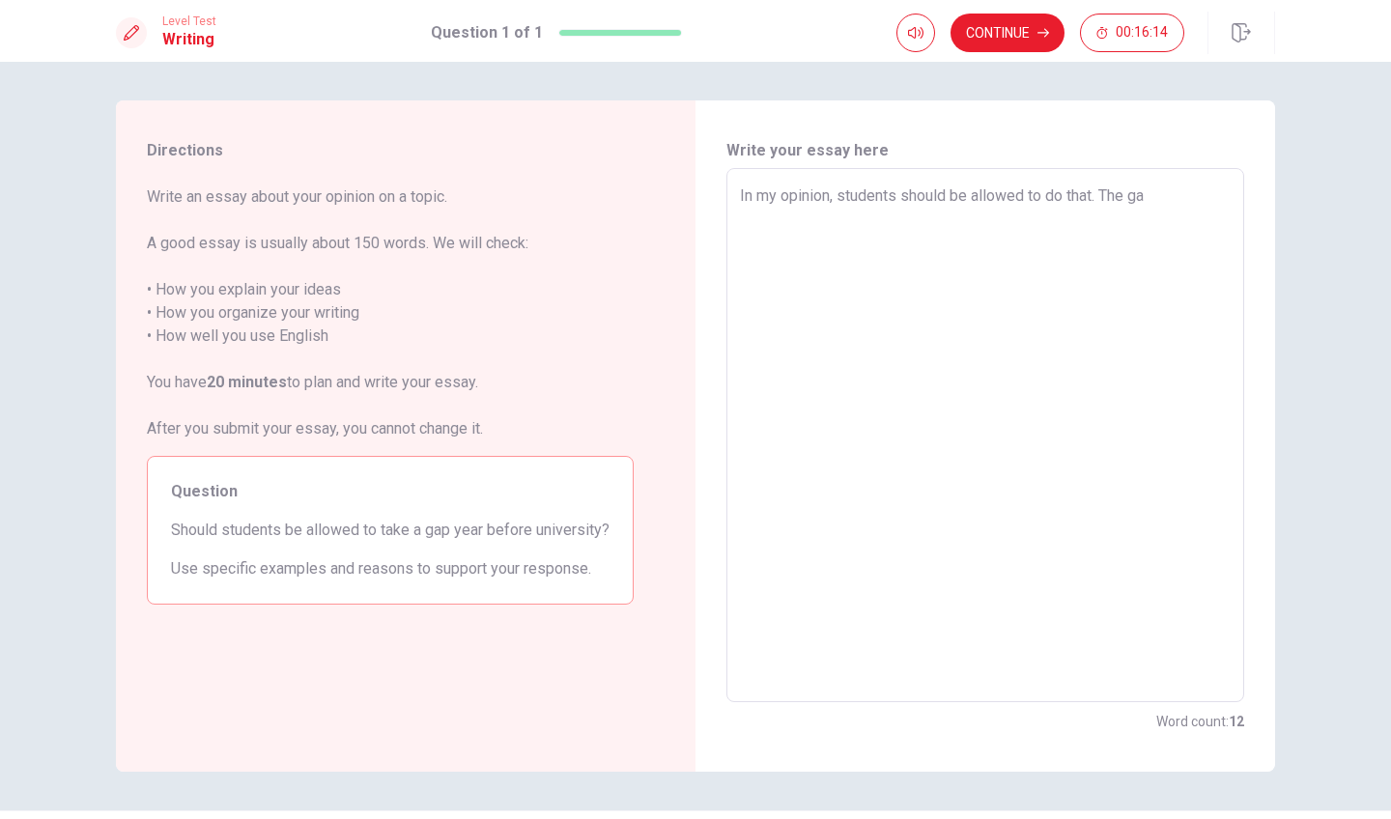
type textarea "In my opinion, students should be allowed to do that. The g"
type textarea "x"
type textarea "In my opinion, students should be allowed to do that. The"
type textarea "x"
type textarea "In my opinion, students should be allowed to do that. The g"
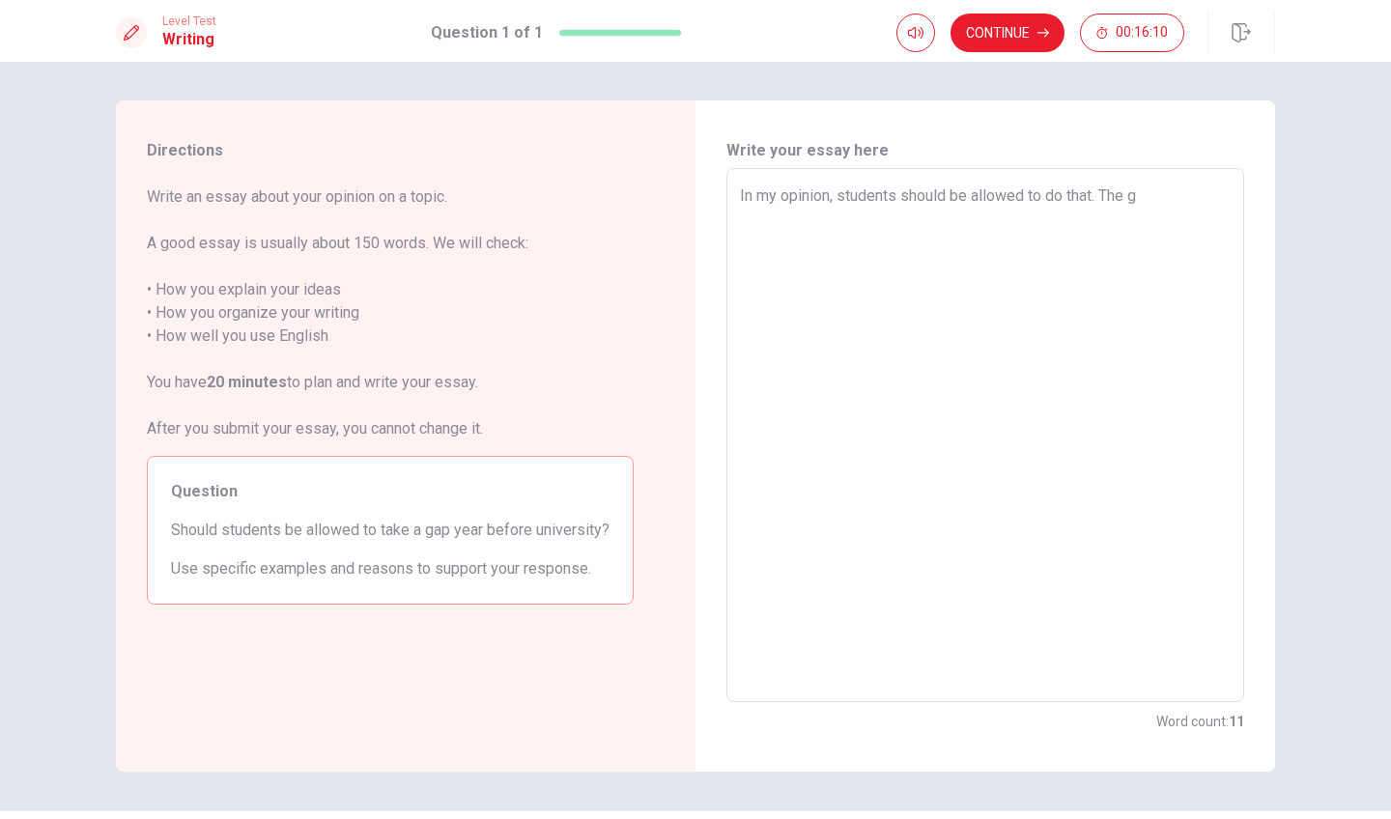
type textarea "x"
type textarea "In my opinion, students should be allowed to do that. The ga"
type textarea "x"
type textarea "In my opinion, students should be allowed to do that. The gap"
type textarea "x"
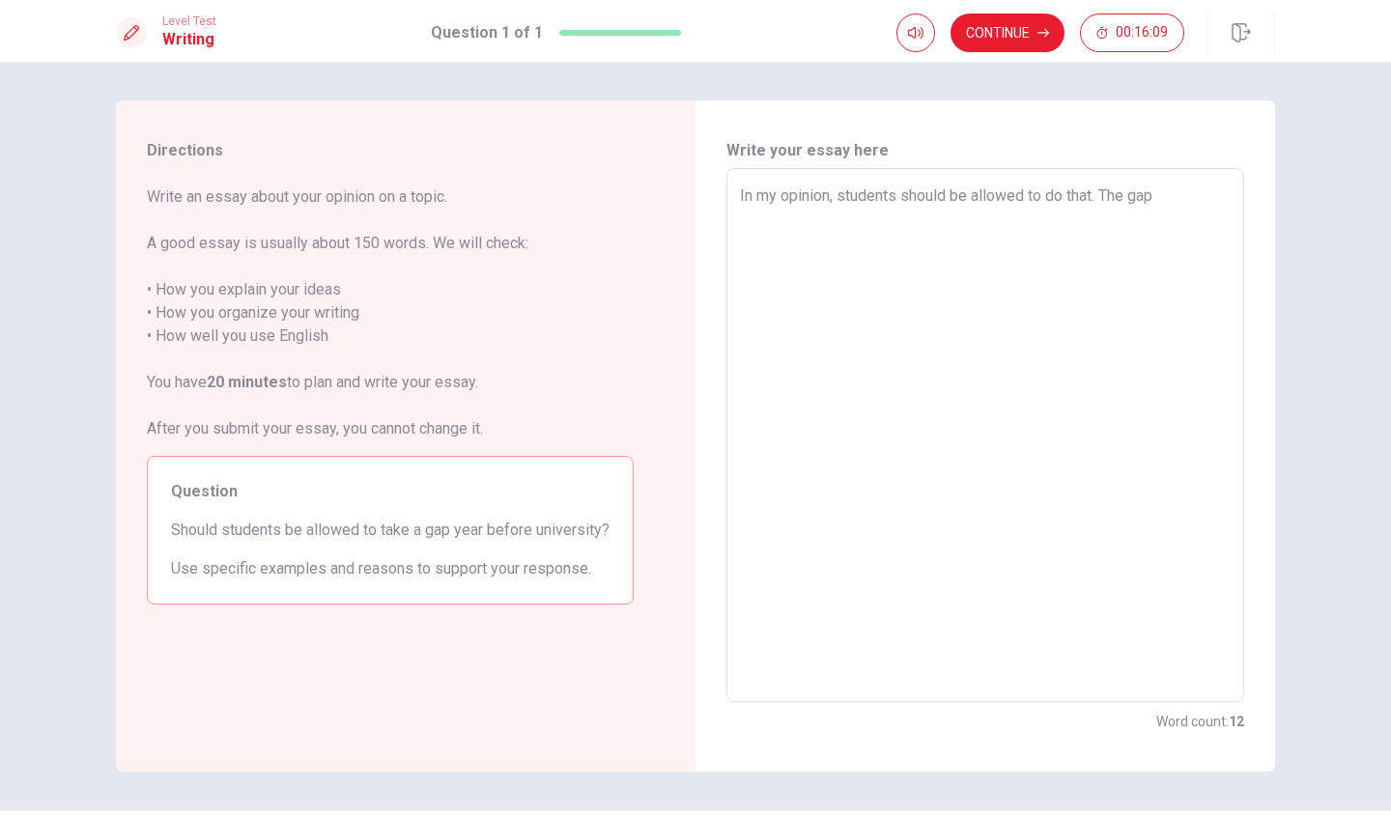
type textarea "In my opinion, students should be allowed to do that. The gap"
type textarea "x"
type textarea "In my opinion, students should be allowed to do that. The gap y"
type textarea "x"
type textarea "In my opinion, students should be allowed to do that. The gap ye"
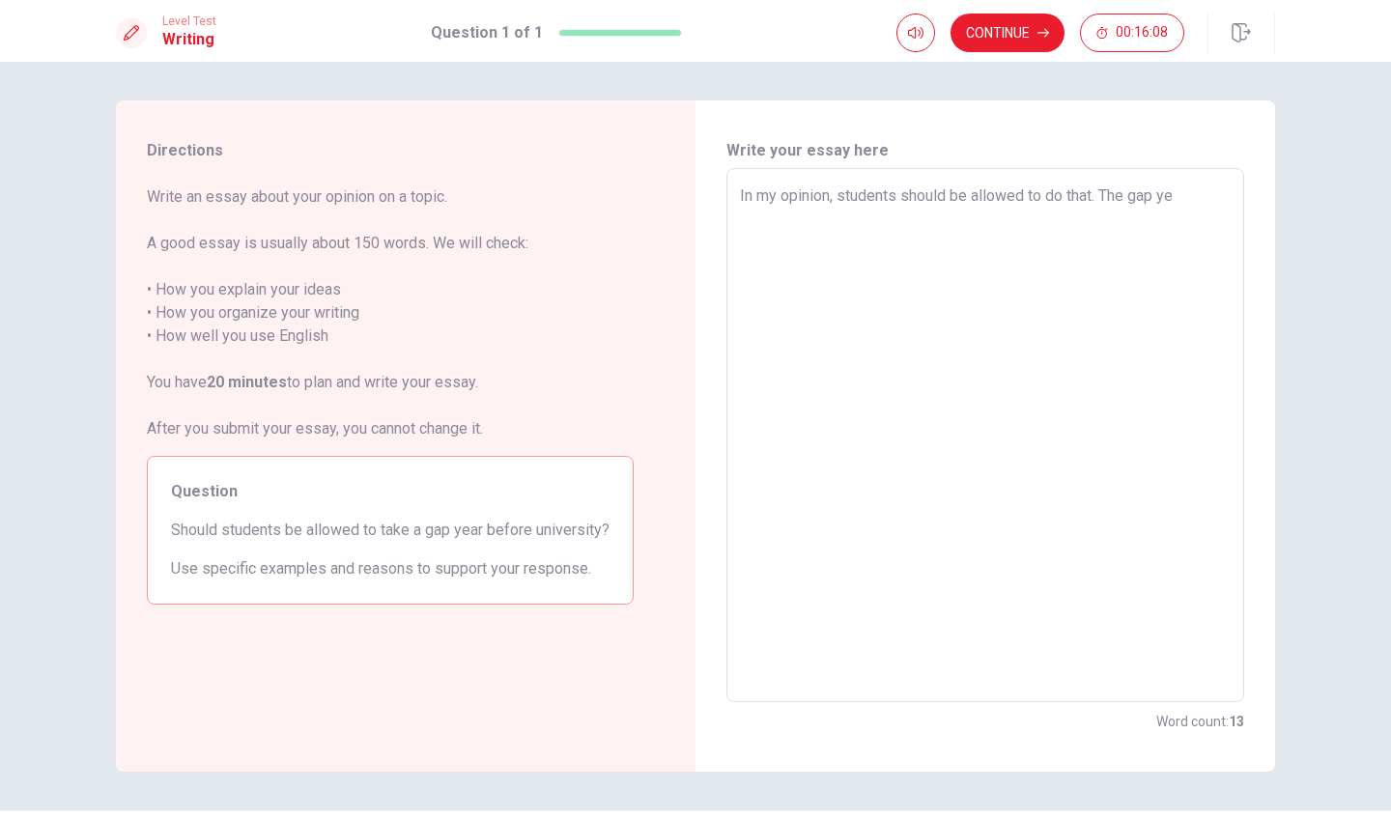
type textarea "x"
type textarea "In my opinion, students should be allowed to do that. The gap yea"
type textarea "x"
type textarea "In my opinion, students should be allowed to do that. The gap year"
type textarea "x"
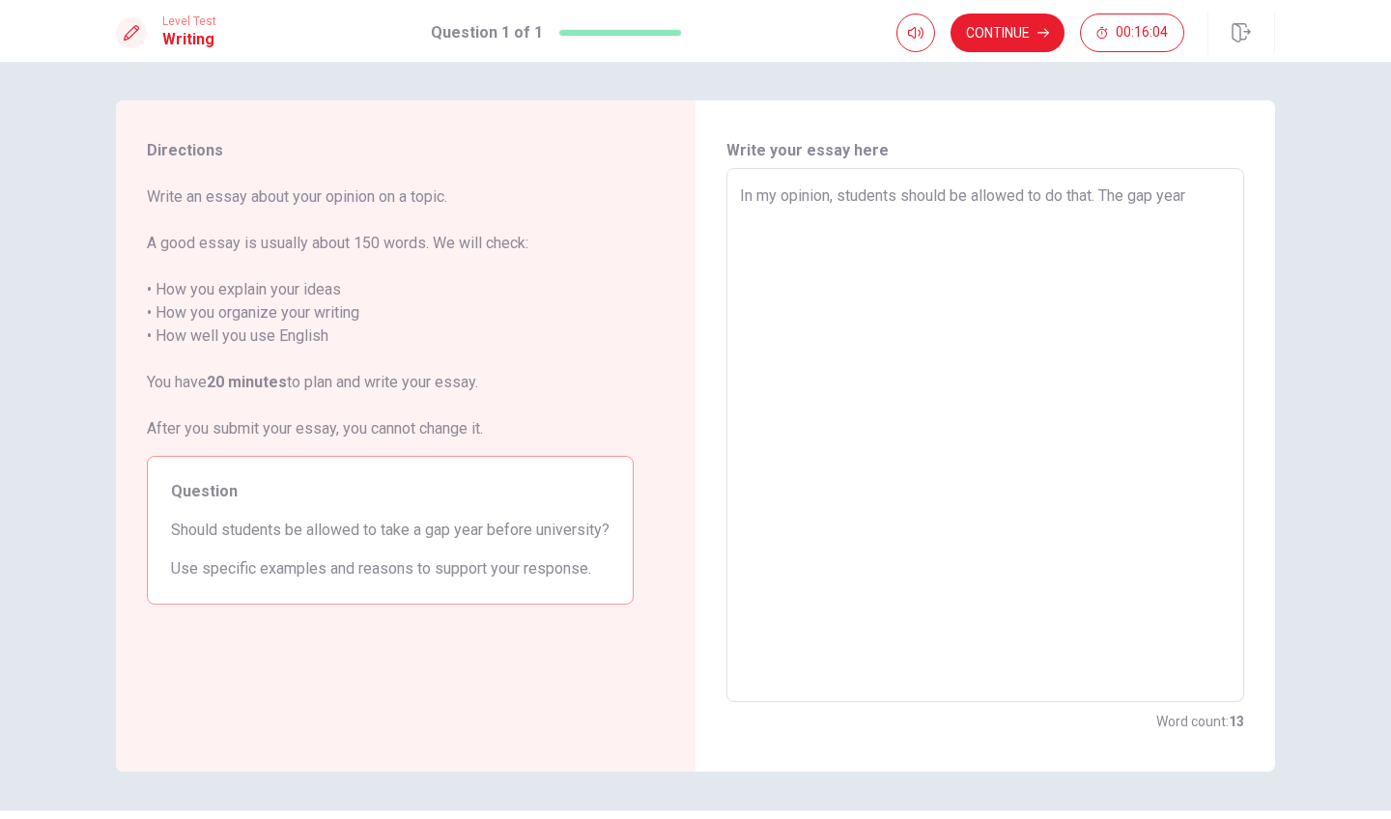
type textarea "In my opinion, students should be allowed to do that. The gap year"
type textarea "x"
type textarea "In my opinion, students should be allowed to do that. The gap year i"
type textarea "x"
type textarea "In my opinion, students should be allowed to do that. The gap year is"
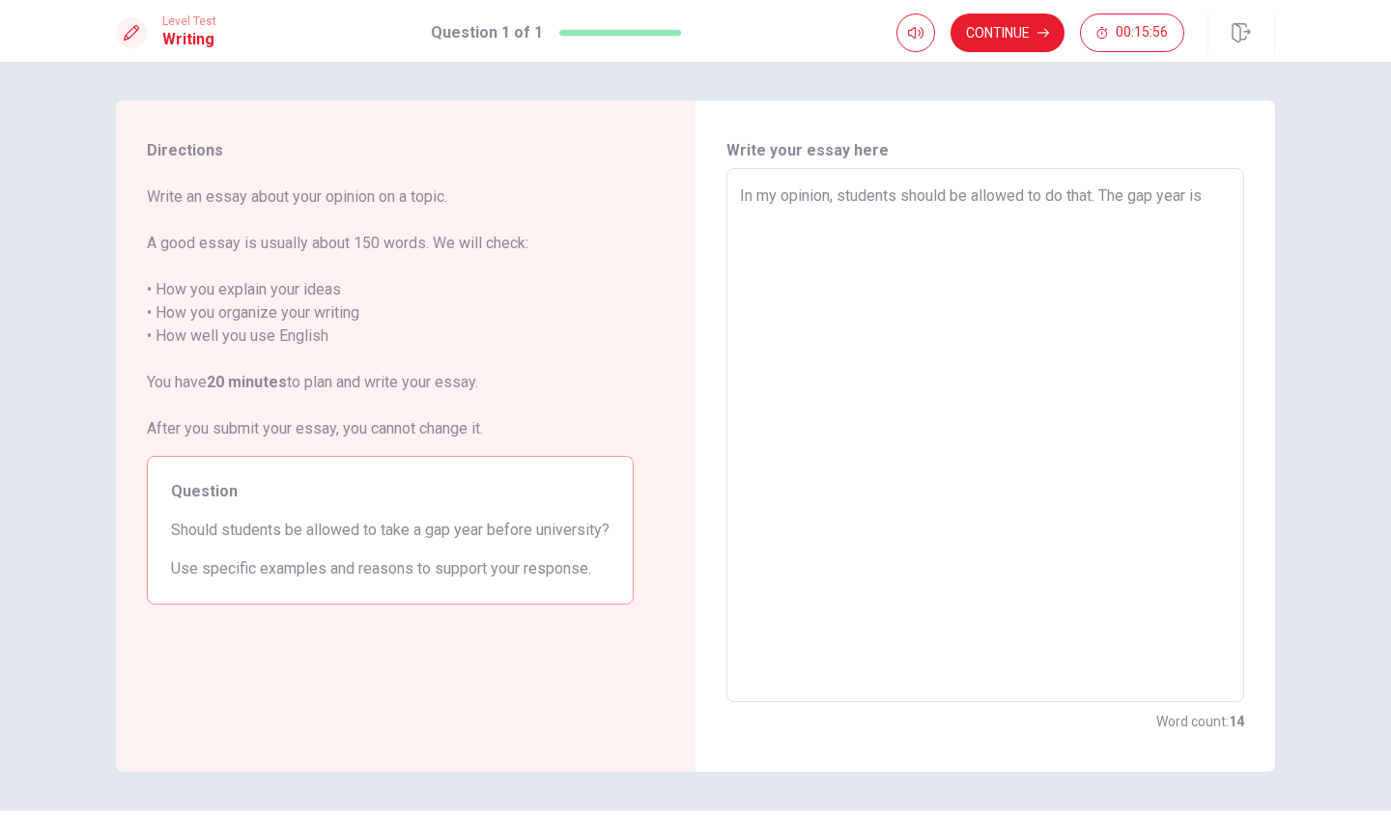
type textarea "x"
type textarea "In my opinion, students should be allowed to do that. The gap year is"
type textarea "x"
type textarea "In my opinion, students should be allowed to do that. The gap year is g"
type textarea "x"
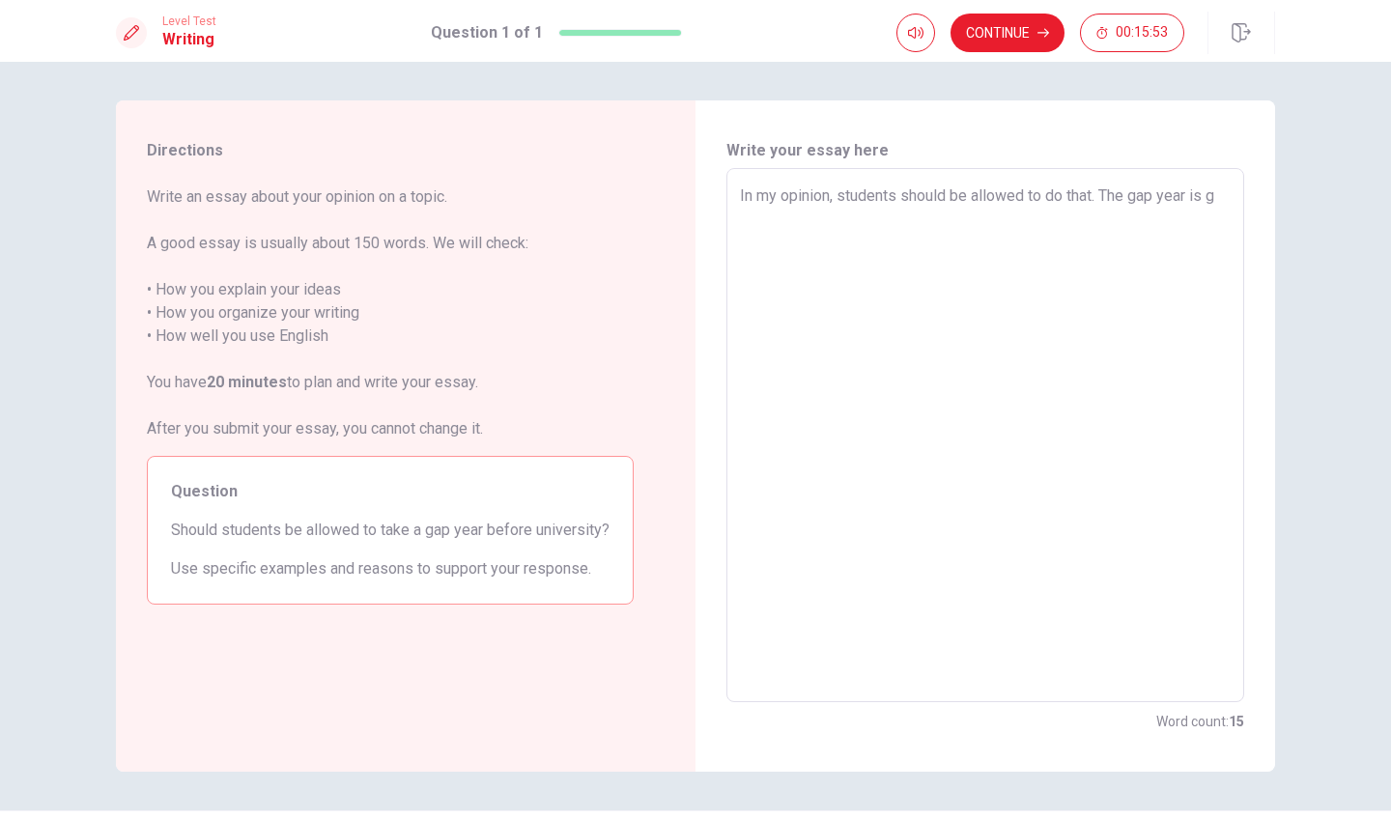
type textarea "In my opinion, students should be allowed to do that. The gap year is go"
type textarea "x"
type textarea "In my opinion, students should be allowed to do that. The gap year is goi"
type textarea "x"
type textarea "In my opinion, students should be allowed to do that. The gap year is goin"
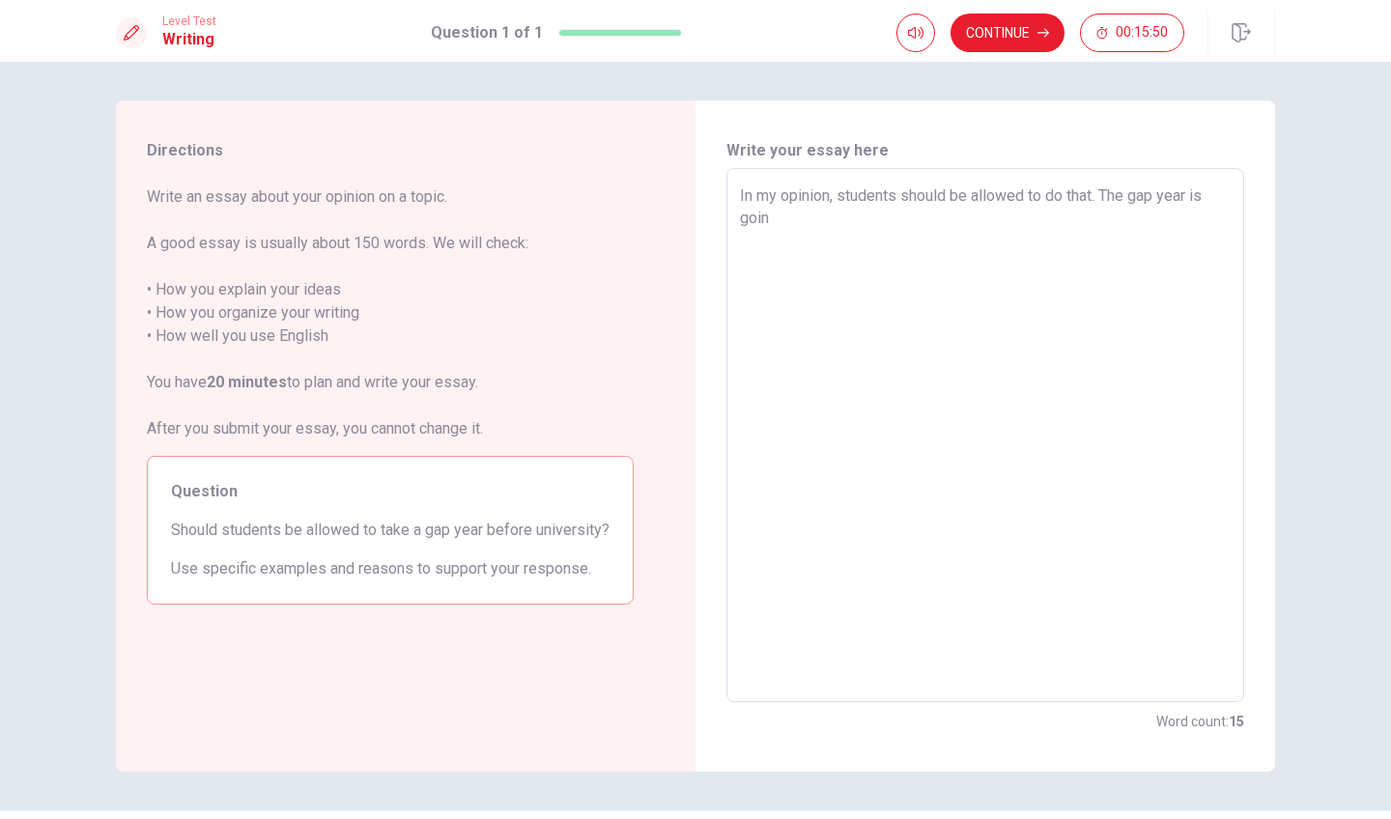
type textarea "x"
type textarea "In my opinion, students should be allowed to do that. The gap year is goind"
type textarea "x"
type textarea "In my opinion, students should be allowed to do that. The gap year is goindd"
type textarea "x"
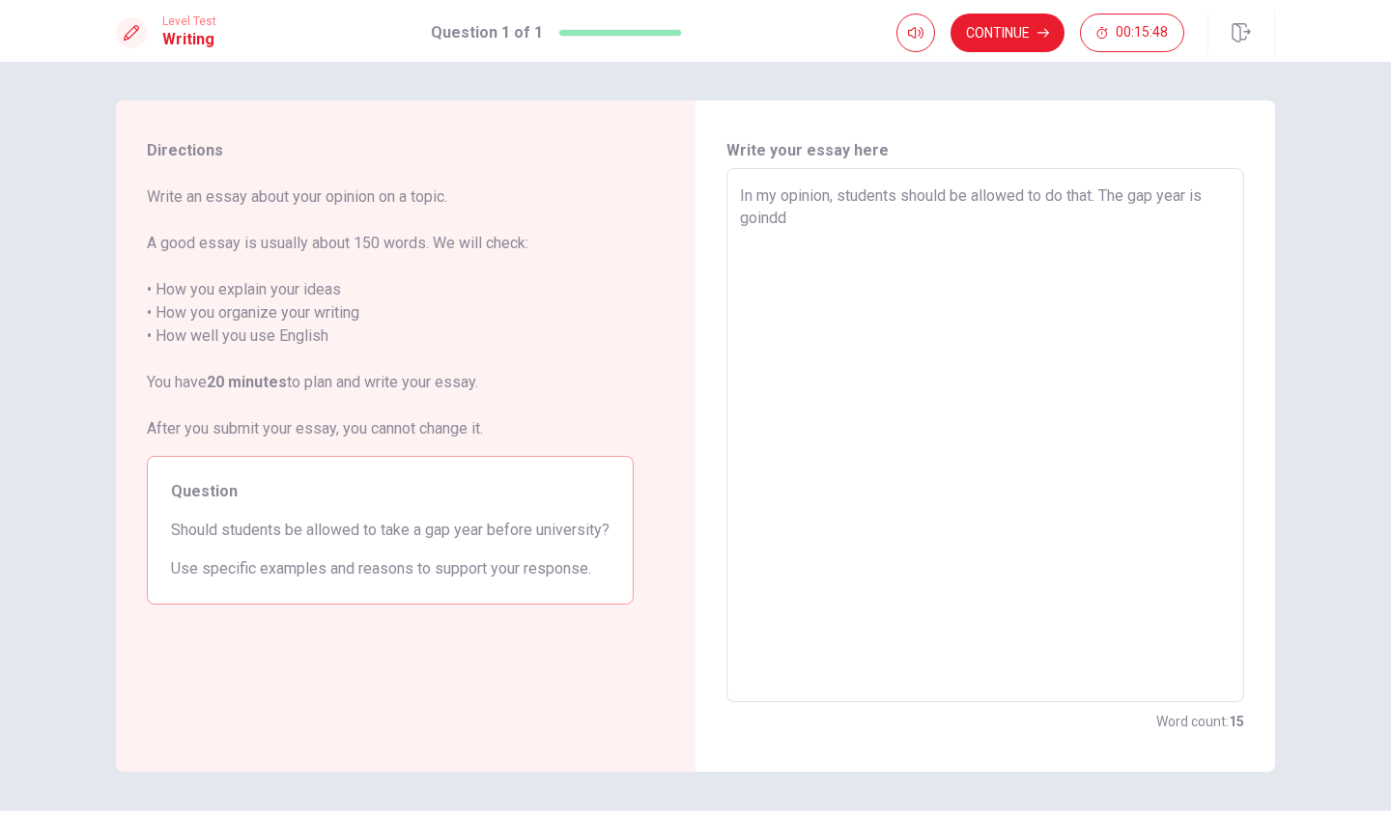
type textarea "In my opinion, students should be allowed to do that. The gap year is goind"
type textarea "x"
type textarea "In my opinion, students should be allowed to do that. The gap year is goindg"
type textarea "x"
type textarea "In my opinion, students should be allowed to do that. The gap year is goindg t"
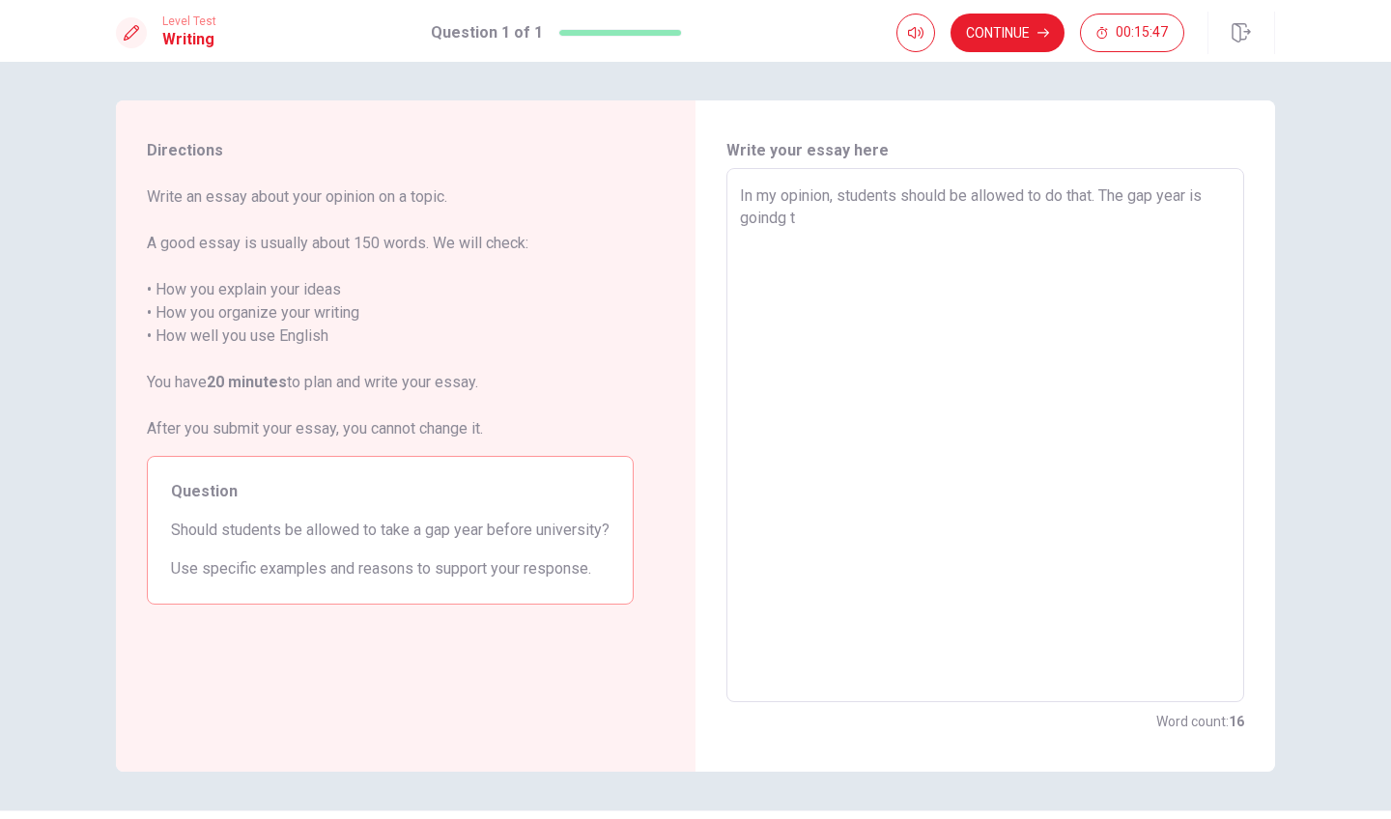
type textarea "x"
type textarea "In my opinion, students should be allowed to do that. The gap year is goindg to"
type textarea "x"
drag, startPoint x: 909, startPoint y: 276, endPoint x: 1053, endPoint y: 304, distance: 146.6
click at [1062, 216] on textarea "In my opinion, students should be allowed to do that. The gap year is goindg to…" at bounding box center [985, 435] width 491 height 502
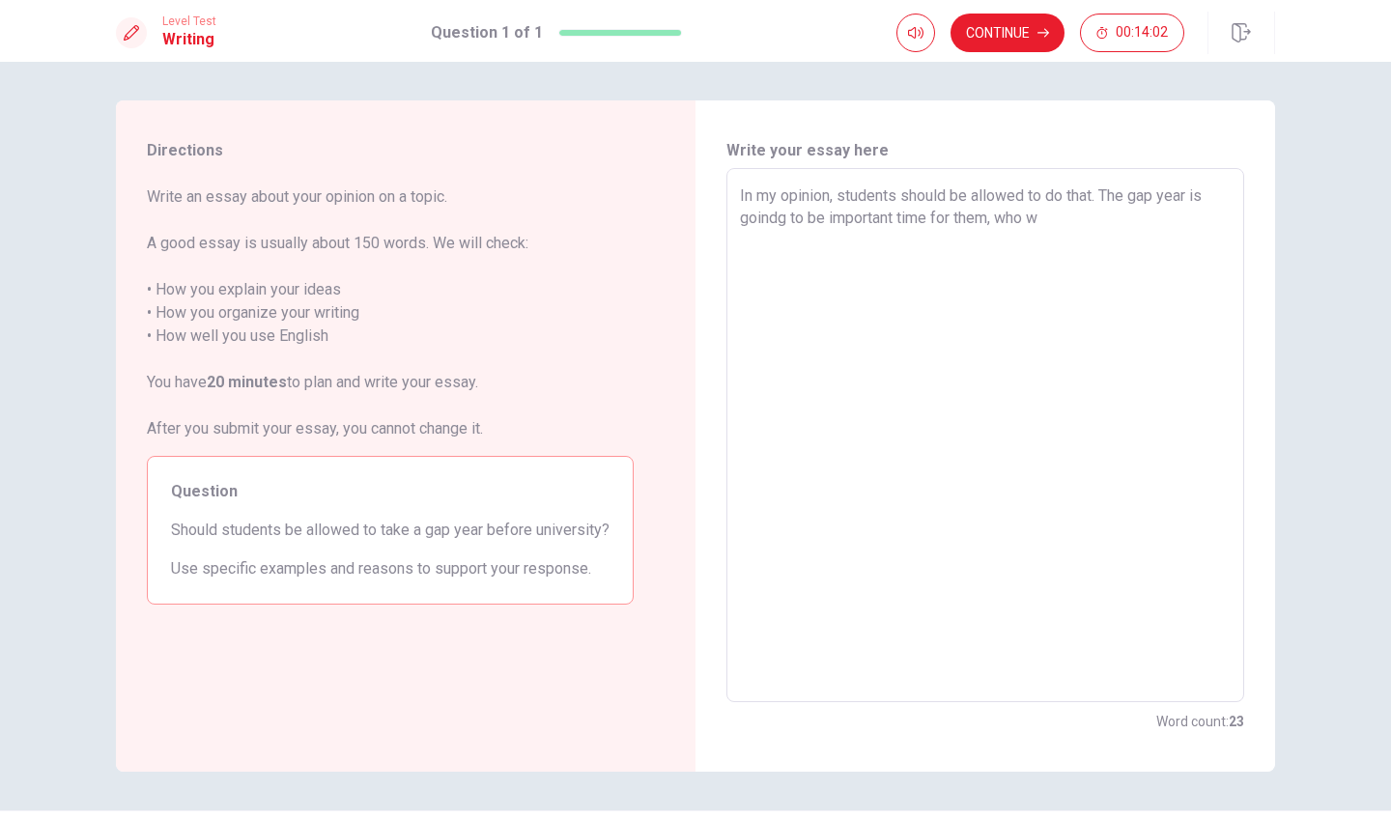
drag, startPoint x: 1053, startPoint y: 304, endPoint x: 1117, endPoint y: 209, distance: 115.4
click at [1117, 209] on textarea "In my opinion, students should be allowed to do that. The gap year is goindg to…" at bounding box center [985, 435] width 491 height 502
click at [1063, 219] on textarea "In my opinion, students should be allowed to do that. The gap year is goindg to…" at bounding box center [985, 435] width 491 height 502
click at [1124, 221] on textarea "In my opinion, students should be allowed to do that. The gap year is goindg to…" at bounding box center [985, 435] width 491 height 502
click at [891, 253] on textarea "In my opinion, students should be allowed to do that. The gap year is goindg to…" at bounding box center [985, 435] width 491 height 502
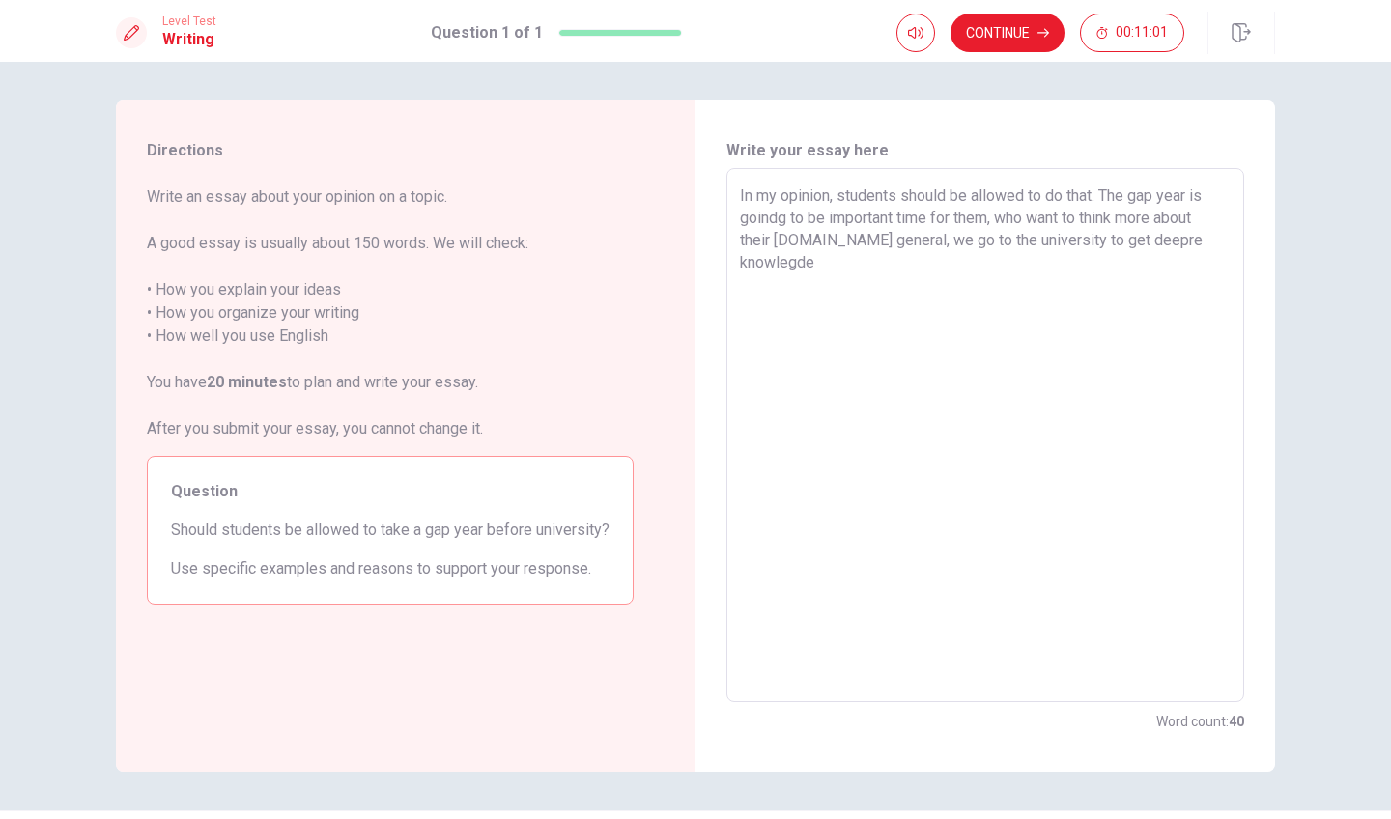
drag, startPoint x: 1141, startPoint y: 242, endPoint x: 1099, endPoint y: 244, distance: 41.6
click at [1099, 243] on textarea "In my opinion, students should be allowed to do that. The gap year is goindg to…" at bounding box center [985, 435] width 491 height 502
click at [1094, 246] on textarea "In my opinion, students should be allowed to do that. The gap year is goindg to…" at bounding box center [985, 435] width 491 height 502
drag, startPoint x: 1094, startPoint y: 246, endPoint x: 952, endPoint y: 262, distance: 142.8
click at [952, 262] on textarea "In my opinion, students should be allowed to do that. The gap year is goindg to…" at bounding box center [985, 435] width 491 height 502
